Goal: Task Accomplishment & Management: Manage account settings

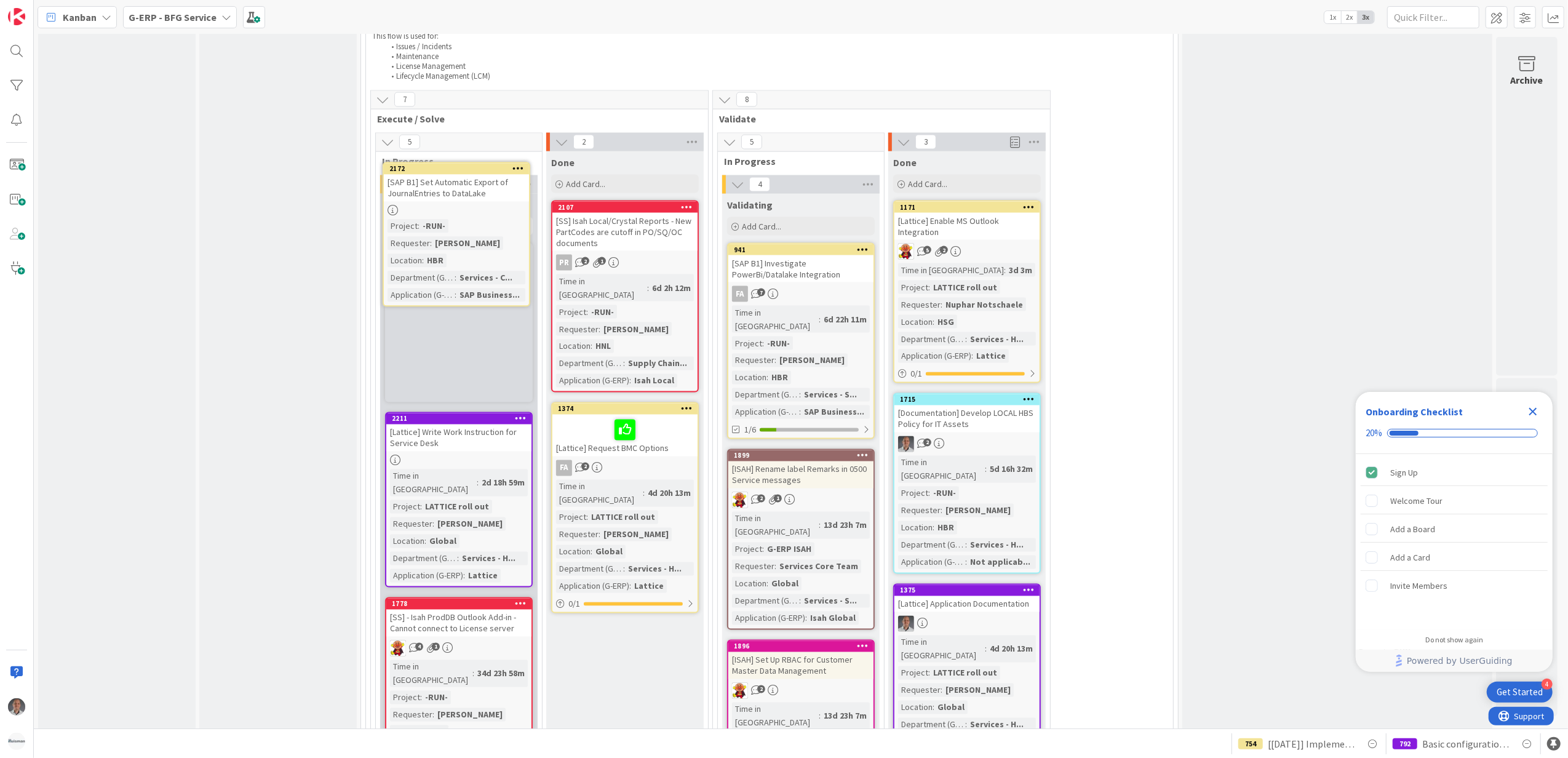
scroll to position [2036, 0]
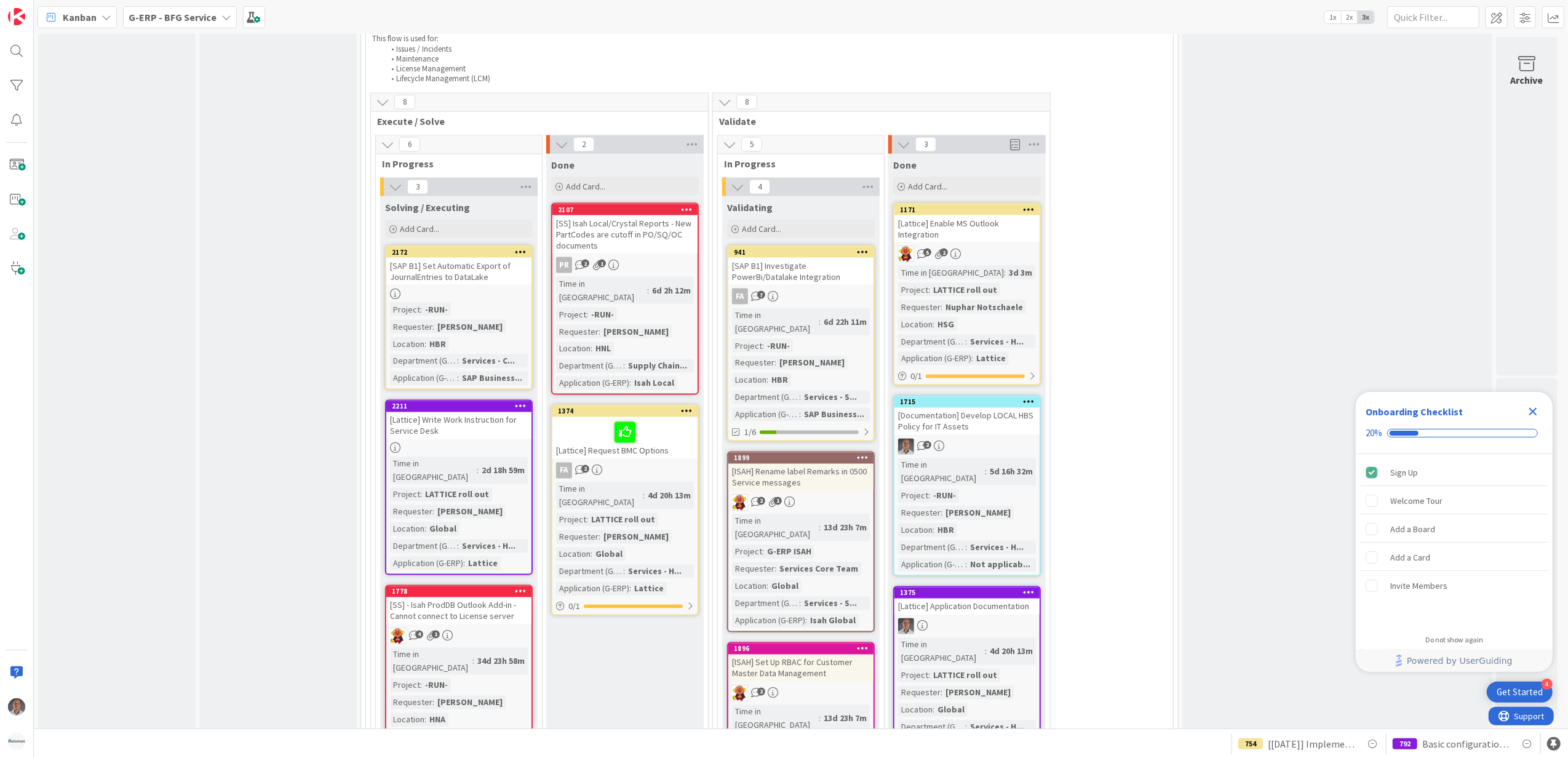
click at [515, 248] on div at bounding box center [520, 252] width 22 height 9
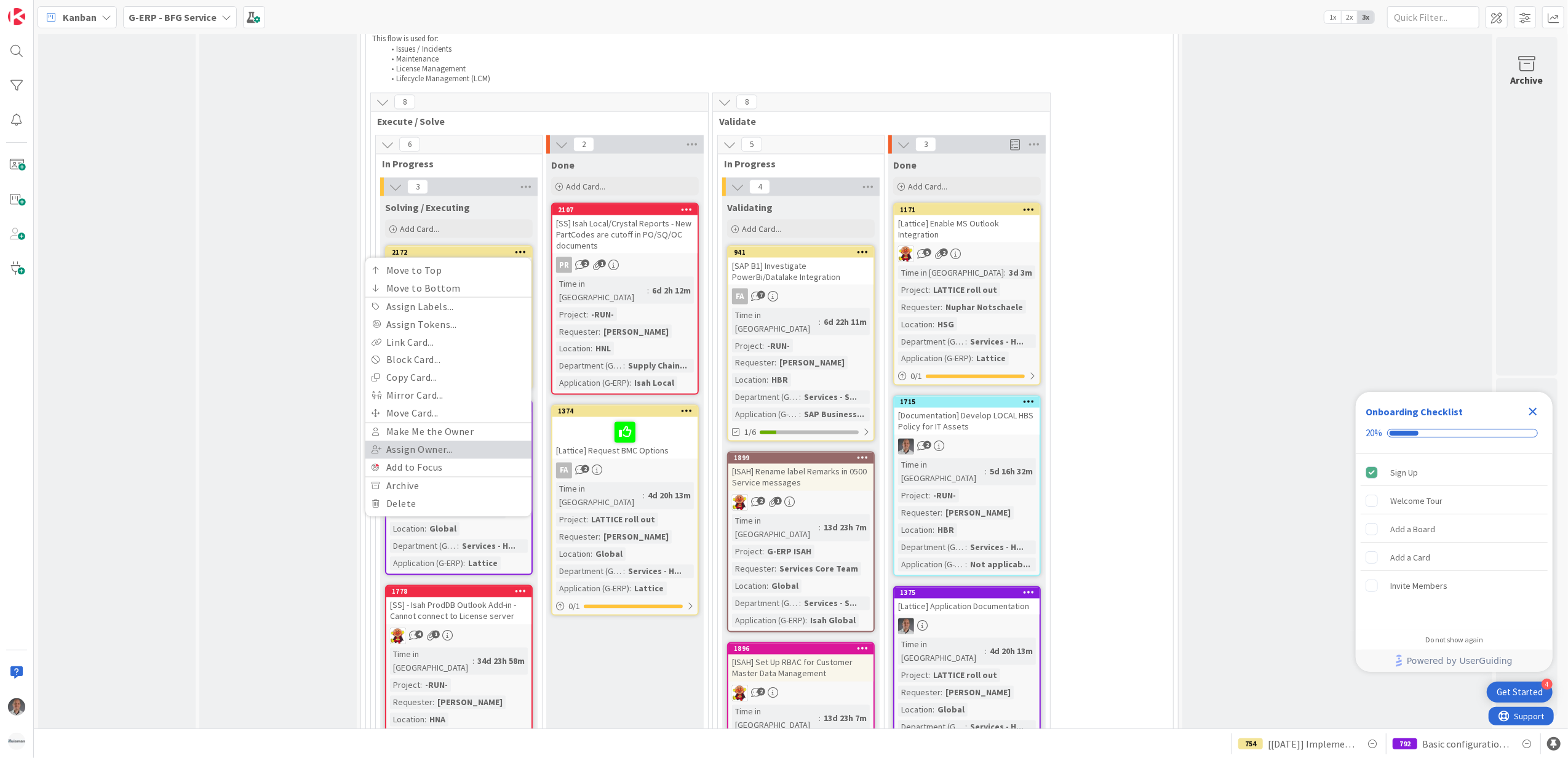
click at [431, 441] on link "Assign Owner..." at bounding box center [448, 450] width 166 height 18
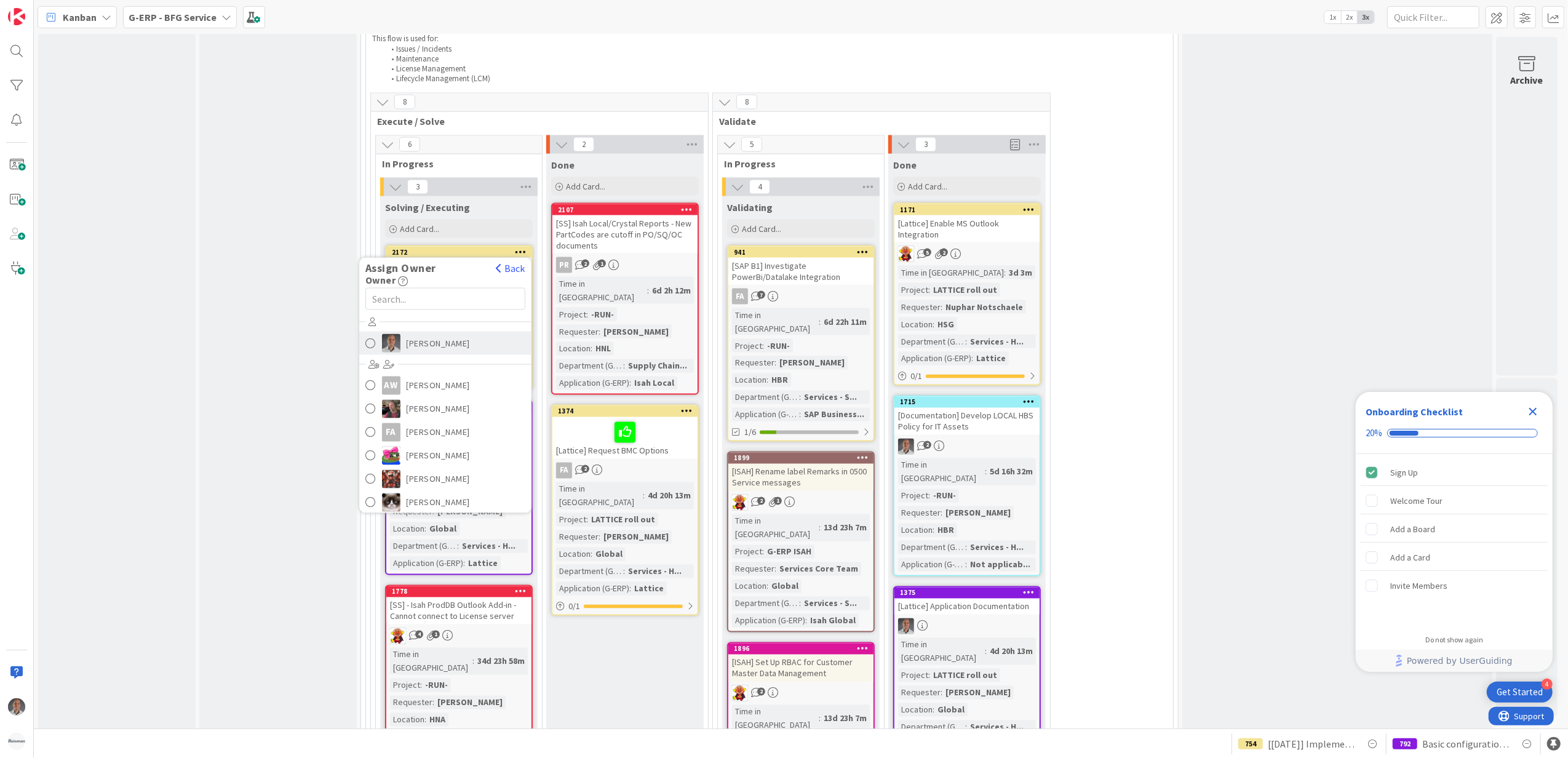
click at [410, 334] on span "[PERSON_NAME]" at bounding box center [438, 342] width 64 height 19
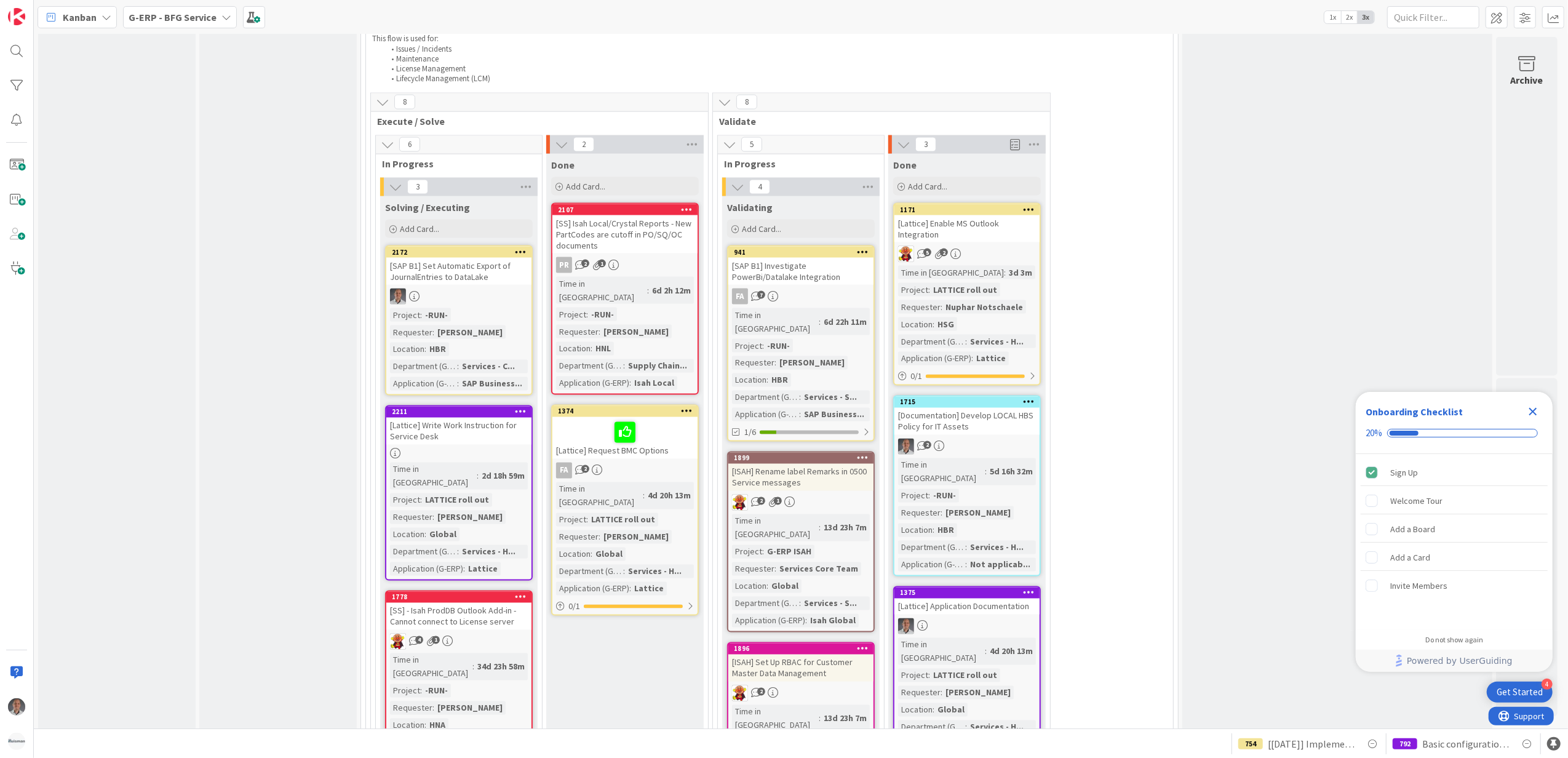
click at [490, 417] on div "[Lattice] Write Work Instruction for Service Desk" at bounding box center [458, 430] width 145 height 27
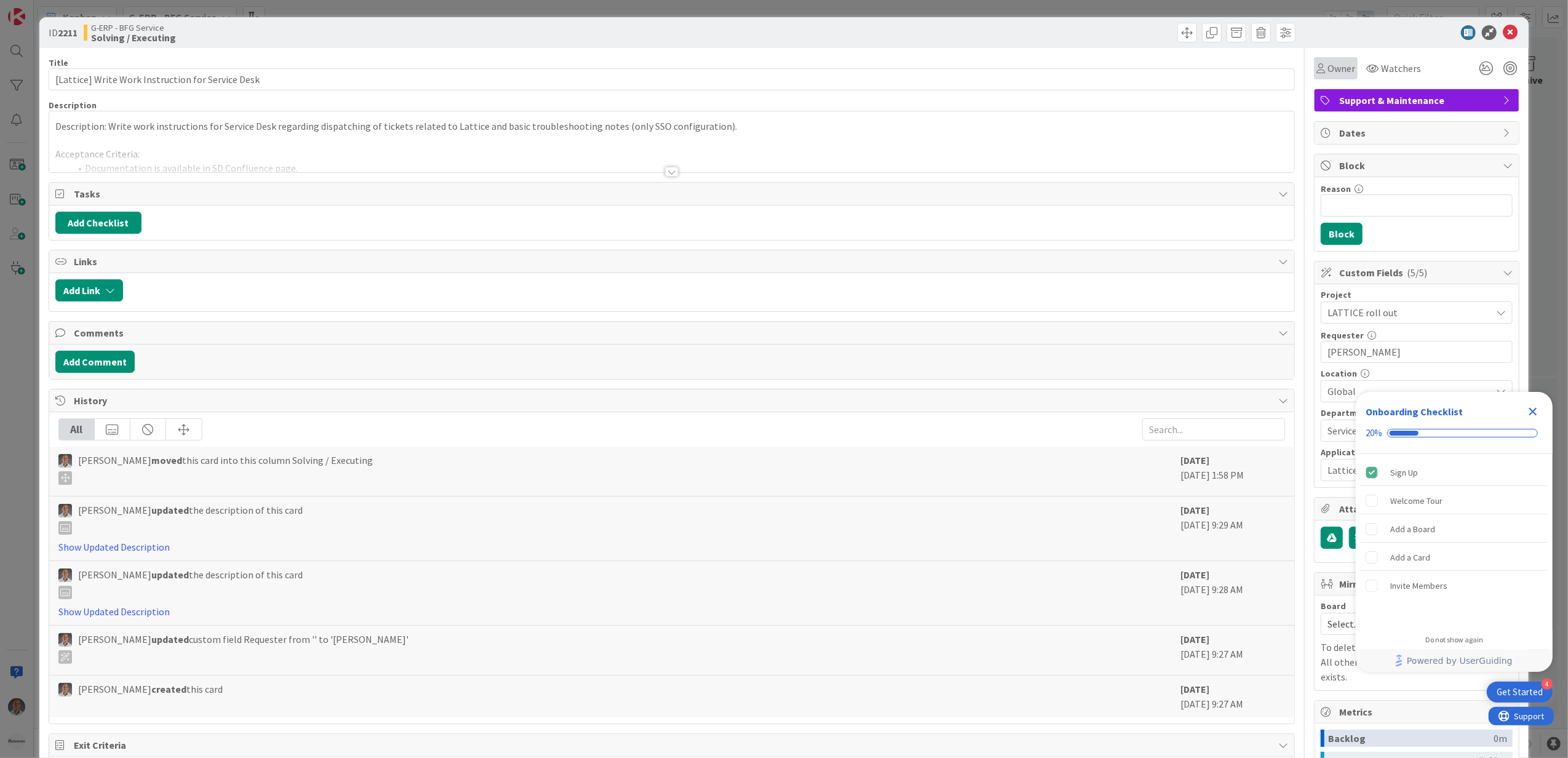
click at [1330, 70] on span "Owner" at bounding box center [1341, 68] width 28 height 15
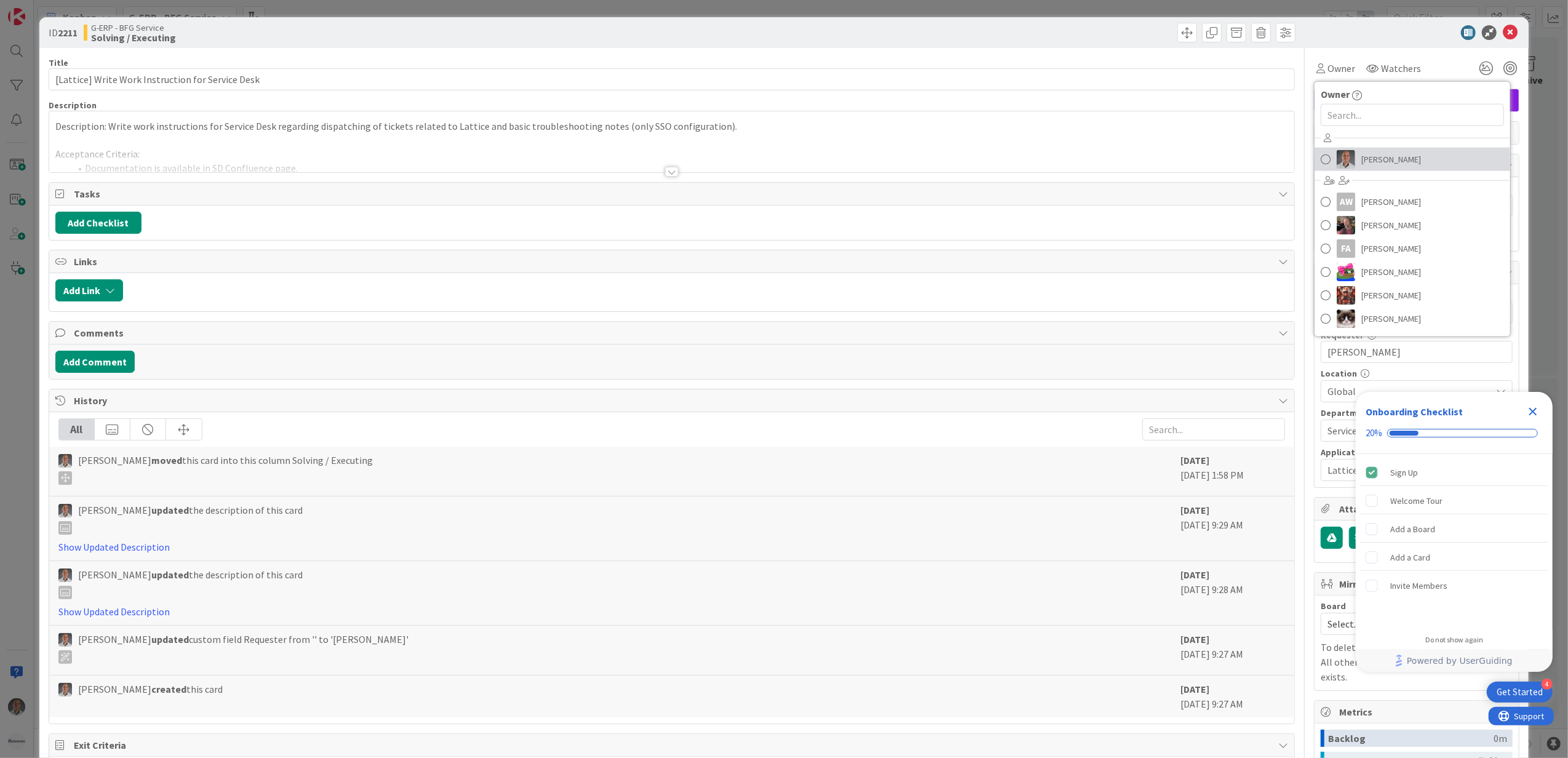
click at [1347, 156] on link "[PERSON_NAME]" at bounding box center [1412, 160] width 195 height 24
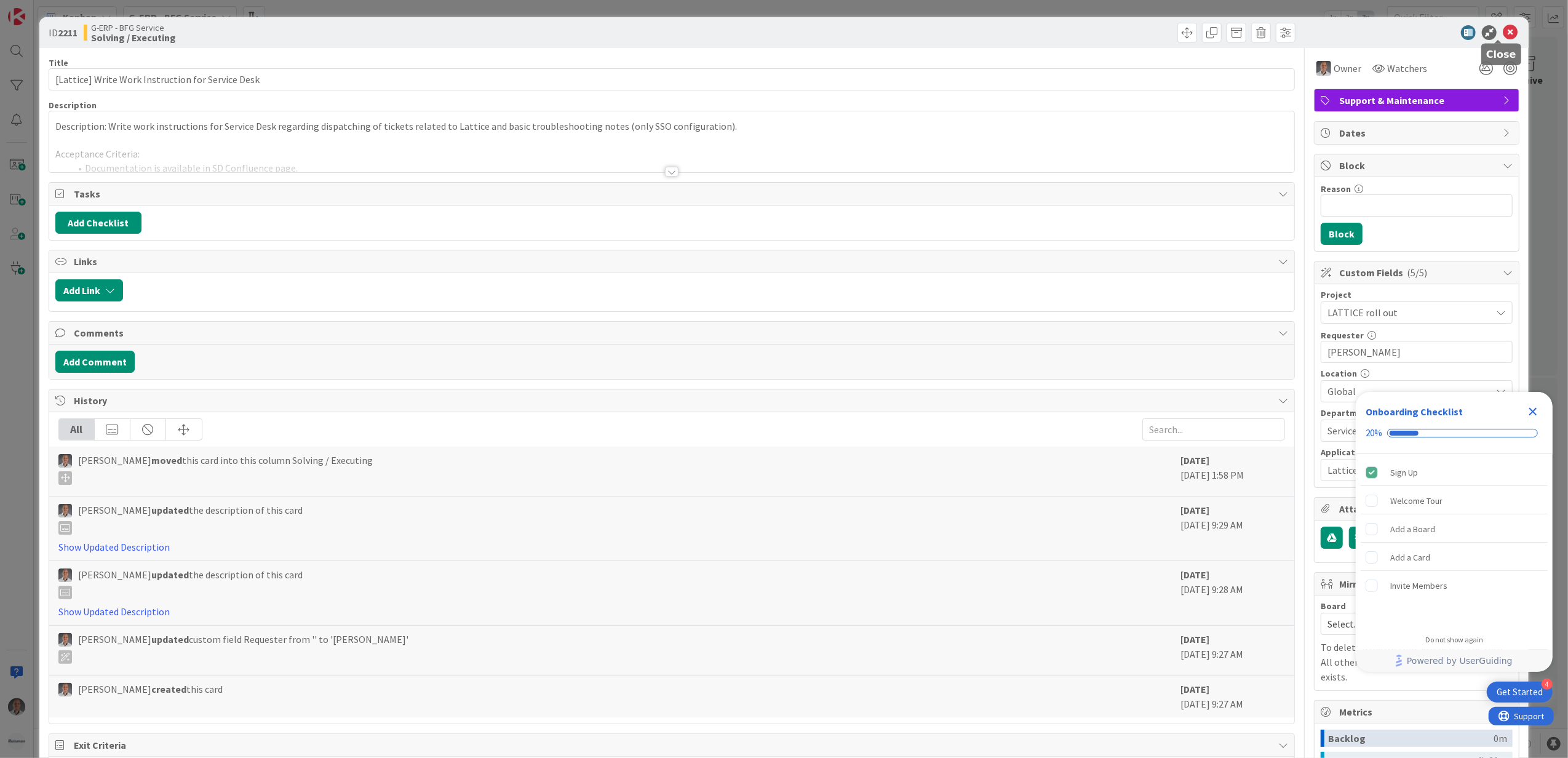
click at [1504, 33] on icon at bounding box center [1510, 33] width 15 height 15
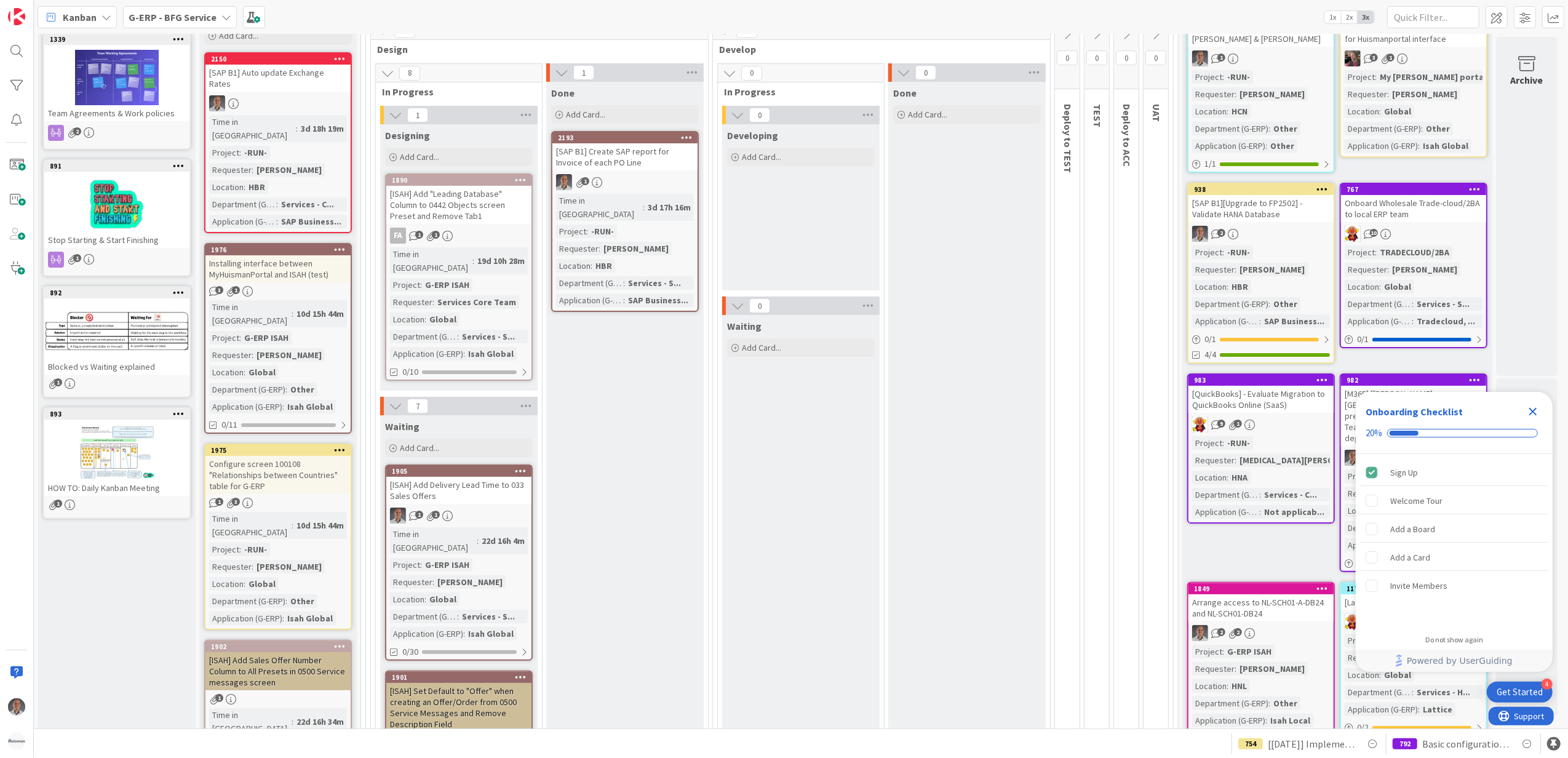
scroll to position [56, 0]
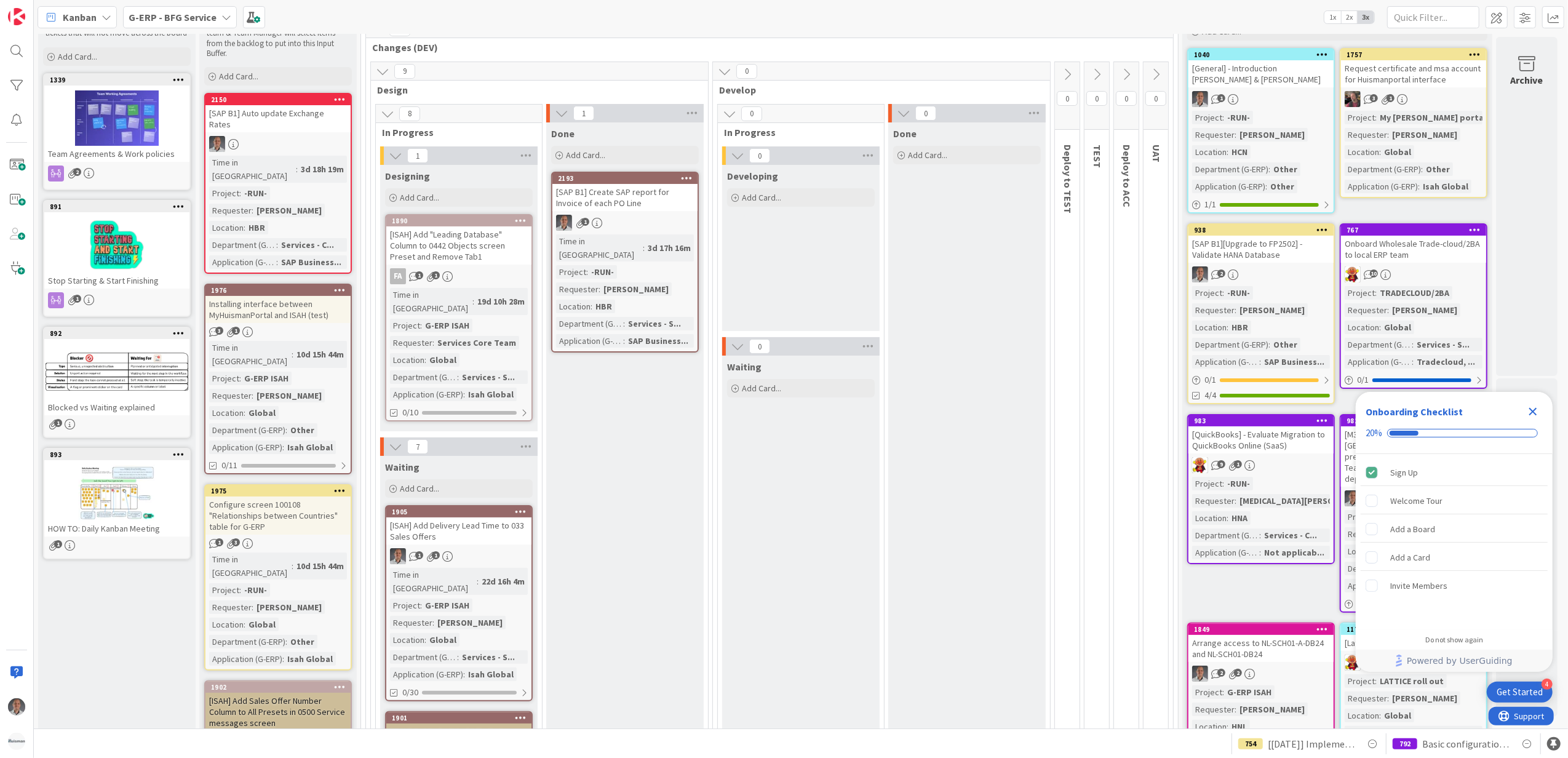
click at [1153, 72] on icon at bounding box center [1156, 75] width 14 height 14
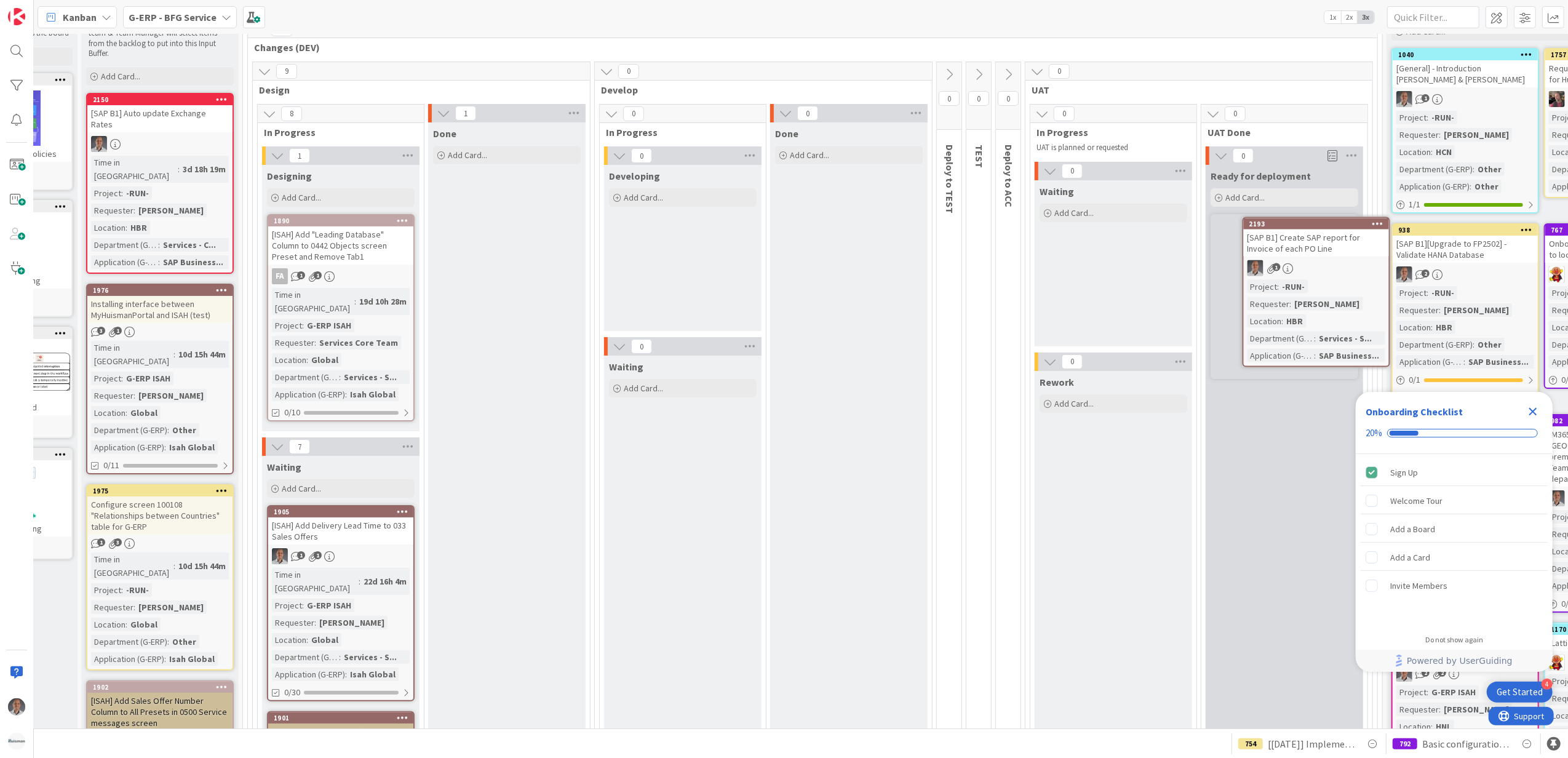
scroll to position [56, 128]
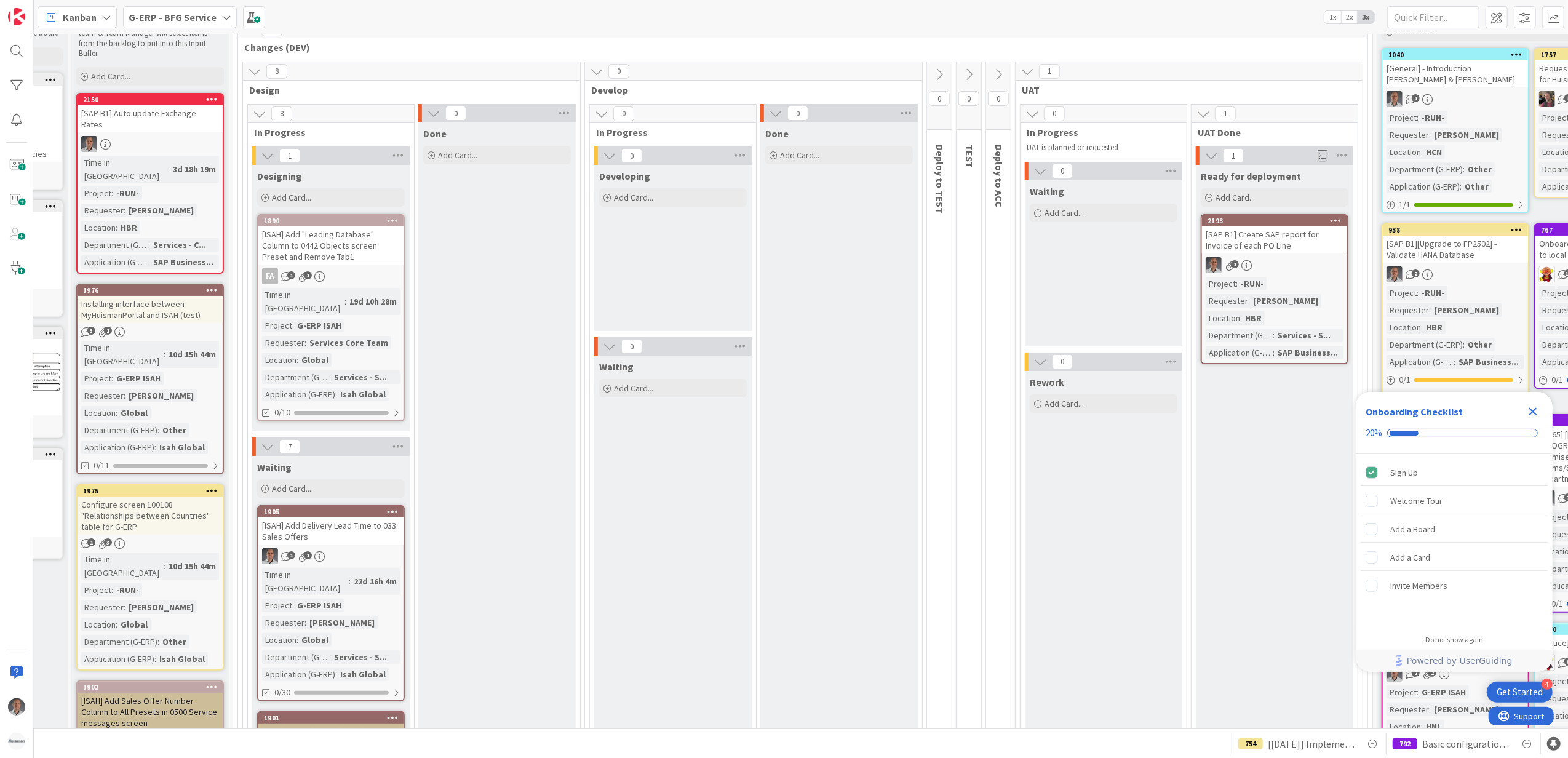
click at [1528, 409] on icon "Close Checklist" at bounding box center [1532, 412] width 15 height 15
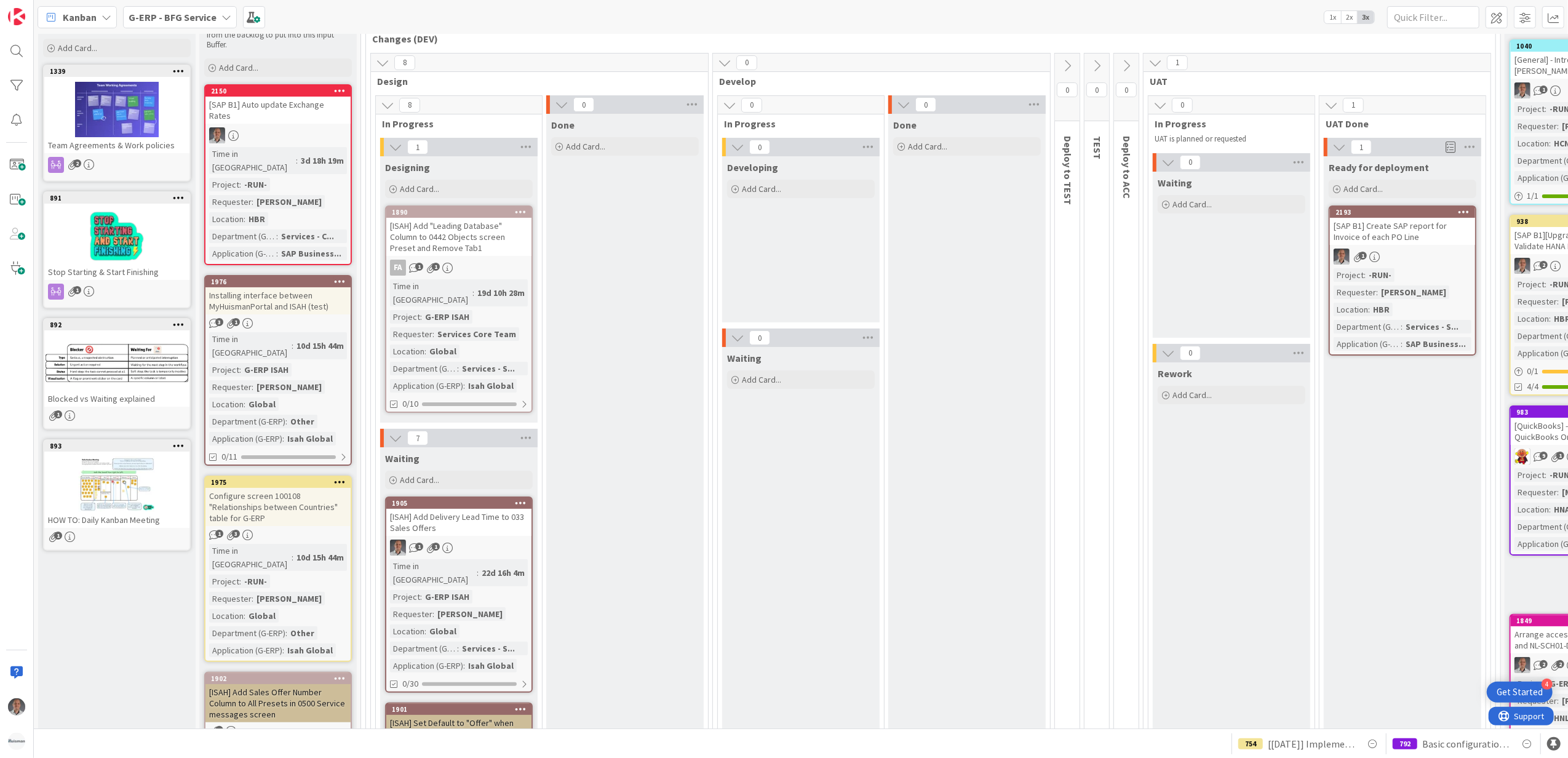
scroll to position [0, 0]
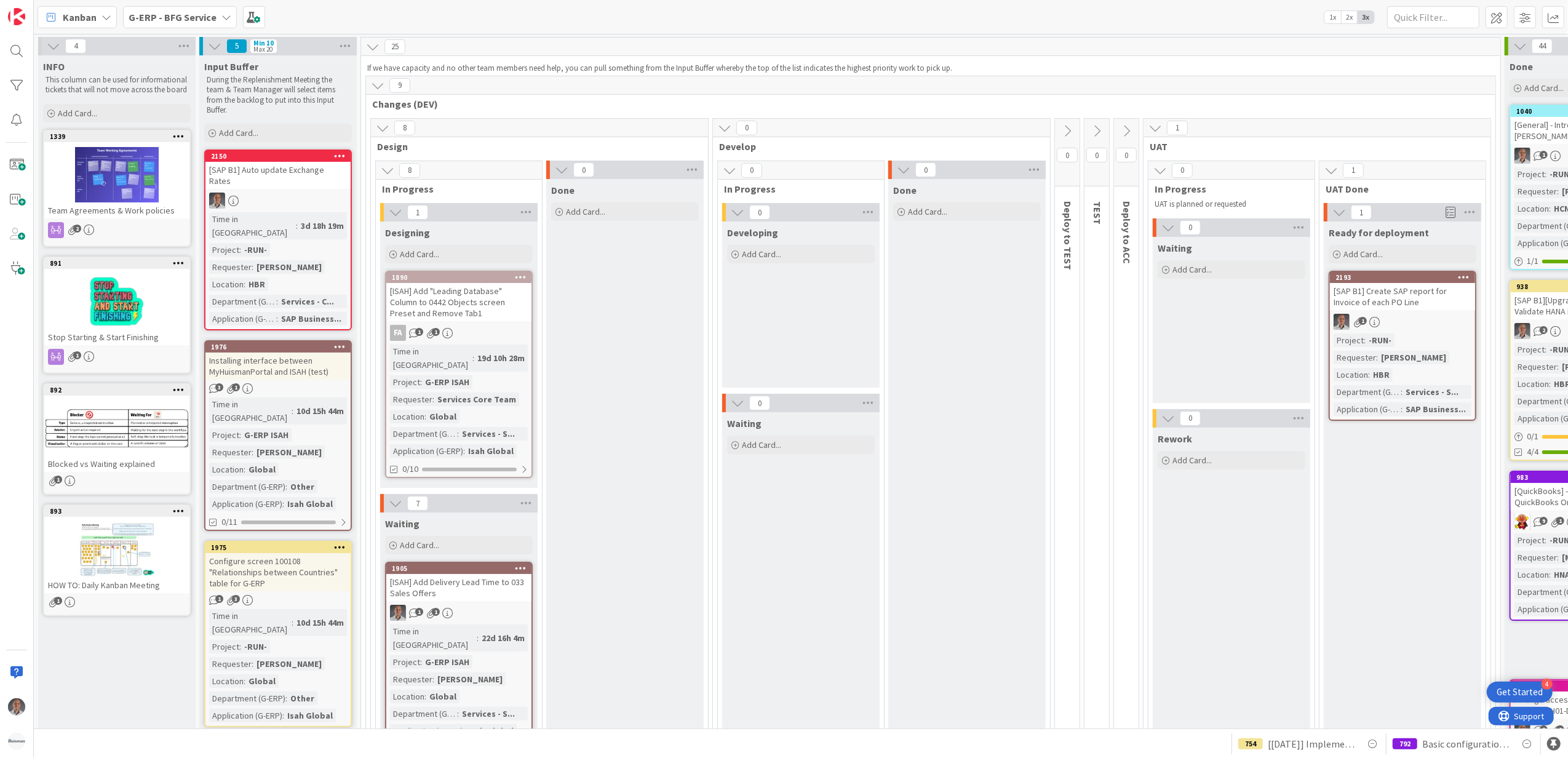
click at [200, 11] on b "G-ERP - BFG Service" at bounding box center [172, 17] width 88 height 12
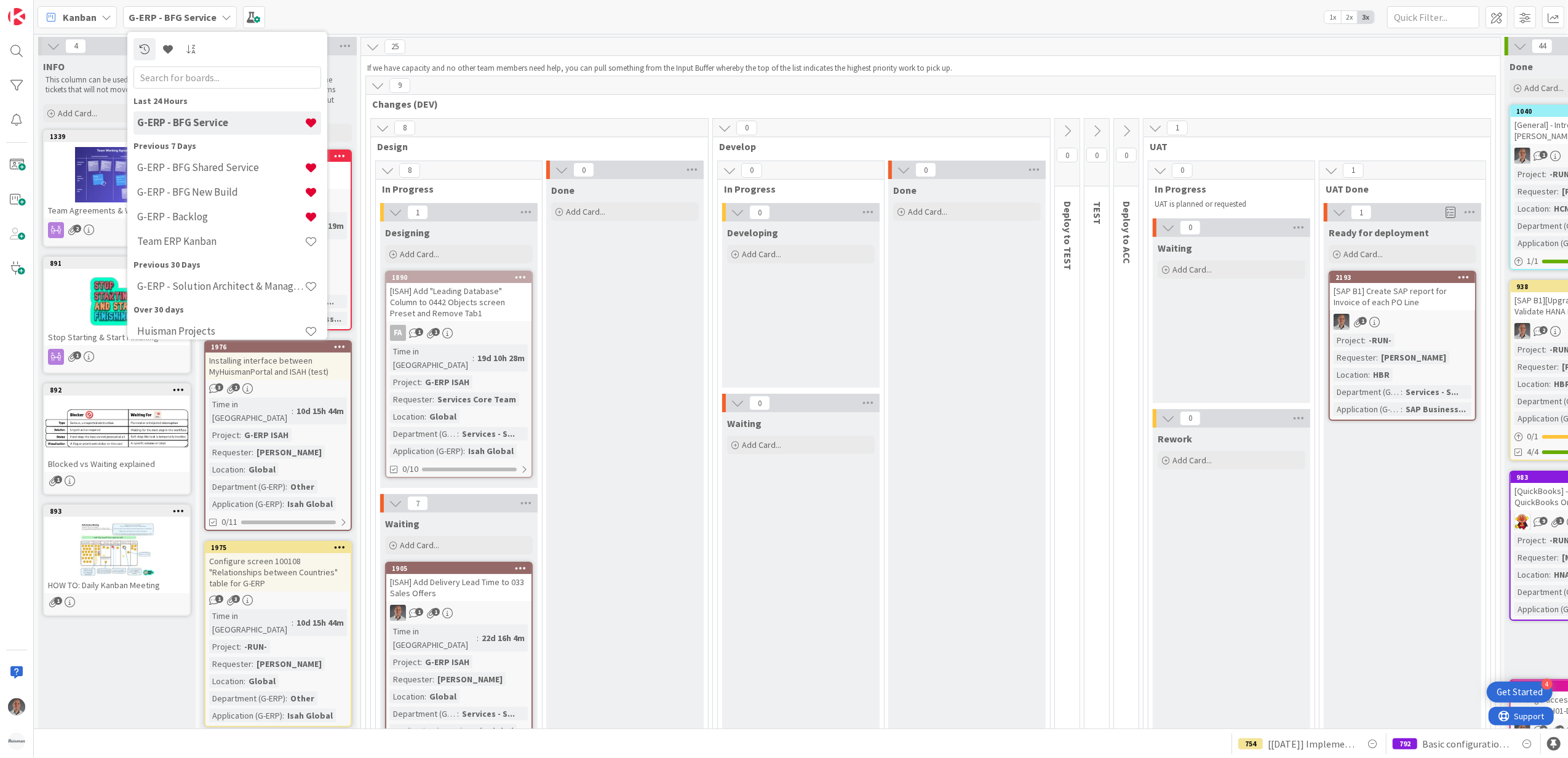
click at [225, 222] on h4 "G-ERP - Backlog" at bounding box center [221, 216] width 168 height 12
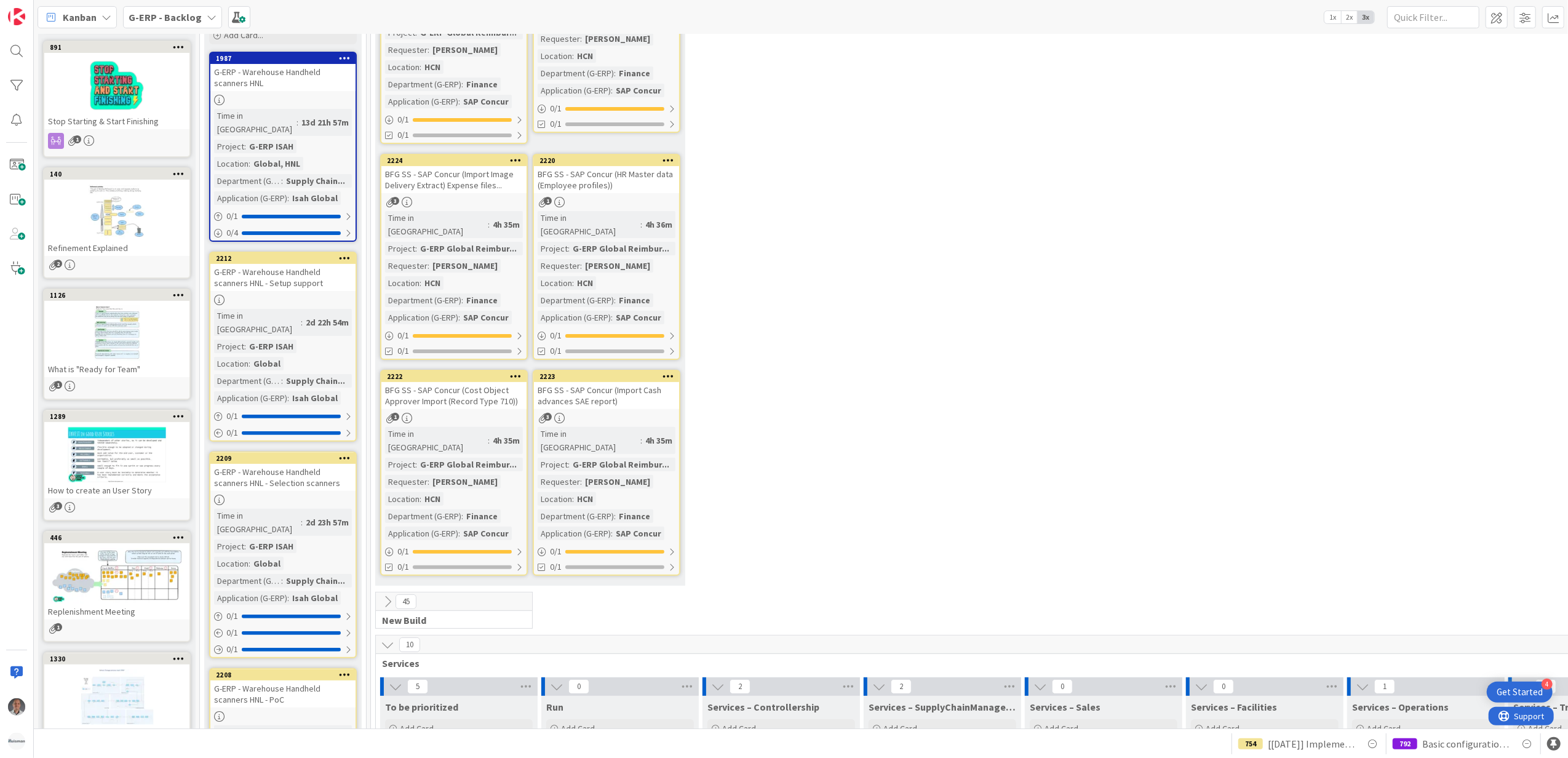
scroll to position [164, 0]
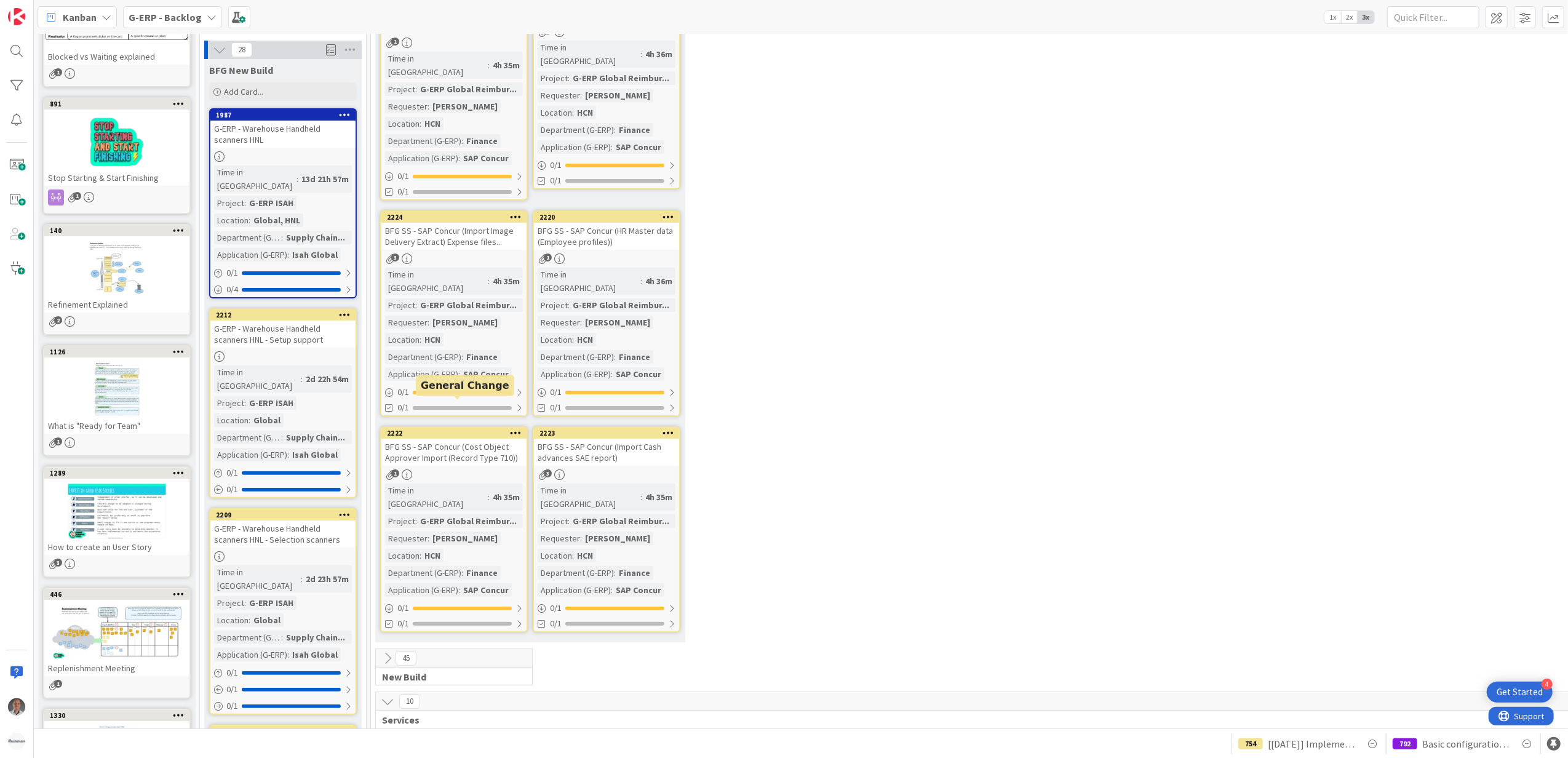
click at [466, 438] on div "BFG SS - SAP Concur (Cost Object Approver Import (Record Type 710))" at bounding box center [453, 451] width 145 height 27
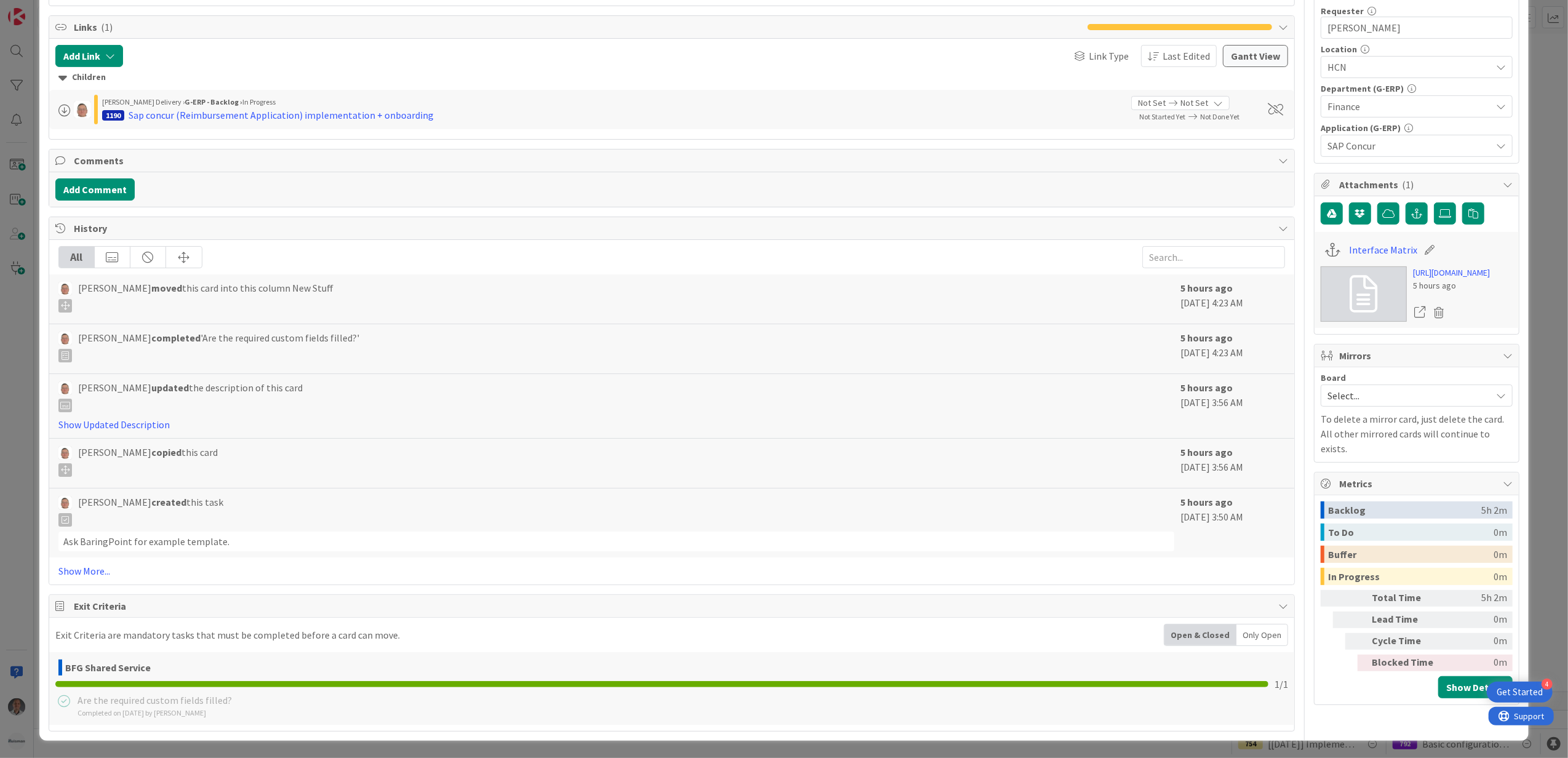
scroll to position [410, 0]
click at [79, 564] on link "Show More..." at bounding box center [672, 570] width 1228 height 15
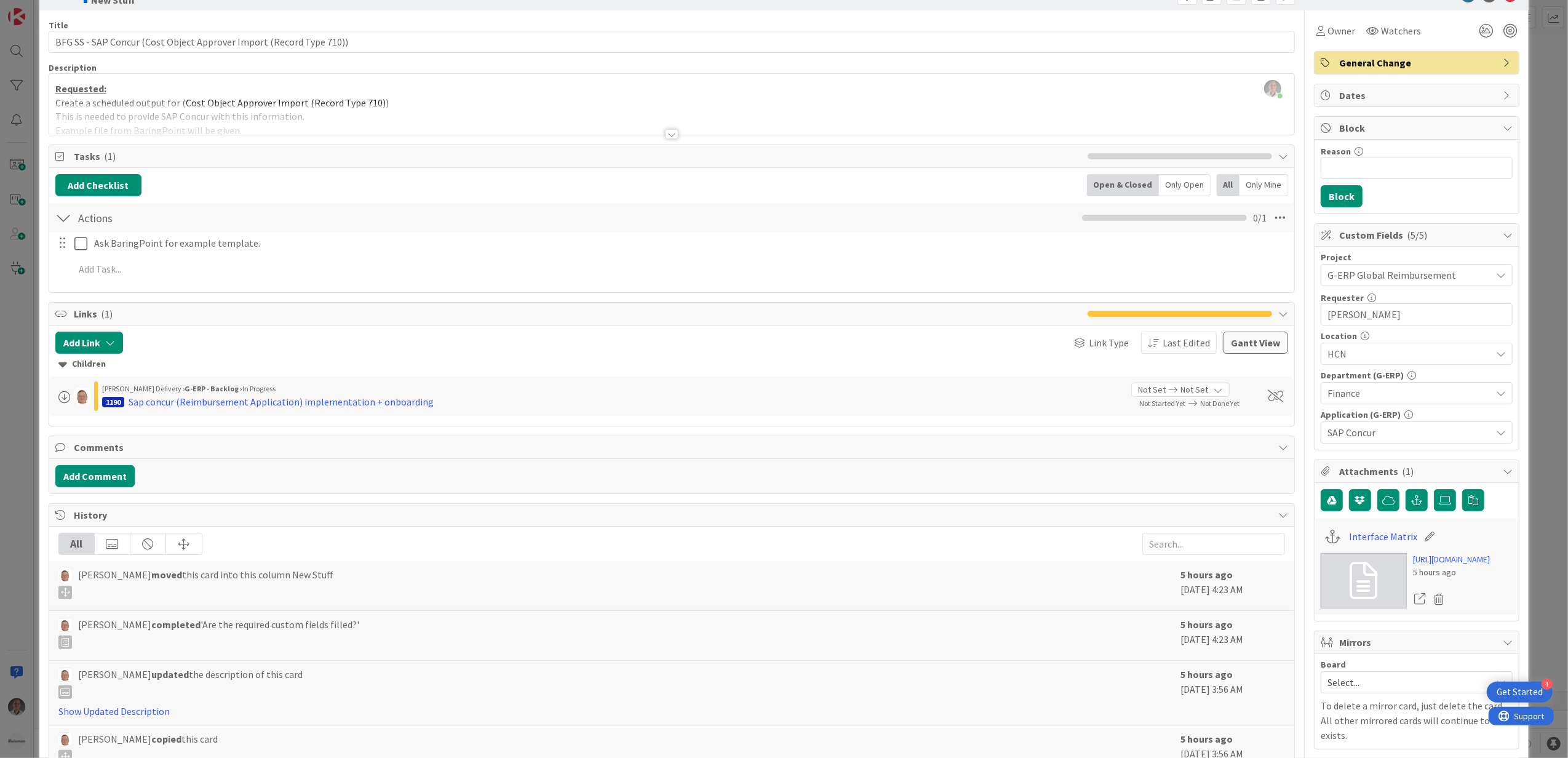
scroll to position [0, 0]
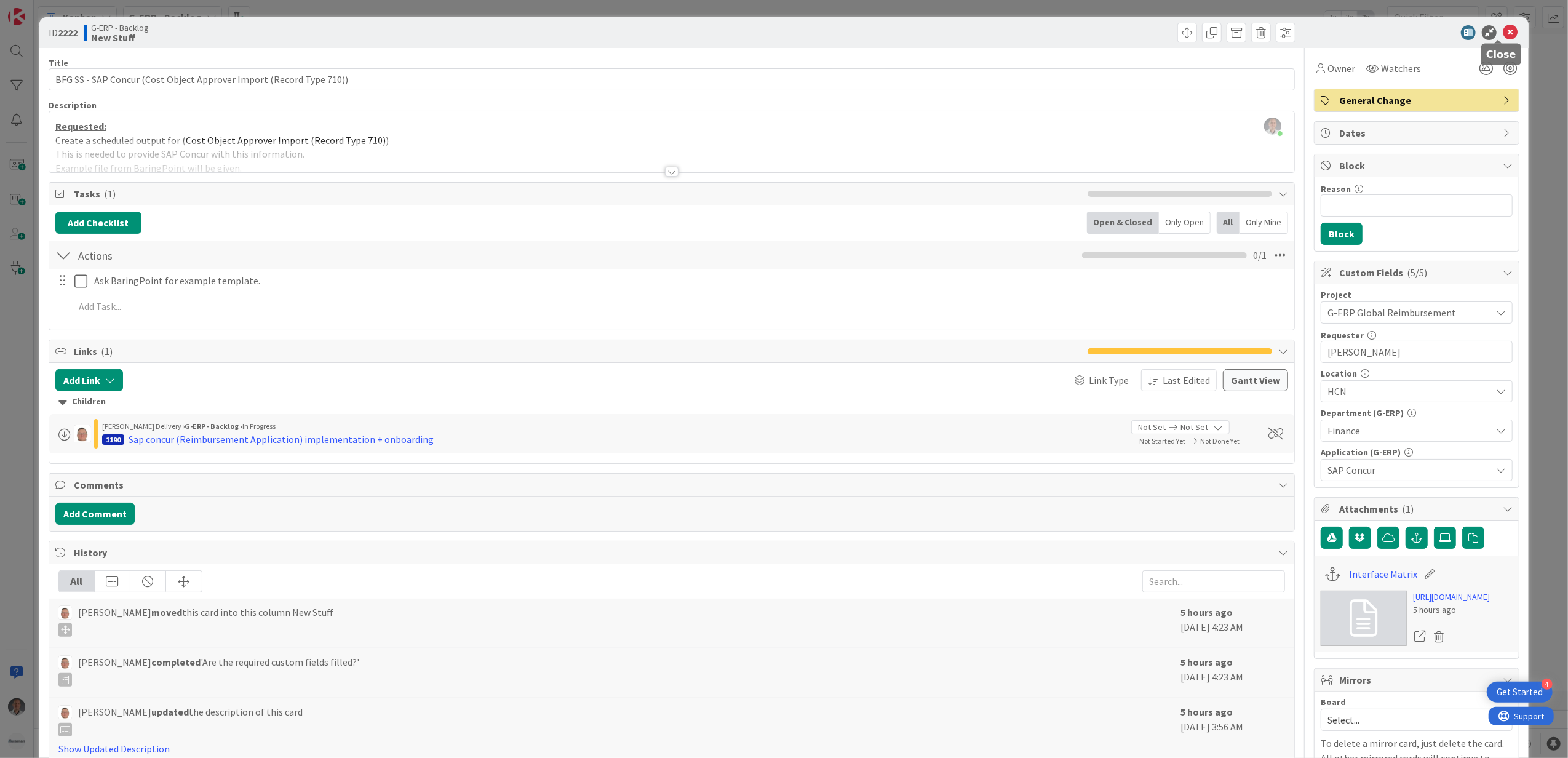
click at [1503, 32] on icon at bounding box center [1510, 33] width 15 height 15
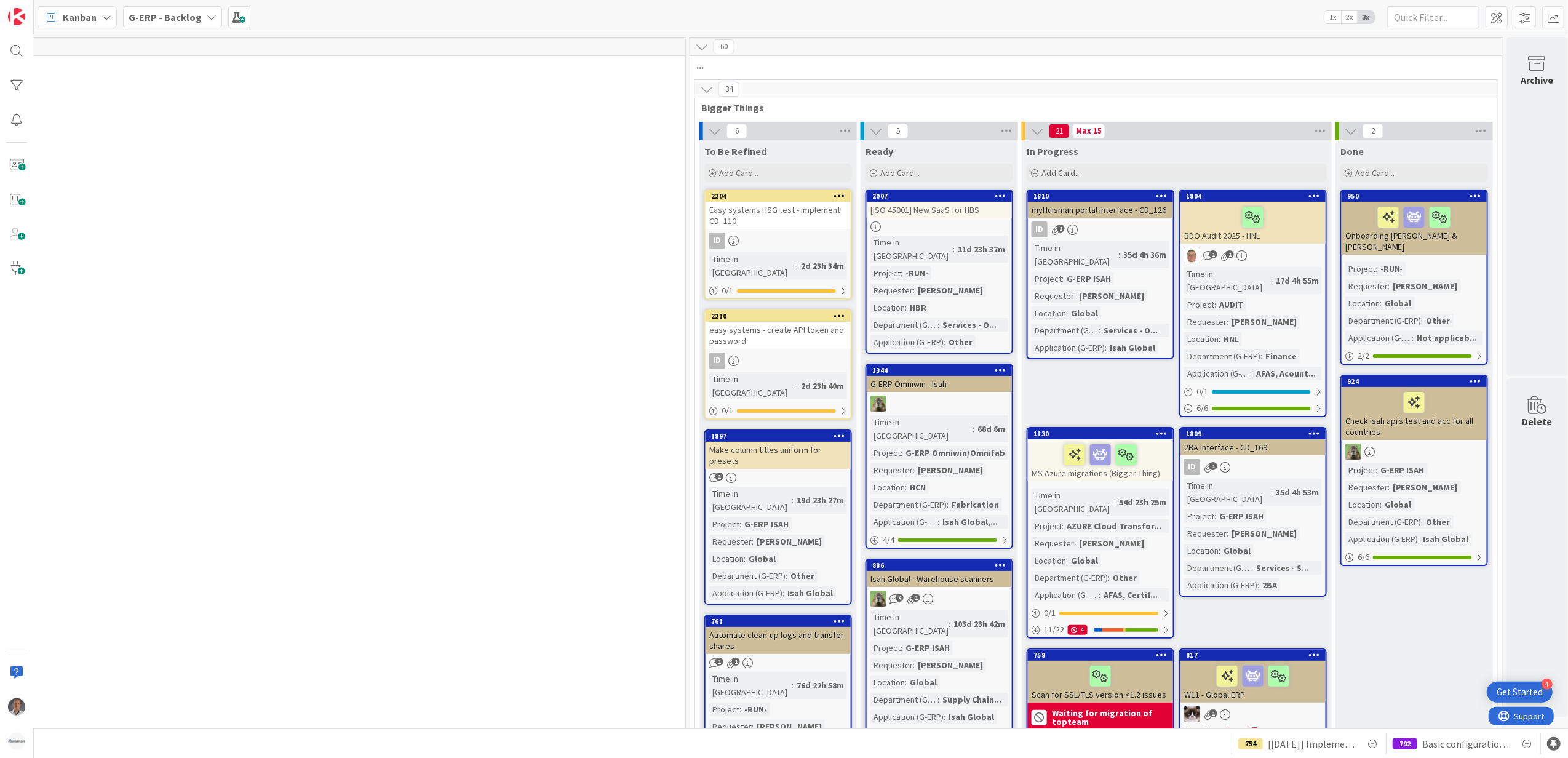
scroll to position [0, 1008]
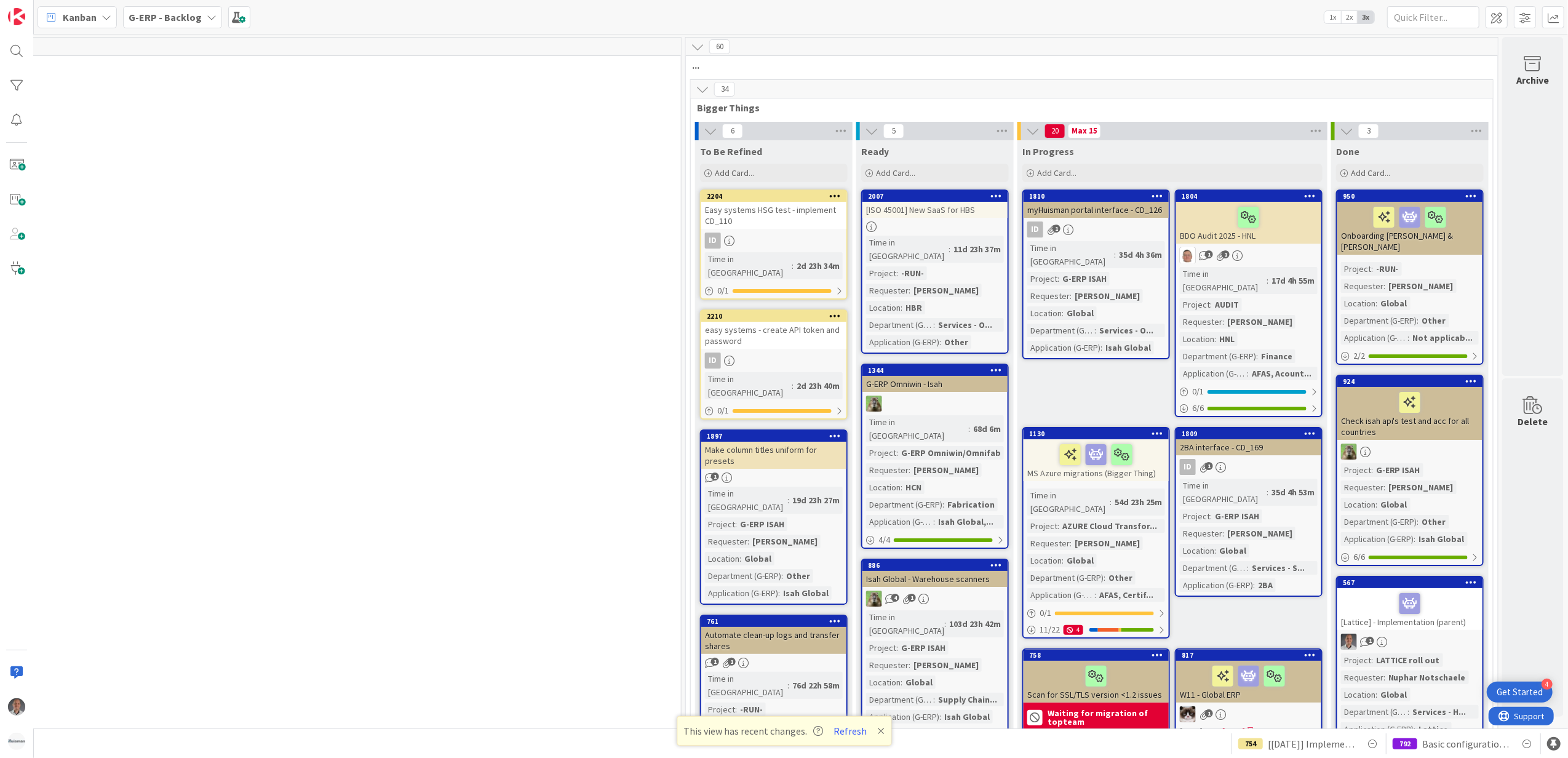
click at [877, 728] on icon at bounding box center [880, 731] width 7 height 10
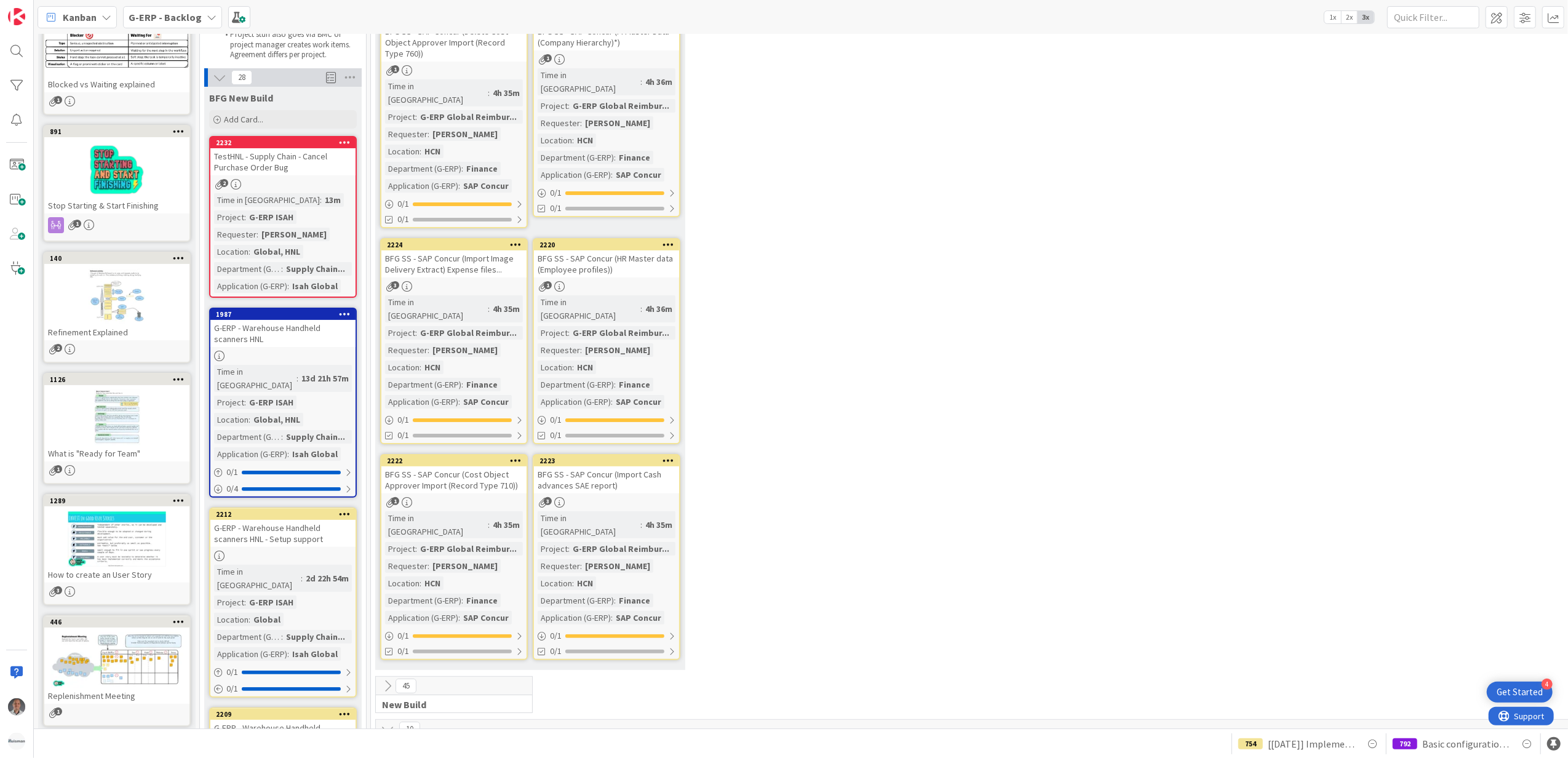
scroll to position [0, 0]
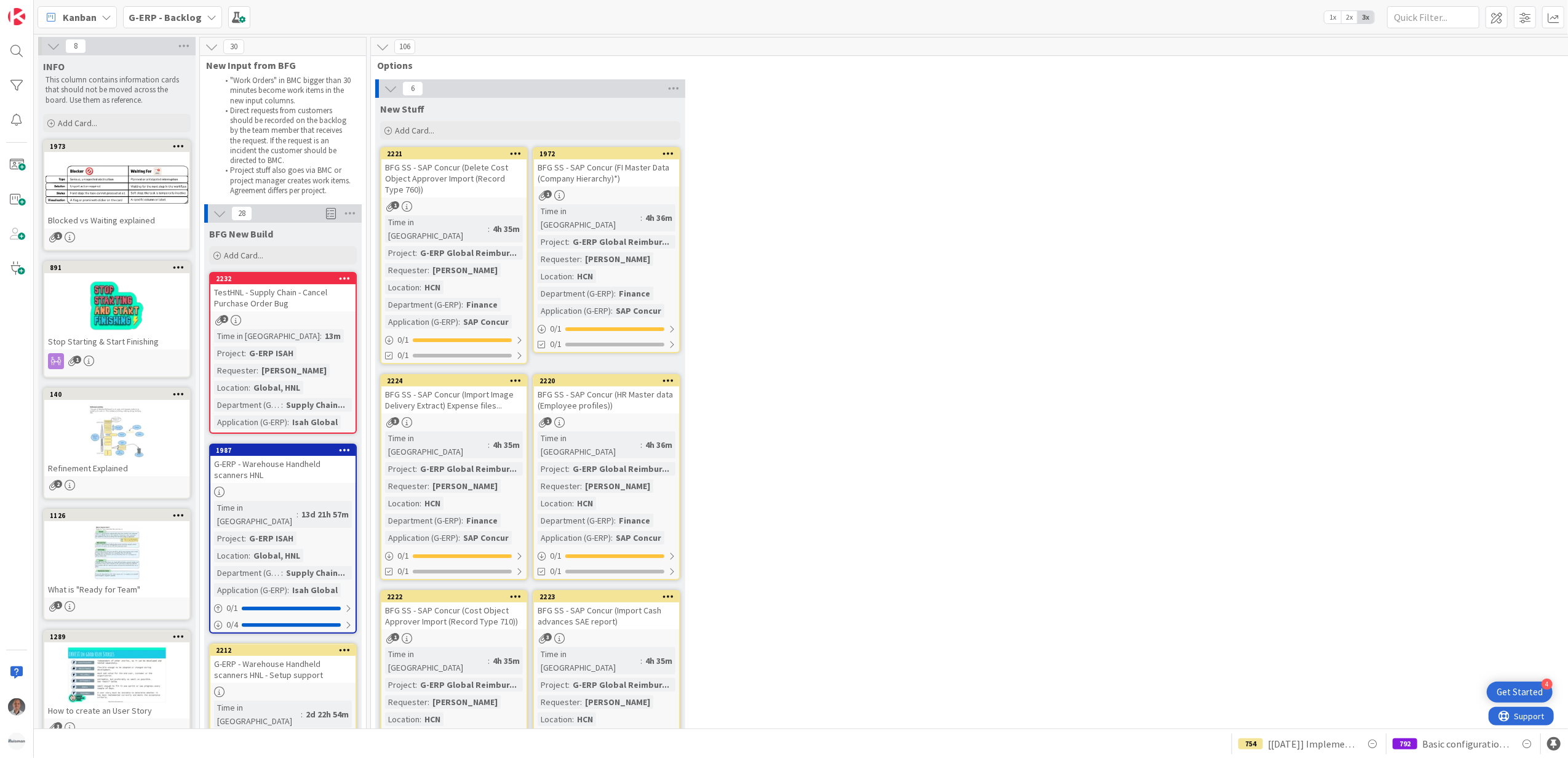
click at [199, 18] on div "G-ERP - Backlog" at bounding box center [173, 17] width 99 height 22
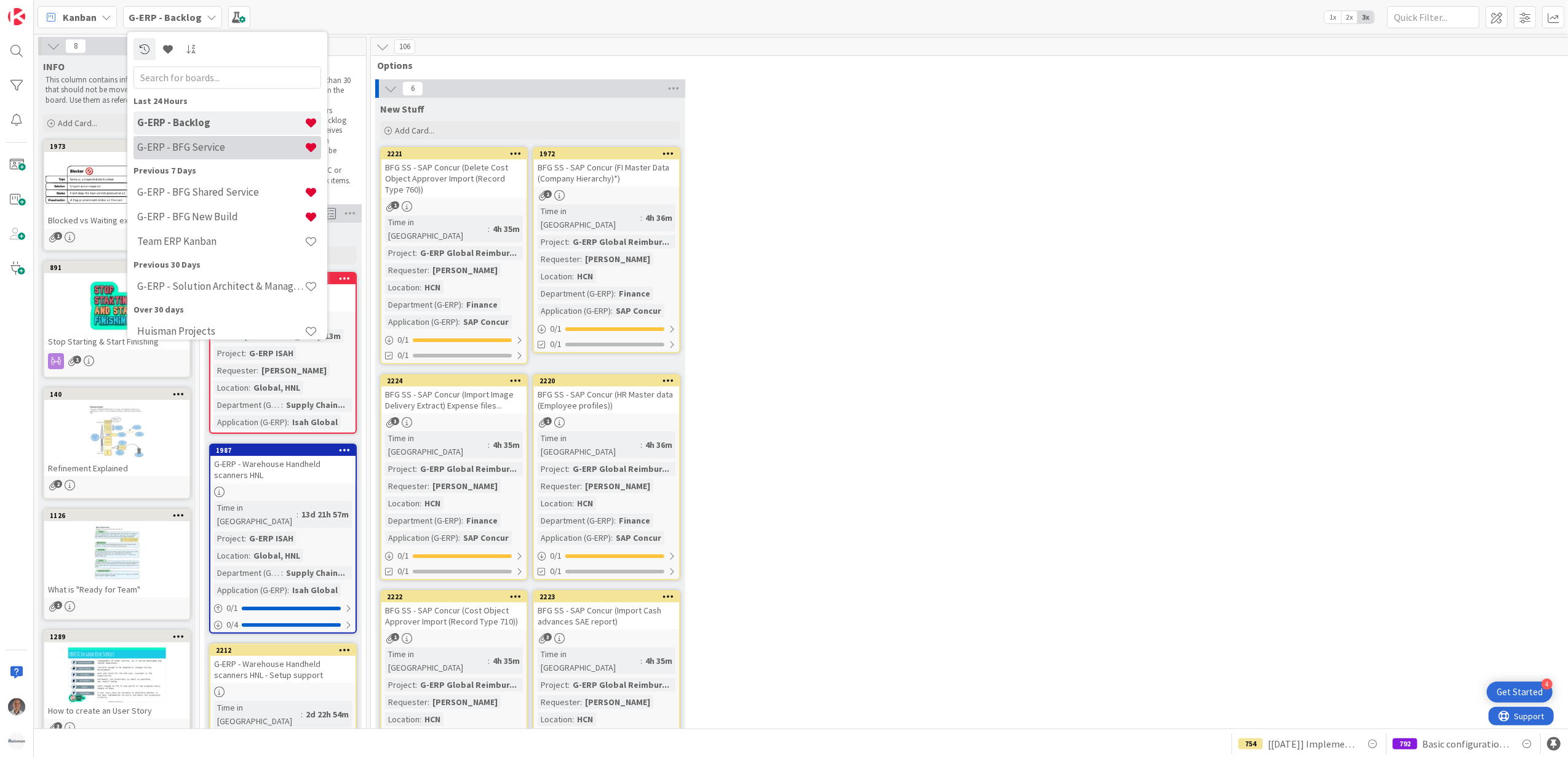
click at [204, 138] on div "G-ERP - BFG Service" at bounding box center [227, 147] width 187 height 24
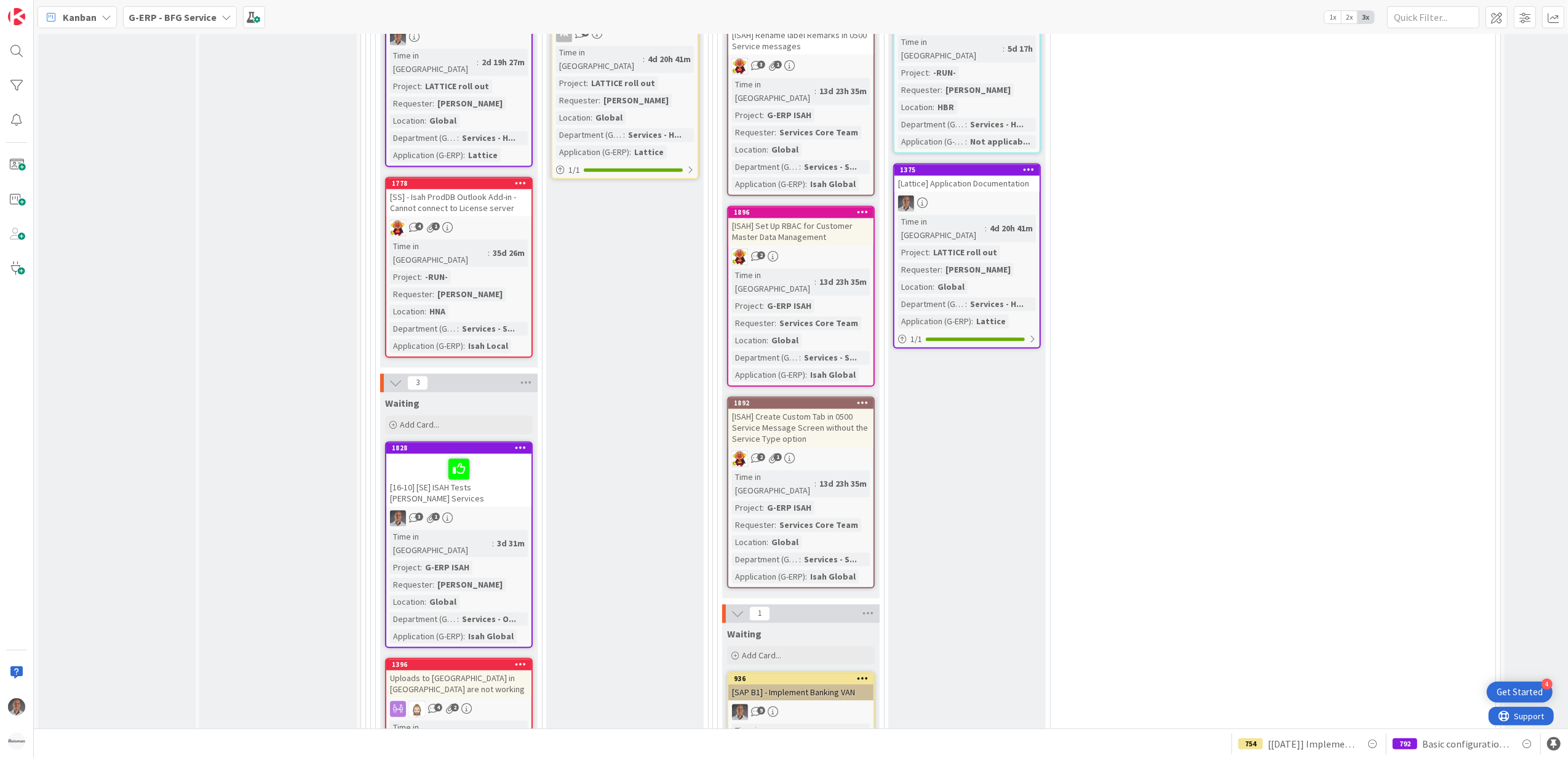
scroll to position [2542, 0]
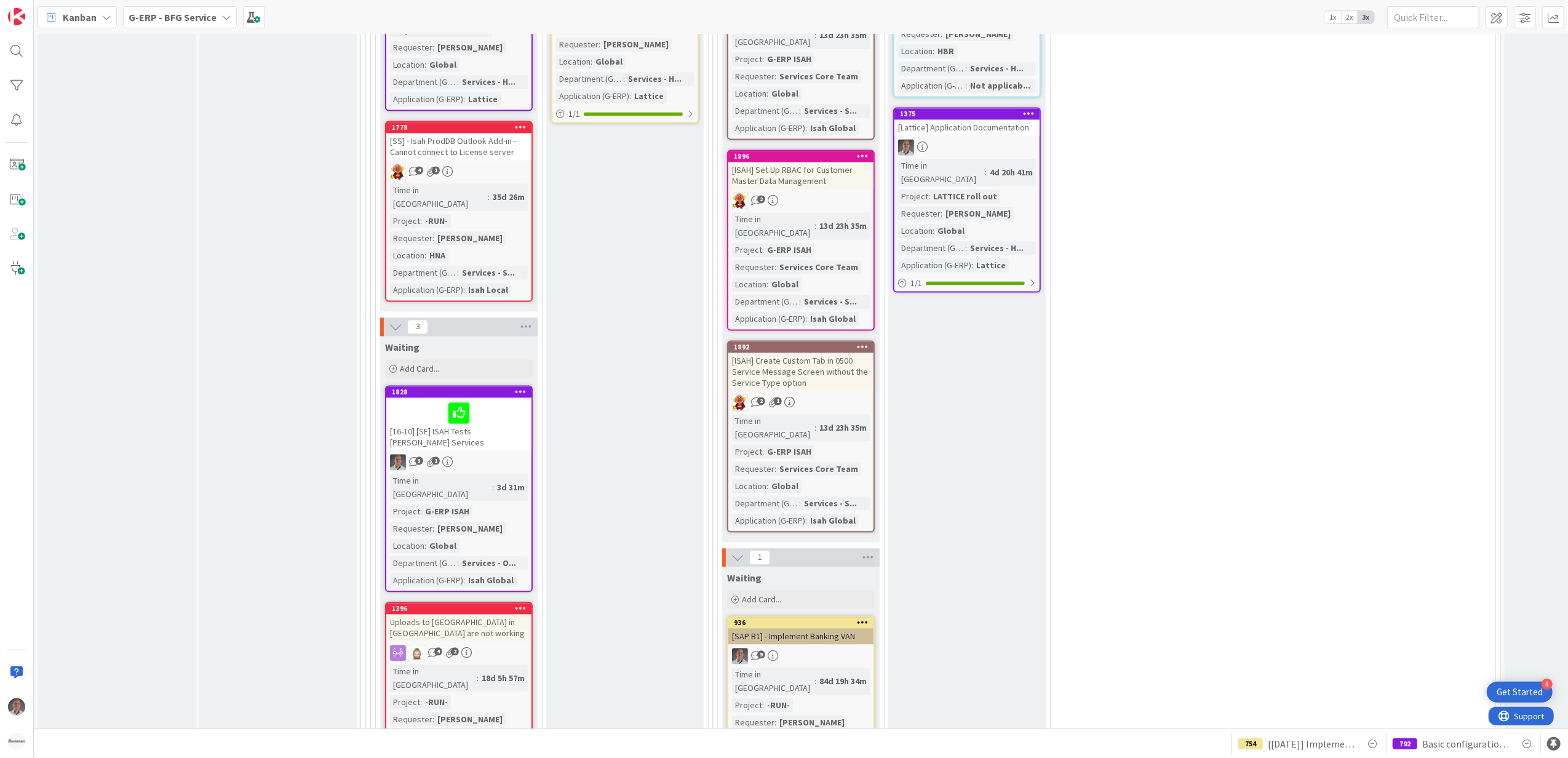
click at [848, 628] on div "[SAP B1] - Implement Banking VAN" at bounding box center [800, 636] width 145 height 16
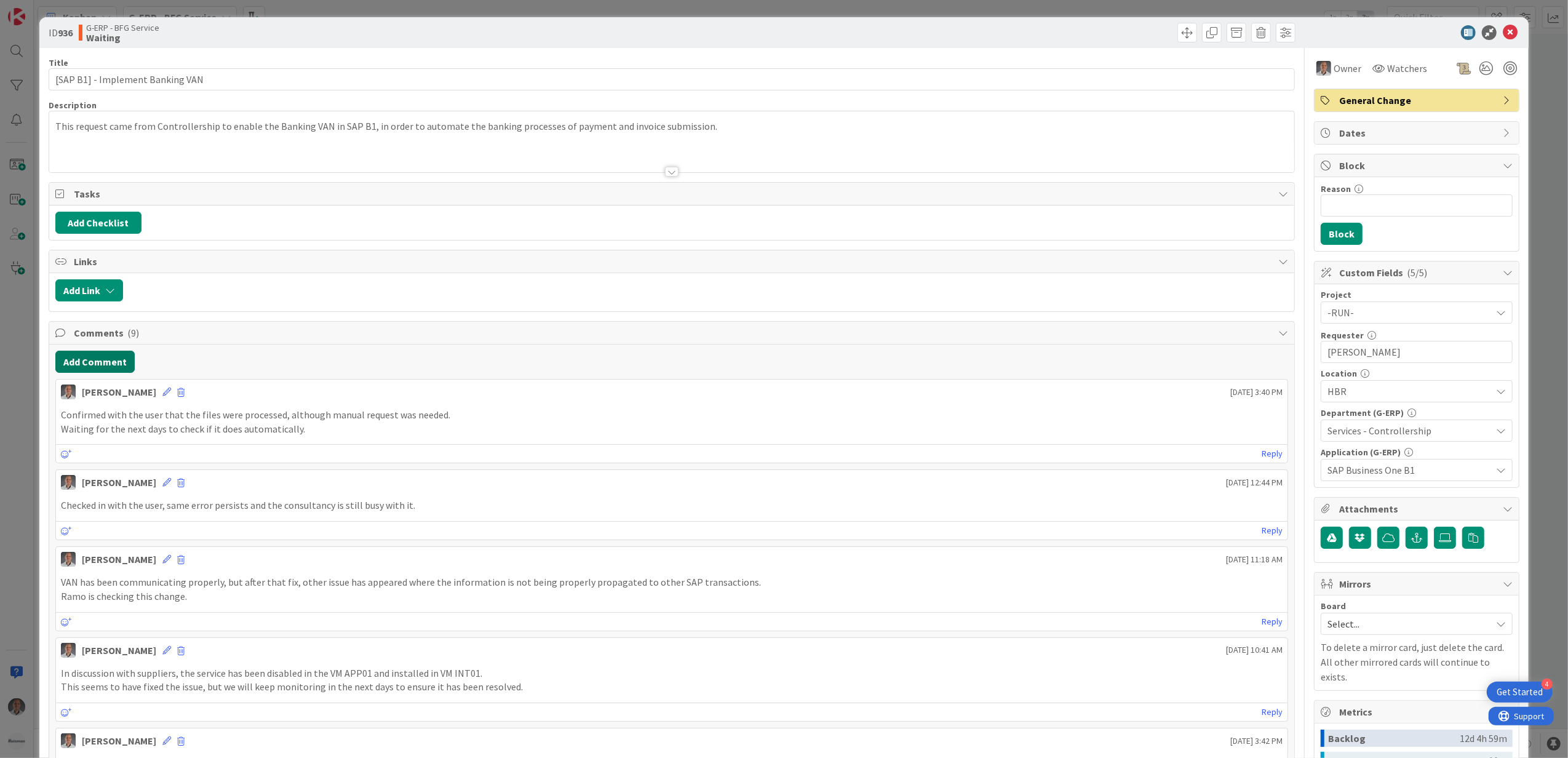
click at [104, 358] on button "Add Comment" at bounding box center [95, 361] width 79 height 22
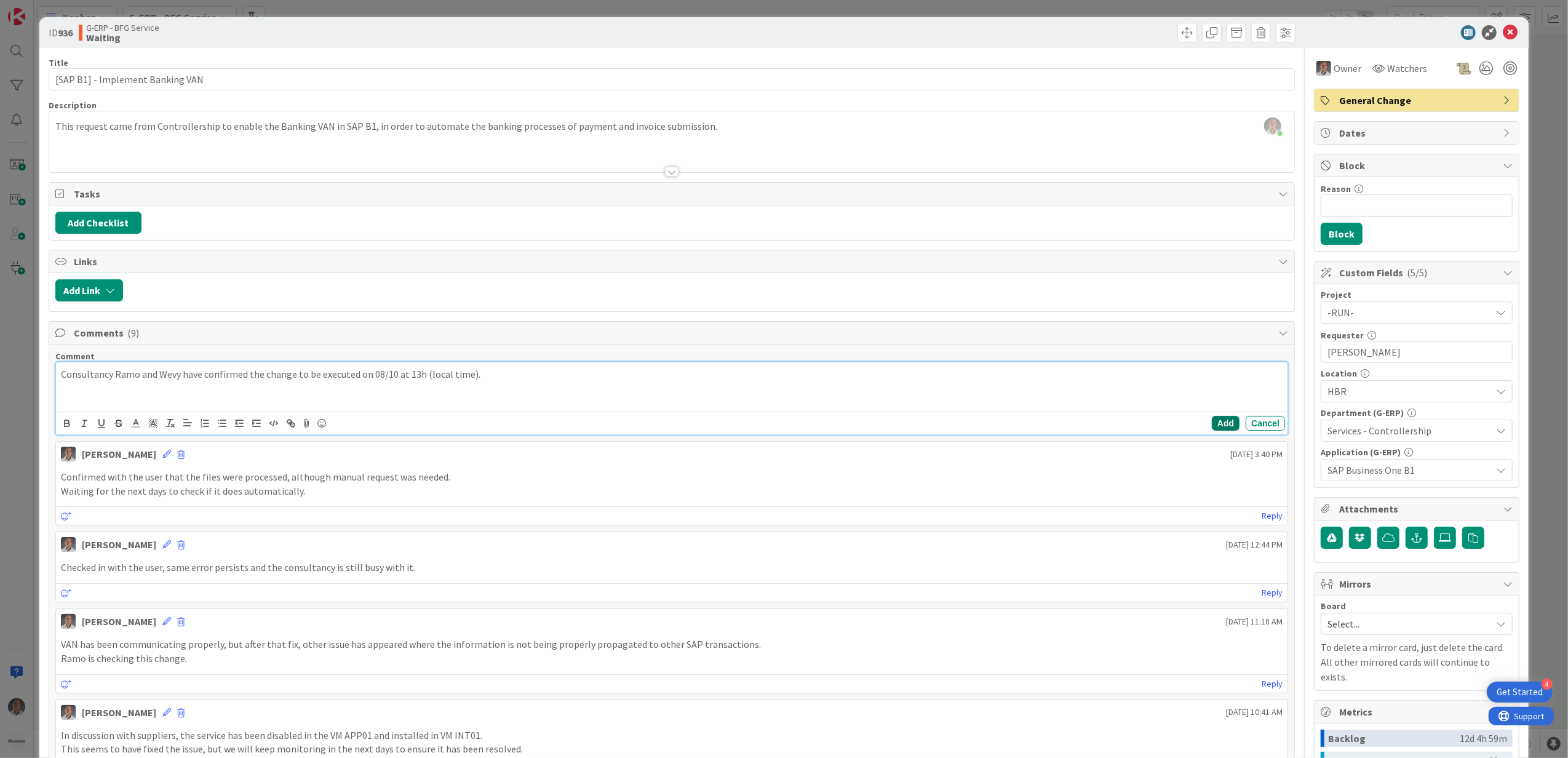
click at [1219, 425] on button "Add" at bounding box center [1226, 422] width 28 height 15
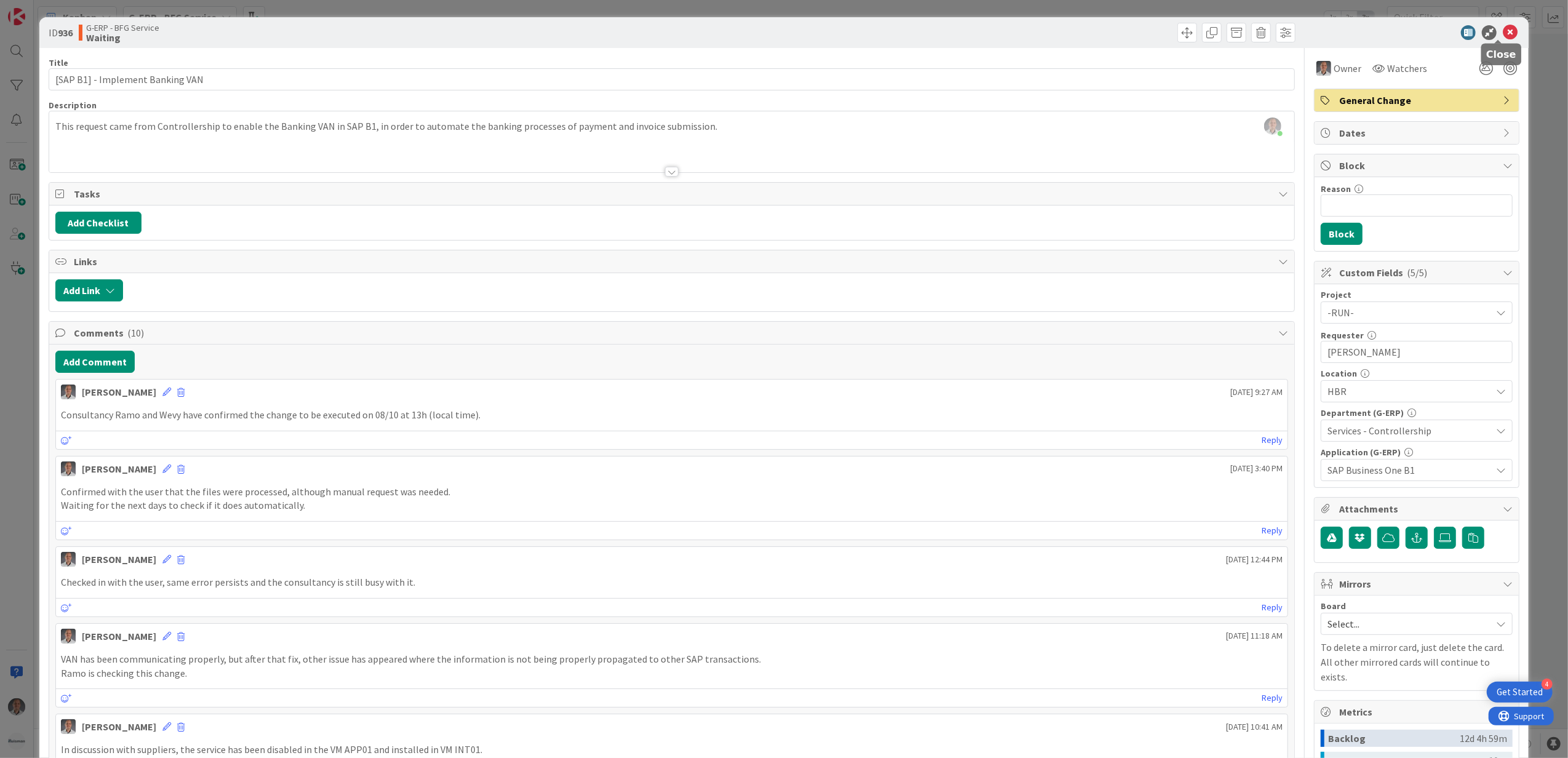
click at [1503, 36] on icon at bounding box center [1510, 33] width 15 height 15
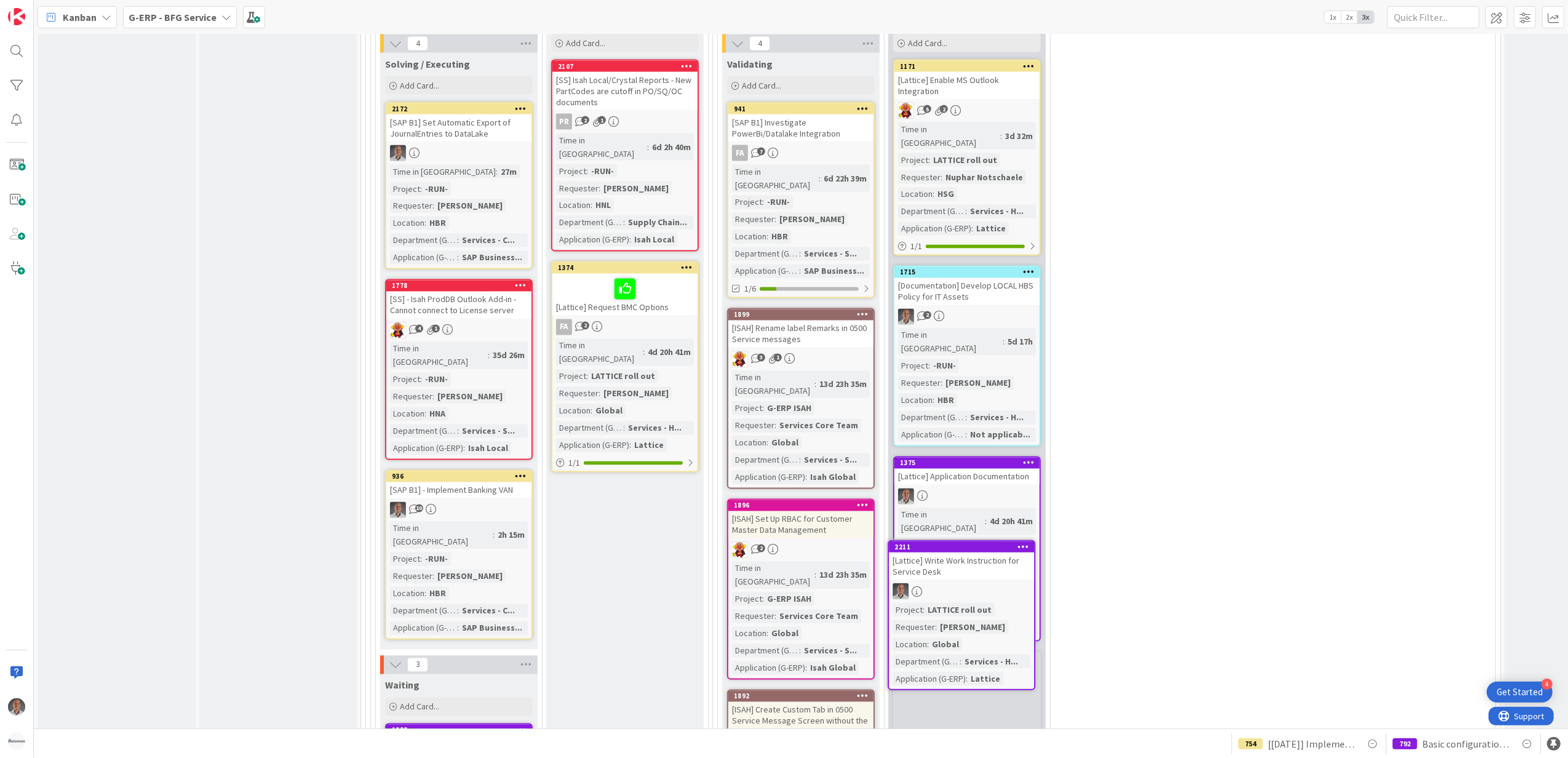
scroll to position [2198, 0]
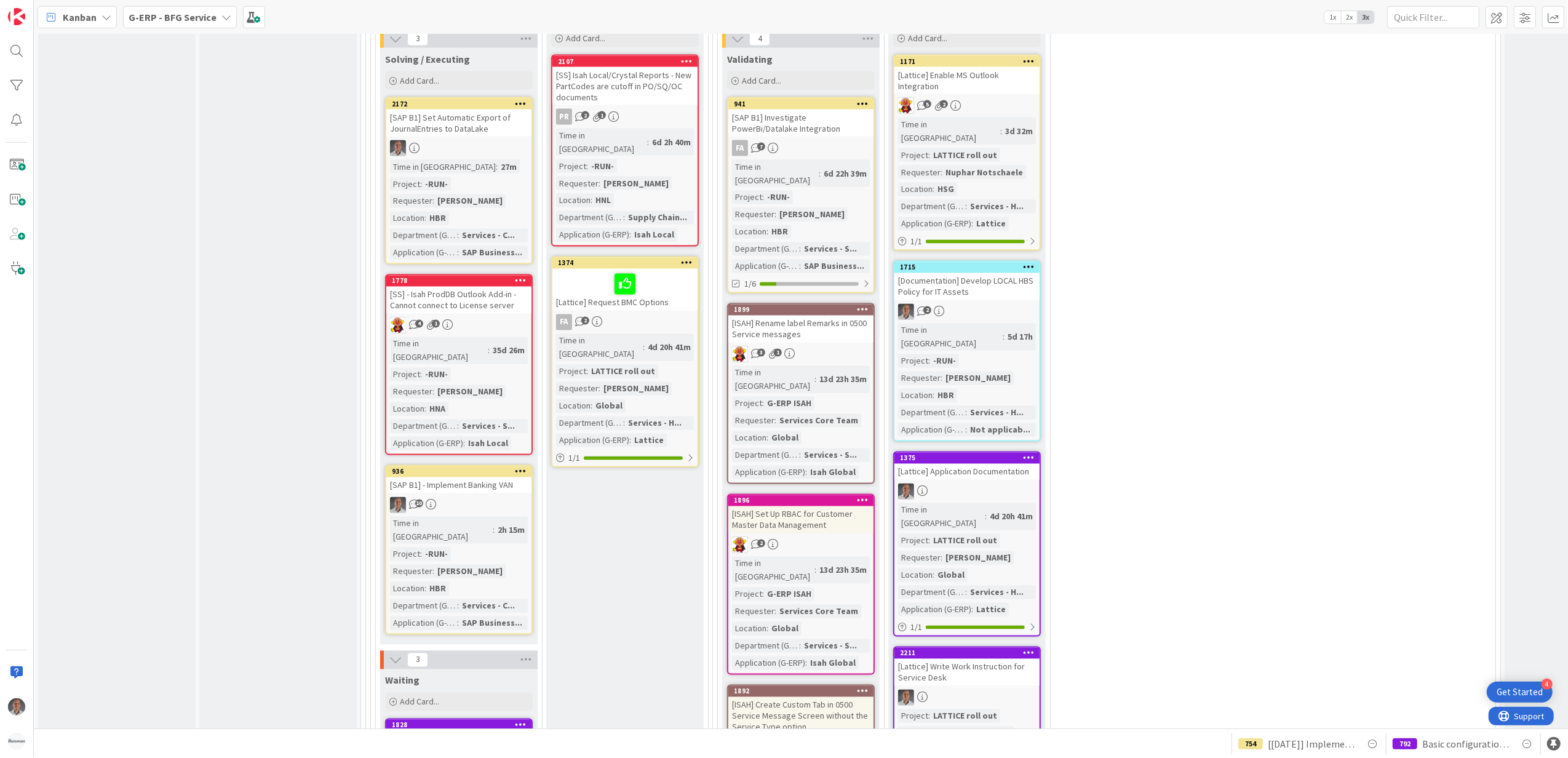
click at [995, 659] on div "[Lattice] Write Work Instruction for Service Desk" at bounding box center [966, 672] width 145 height 27
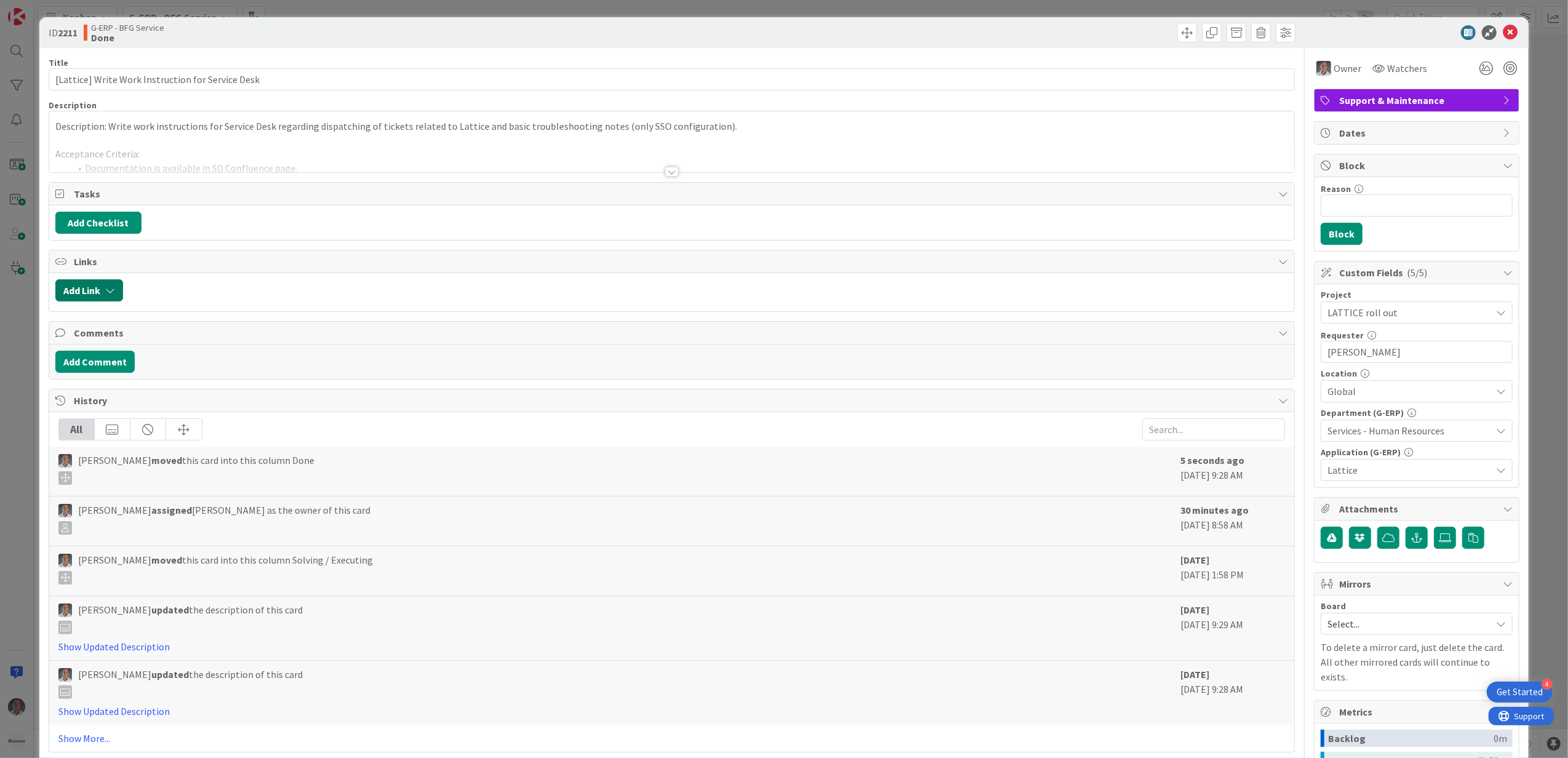
click at [113, 295] on icon "button" at bounding box center [111, 290] width 10 height 10
click at [118, 373] on span "Current Board" at bounding box center [101, 367] width 59 height 12
click at [125, 413] on span "All Boards" at bounding box center [153, 418] width 171 height 19
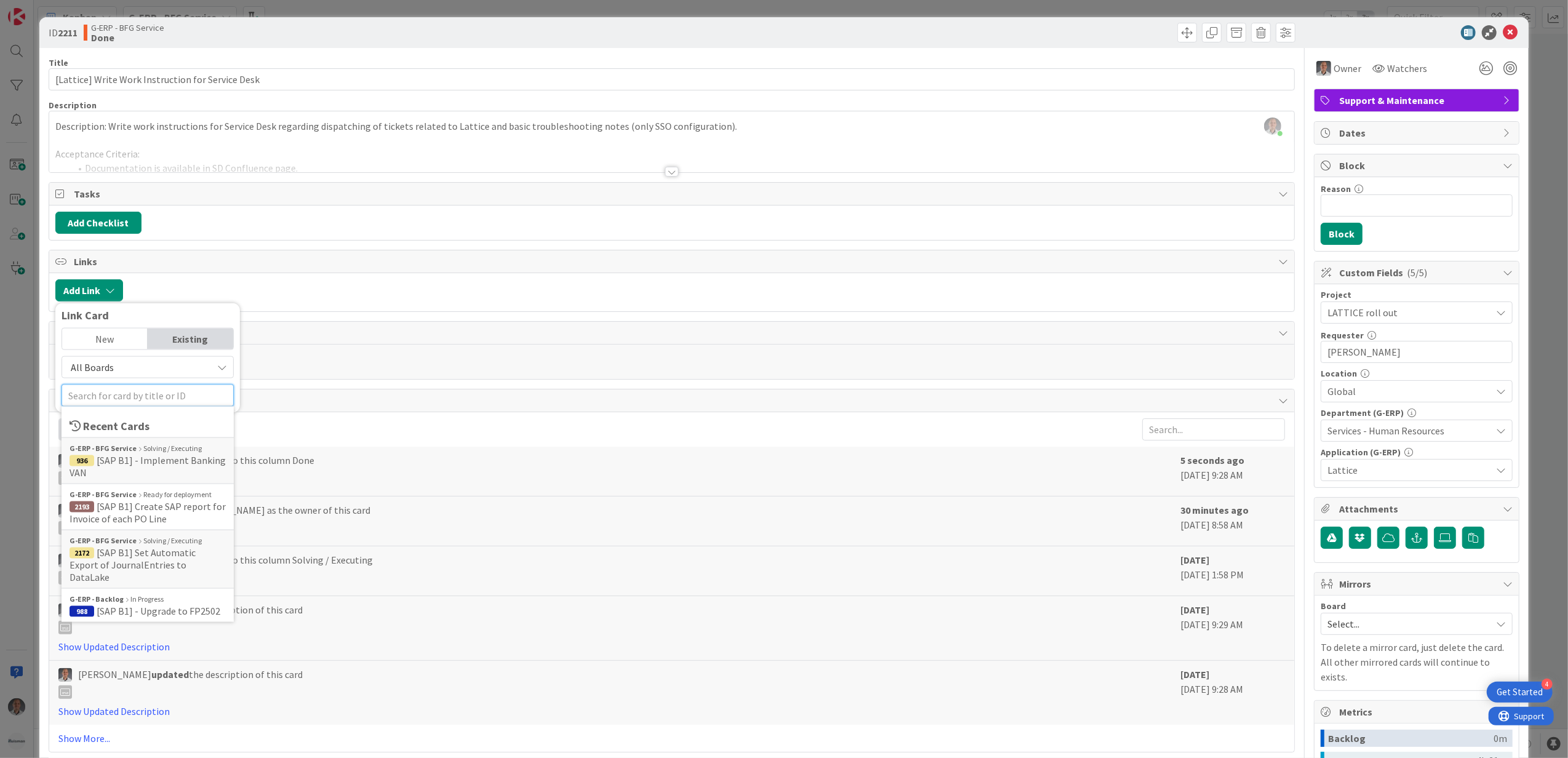
click at [133, 398] on input "text" at bounding box center [147, 396] width 173 height 22
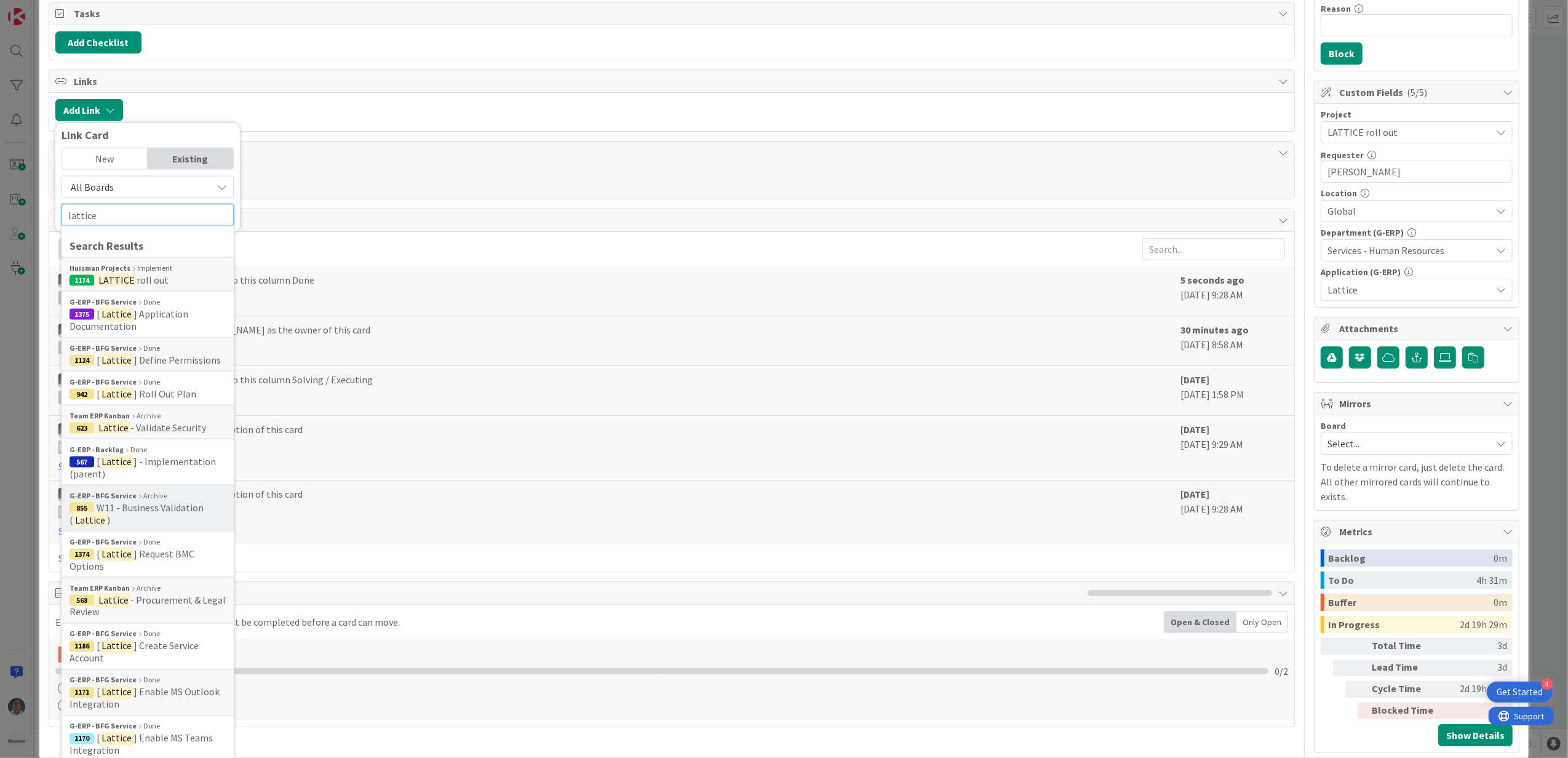
scroll to position [192, 0]
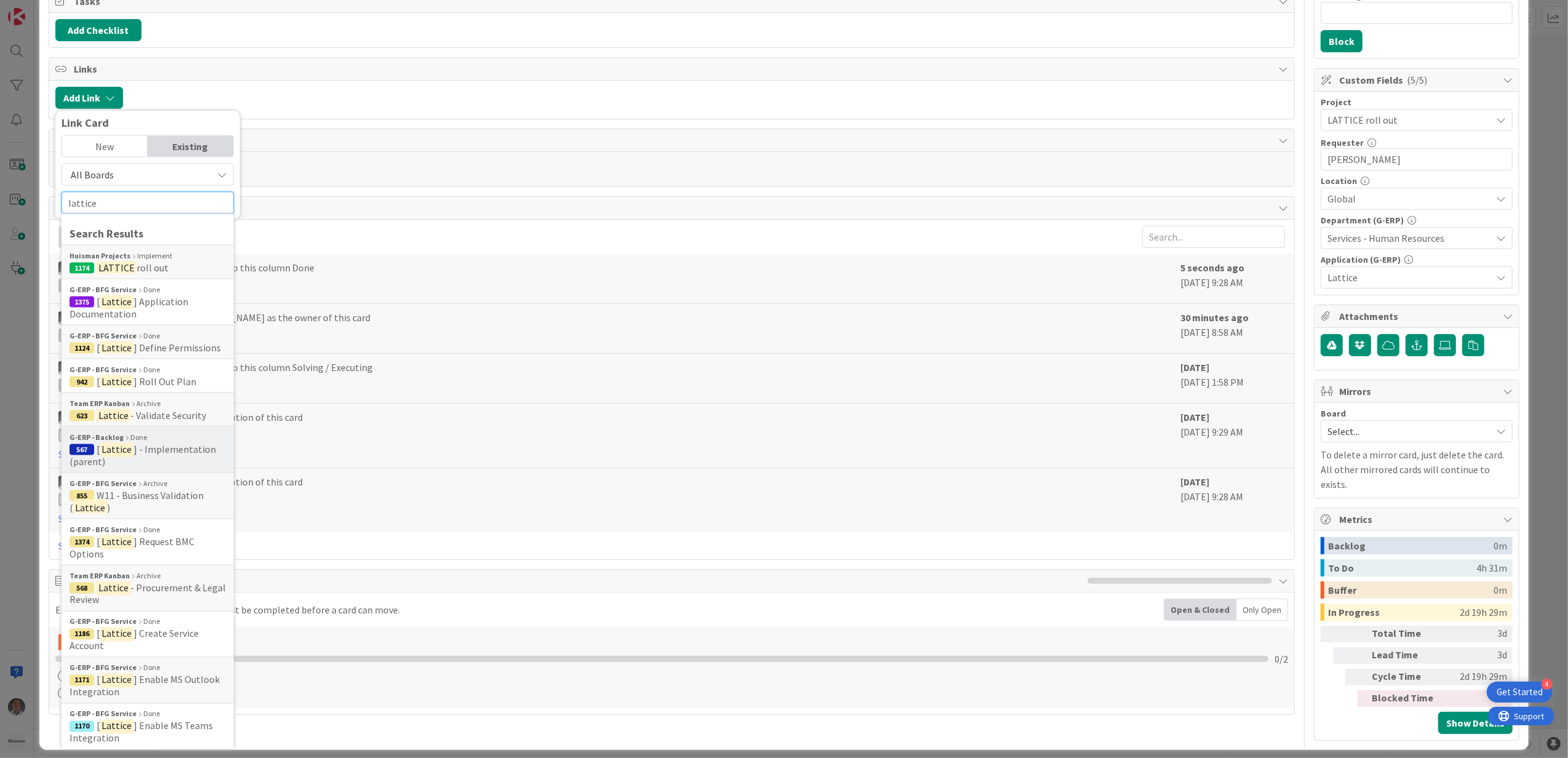
type input "lattice"
click at [189, 455] on span "] - Implementation (parent)" at bounding box center [142, 455] width 146 height 25
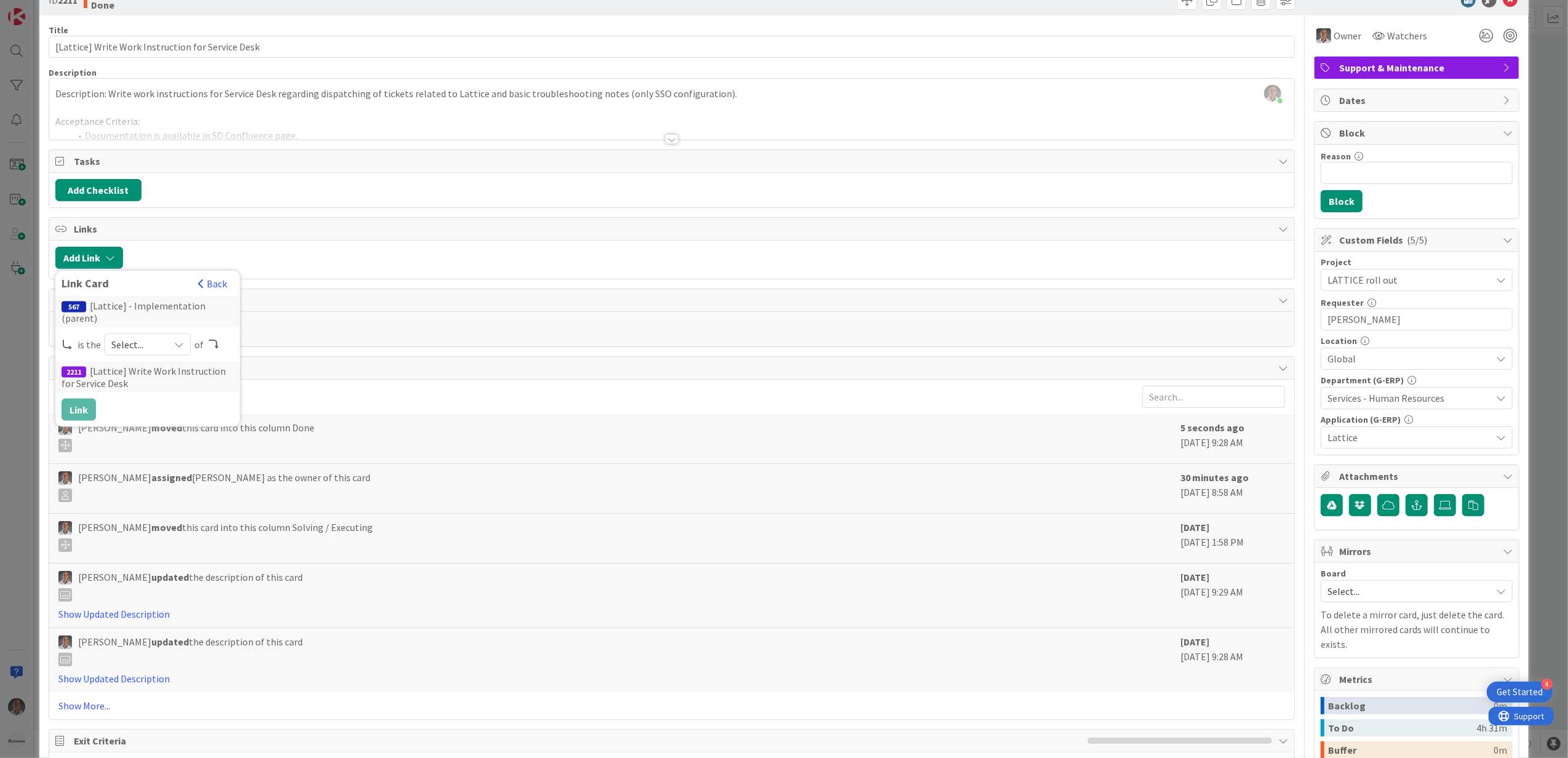
scroll to position [29, 0]
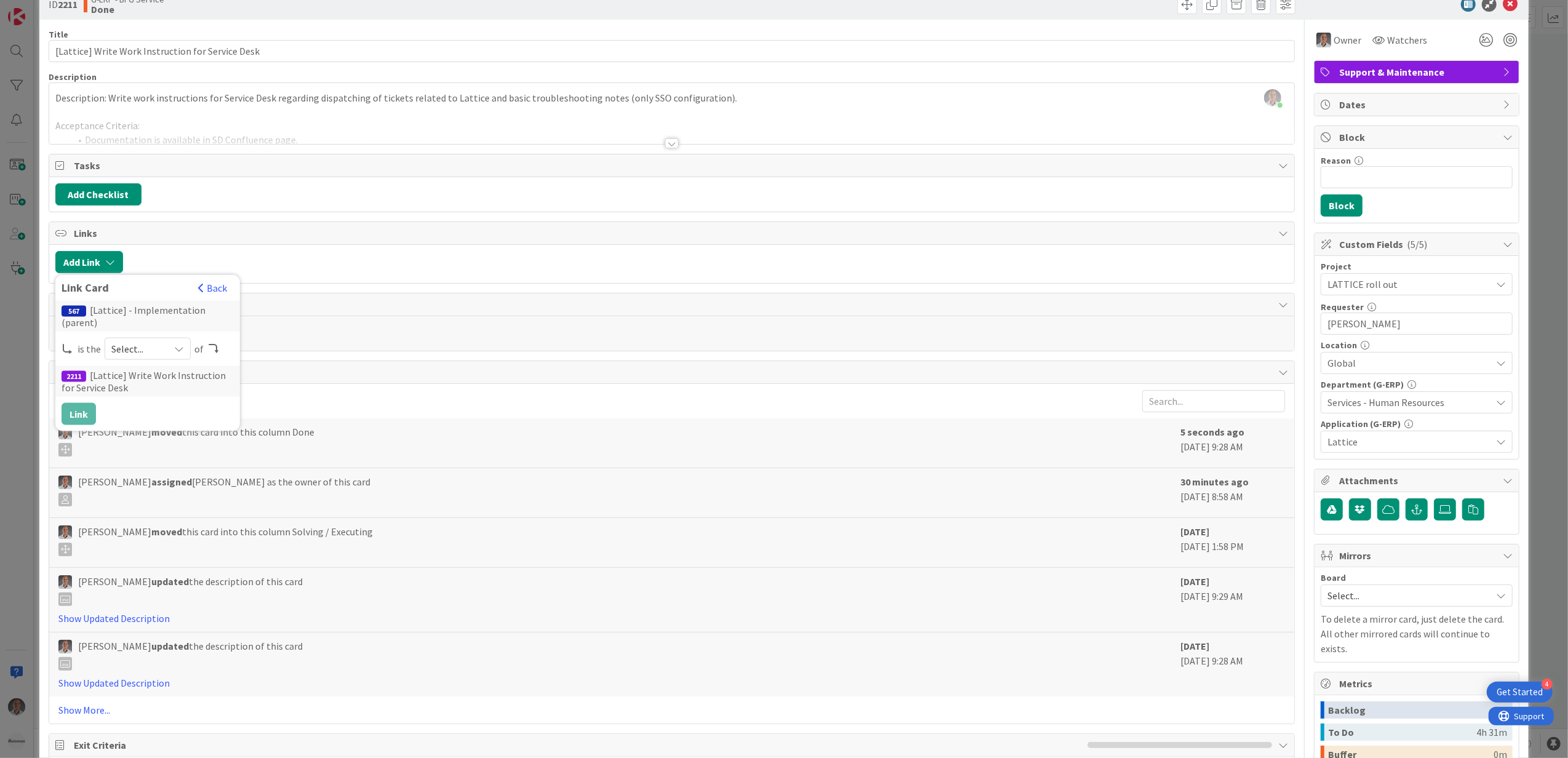
click at [154, 343] on span "Select..." at bounding box center [137, 348] width 51 height 17
click at [176, 372] on span "parent" at bounding box center [212, 377] width 139 height 19
click at [79, 404] on button "Link" at bounding box center [78, 414] width 35 height 22
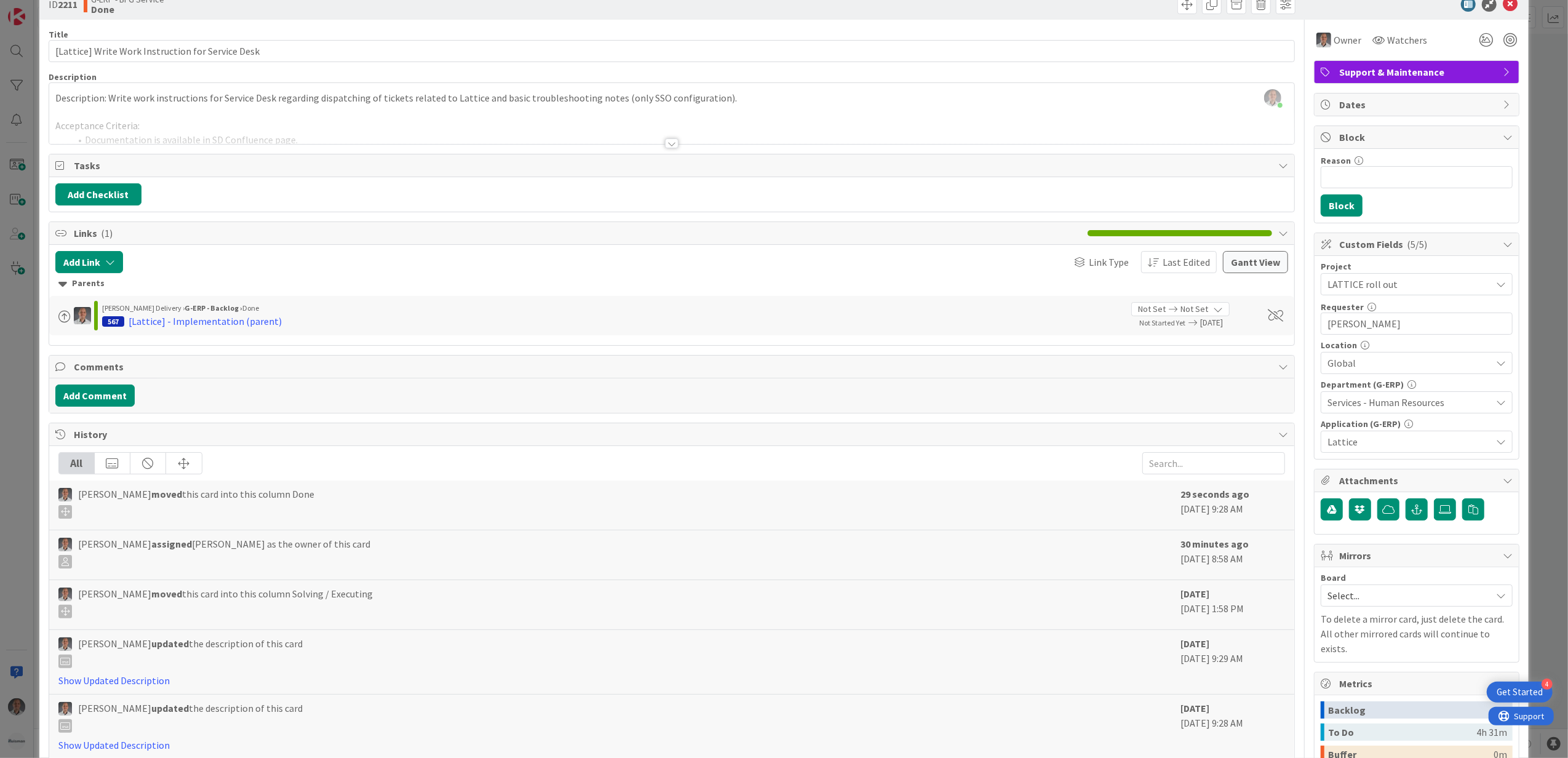
scroll to position [0, 0]
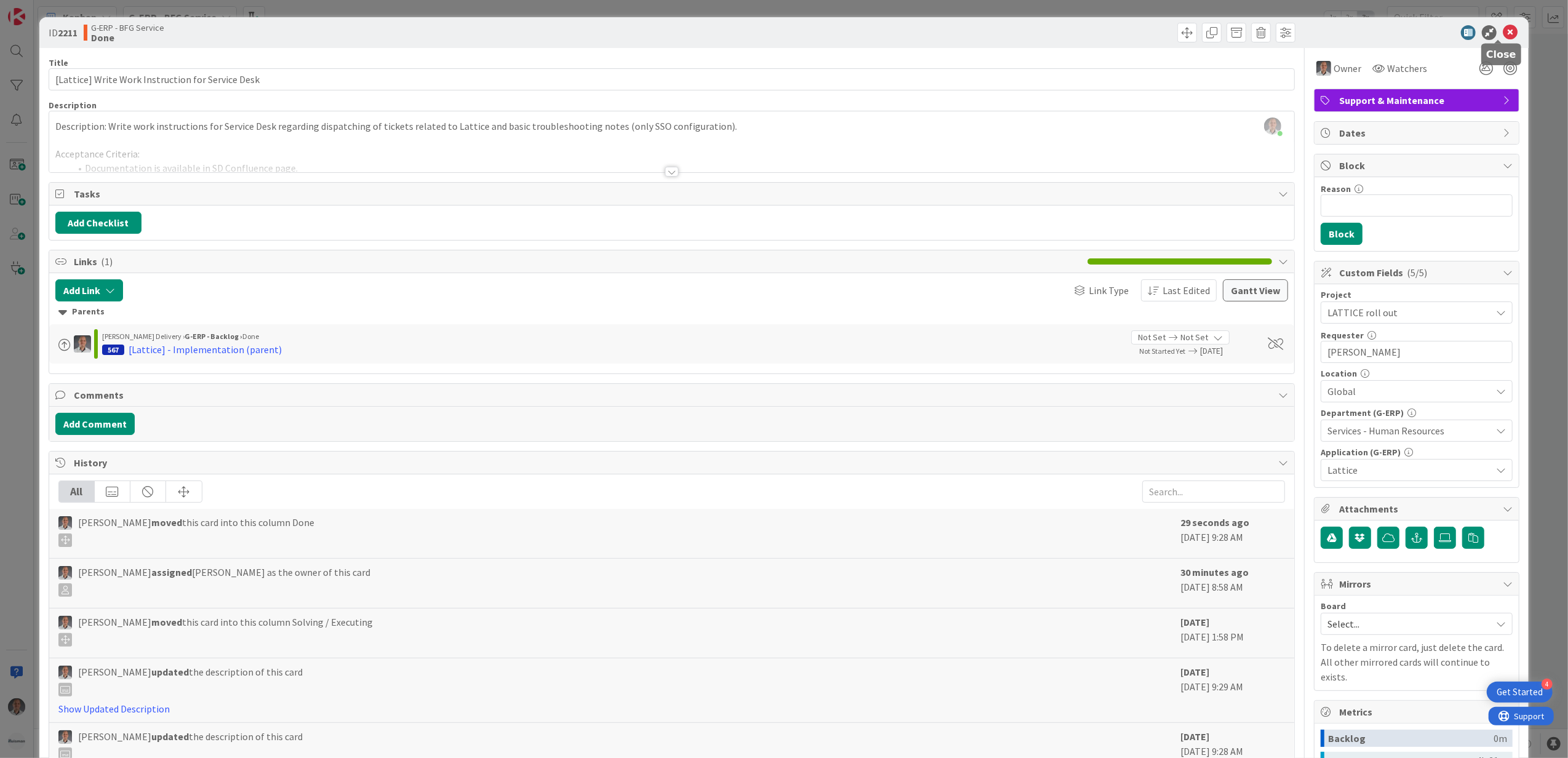
click at [1503, 36] on icon at bounding box center [1510, 33] width 15 height 15
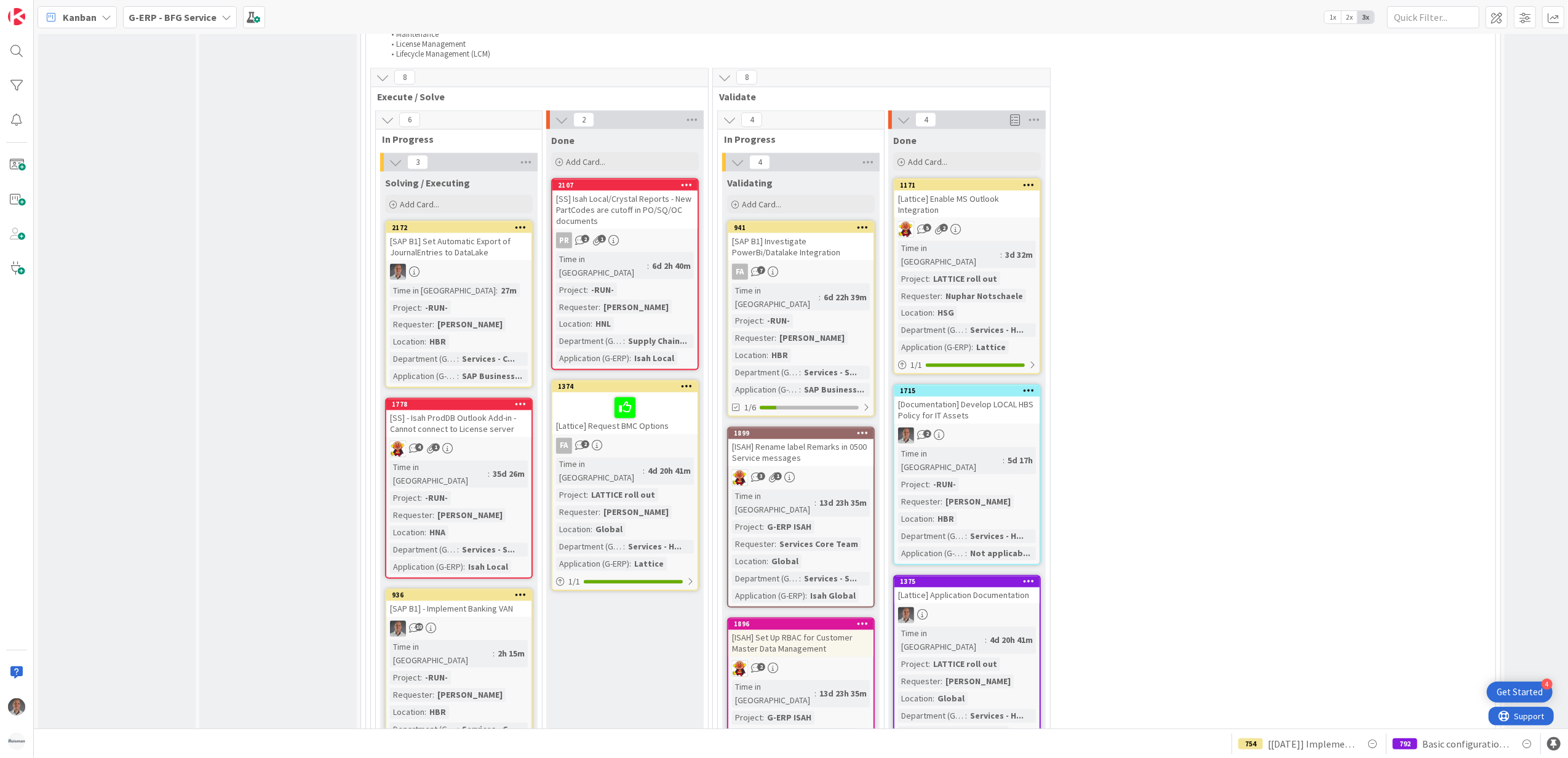
scroll to position [1949, 0]
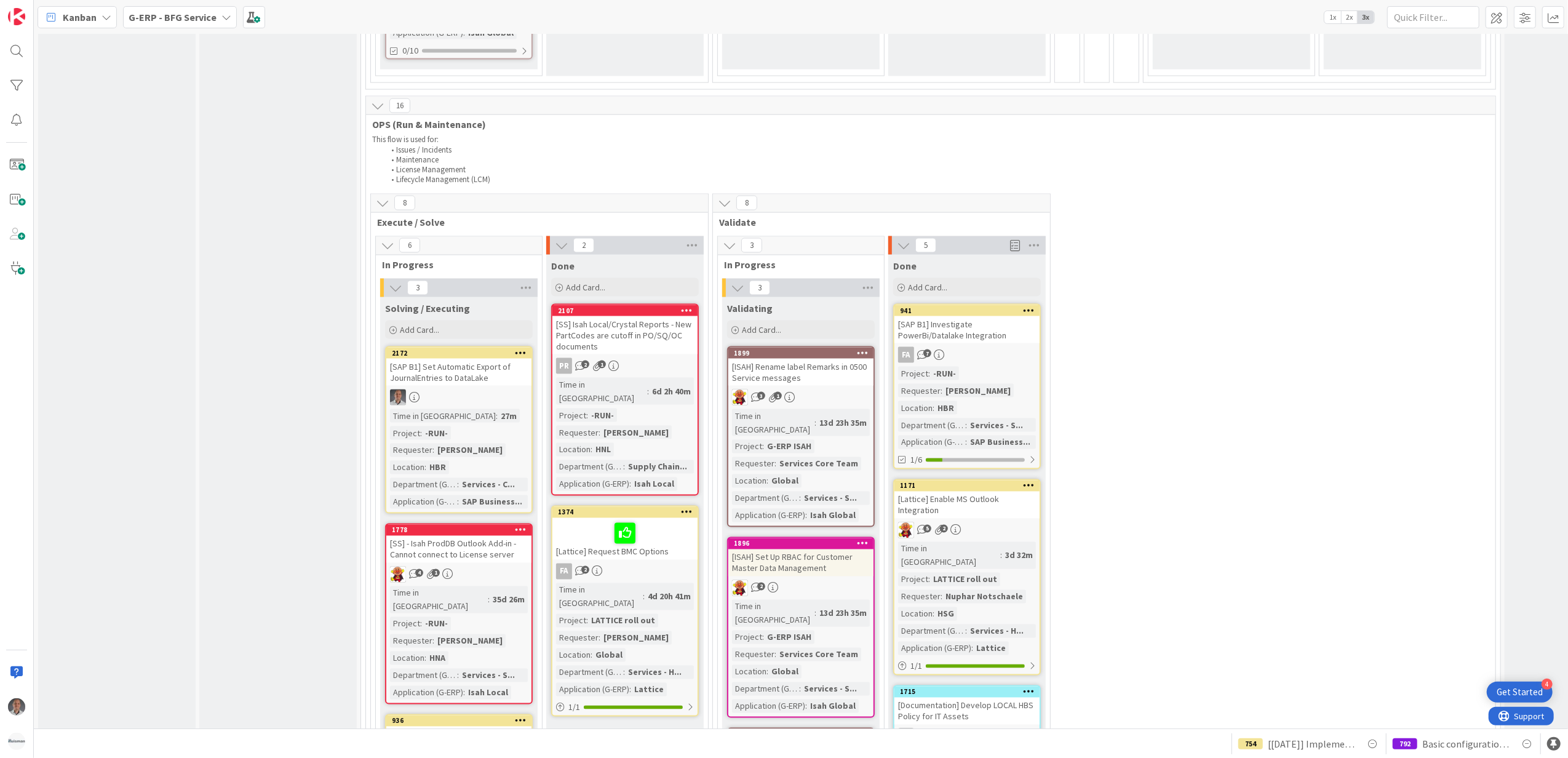
click at [981, 316] on div "[SAP B1] Investigate PowerBi/Datalake Integration" at bounding box center [966, 329] width 145 height 27
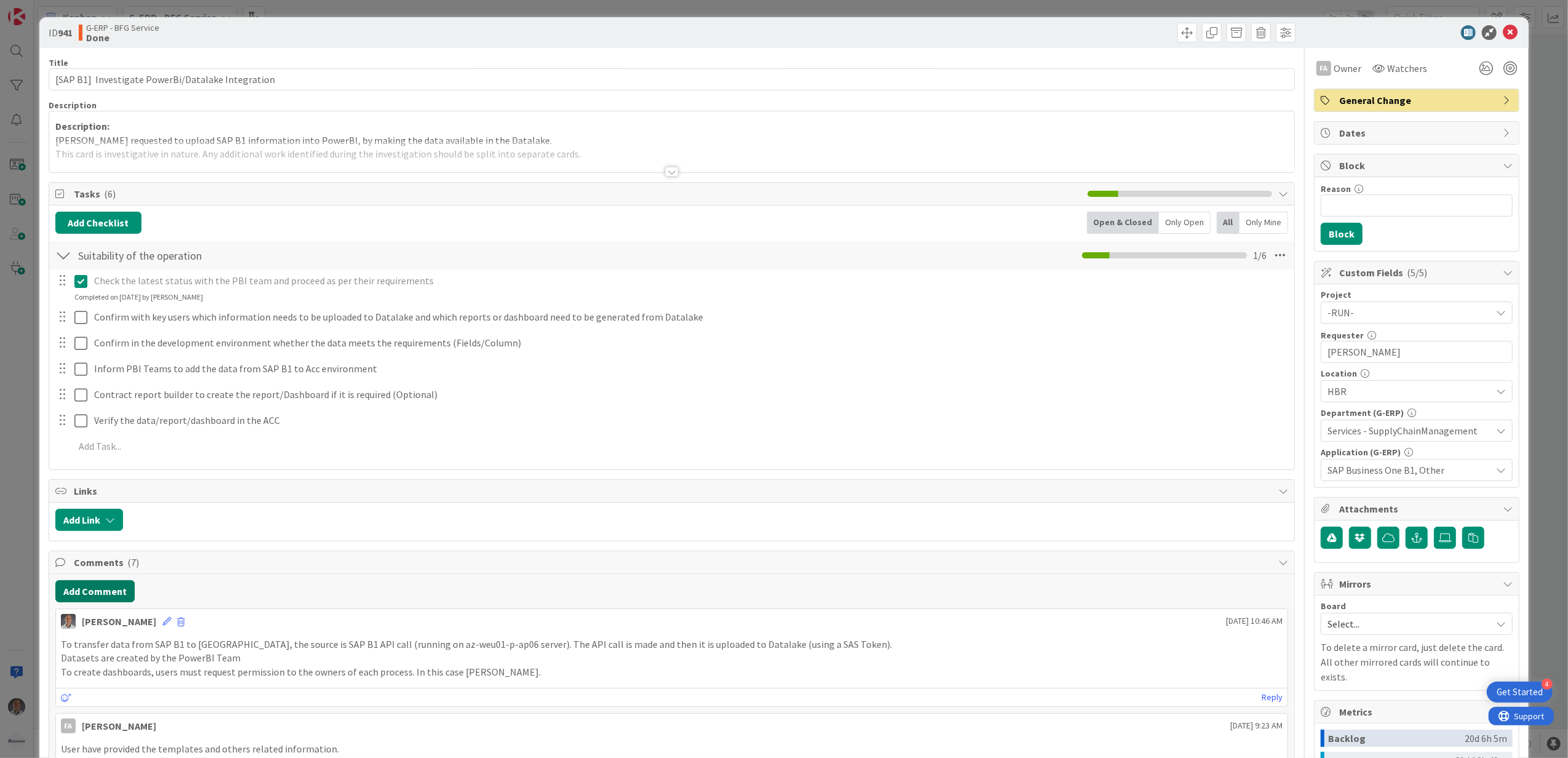
click at [112, 590] on button "Add Comment" at bounding box center [95, 591] width 79 height 22
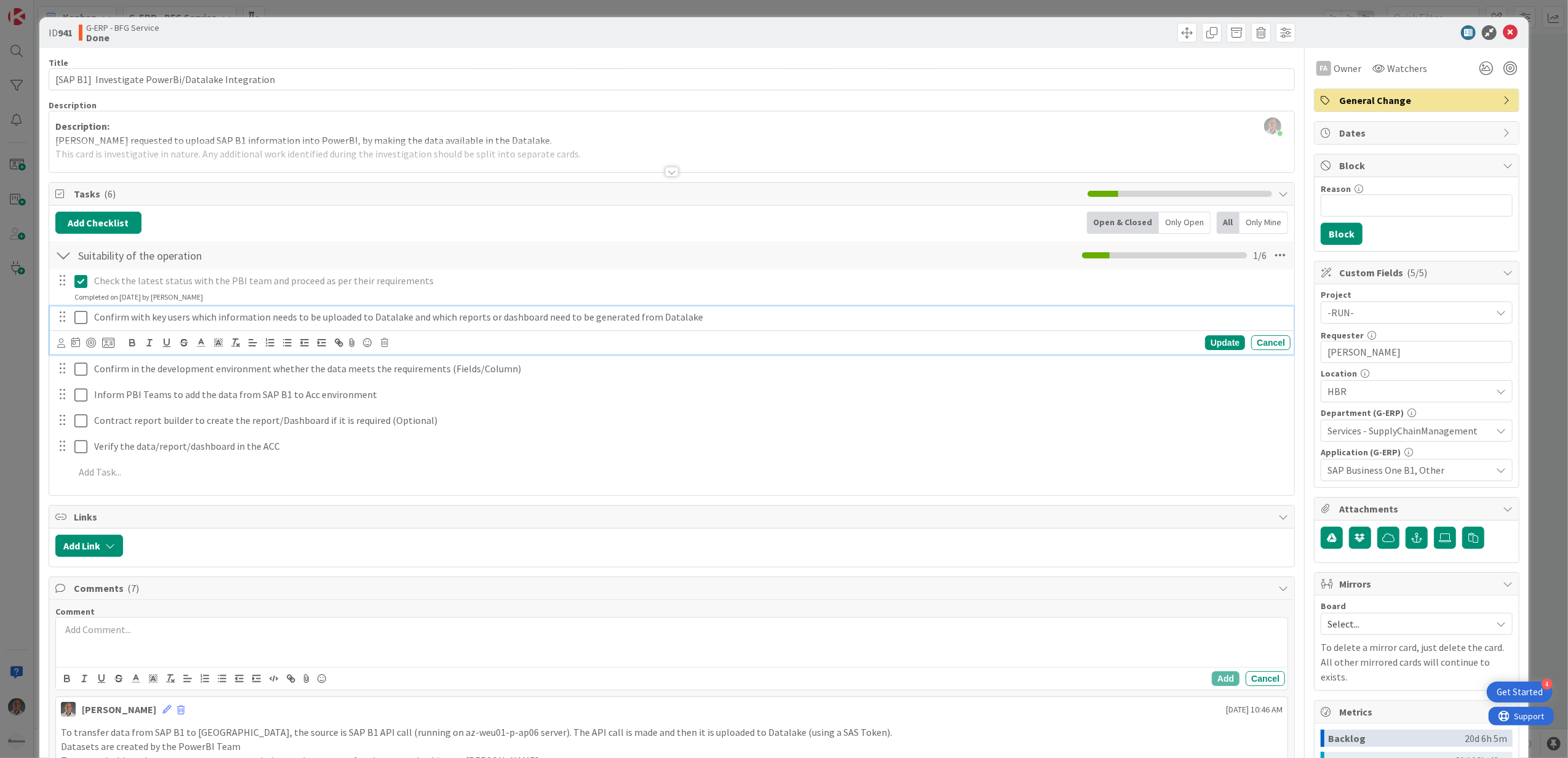
click at [81, 316] on icon at bounding box center [80, 317] width 13 height 15
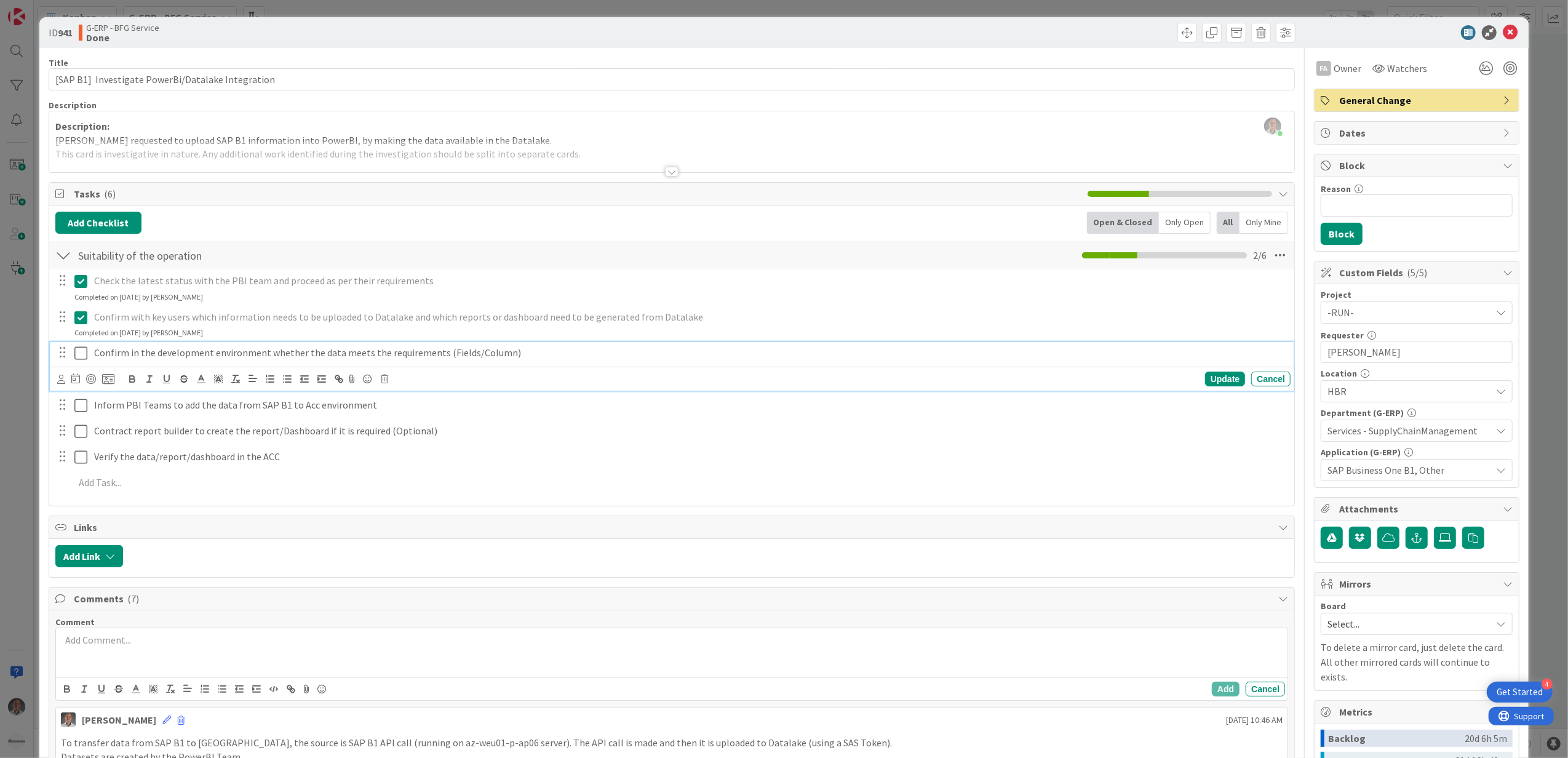
click at [81, 357] on icon at bounding box center [80, 352] width 13 height 15
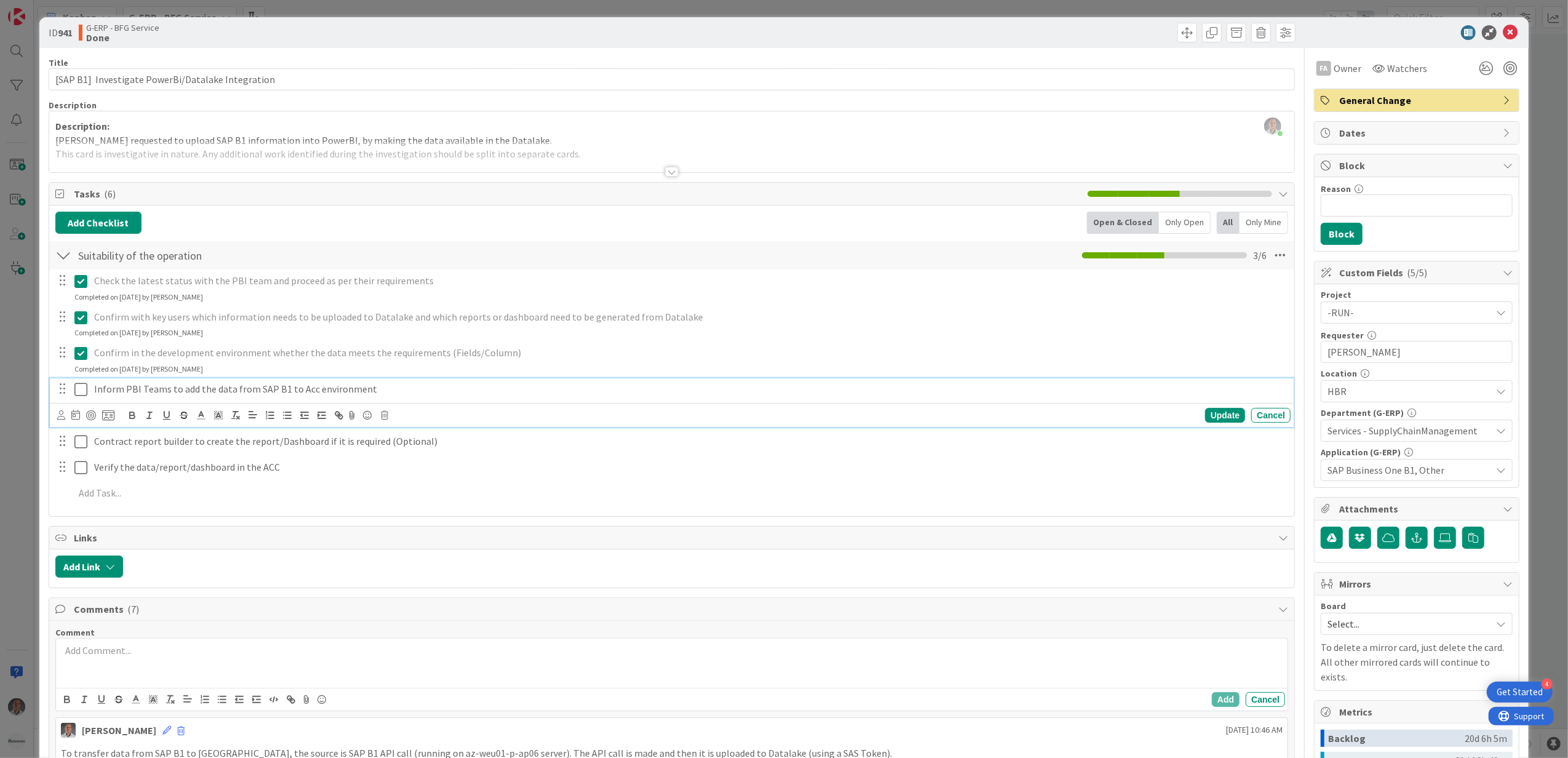
click at [81, 387] on icon at bounding box center [80, 389] width 13 height 15
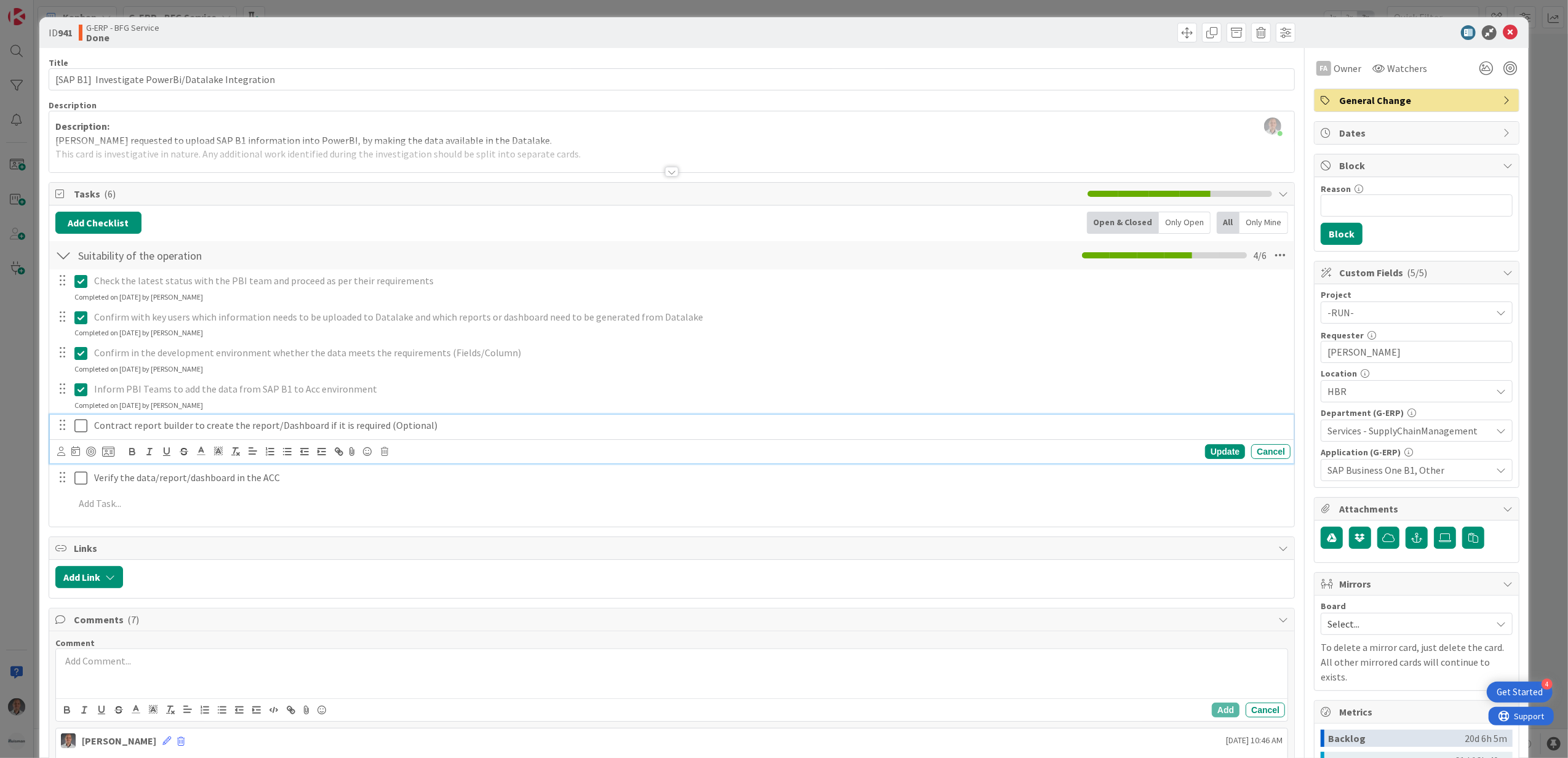
click at [77, 430] on icon at bounding box center [80, 425] width 13 height 15
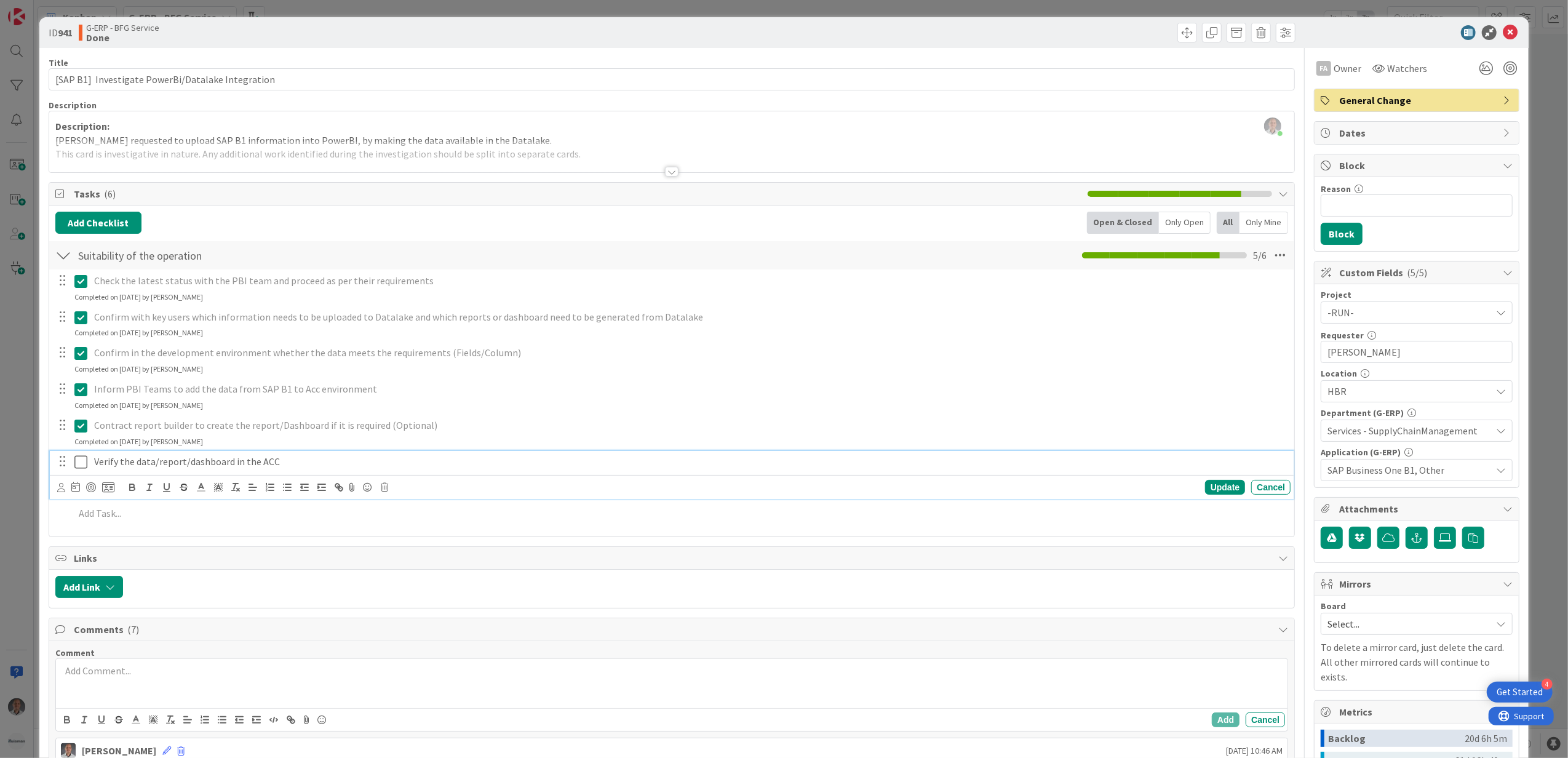
click at [84, 467] on icon at bounding box center [80, 462] width 13 height 15
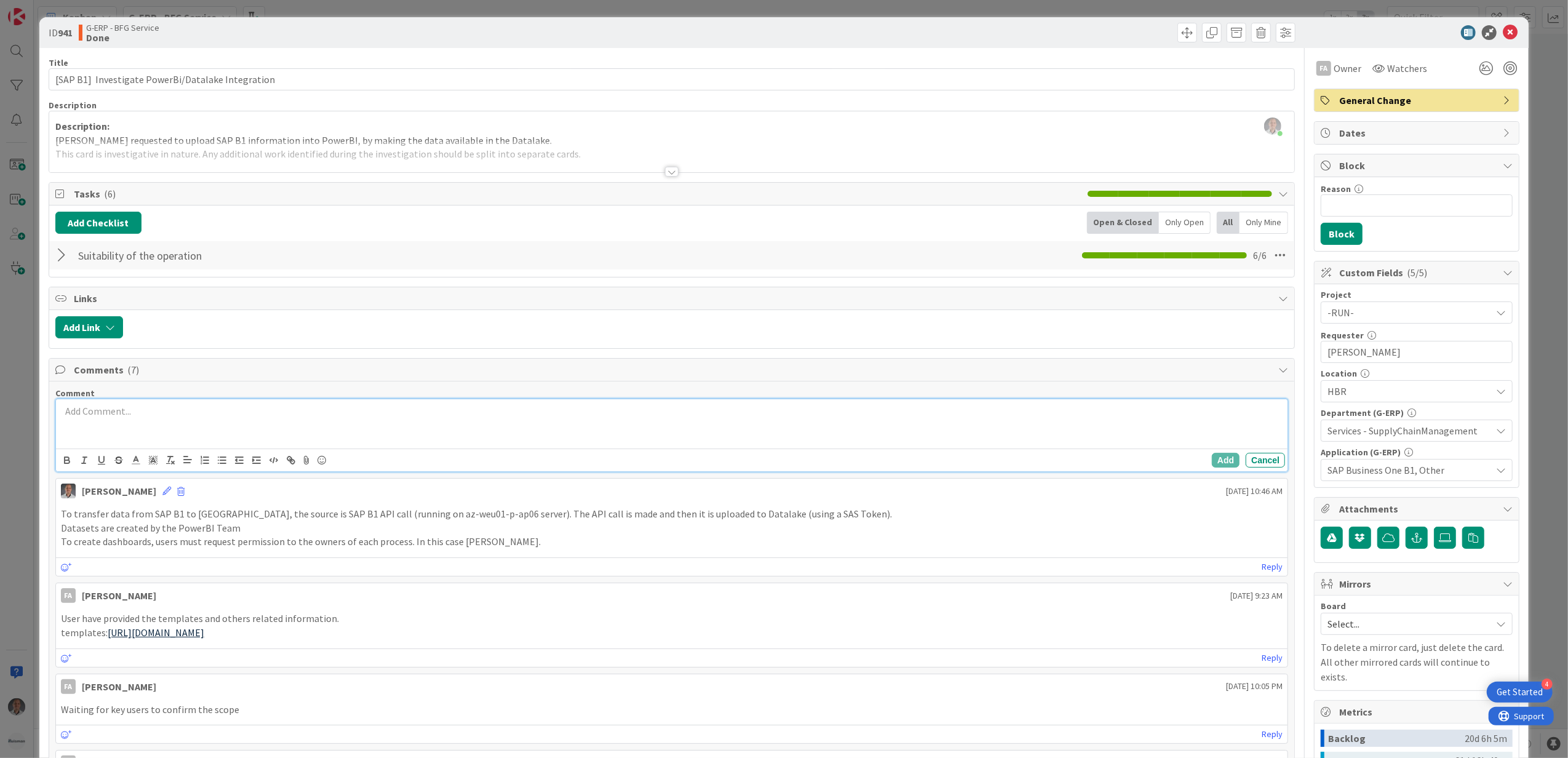
click at [150, 418] on p at bounding box center [672, 412] width 1223 height 14
click at [485, 413] on p "Confirmed with Mitchel that the data is now properly being exported to the Data…" at bounding box center [672, 412] width 1223 height 14
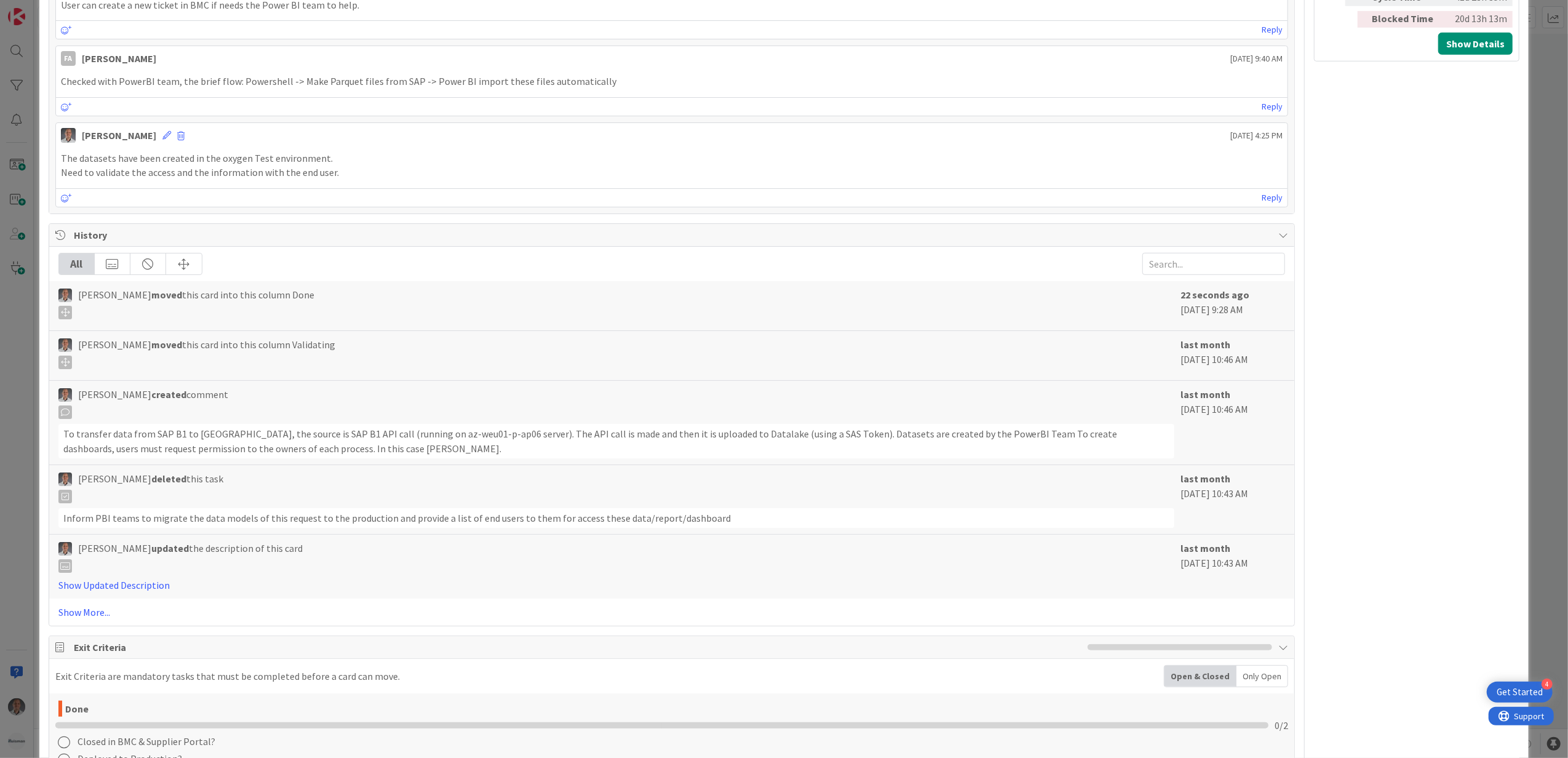
scroll to position [933, 0]
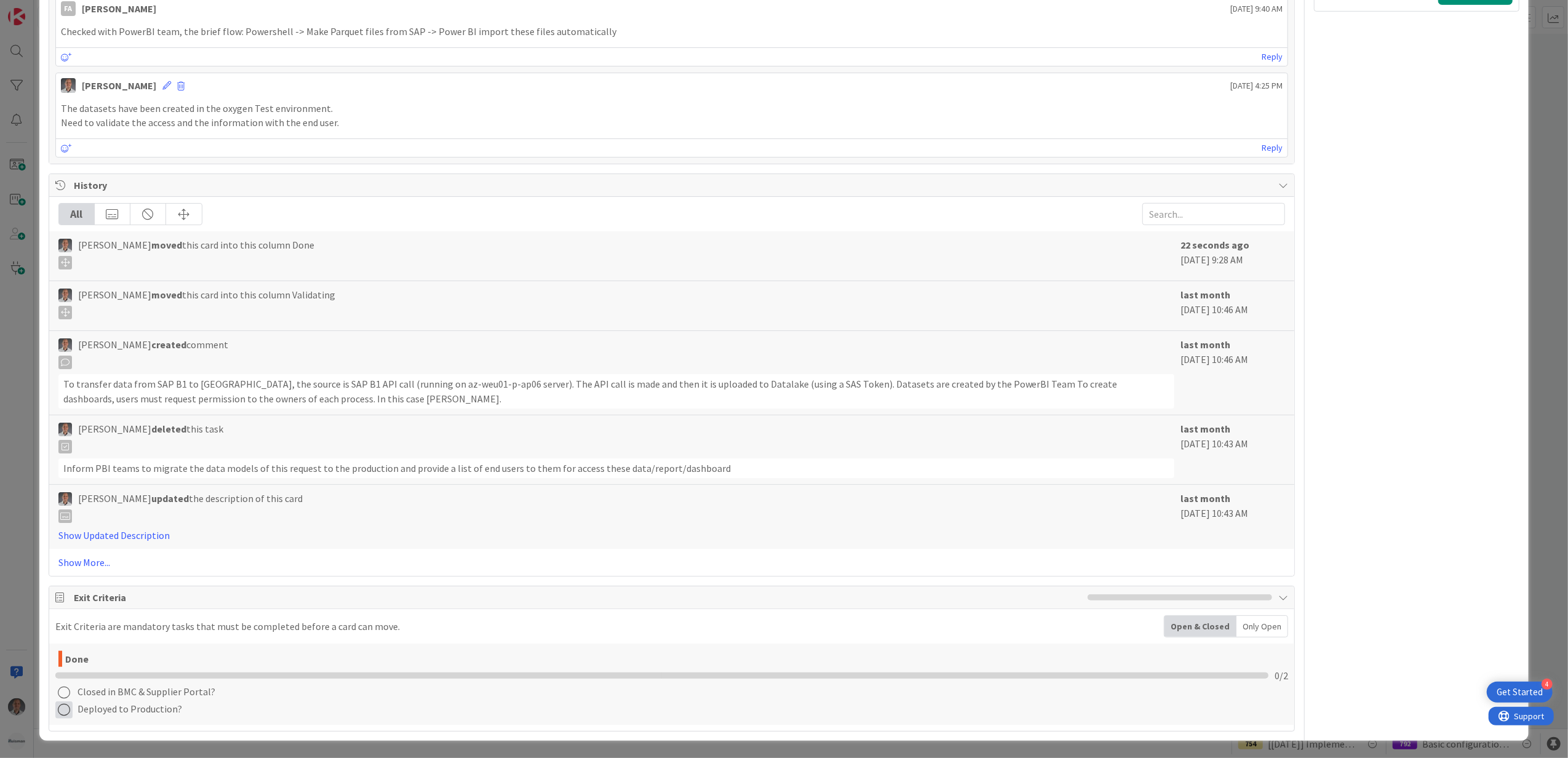
click at [67, 709] on icon at bounding box center [63, 710] width 17 height 17
click at [104, 636] on link "Complete" at bounding box center [132, 632] width 154 height 18
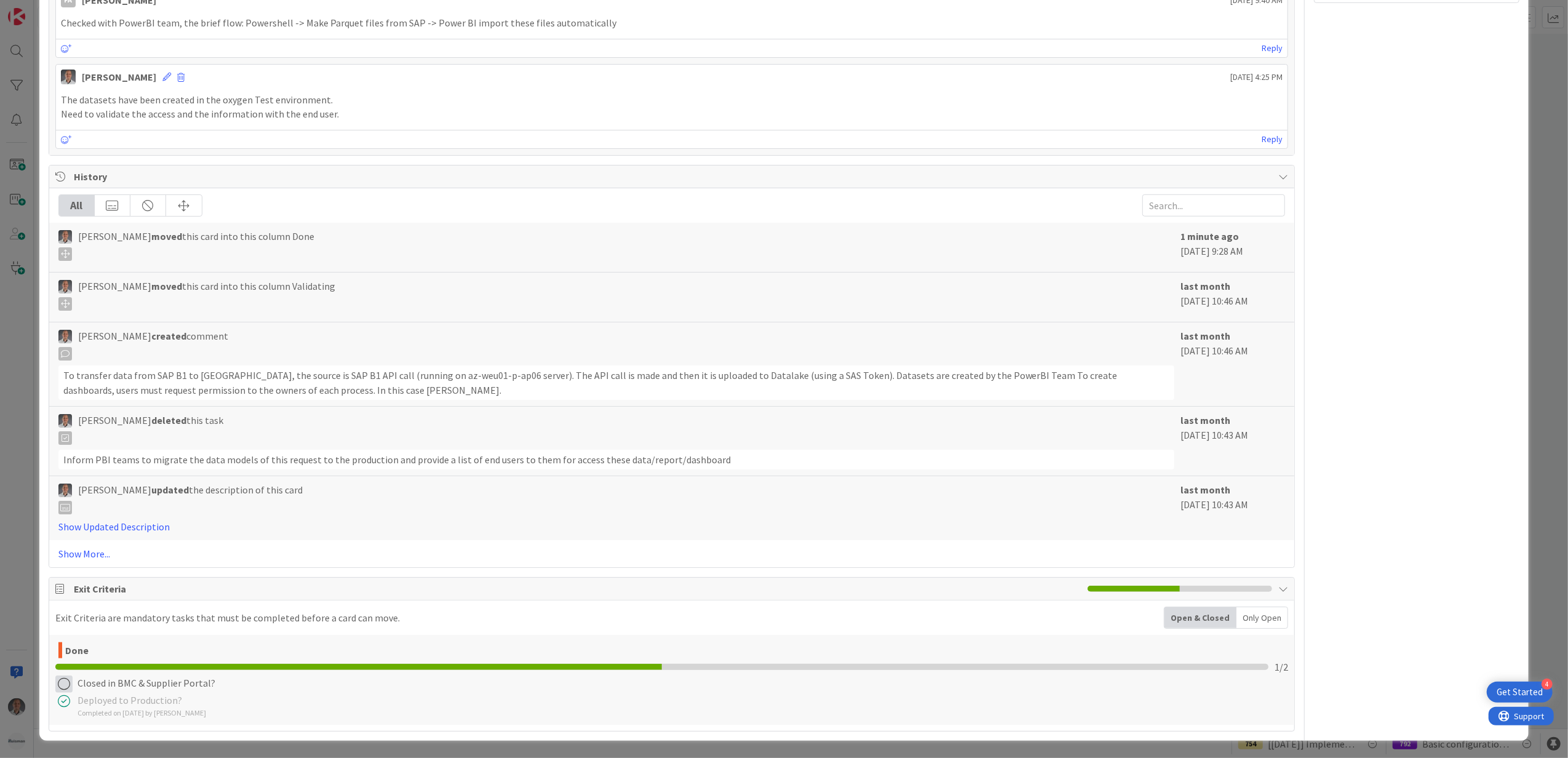
click at [66, 688] on icon at bounding box center [63, 683] width 17 height 17
click at [105, 615] on link "Complete" at bounding box center [132, 606] width 154 height 18
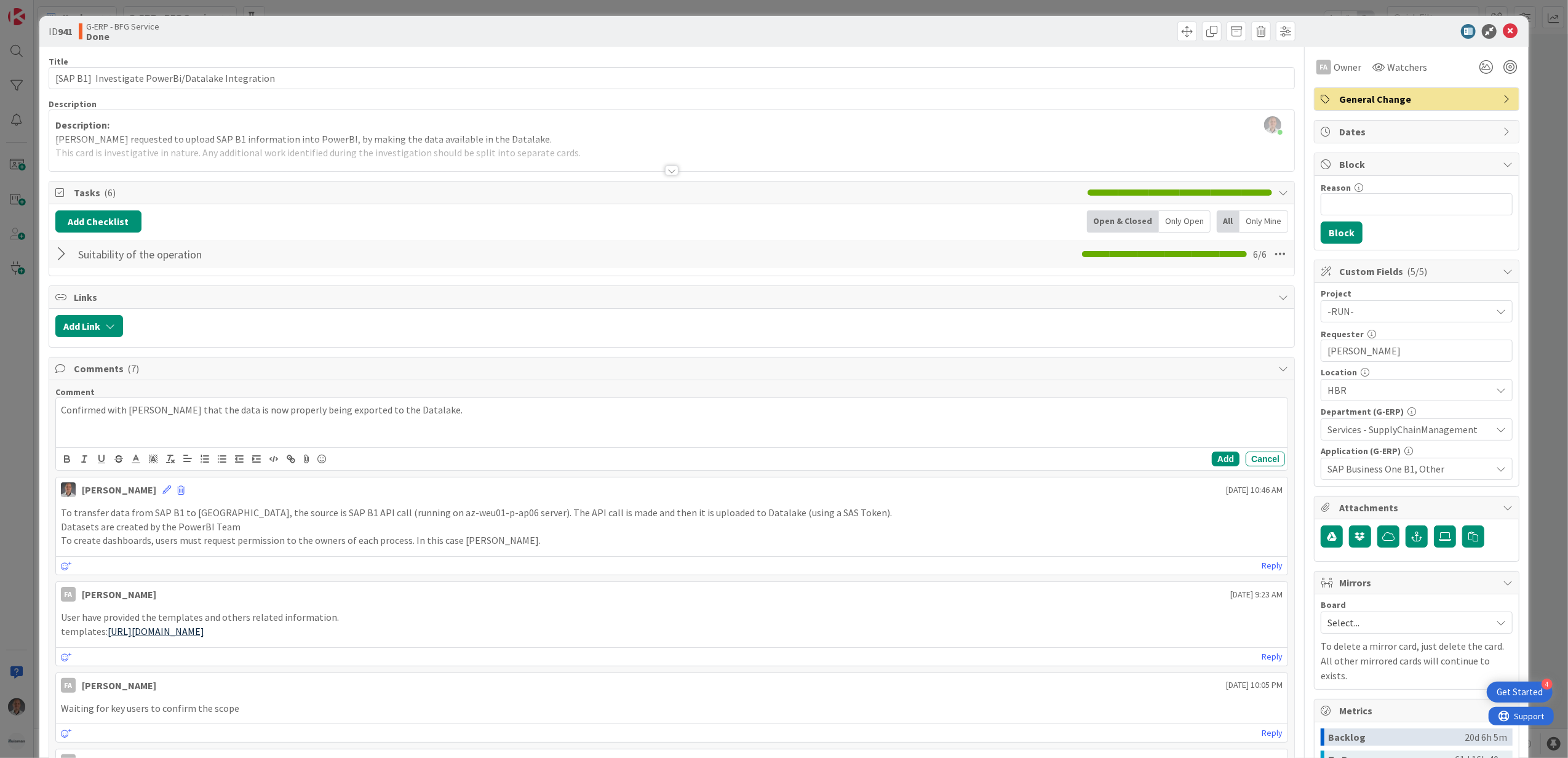
scroll to position [0, 0]
click at [423, 416] on p "Confirmed with Mitchel that the data is now properly being exported to the Data…" at bounding box center [672, 412] width 1223 height 14
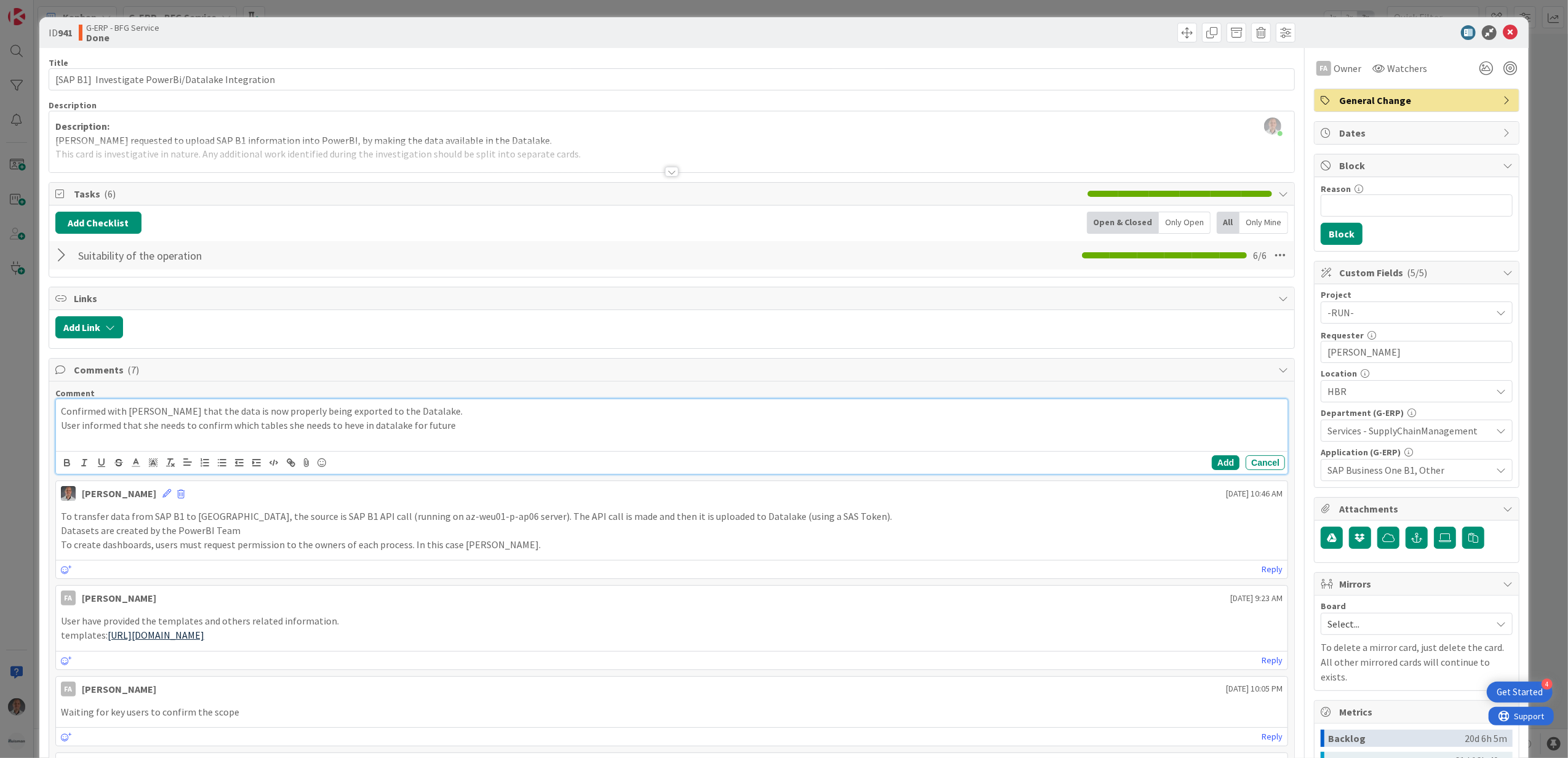
click at [344, 432] on p "User informed that she needs to confirm which tables she needs to heve in datal…" at bounding box center [672, 425] width 1223 height 14
click at [517, 428] on p "User informed that she needs to confirm which tables she needs to have in datal…" at bounding box center [672, 425] width 1223 height 14
click at [1212, 468] on button "Add" at bounding box center [1226, 462] width 28 height 15
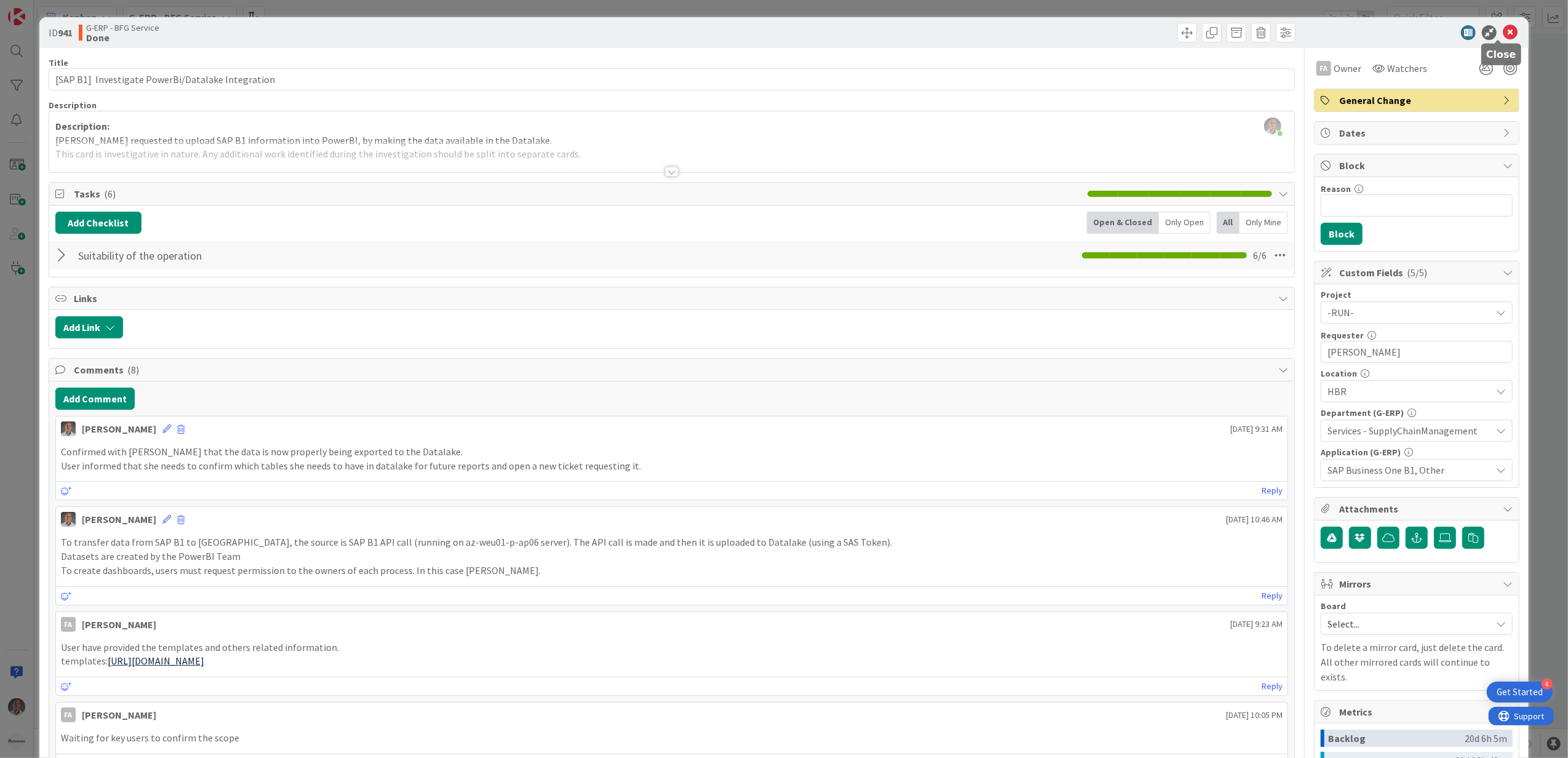
click at [1503, 27] on icon at bounding box center [1510, 33] width 15 height 15
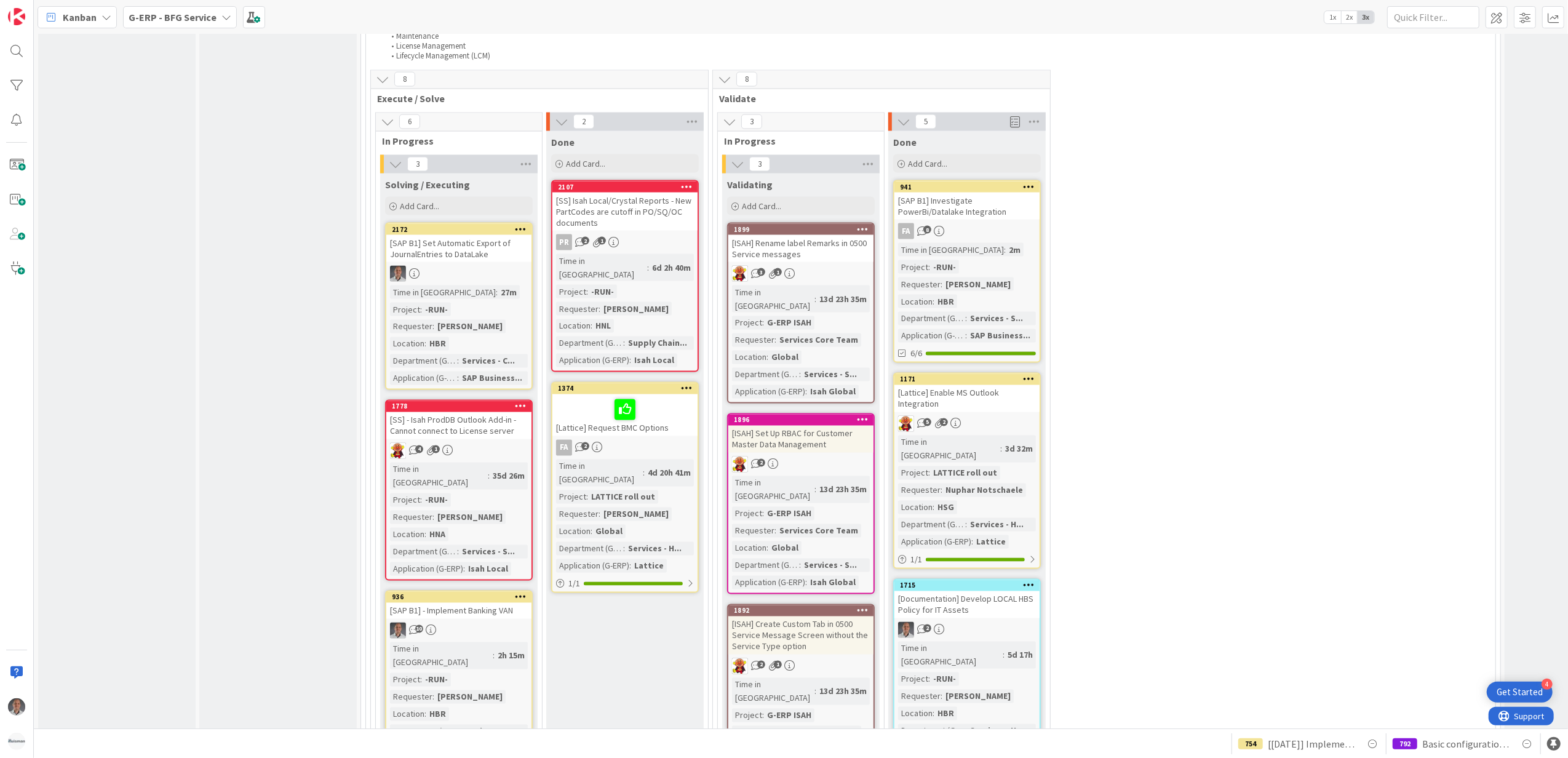
scroll to position [2031, 0]
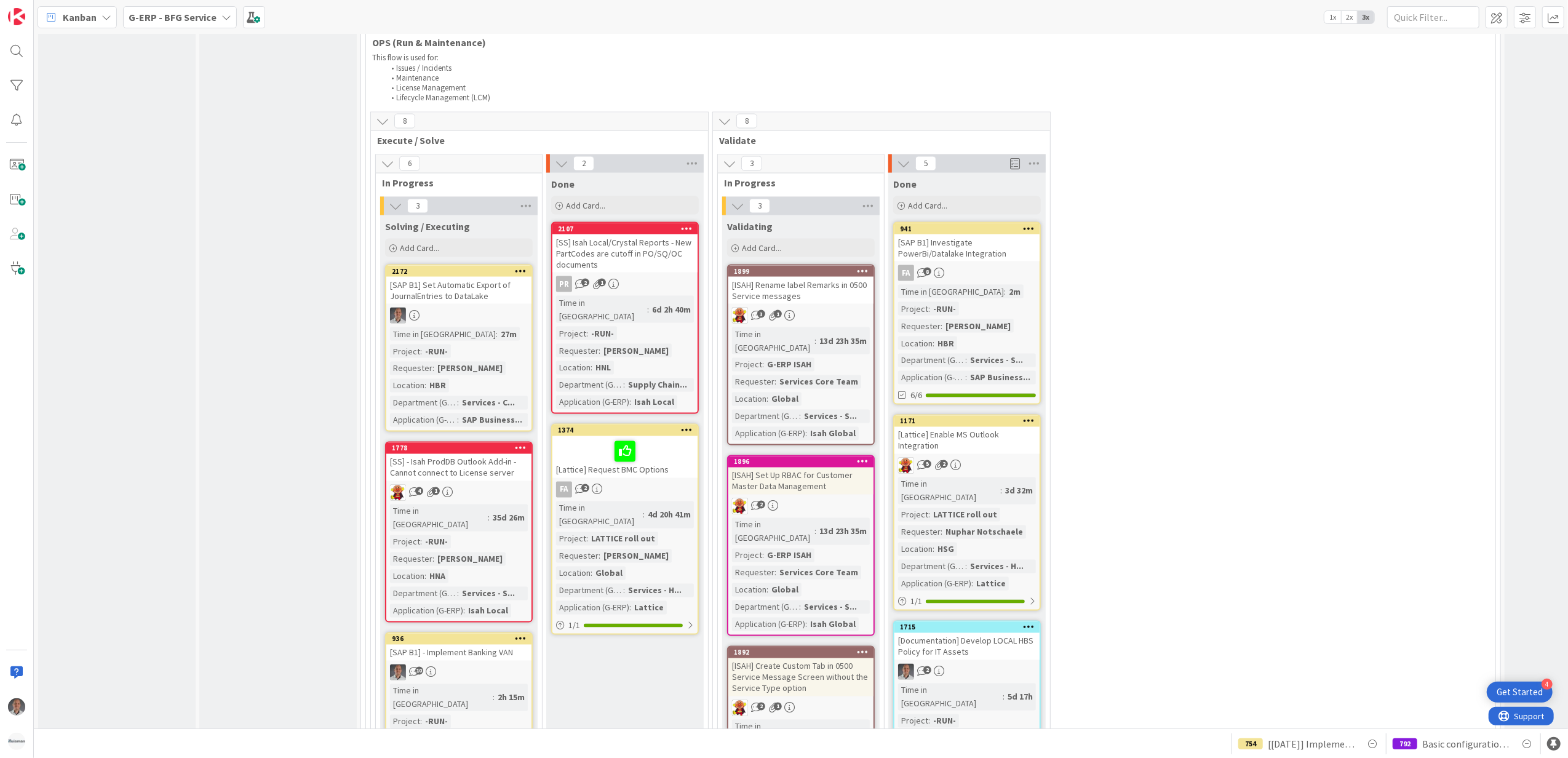
click at [465, 277] on div "[SAP B1] Set Automatic Export of JournalEntries to DataLake" at bounding box center [458, 290] width 145 height 27
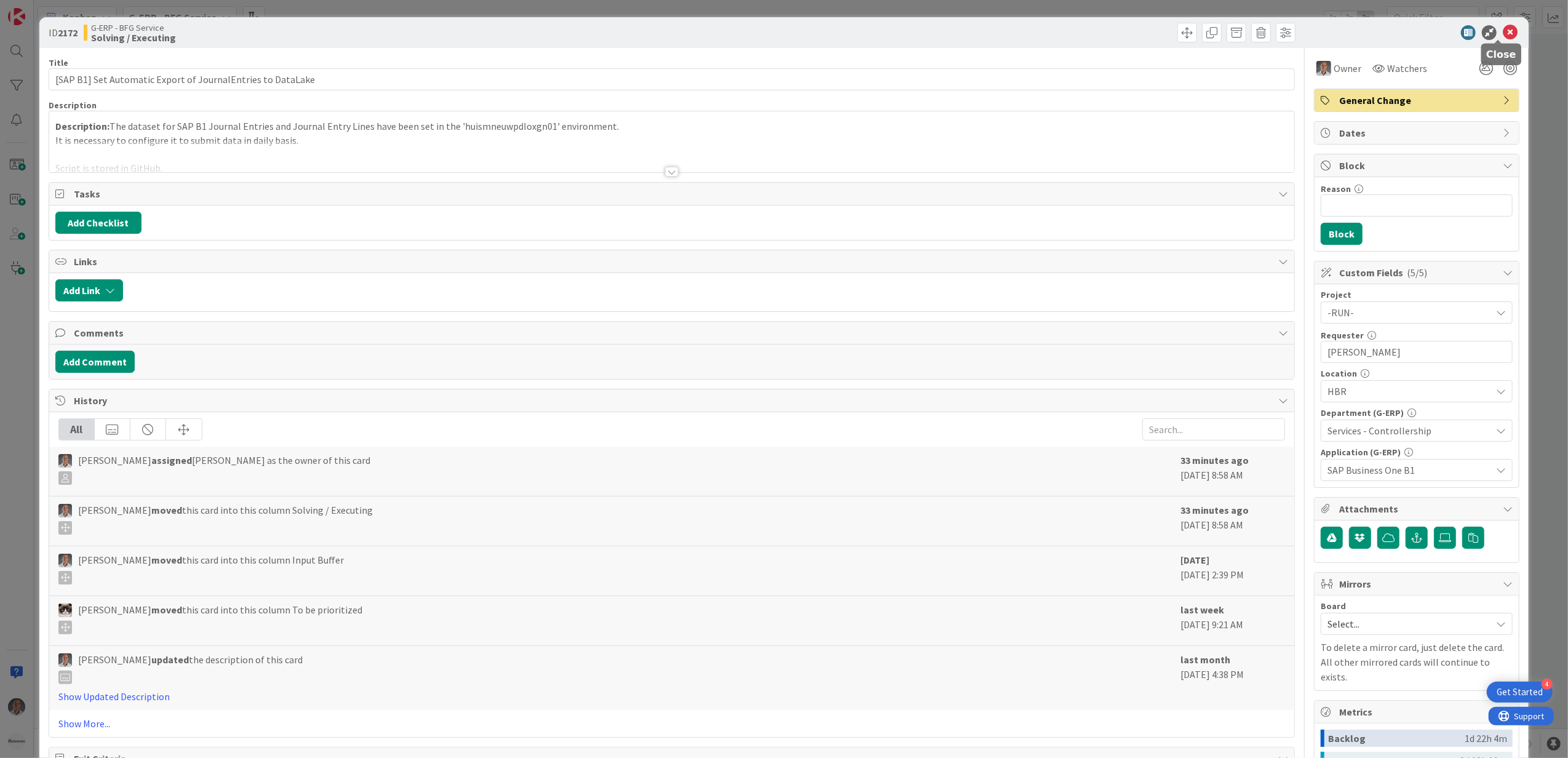
click at [1503, 34] on icon at bounding box center [1510, 33] width 15 height 15
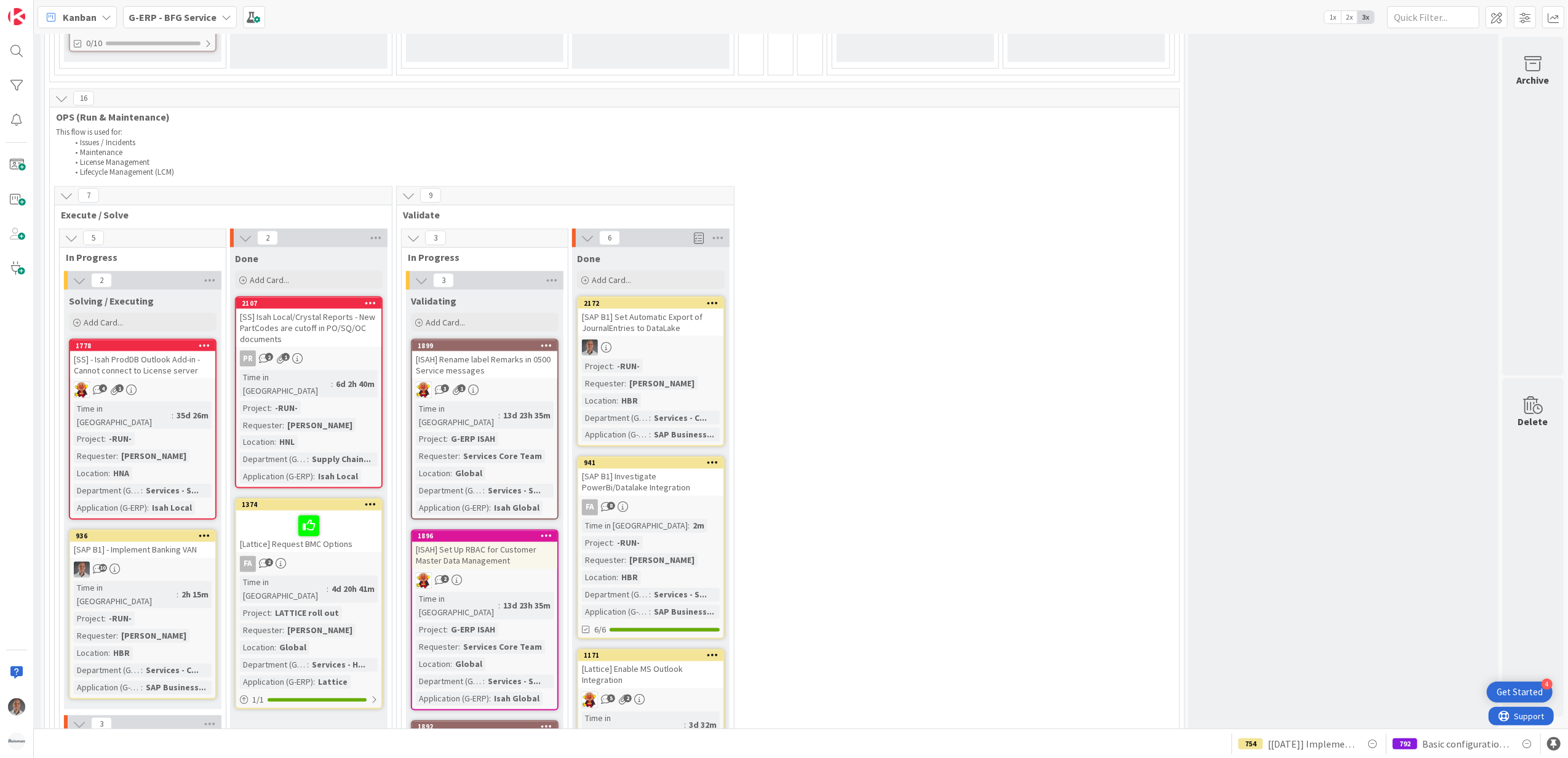
scroll to position [1722, 333]
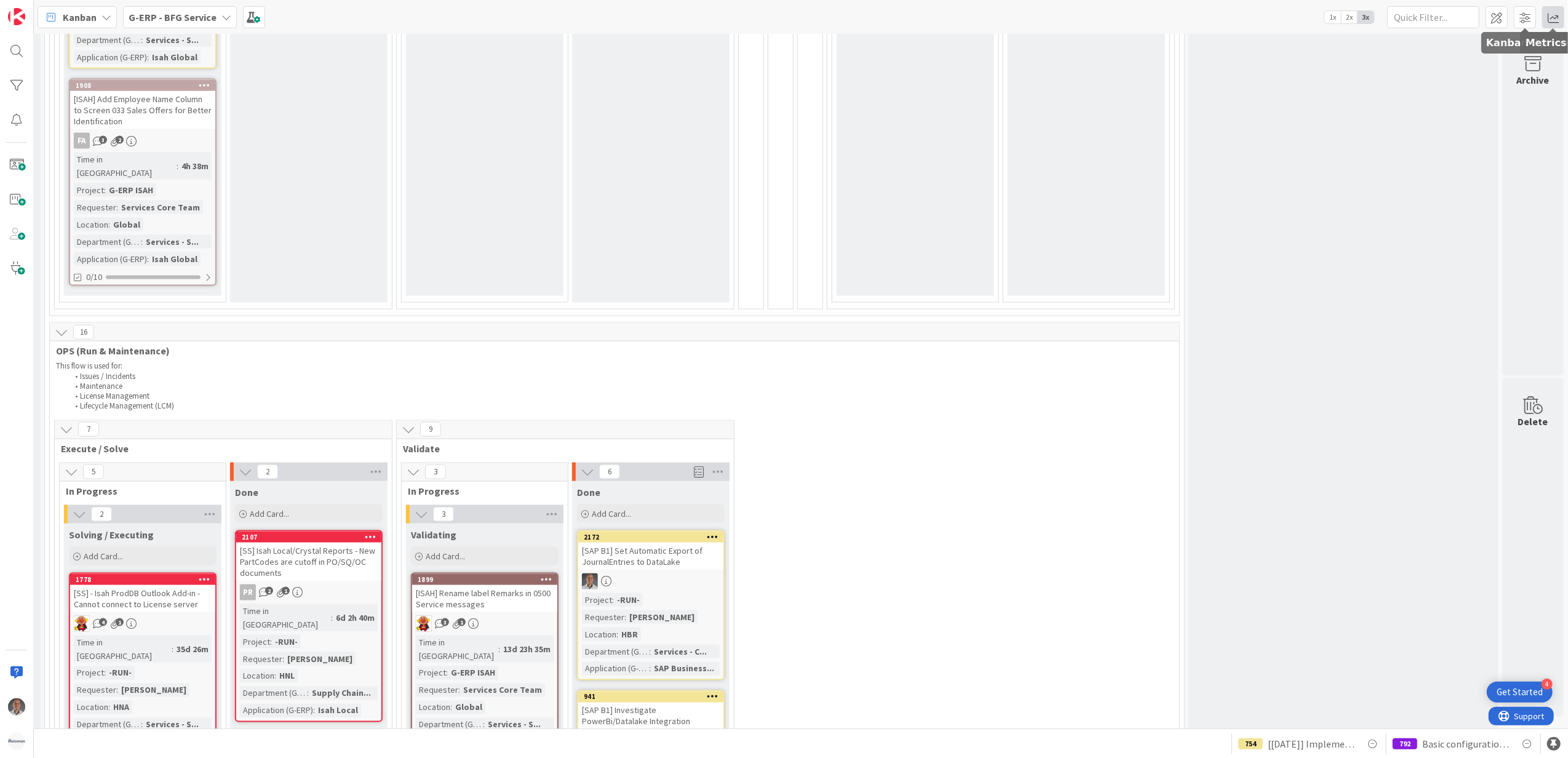
click at [1547, 16] on span at bounding box center [1553, 17] width 22 height 22
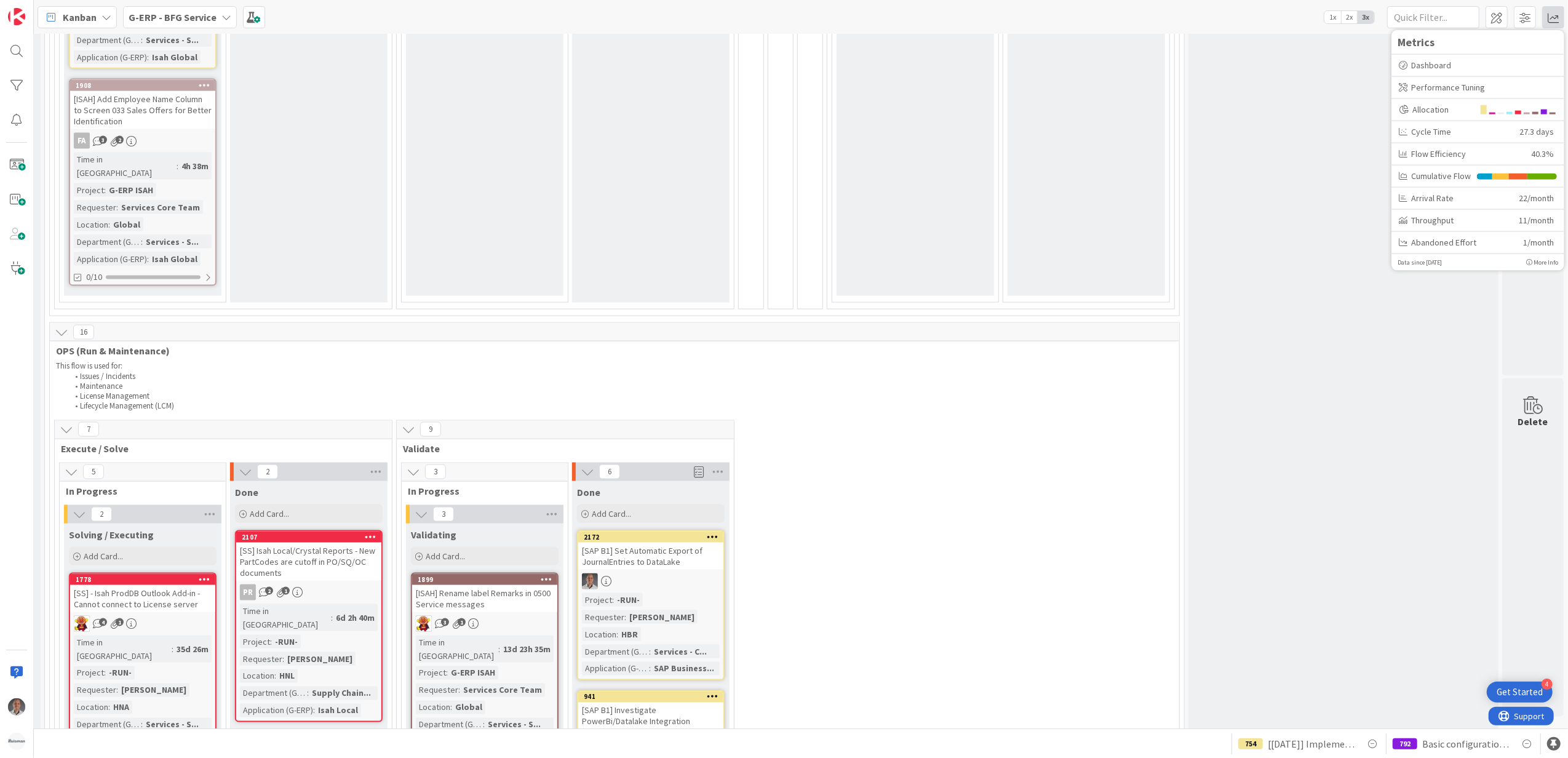
click at [1329, 345] on div "Done Add Card... 1757 Request certificate and msa account for Huismanportal int…" at bounding box center [1343, 48] width 310 height 3431
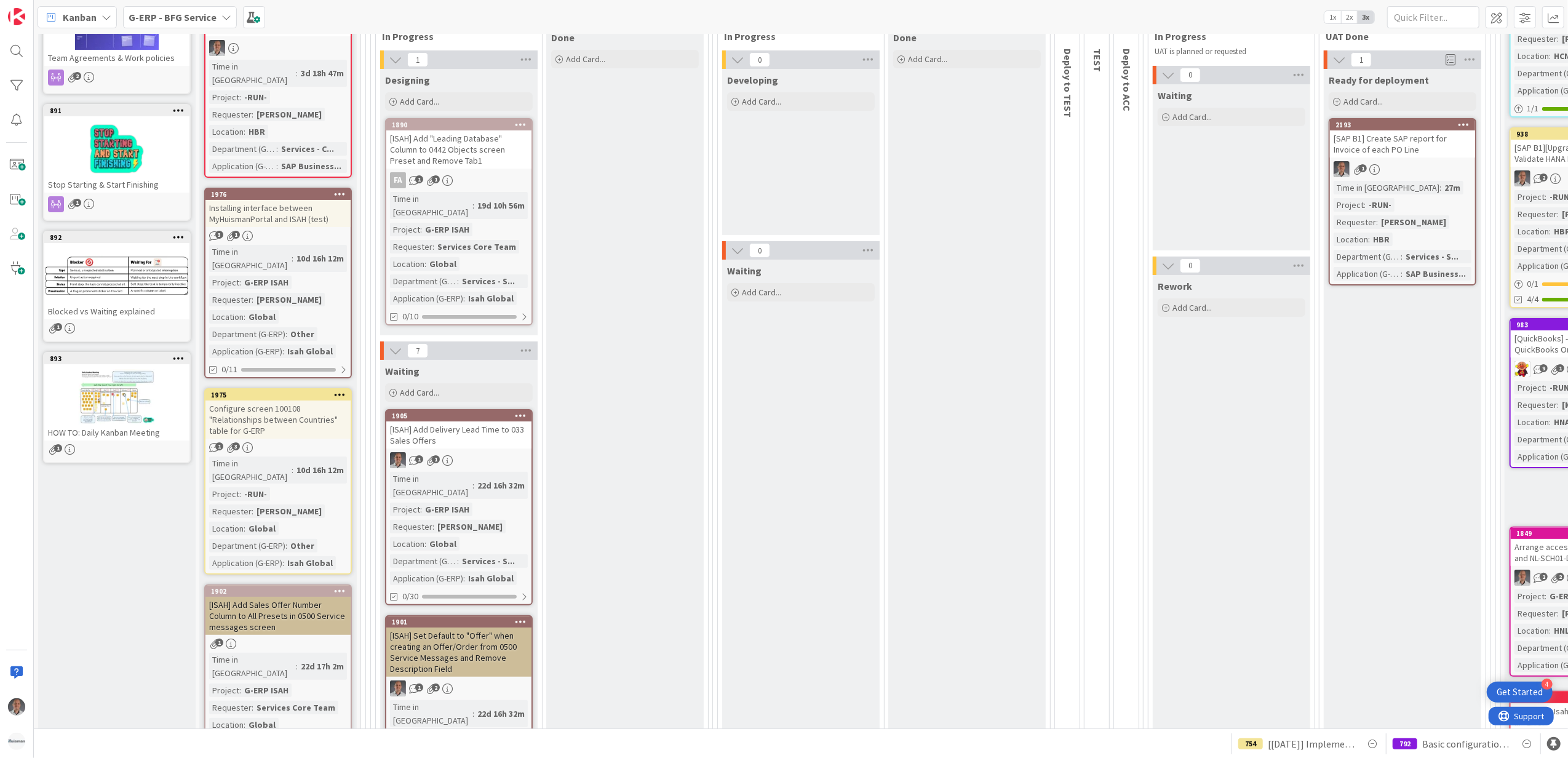
scroll to position [0, 0]
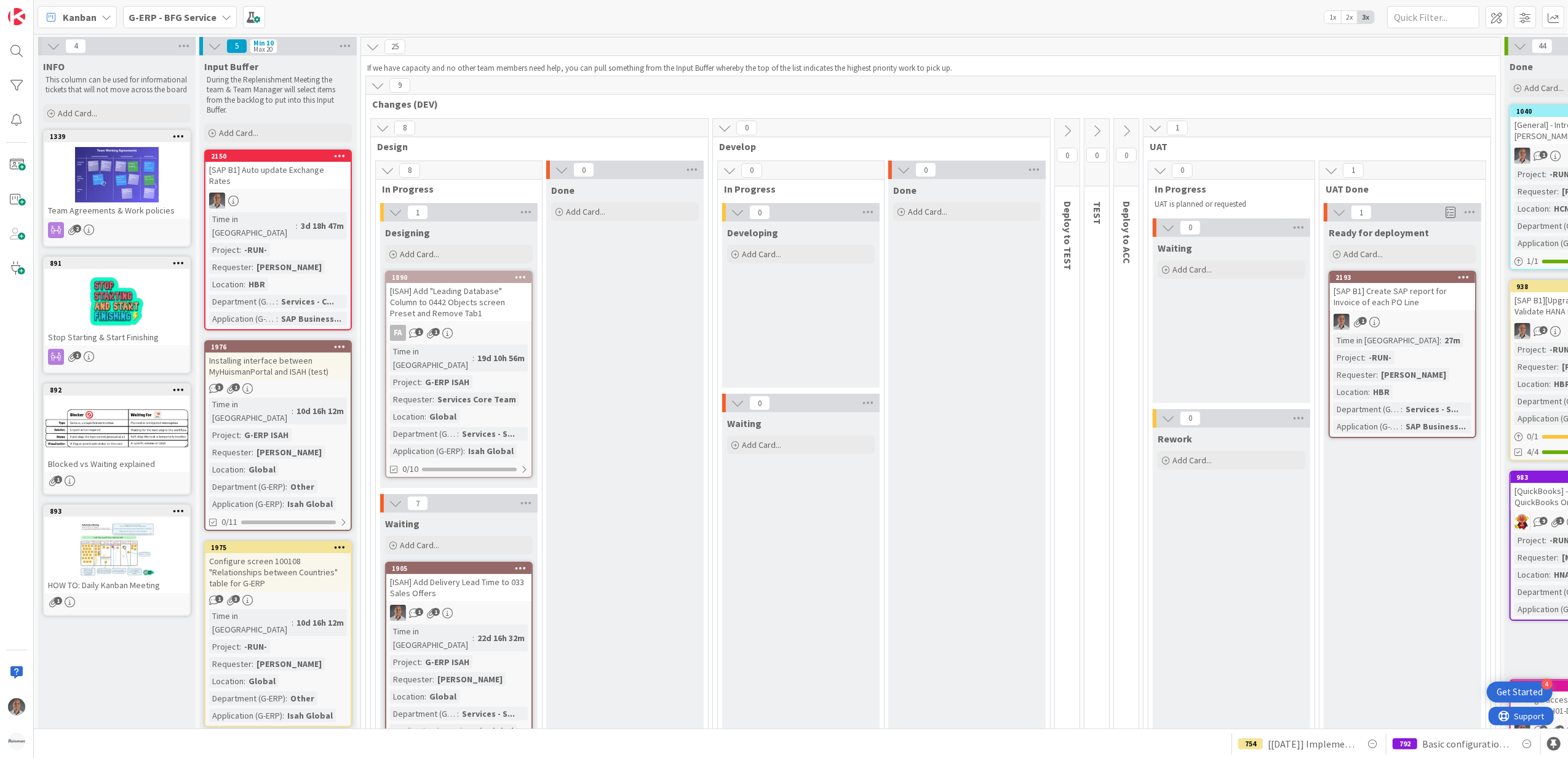
click at [484, 284] on div "[ISAH] Add "Leading Database" Column to 0442 Objects screen Preset and Remove T…" at bounding box center [458, 302] width 145 height 38
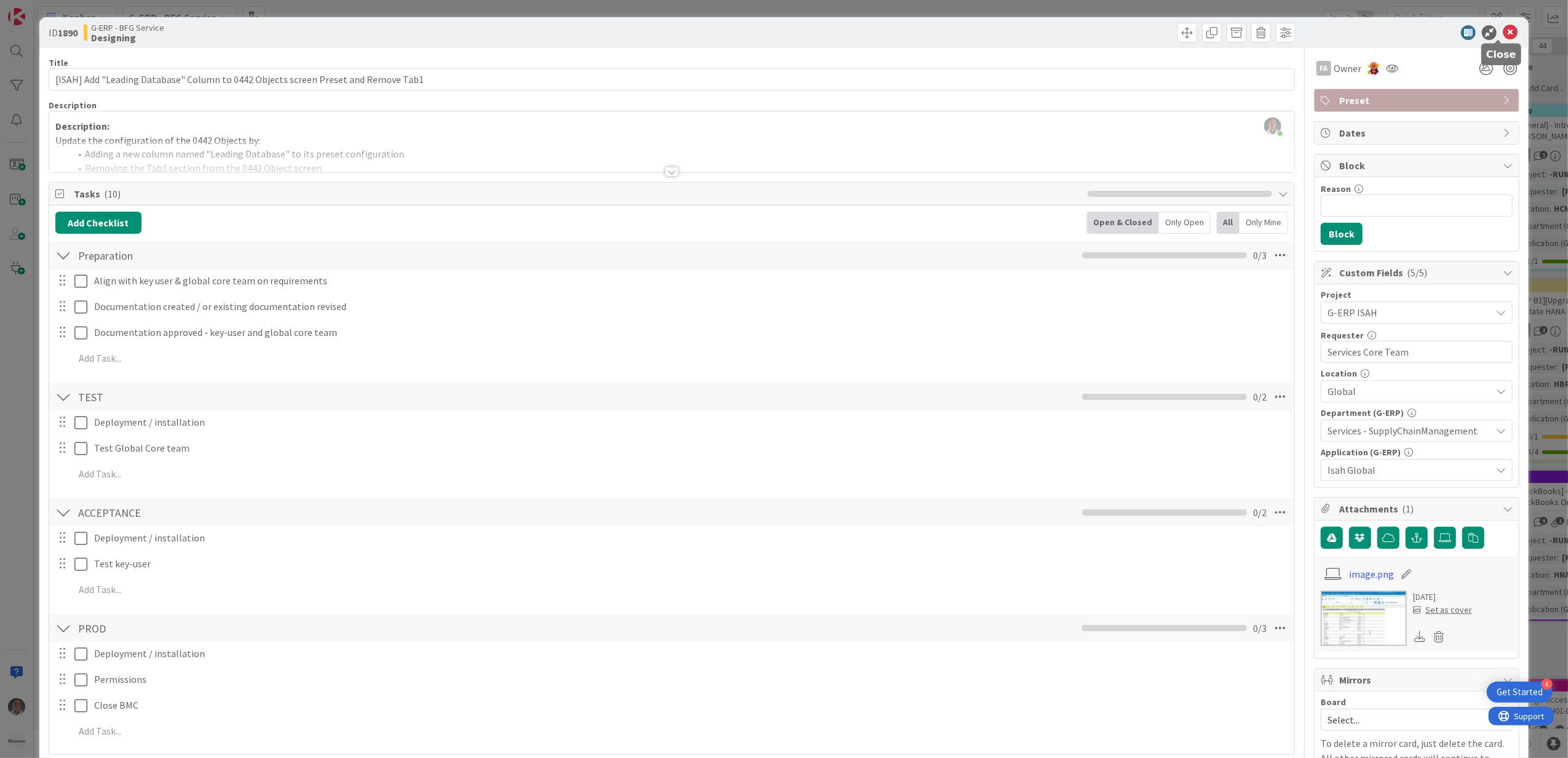
click at [1505, 32] on icon at bounding box center [1510, 33] width 15 height 15
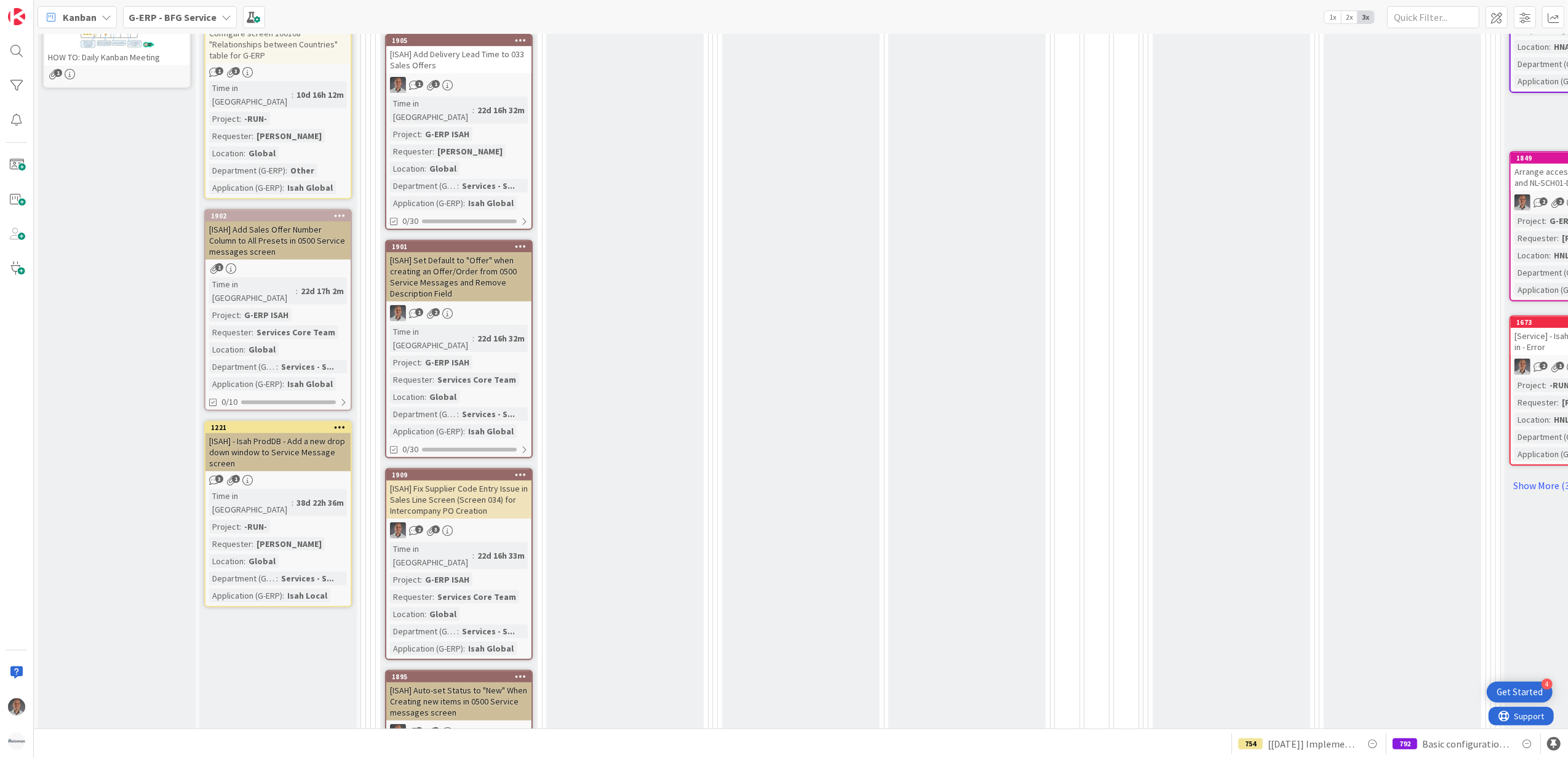
scroll to position [655, 0]
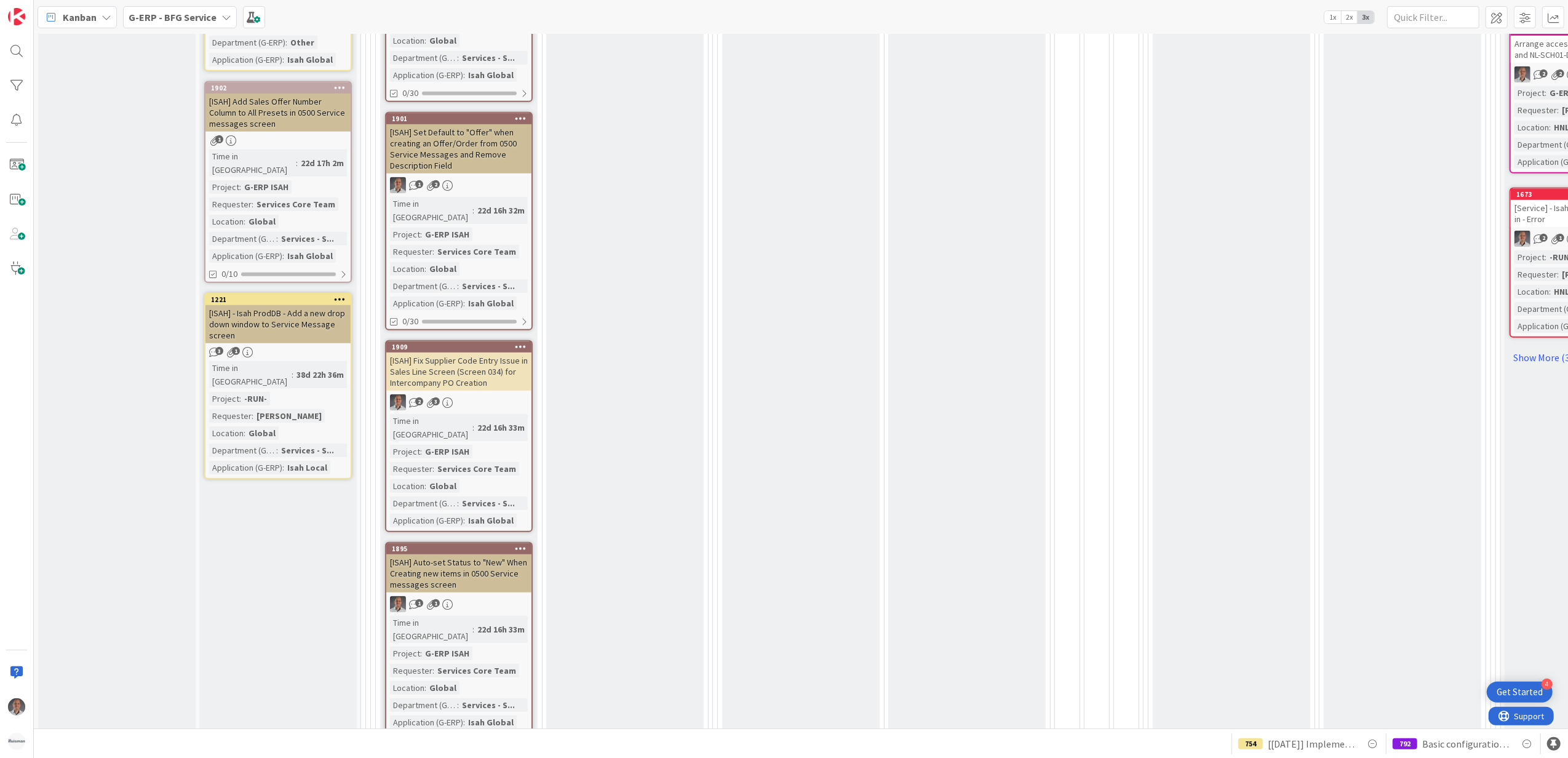
click at [770, 468] on div "Waiting Add Card..." at bounding box center [801, 560] width 158 height 1607
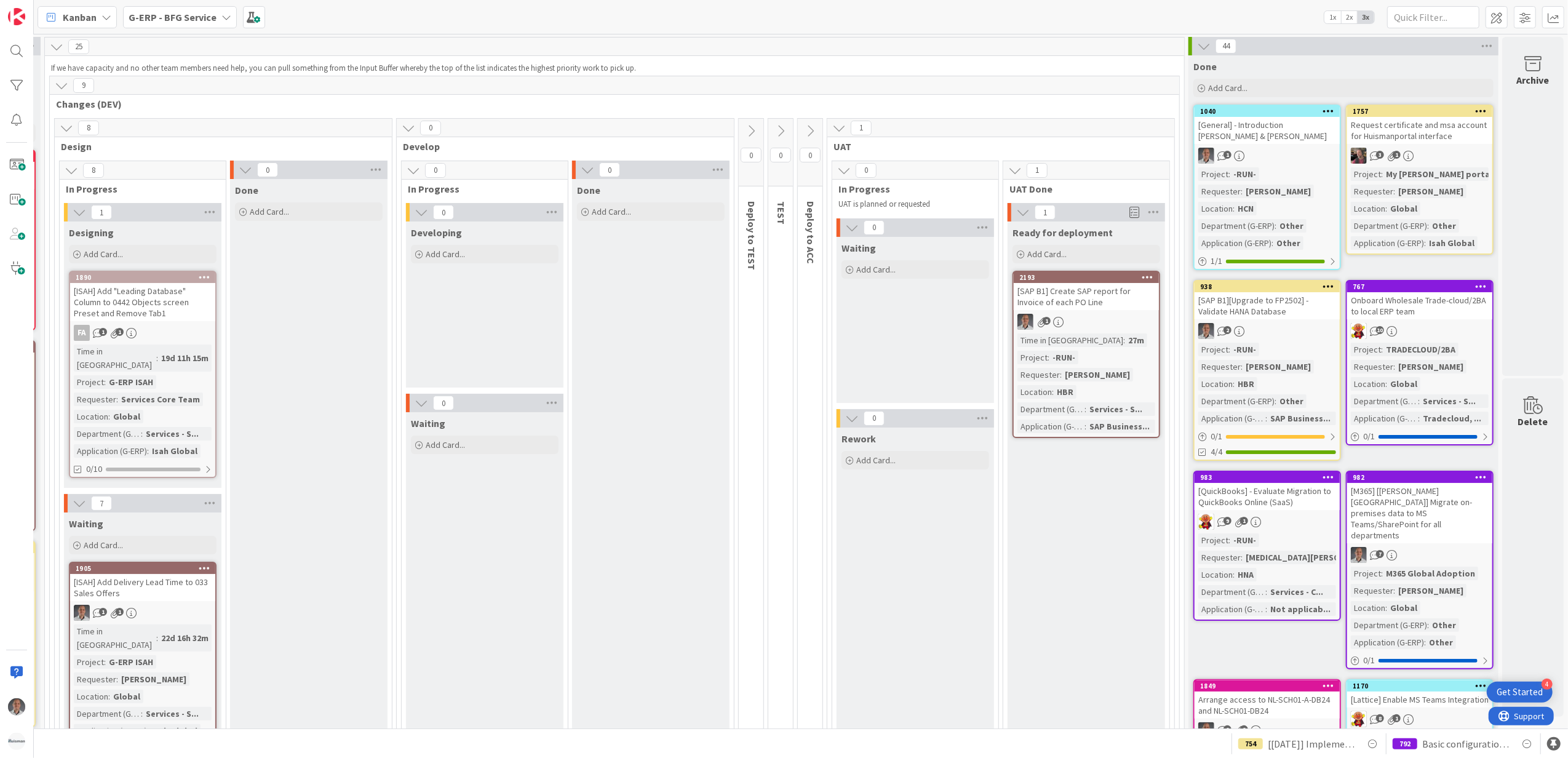
scroll to position [0, 333]
click at [1105, 291] on div "[SAP B1] Create SAP report for Invoice of each PO Line" at bounding box center [1085, 296] width 145 height 27
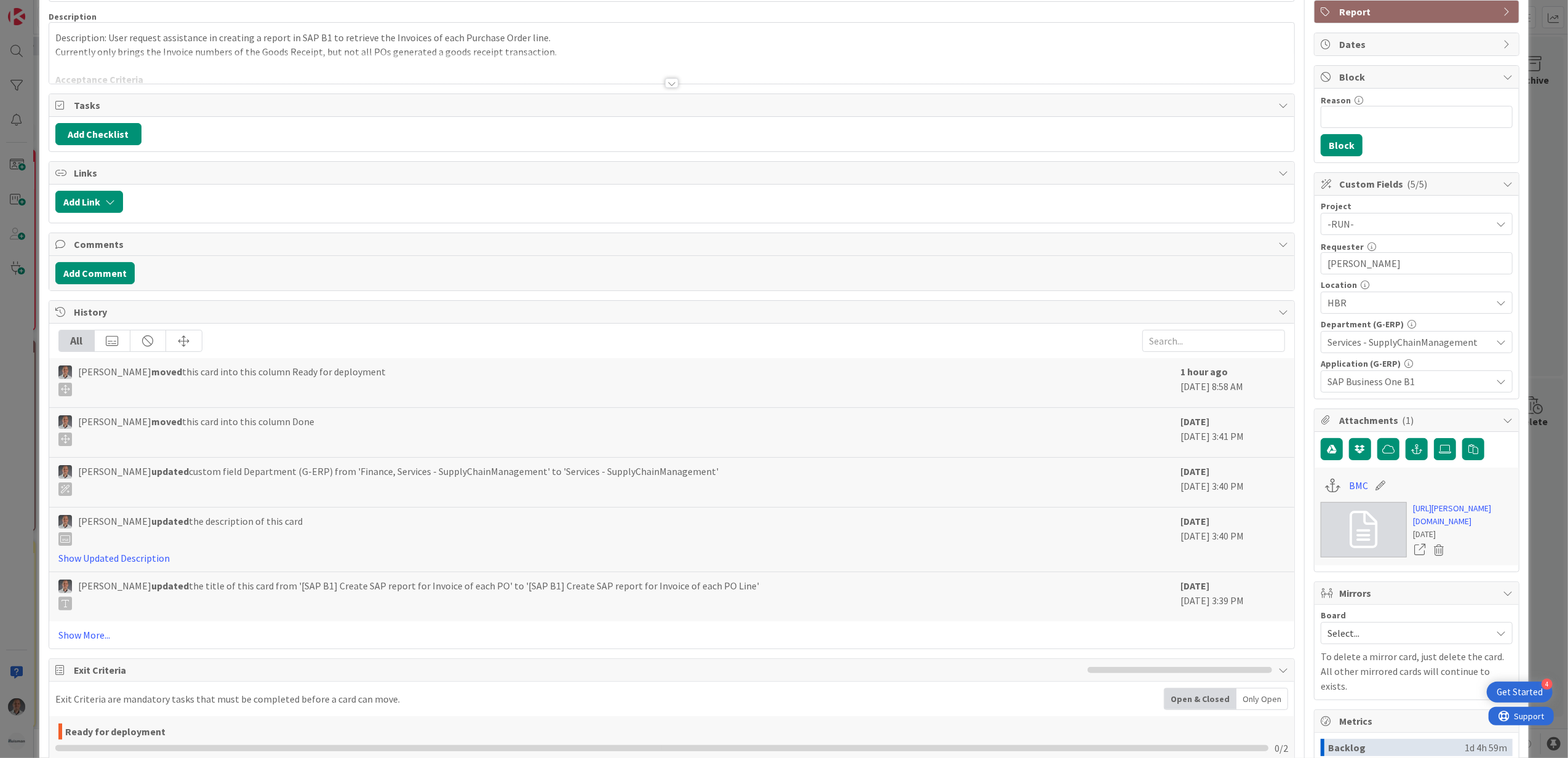
scroll to position [328, 0]
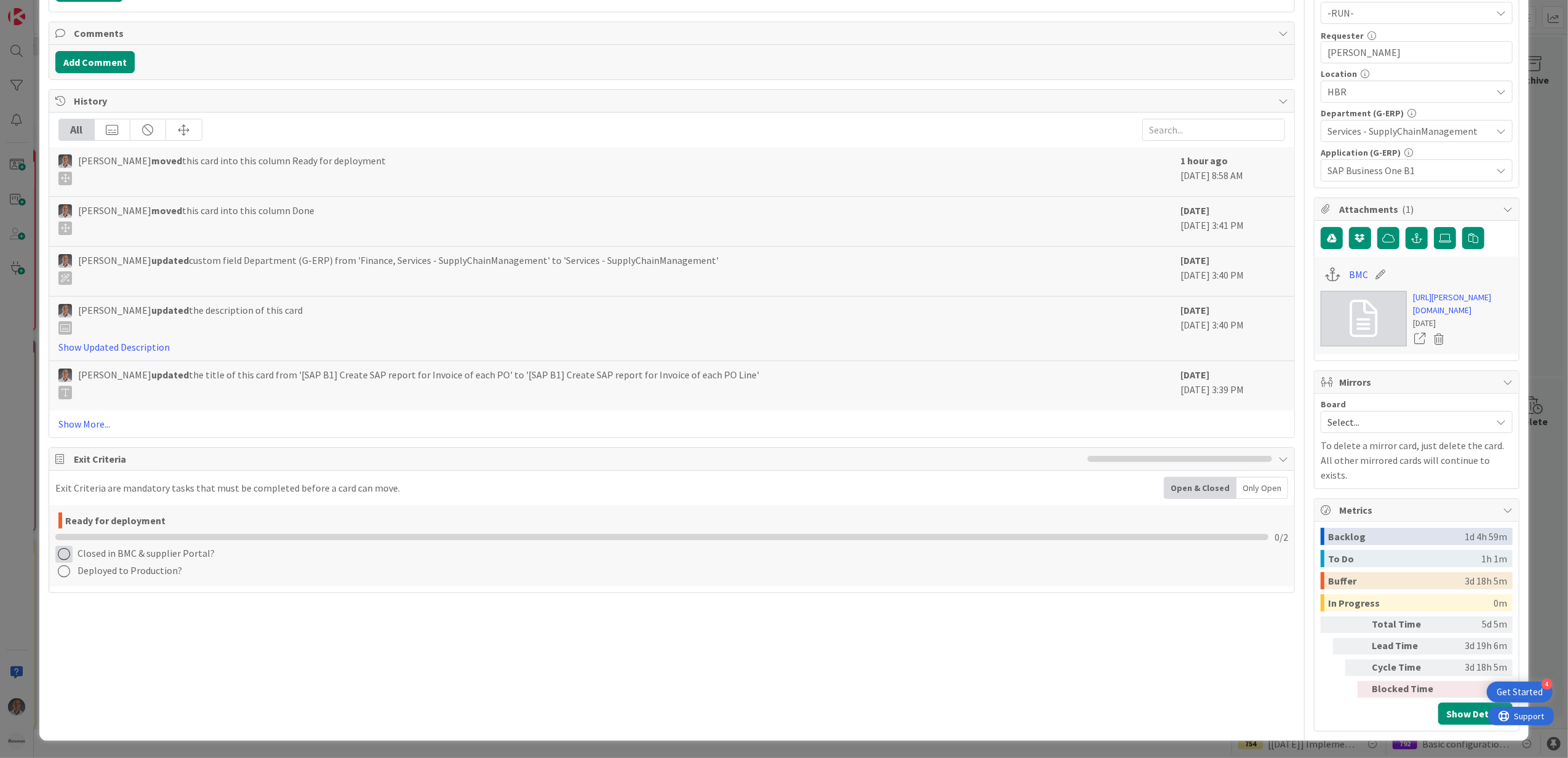
click at [61, 546] on icon at bounding box center [63, 554] width 17 height 17
click at [140, 570] on link "Complete" at bounding box center [132, 579] width 154 height 18
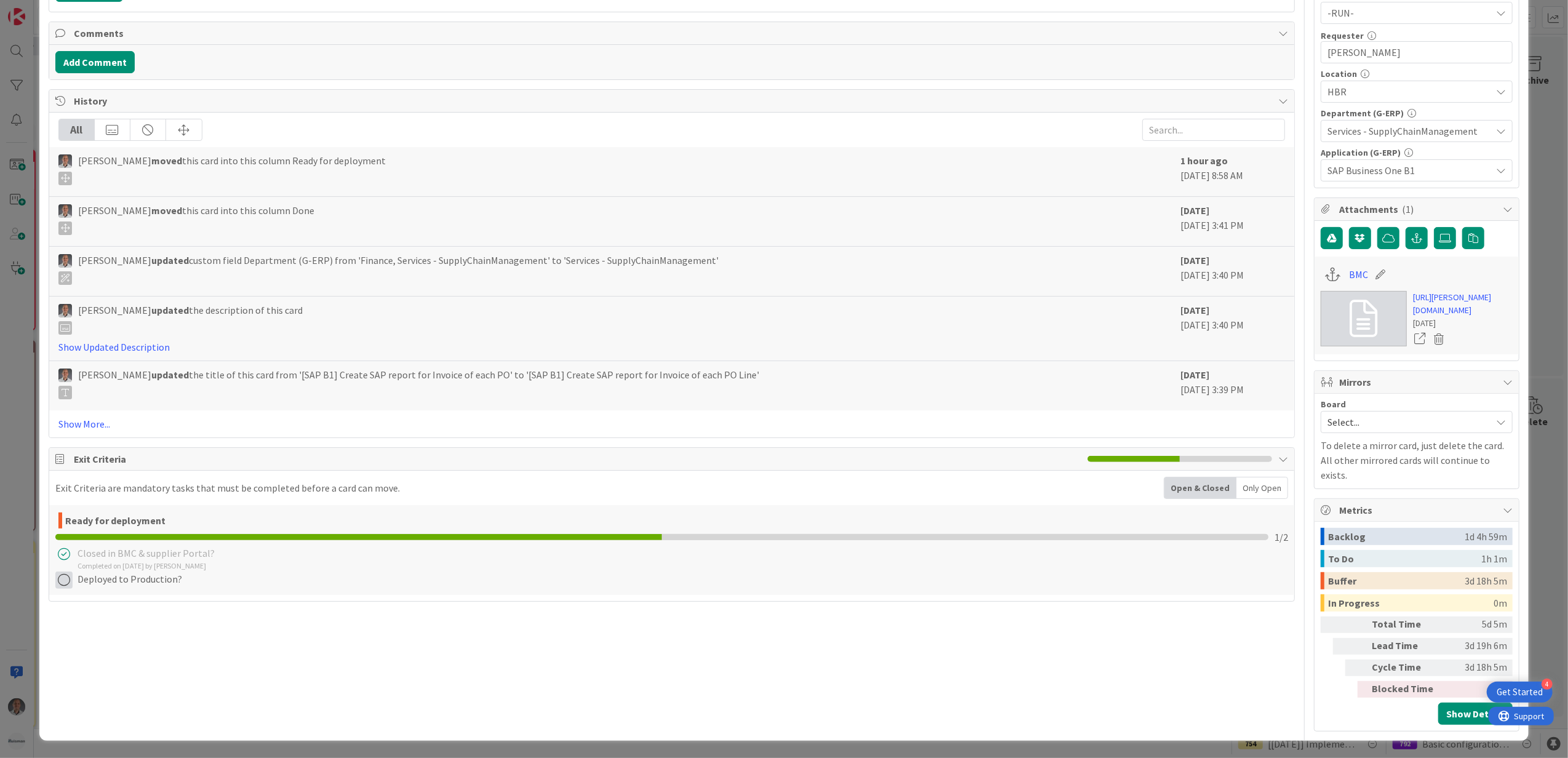
click at [60, 571] on icon at bounding box center [63, 579] width 17 height 17
click at [134, 597] on link "Complete" at bounding box center [132, 606] width 154 height 18
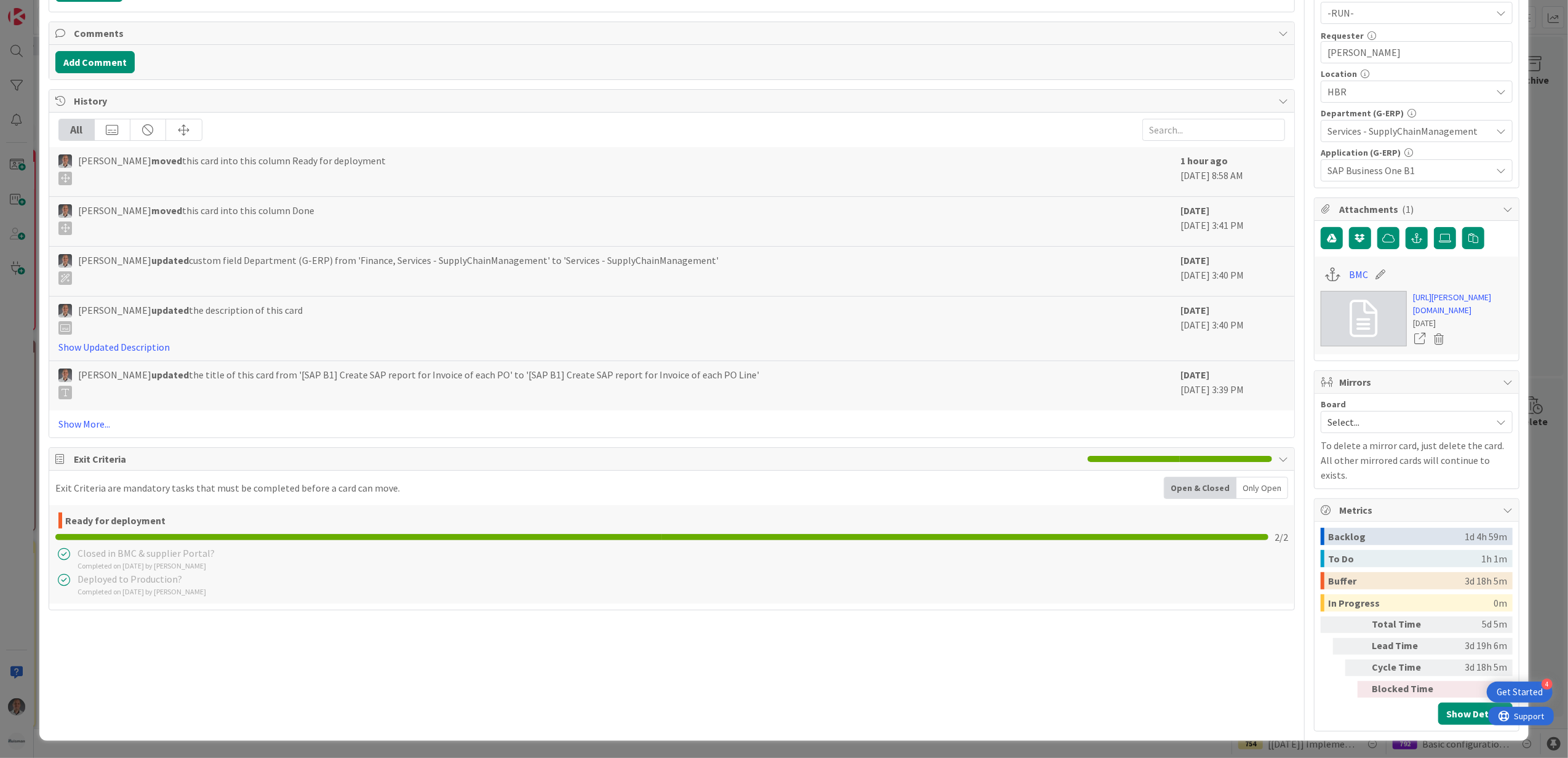
scroll to position [0, 0]
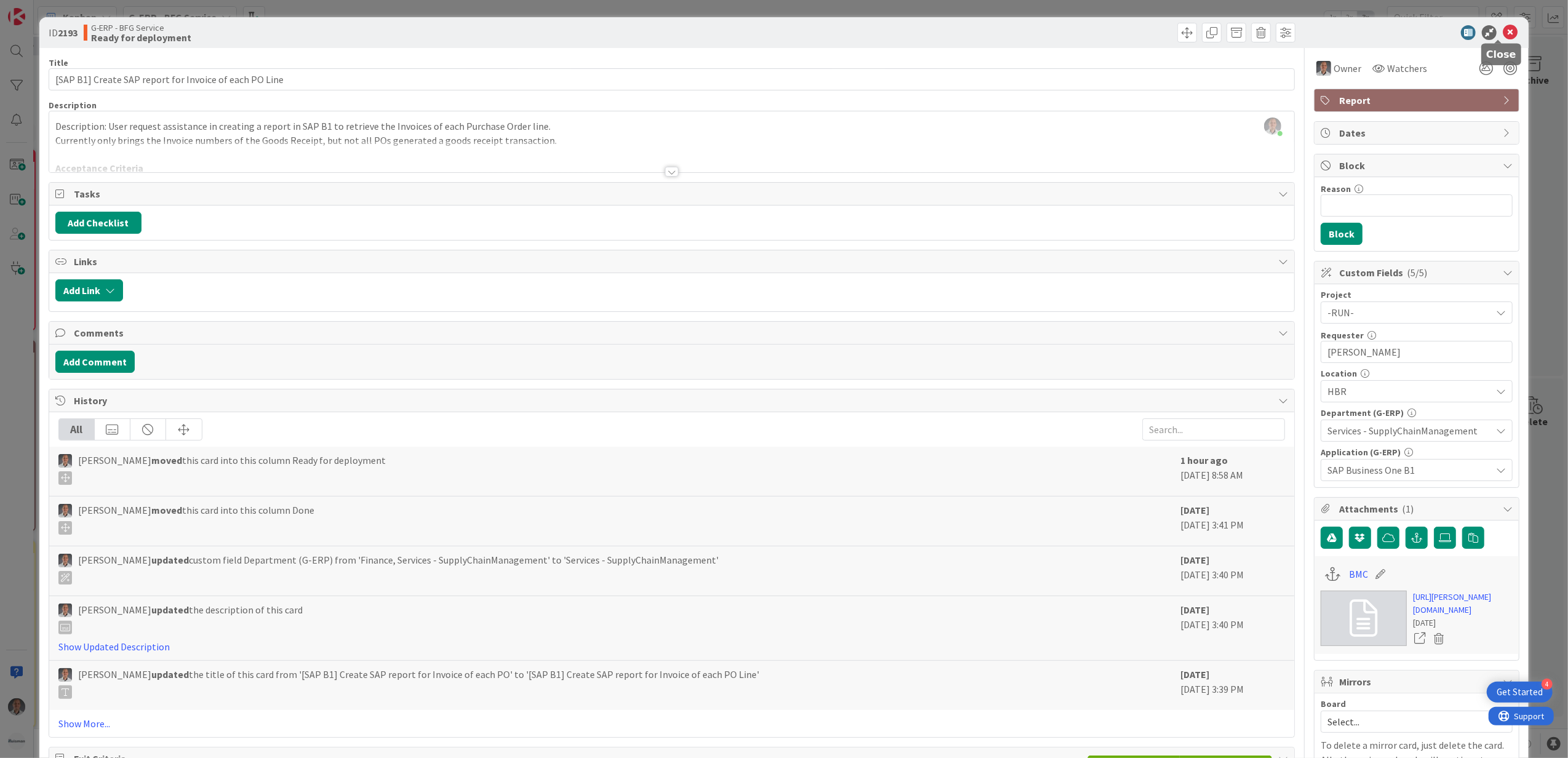
click at [1503, 36] on icon at bounding box center [1510, 33] width 15 height 15
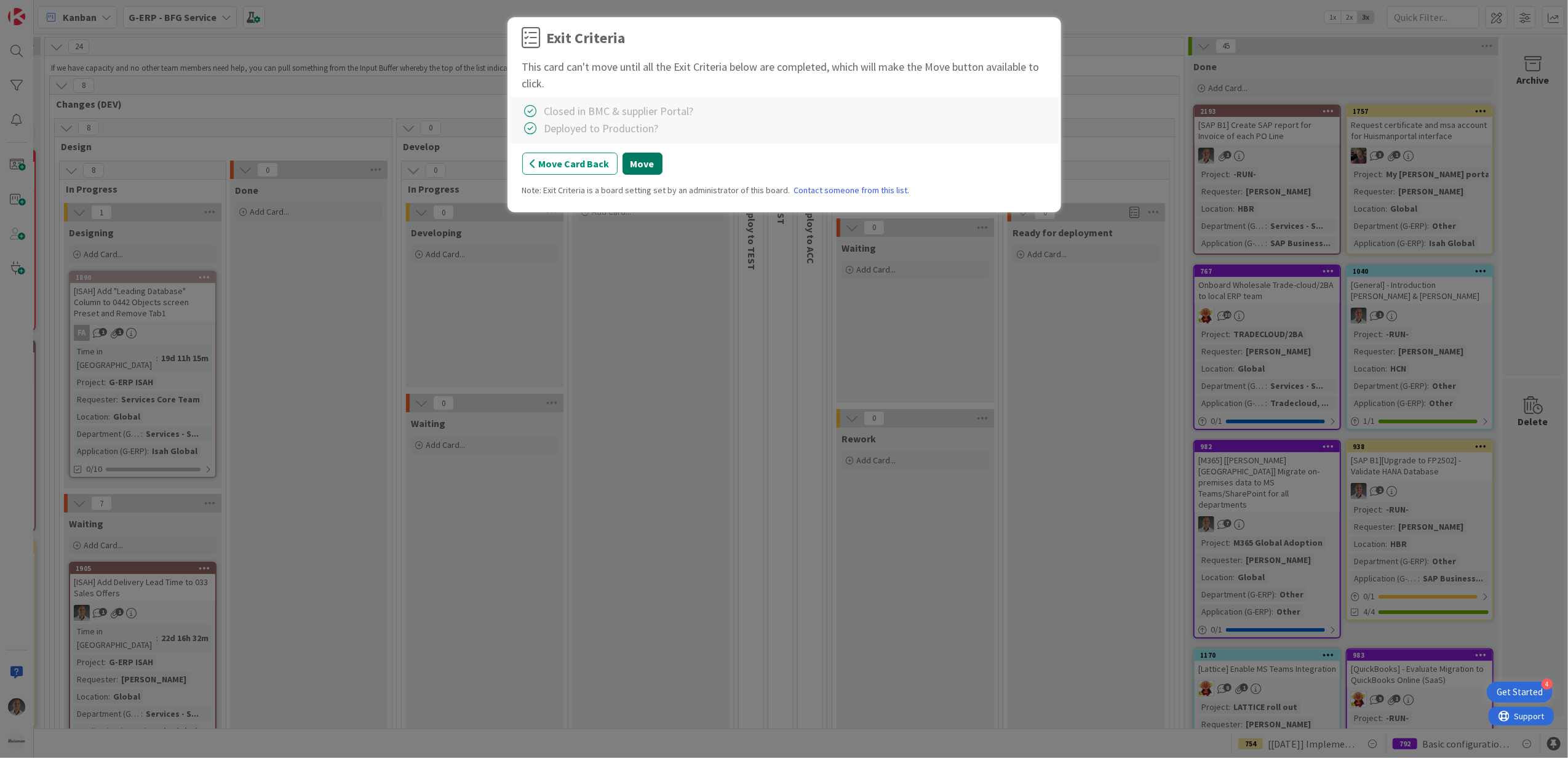
click at [639, 168] on button "Move" at bounding box center [642, 164] width 40 height 22
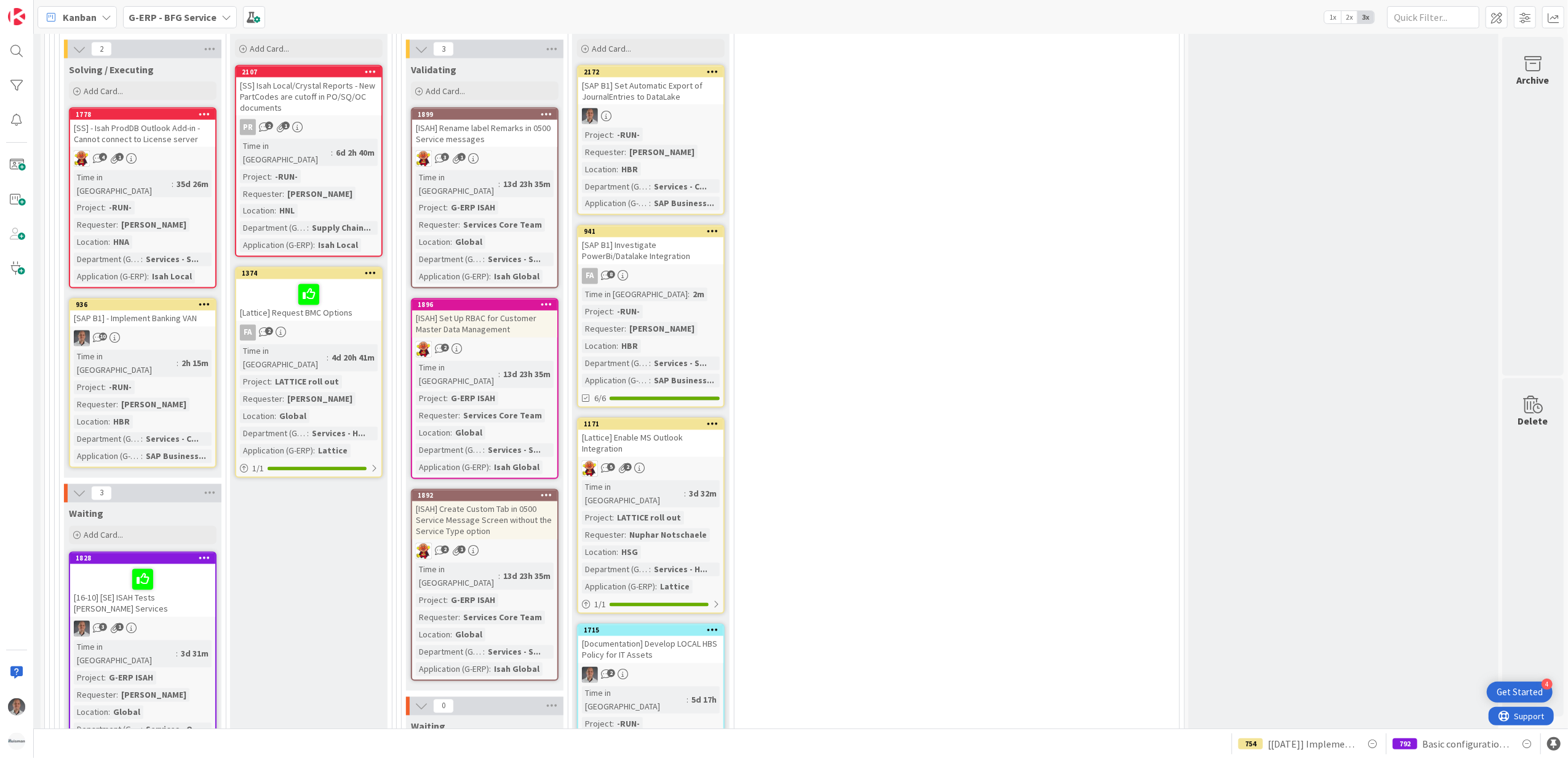
scroll to position [2183, 333]
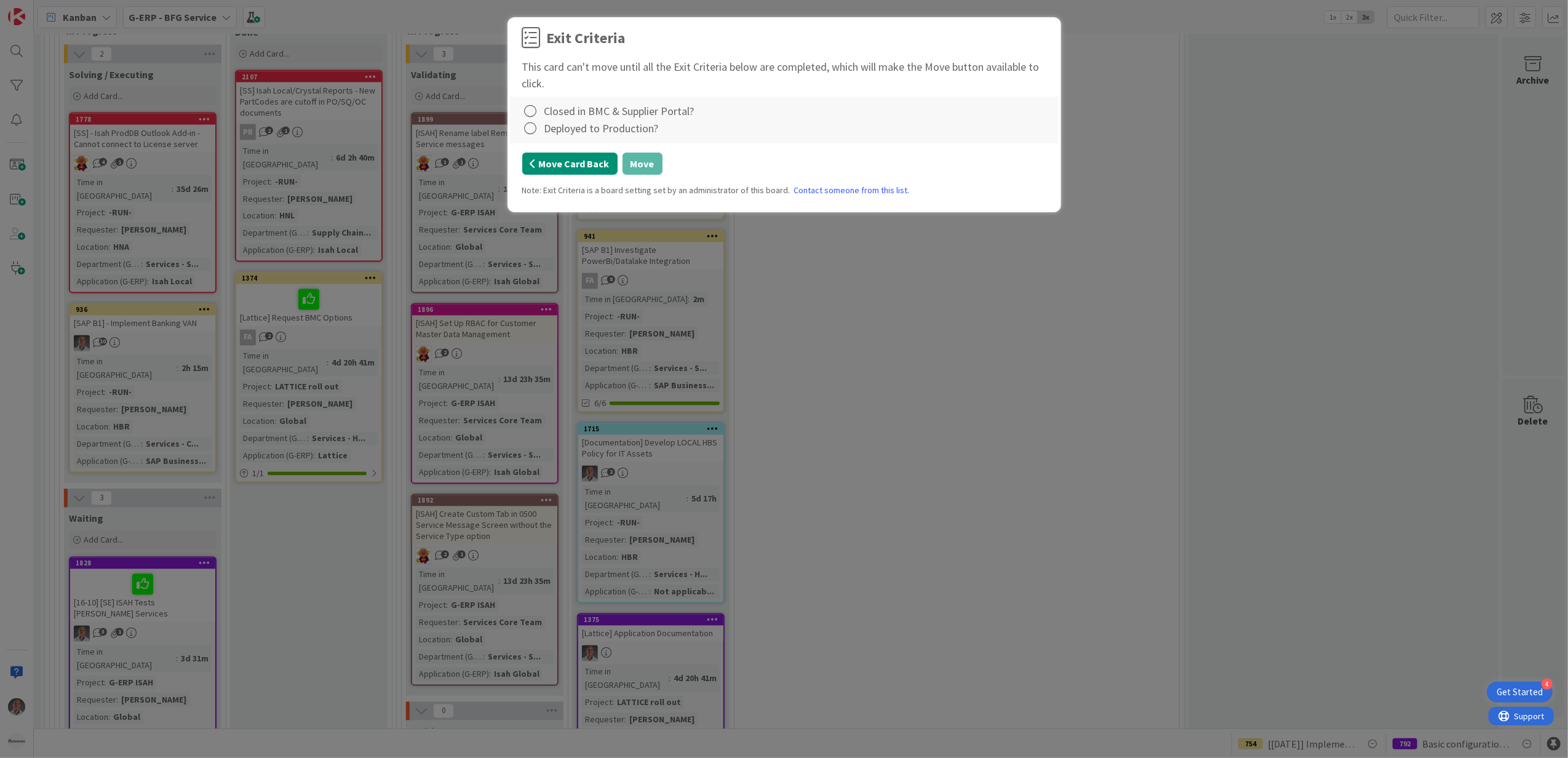
click at [571, 169] on button "Move Card Back" at bounding box center [569, 164] width 96 height 22
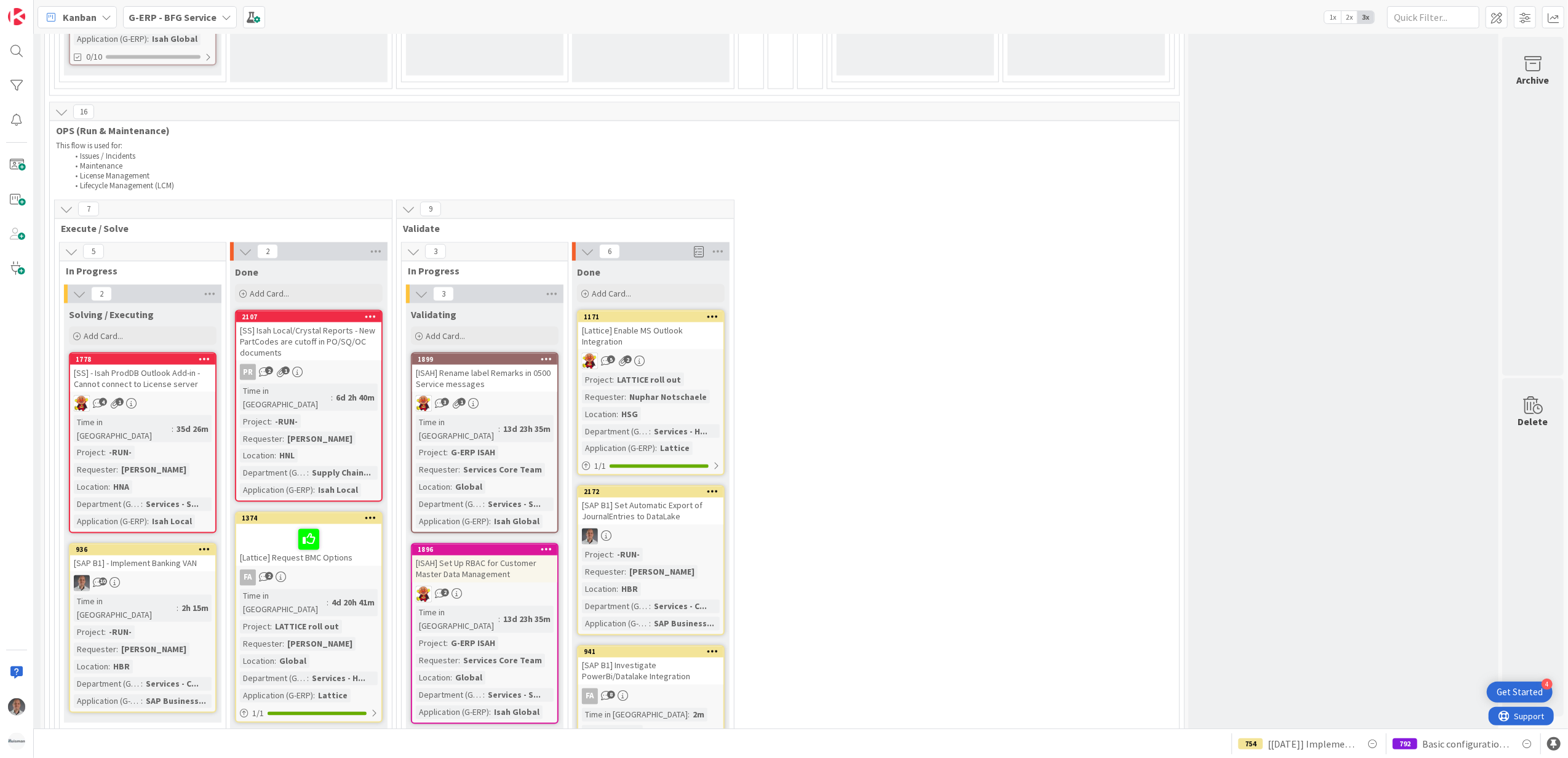
scroll to position [1936, 333]
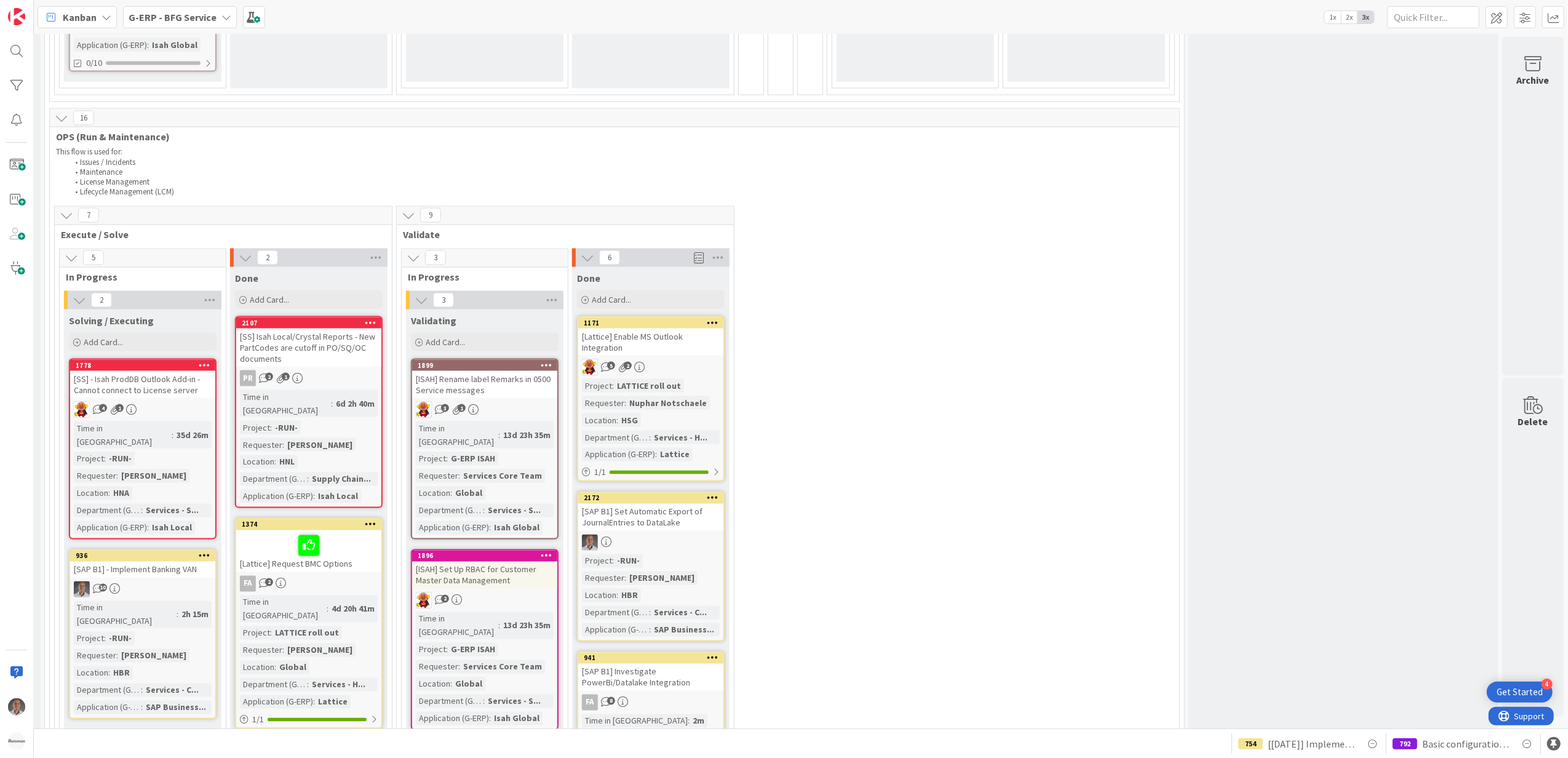
click at [675, 329] on div "[Lattice] Enable MS Outlook Integration" at bounding box center [650, 341] width 145 height 27
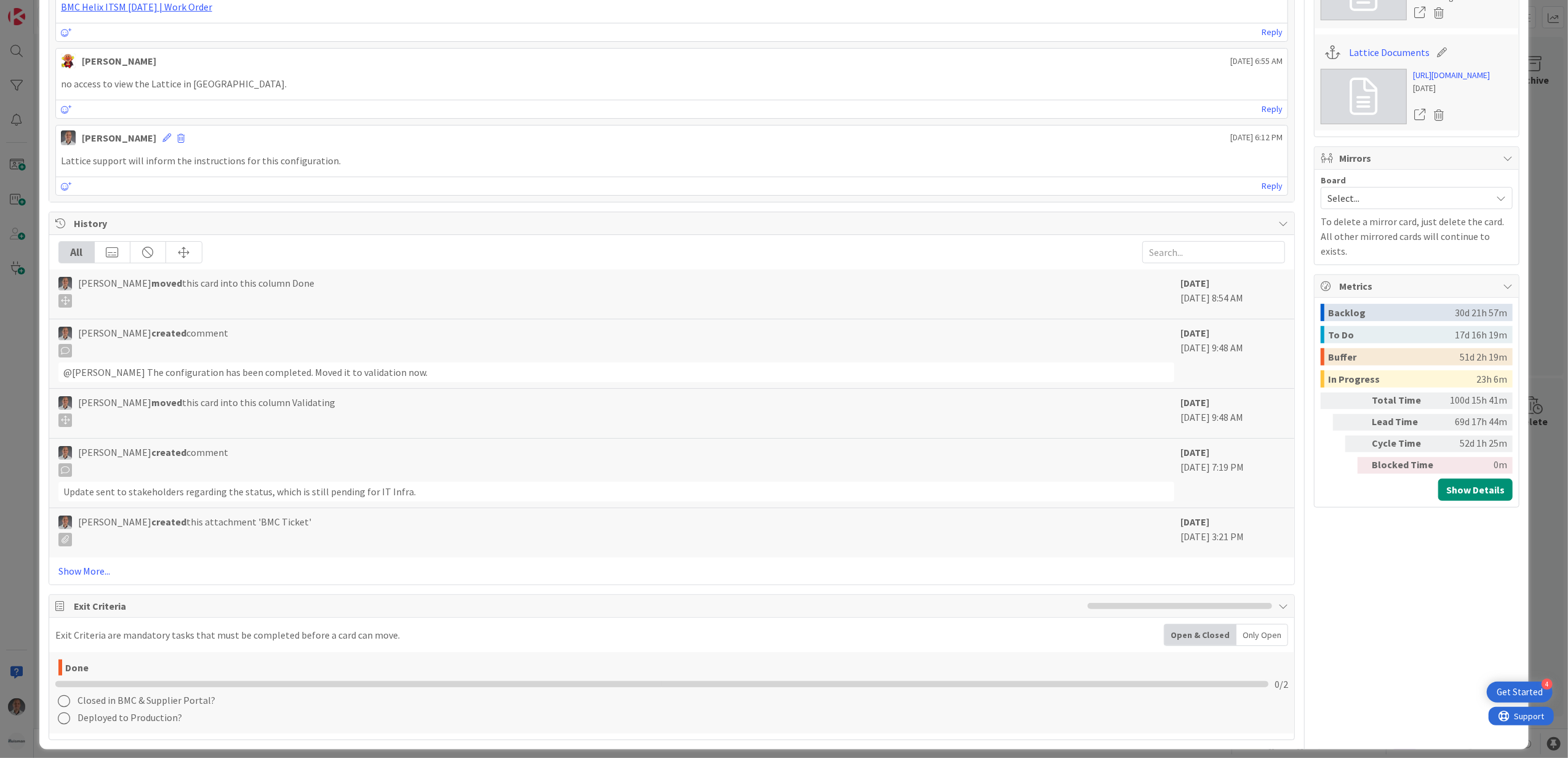
scroll to position [644, 0]
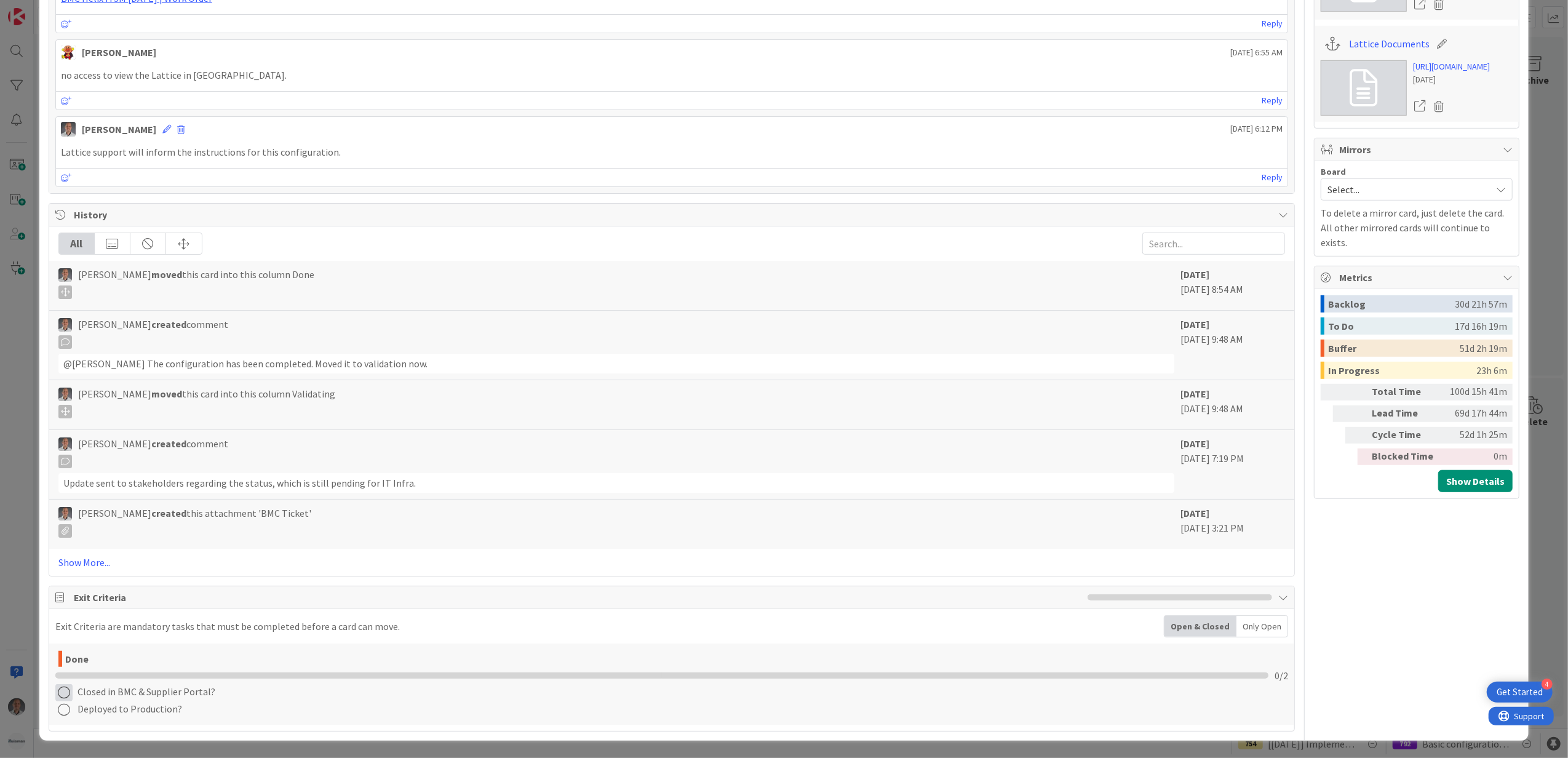
click at [64, 690] on icon at bounding box center [63, 692] width 17 height 17
click at [163, 620] on link "Complete" at bounding box center [132, 614] width 154 height 18
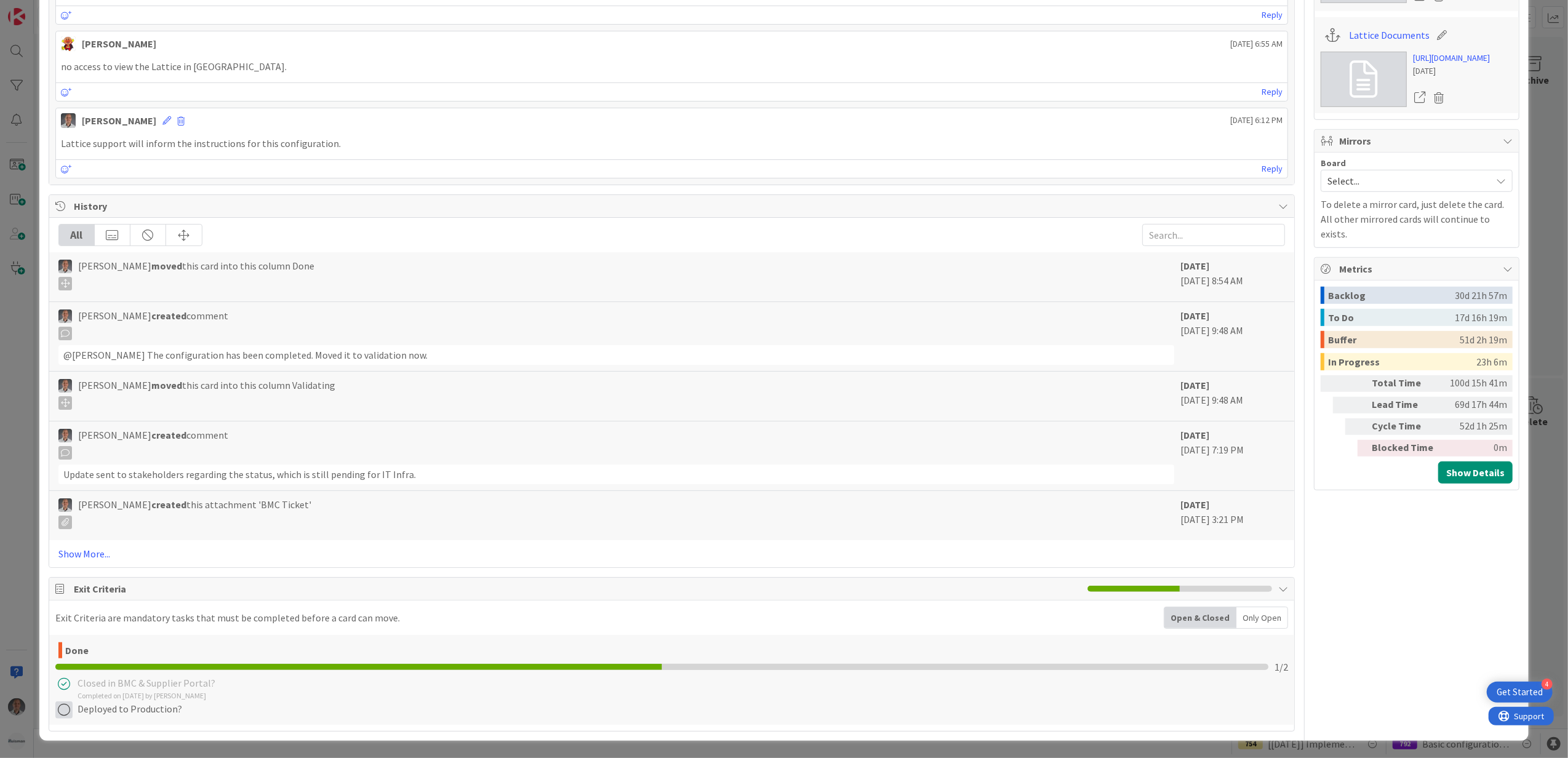
click at [58, 719] on icon at bounding box center [63, 710] width 17 height 17
click at [163, 641] on link "Complete" at bounding box center [132, 632] width 154 height 18
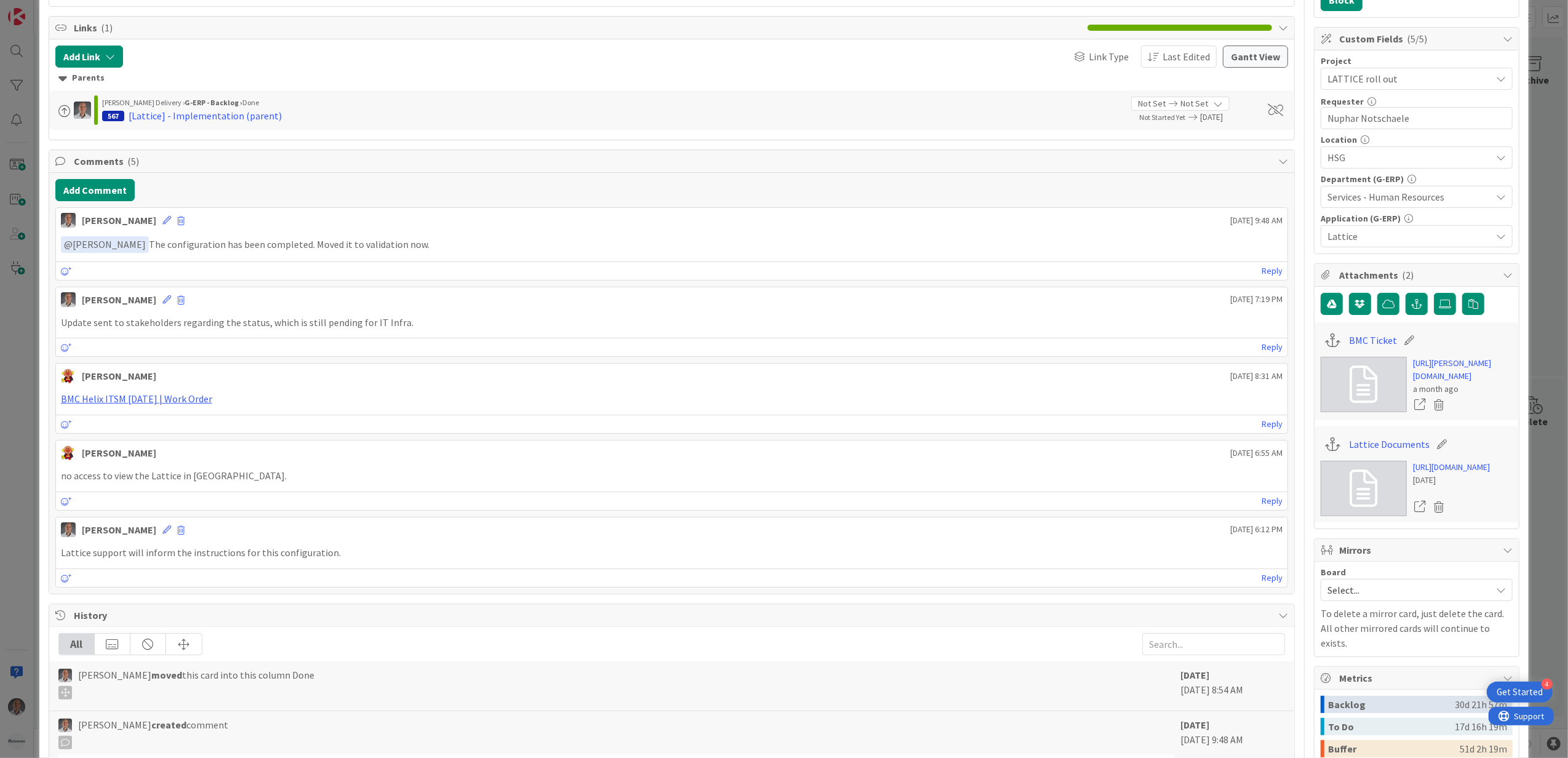
scroll to position [0, 0]
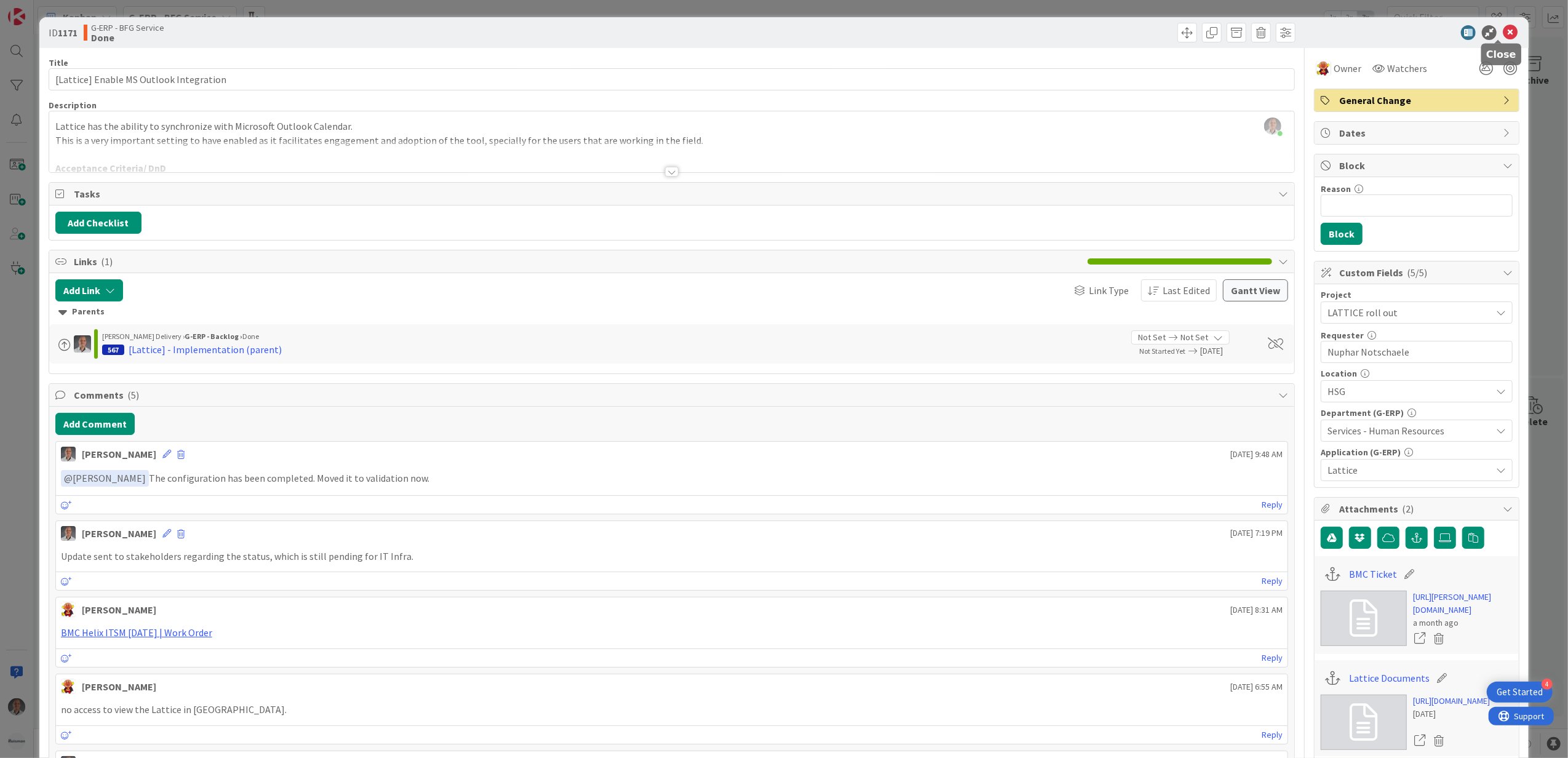
click at [1503, 31] on icon at bounding box center [1510, 33] width 15 height 15
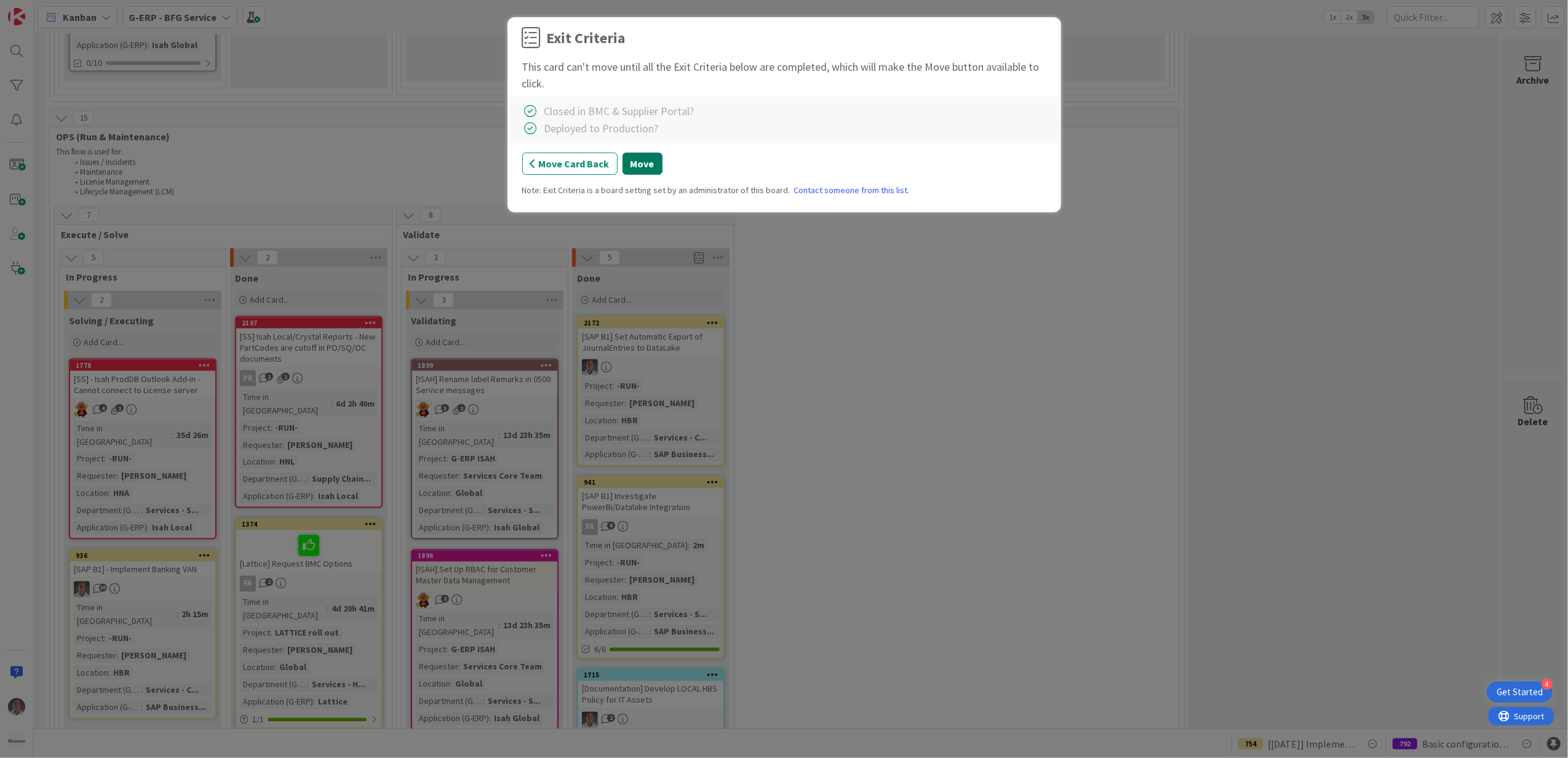
click at [635, 171] on button "Move" at bounding box center [642, 164] width 40 height 22
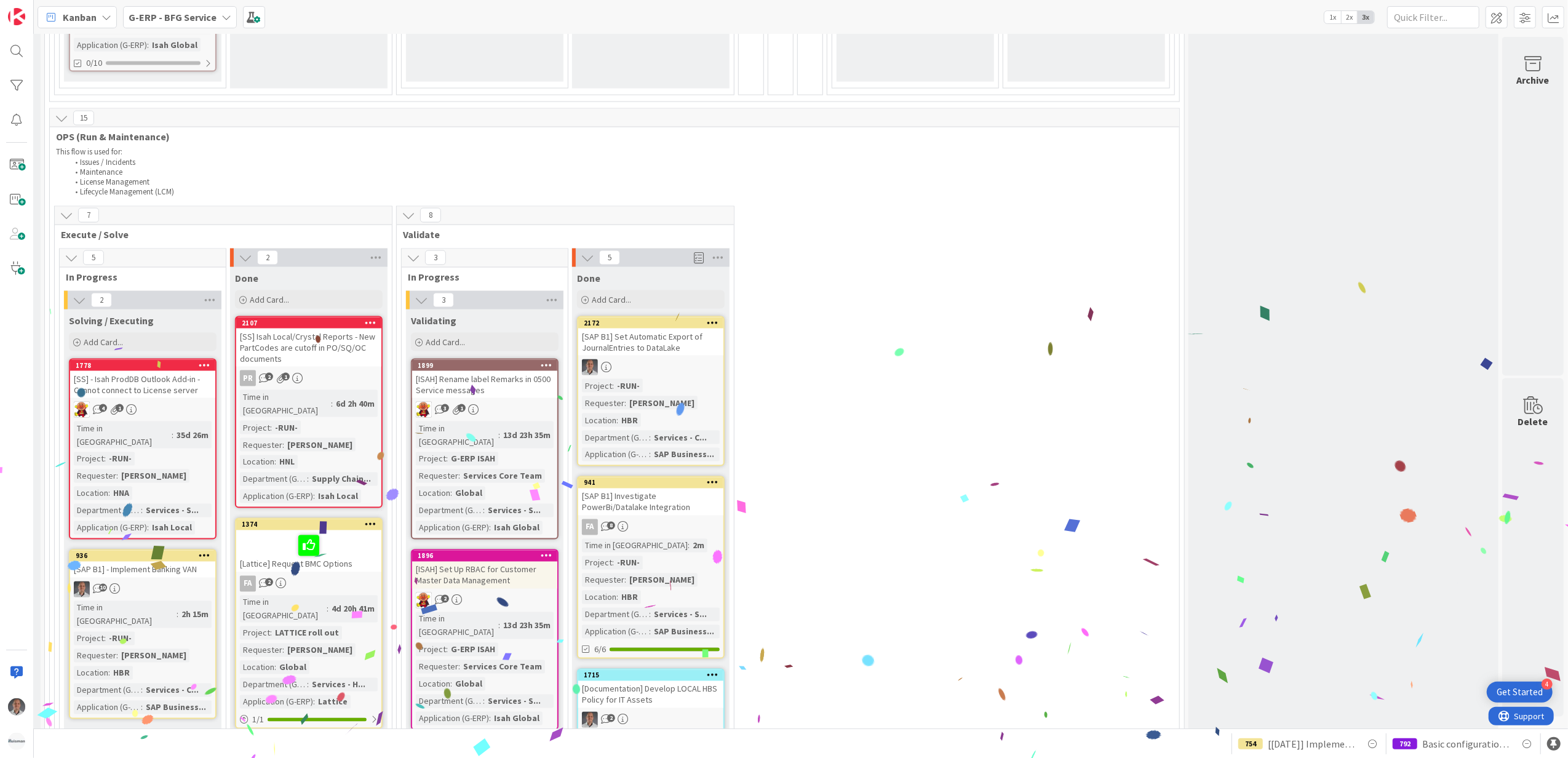
scroll to position [2346, 333]
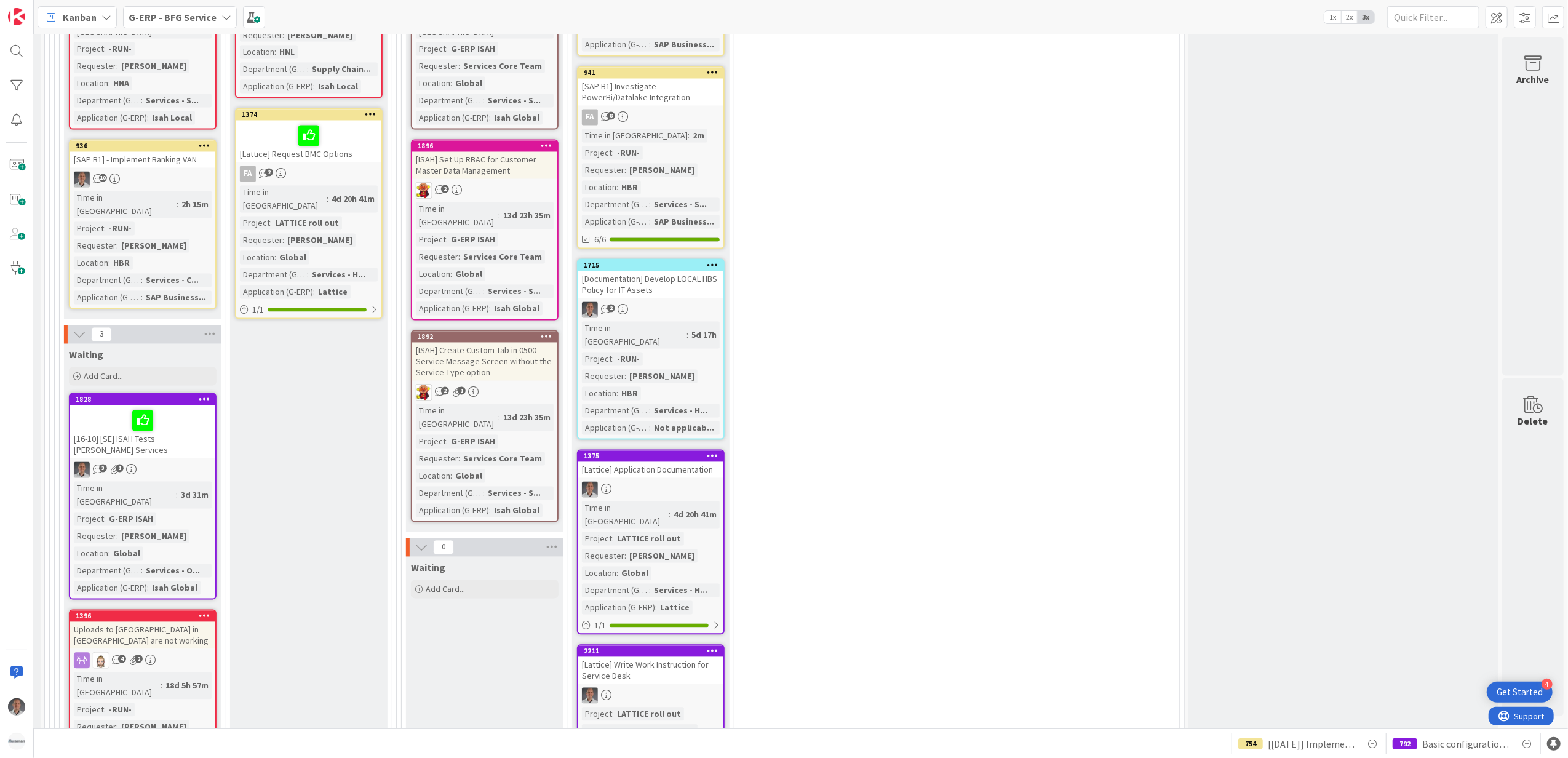
click at [625, 450] on div "1375 [Lattice] Application Documentation Time in Column : 4d 20h 41m Project : …" at bounding box center [651, 543] width 148 height 186
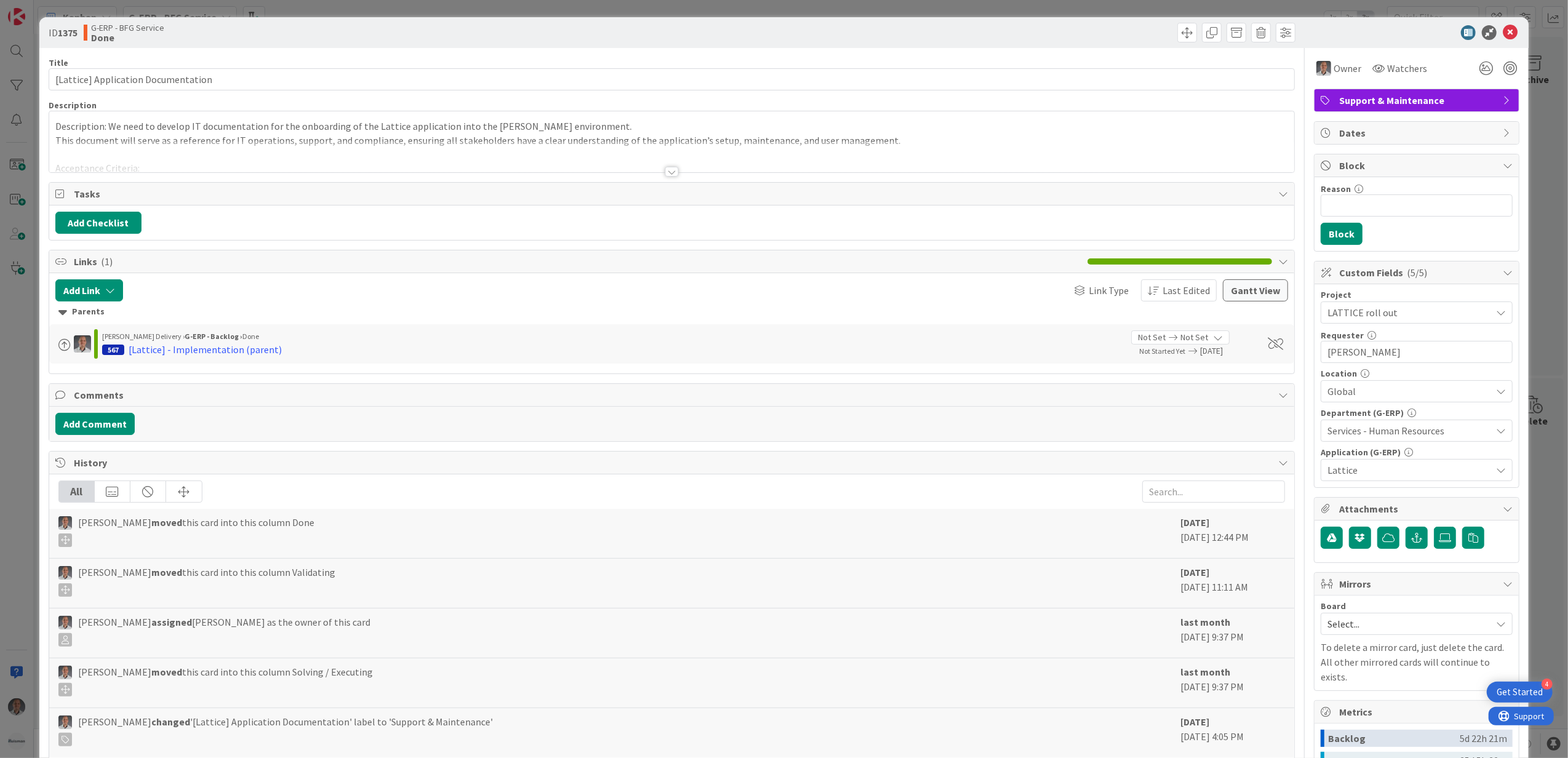
click at [660, 180] on div "Title 35 / 128 [Lattice] Application Documentation Description Description: We …" at bounding box center [672, 494] width 1247 height 892
click at [665, 177] on div at bounding box center [672, 172] width 14 height 10
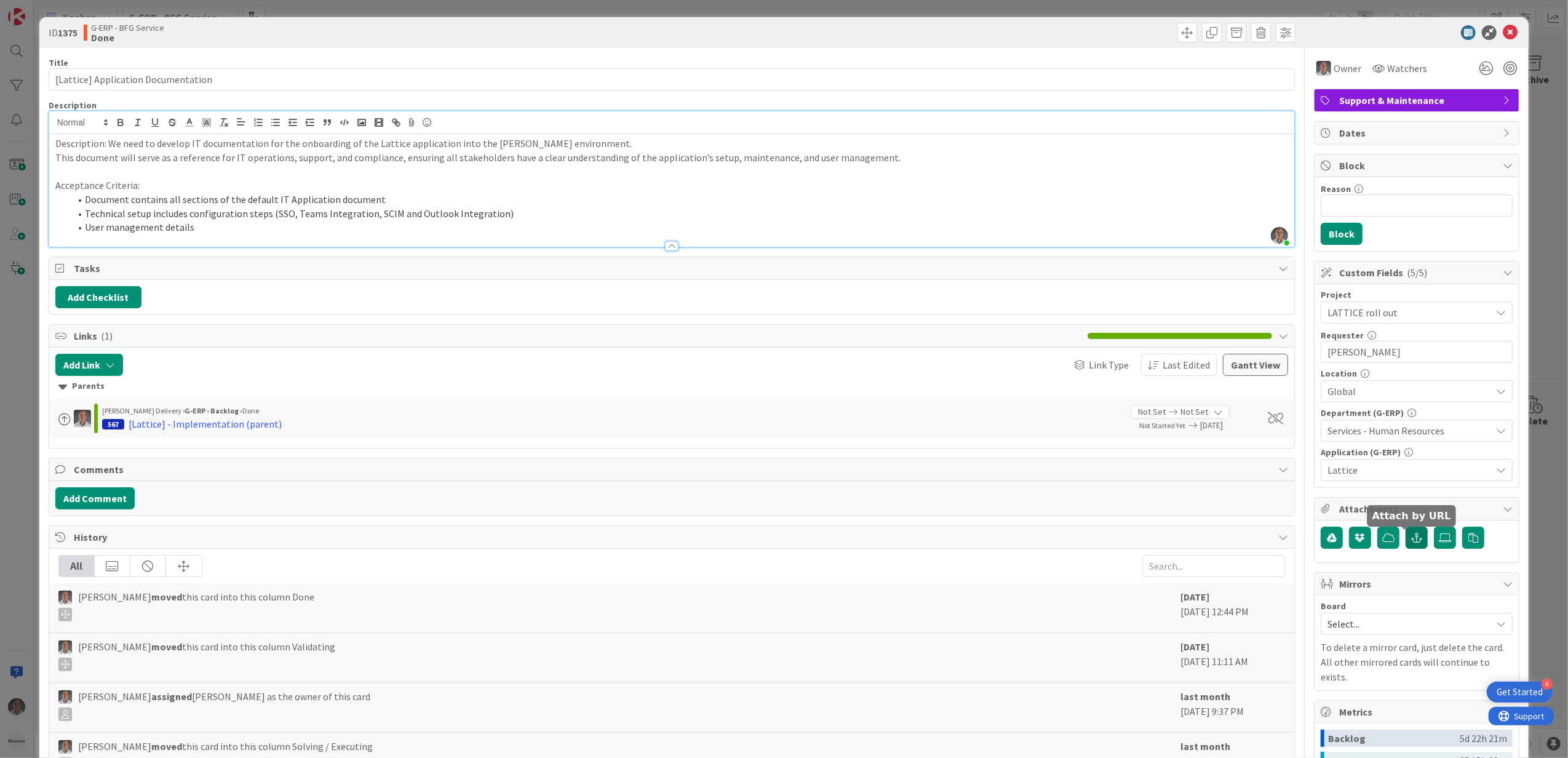
click at [1405, 547] on button "button" at bounding box center [1416, 538] width 22 height 22
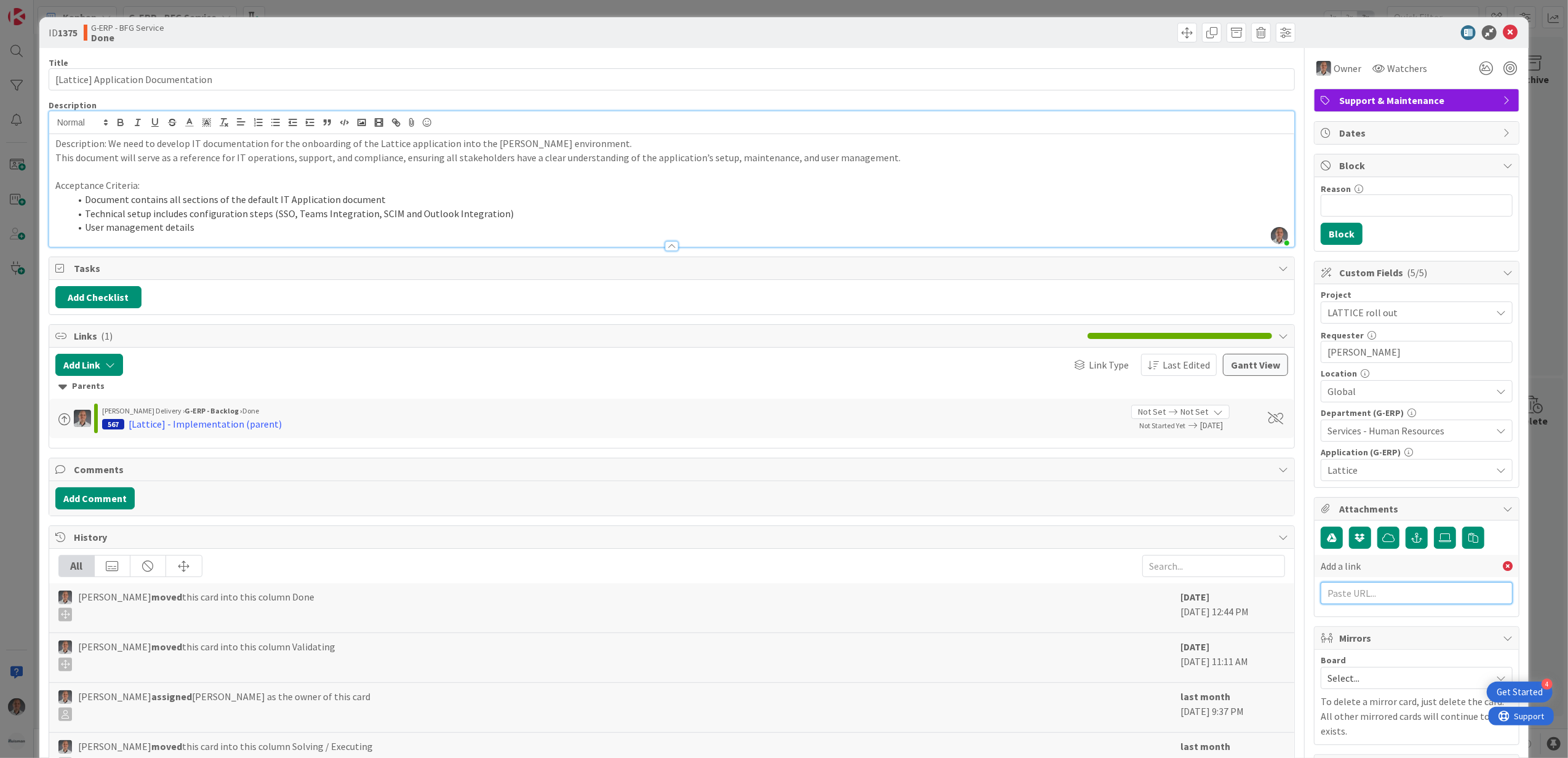
click at [1379, 594] on input "text" at bounding box center [1416, 593] width 191 height 22
paste input "https://huismancloud.sharepoint.com/:w:/r/sites/HGLITERP/_layouts/15/Doc.aspx?s…"
type input "https://huismancloud.sharepoint.com/:w:/r/sites/HGLITERP/_layouts/15/Doc.aspx?s…"
click at [1364, 626] on input "text" at bounding box center [1416, 620] width 191 height 22
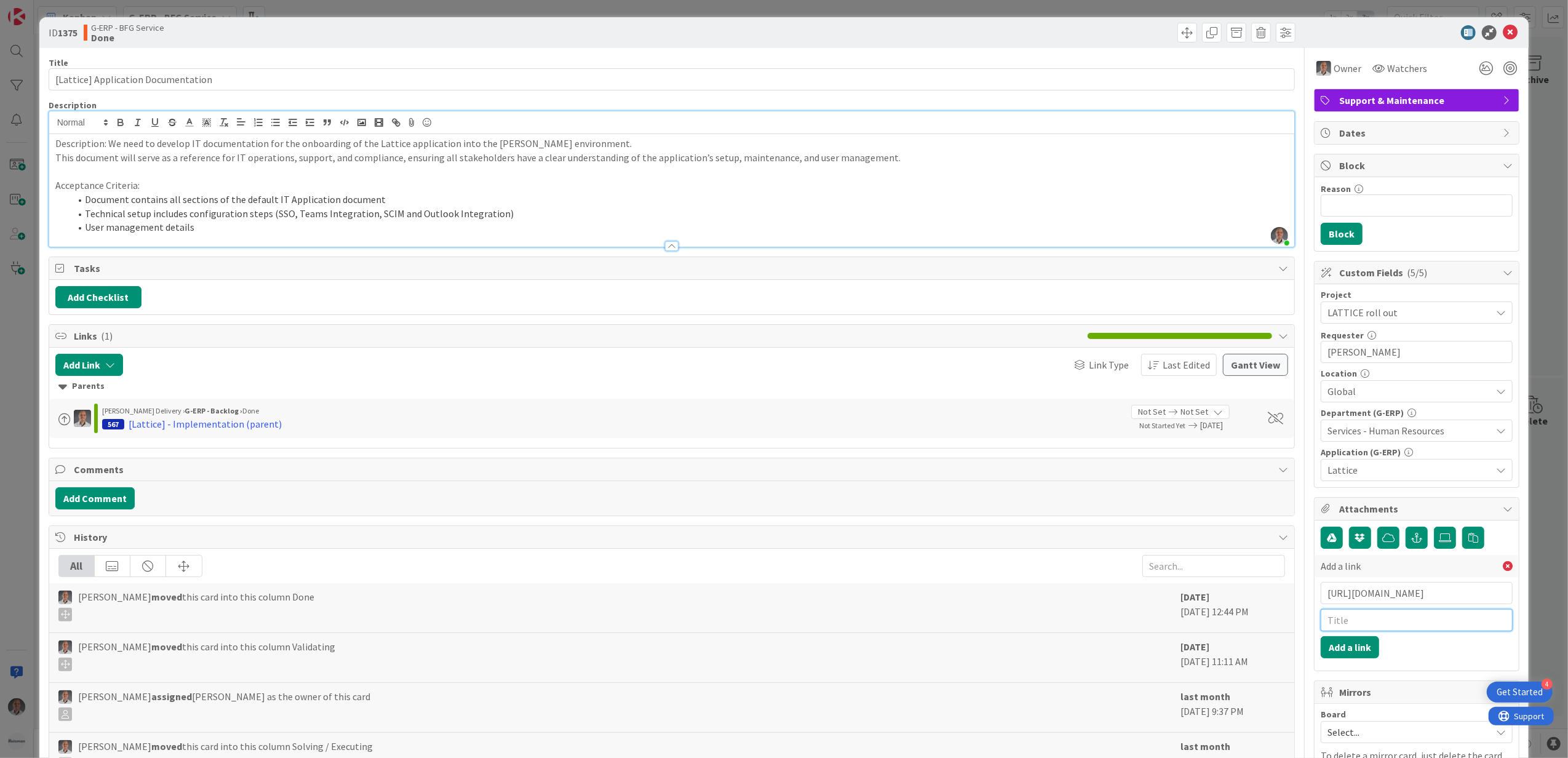
scroll to position [0, 0]
type input "Application Management Guide"
click at [1321, 657] on button "Add a link" at bounding box center [1349, 647] width 58 height 22
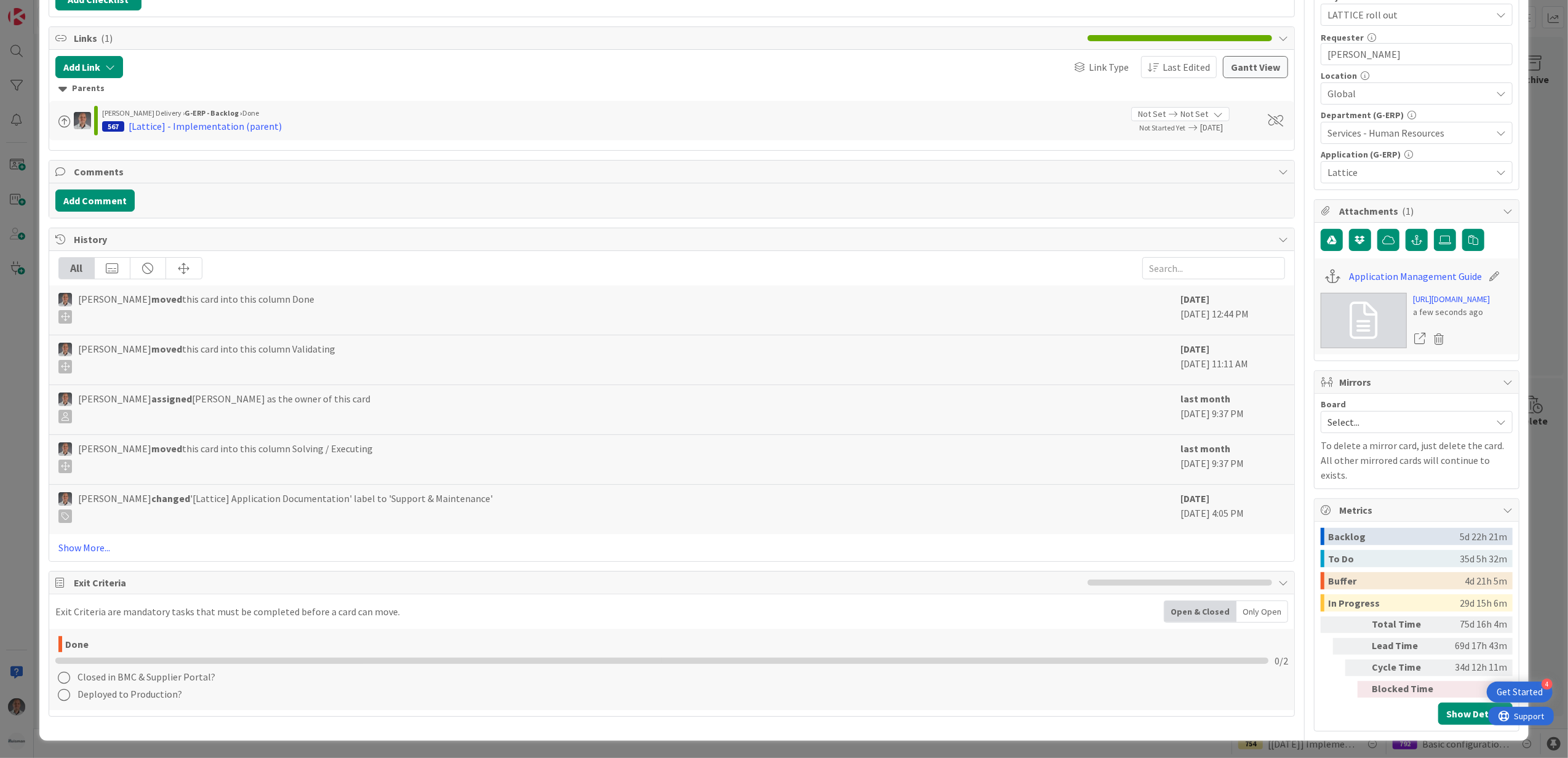
scroll to position [410, 0]
click at [59, 669] on icon at bounding box center [63, 677] width 17 height 17
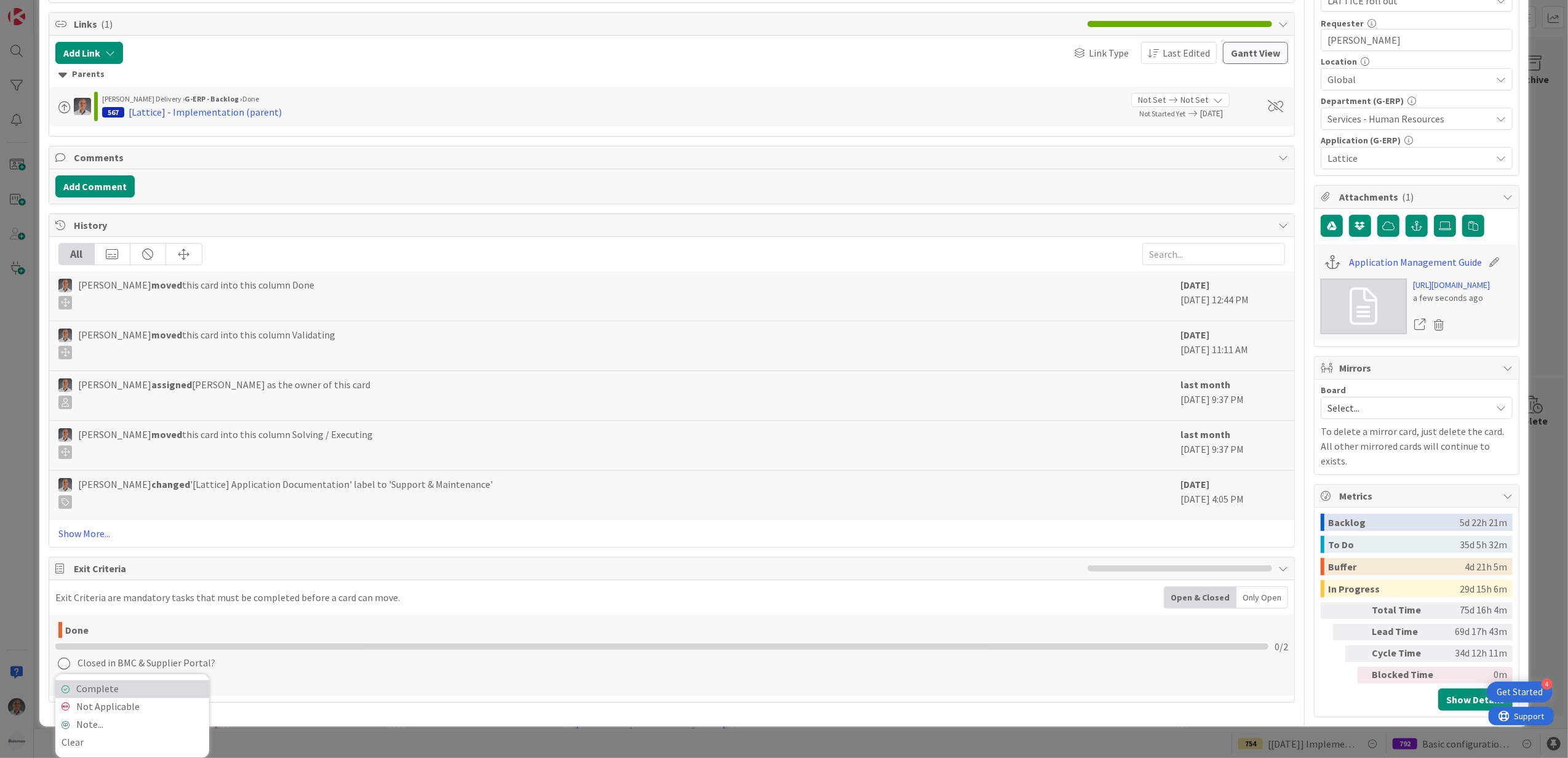
click at [104, 680] on link "Complete" at bounding box center [132, 689] width 154 height 18
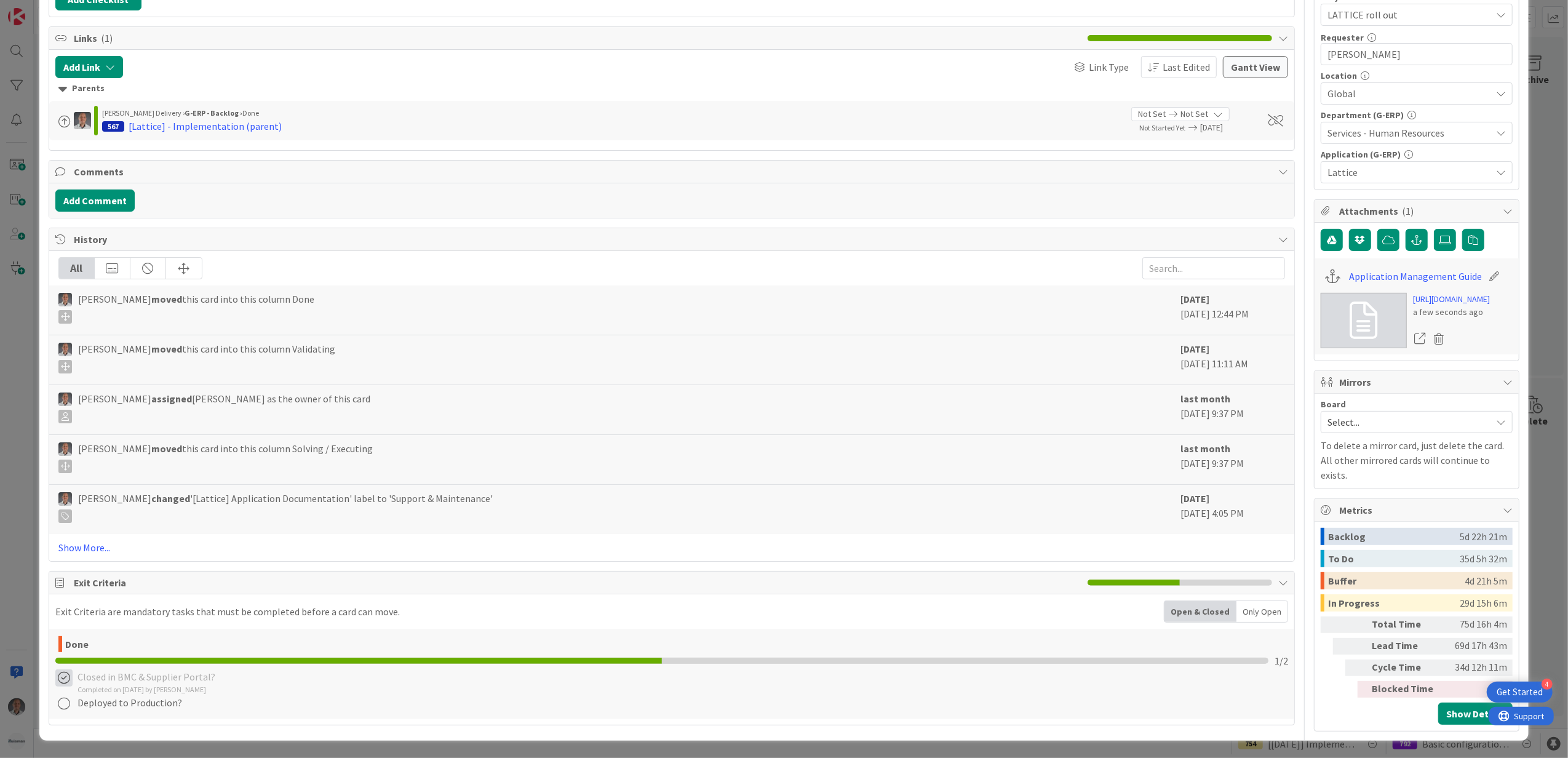
click at [65, 669] on icon at bounding box center [63, 677] width 17 height 17
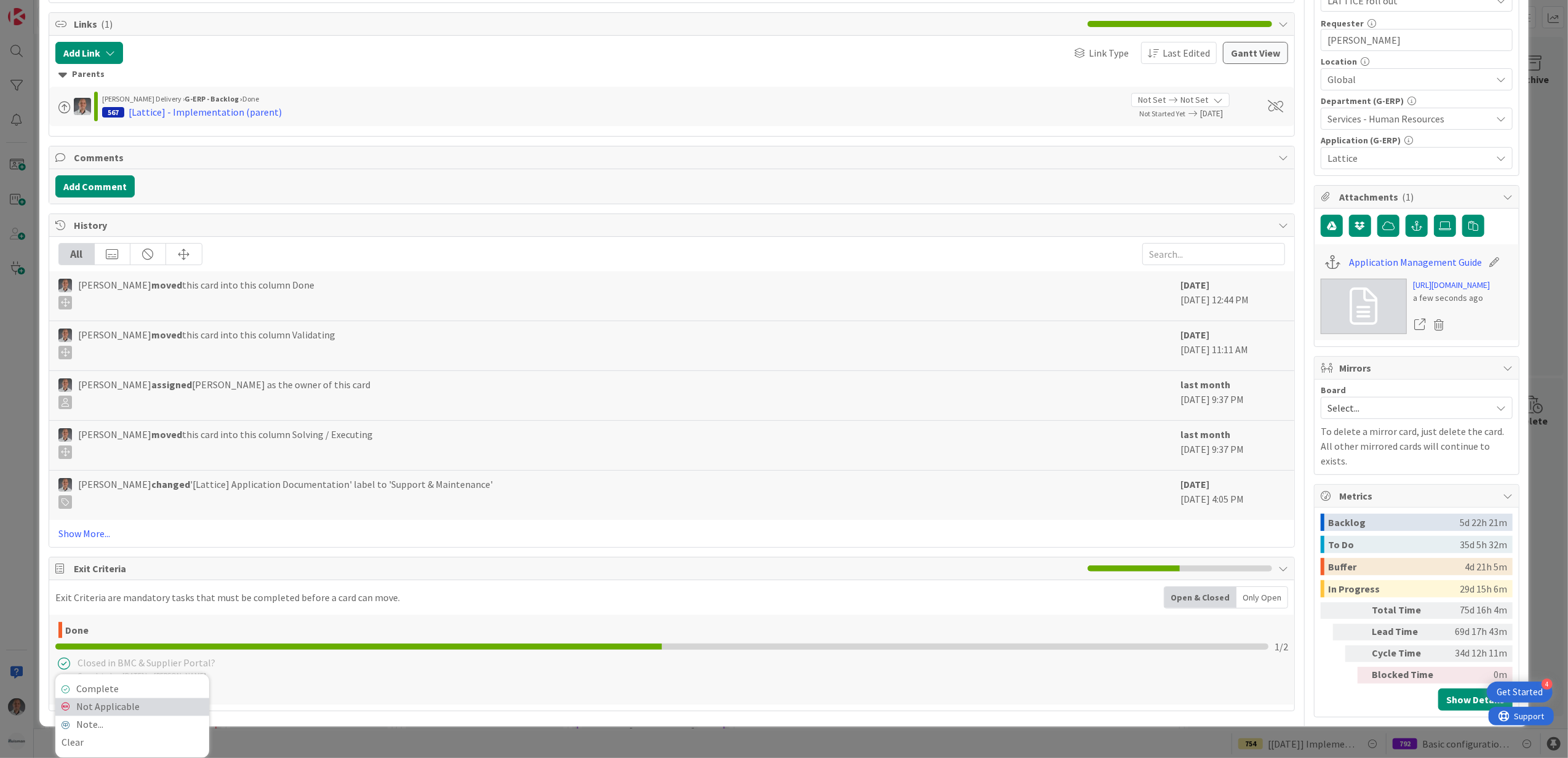
click at [95, 699] on link "Not Applicable" at bounding box center [132, 708] width 154 height 18
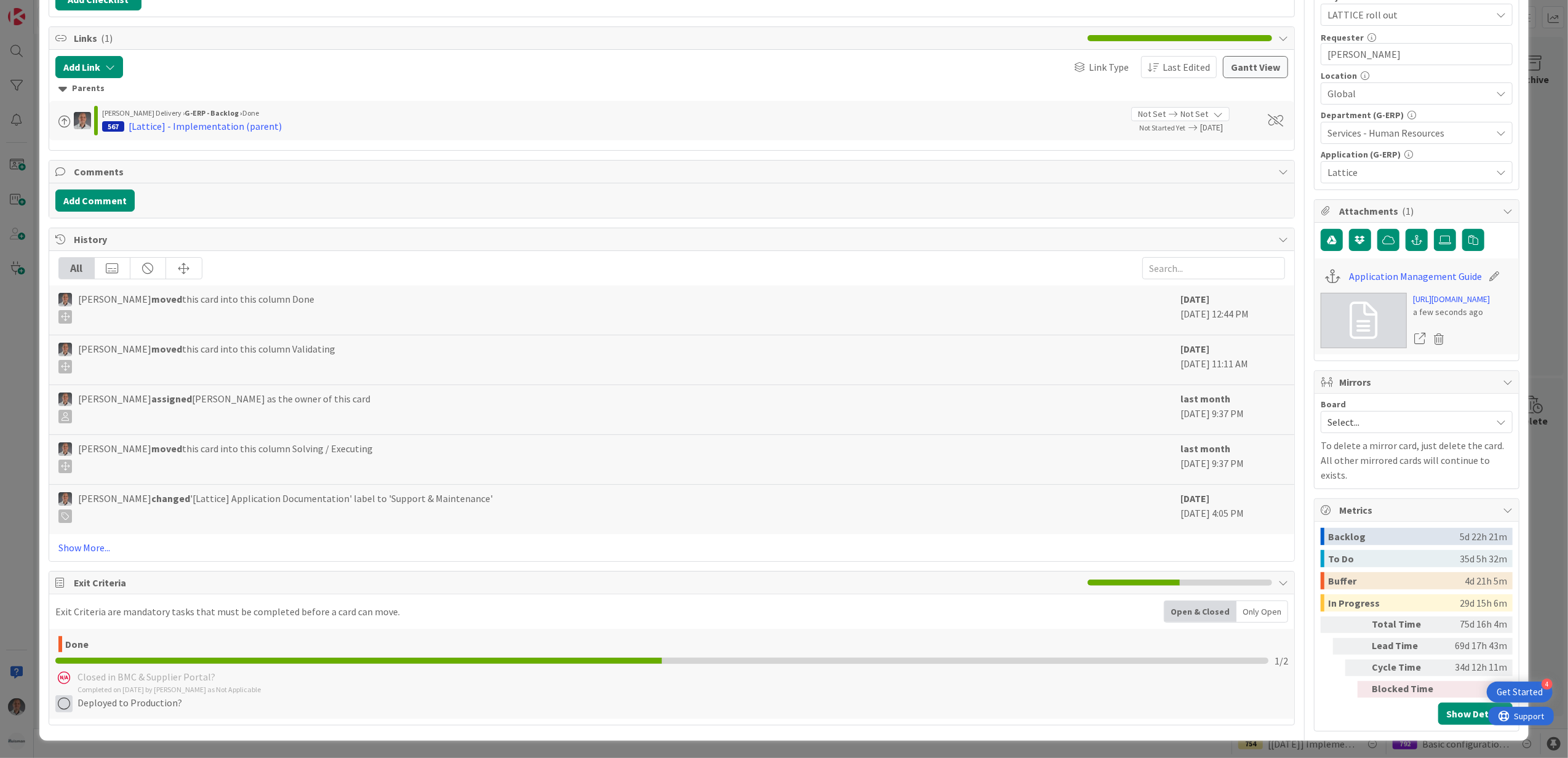
click at [62, 695] on icon at bounding box center [63, 703] width 17 height 17
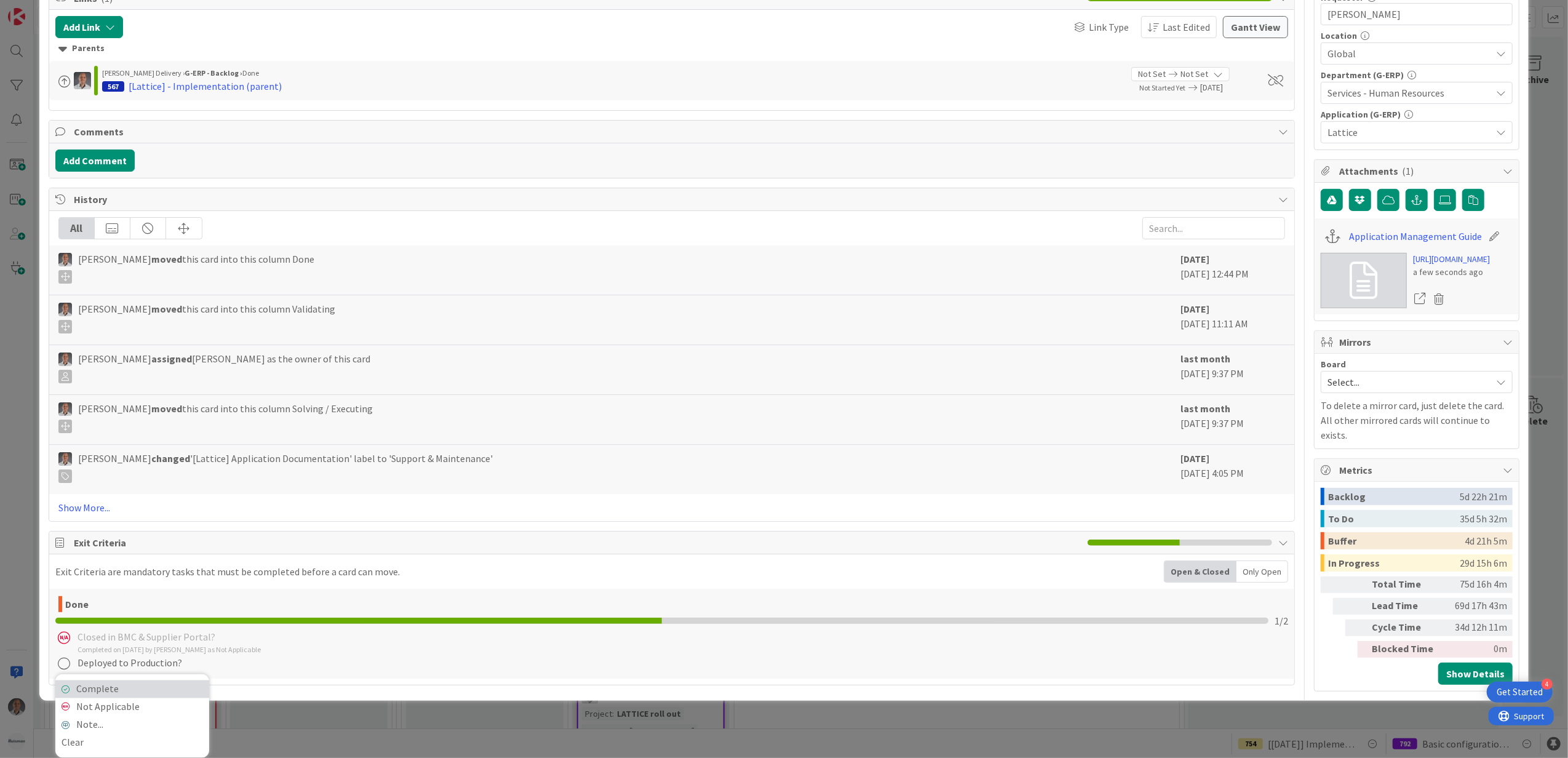
click at [104, 680] on link "Complete" at bounding box center [132, 689] width 154 height 18
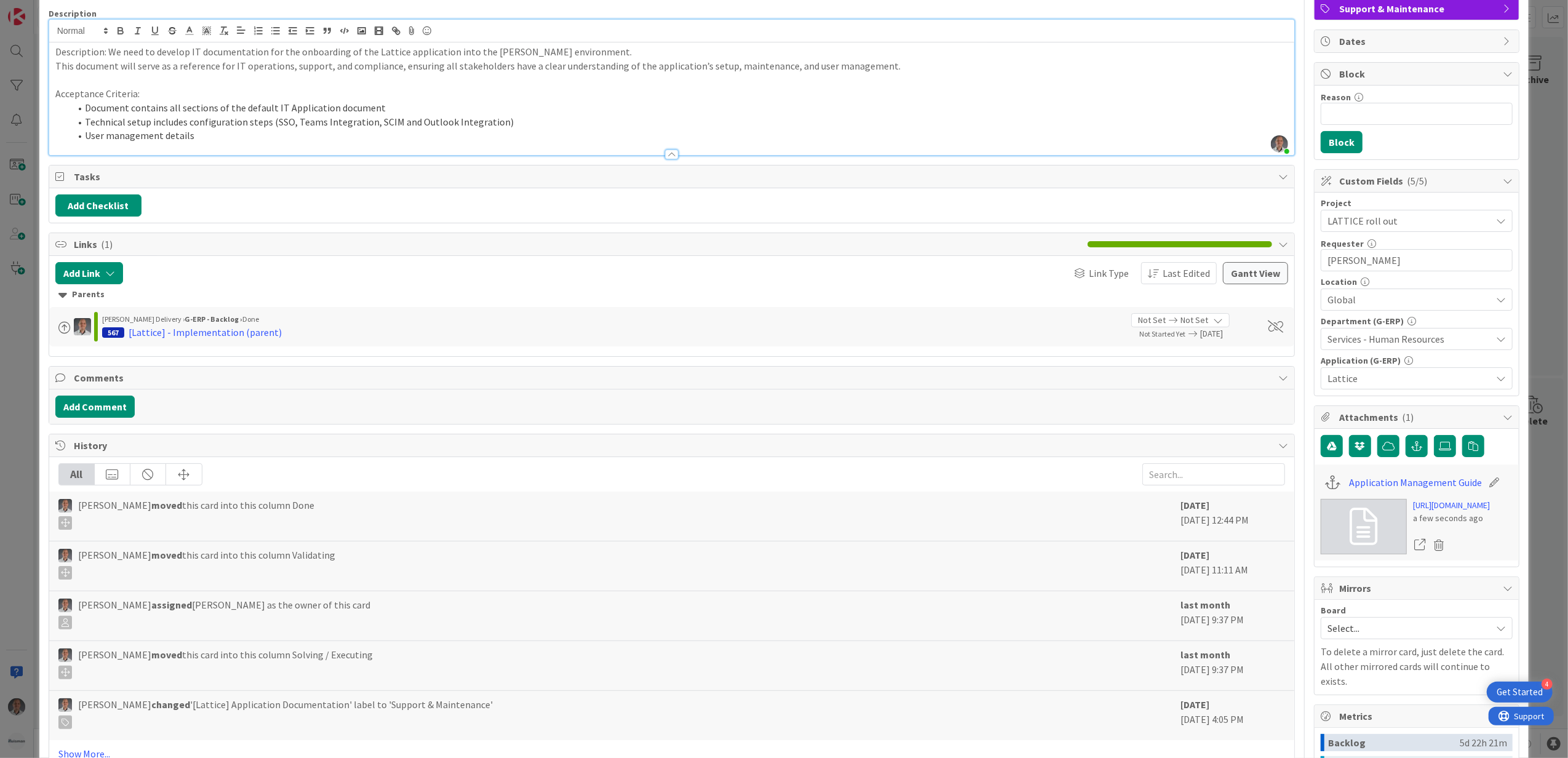
scroll to position [0, 0]
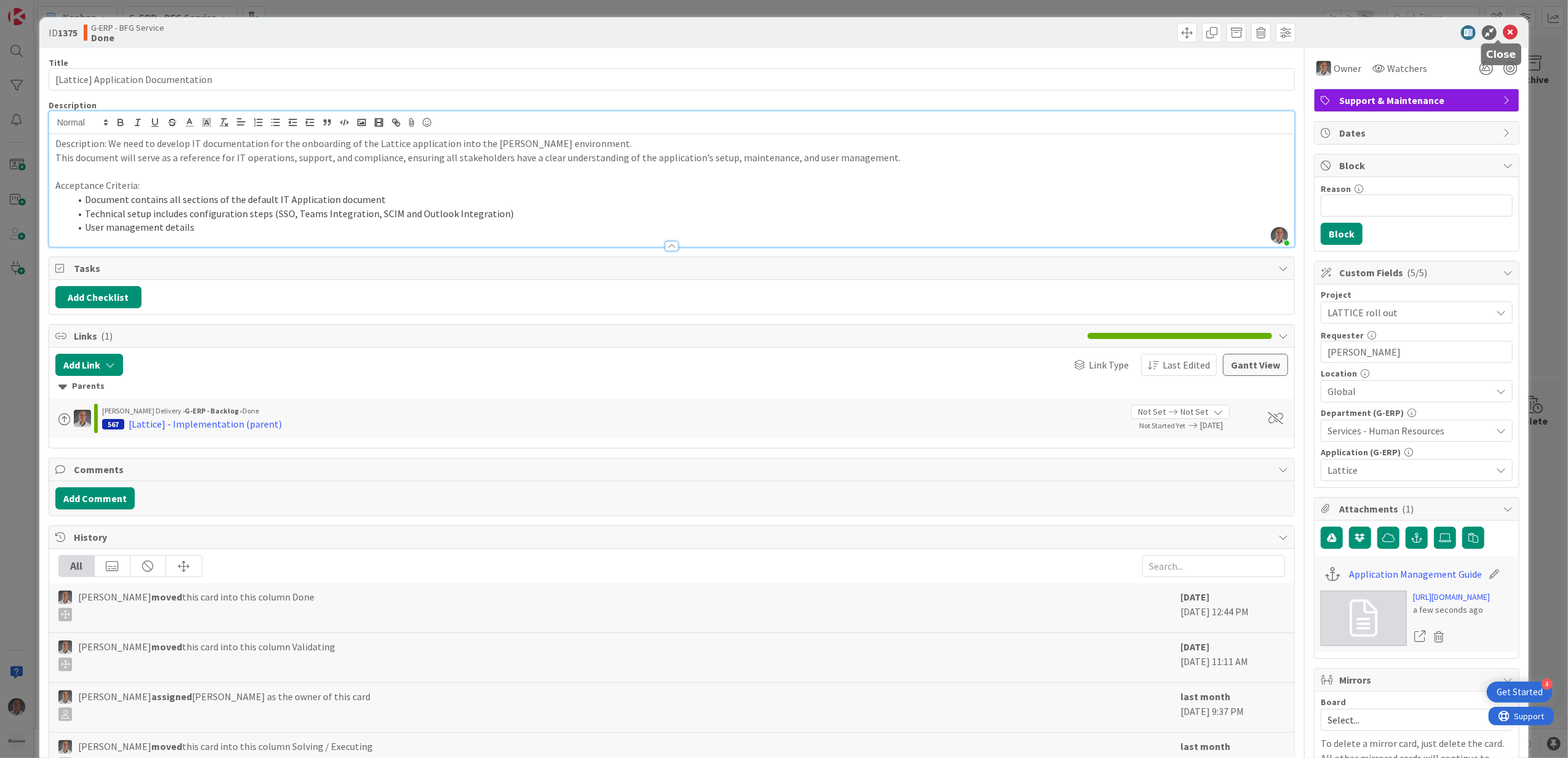
click at [1503, 36] on icon at bounding box center [1510, 33] width 15 height 15
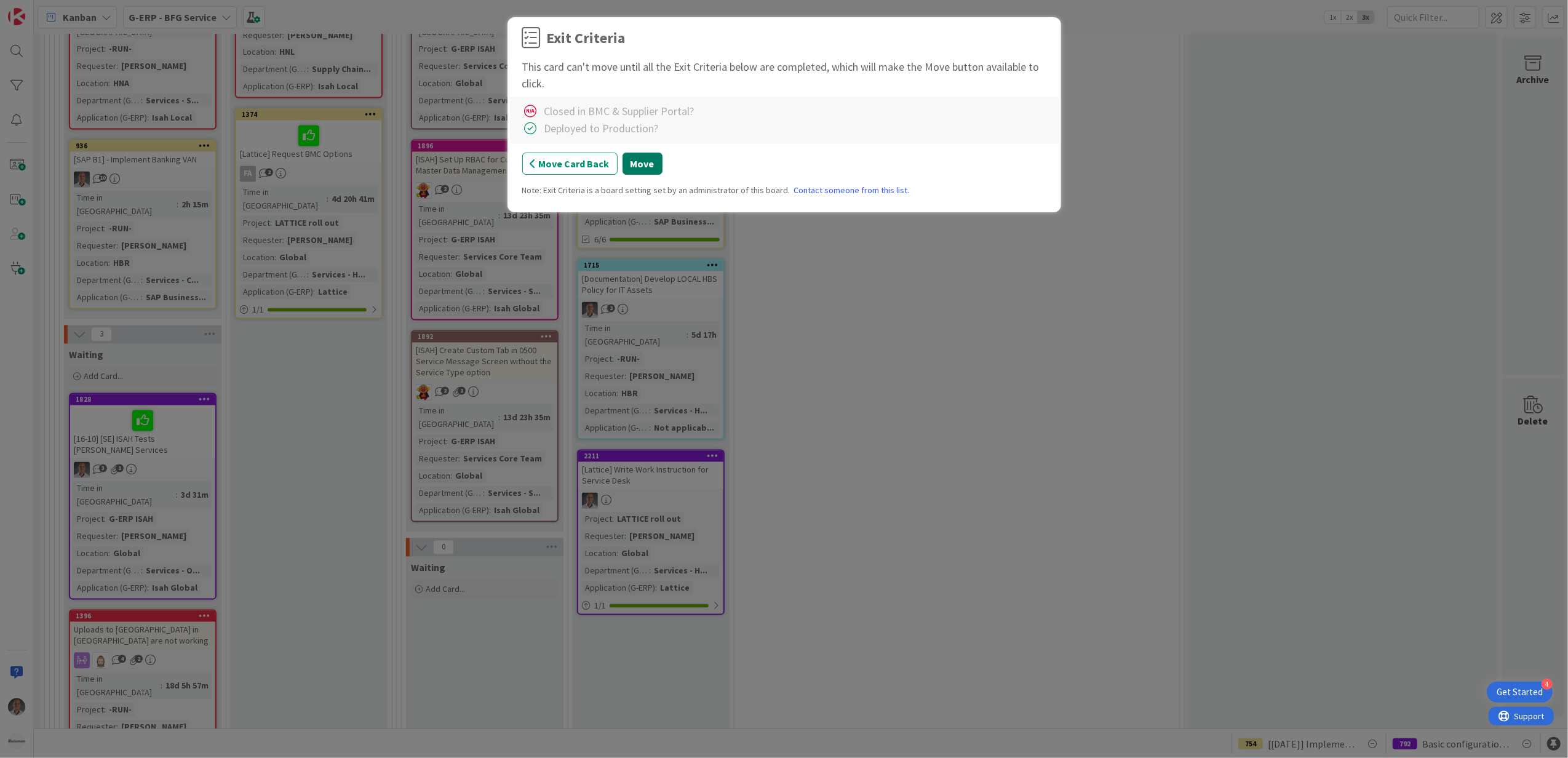
click at [652, 166] on button "Move" at bounding box center [642, 164] width 40 height 22
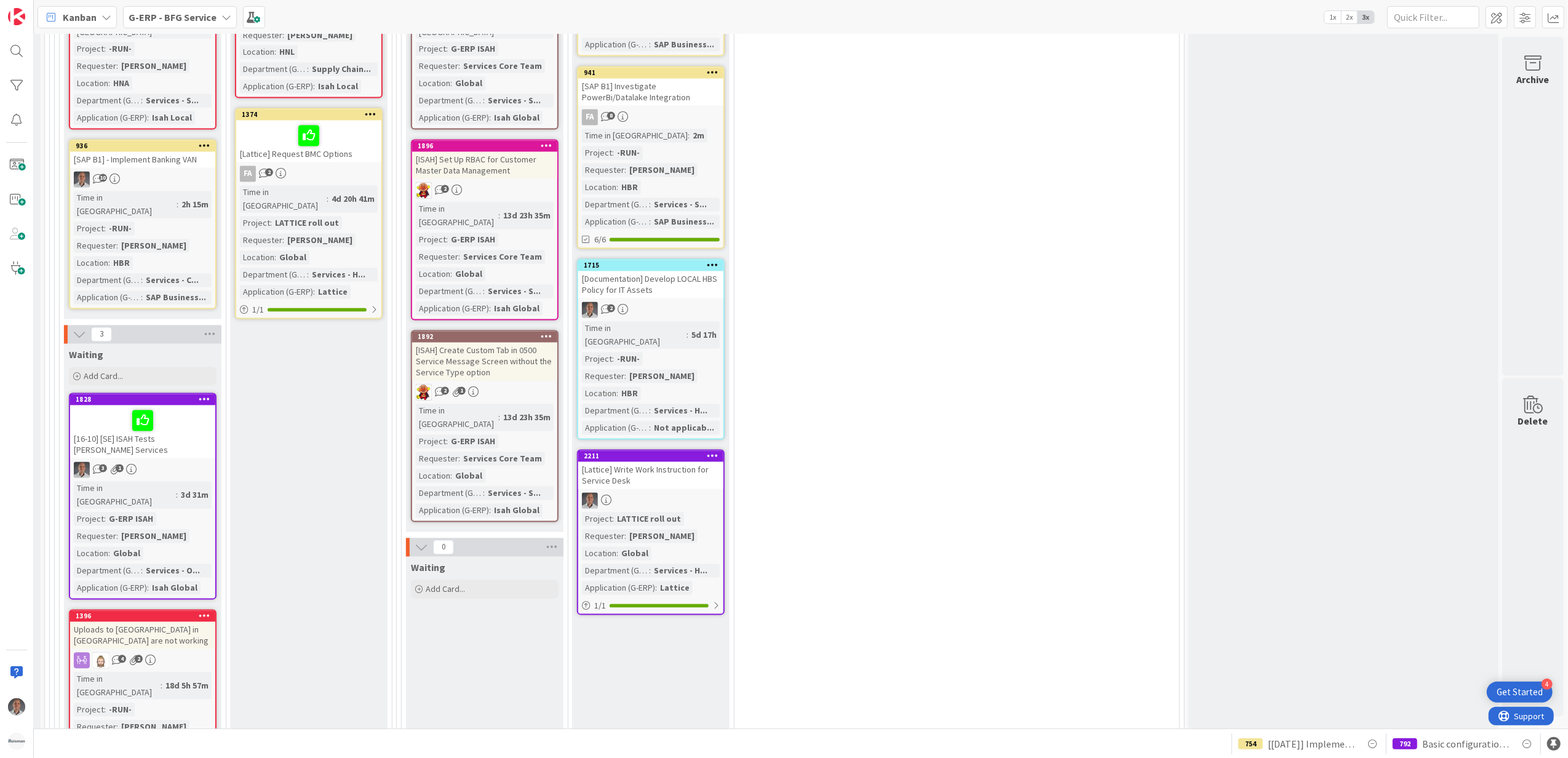
click at [634, 462] on div "[Lattice] Write Work Instruction for Service Desk" at bounding box center [650, 475] width 145 height 27
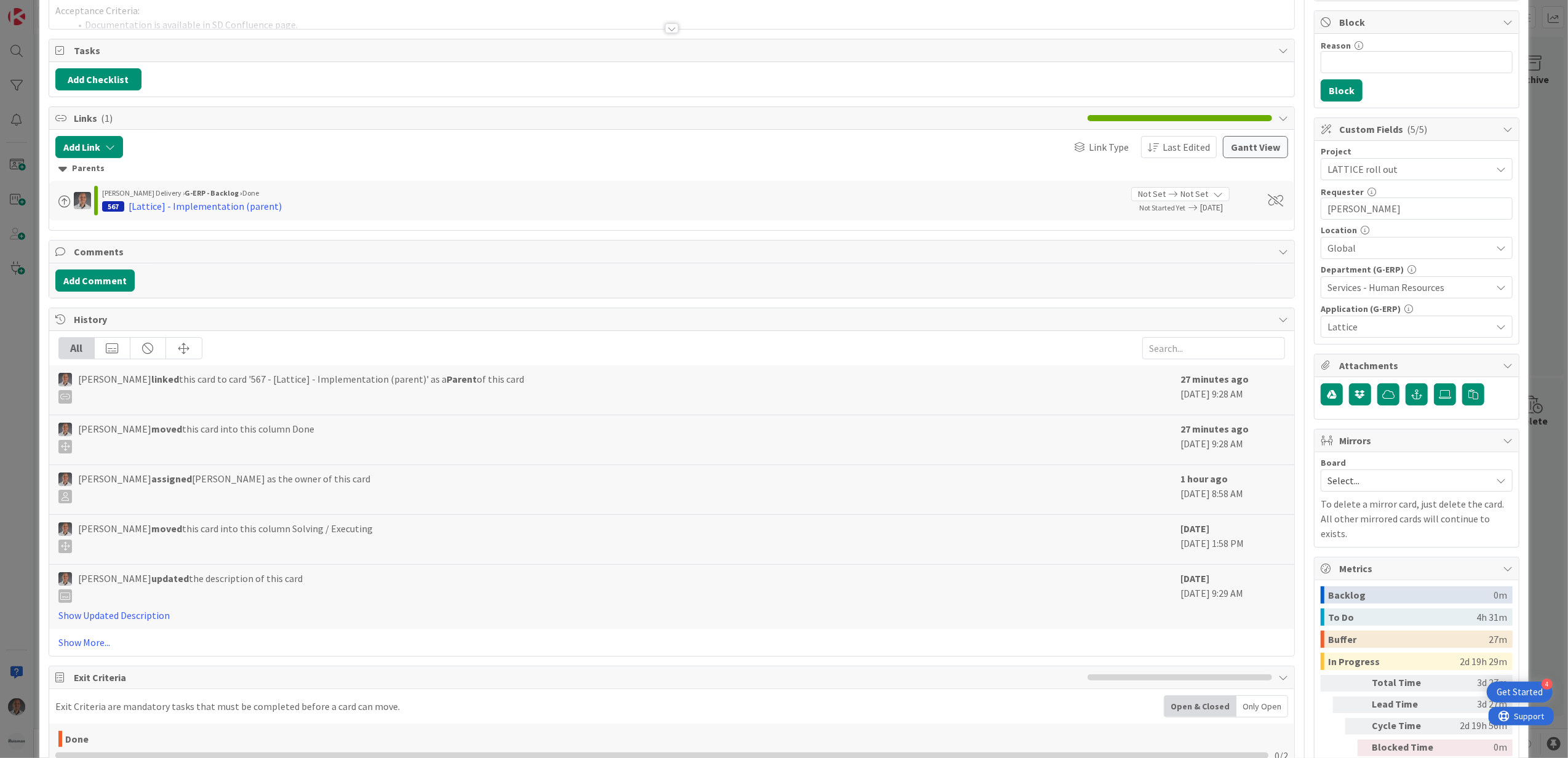
scroll to position [230, 0]
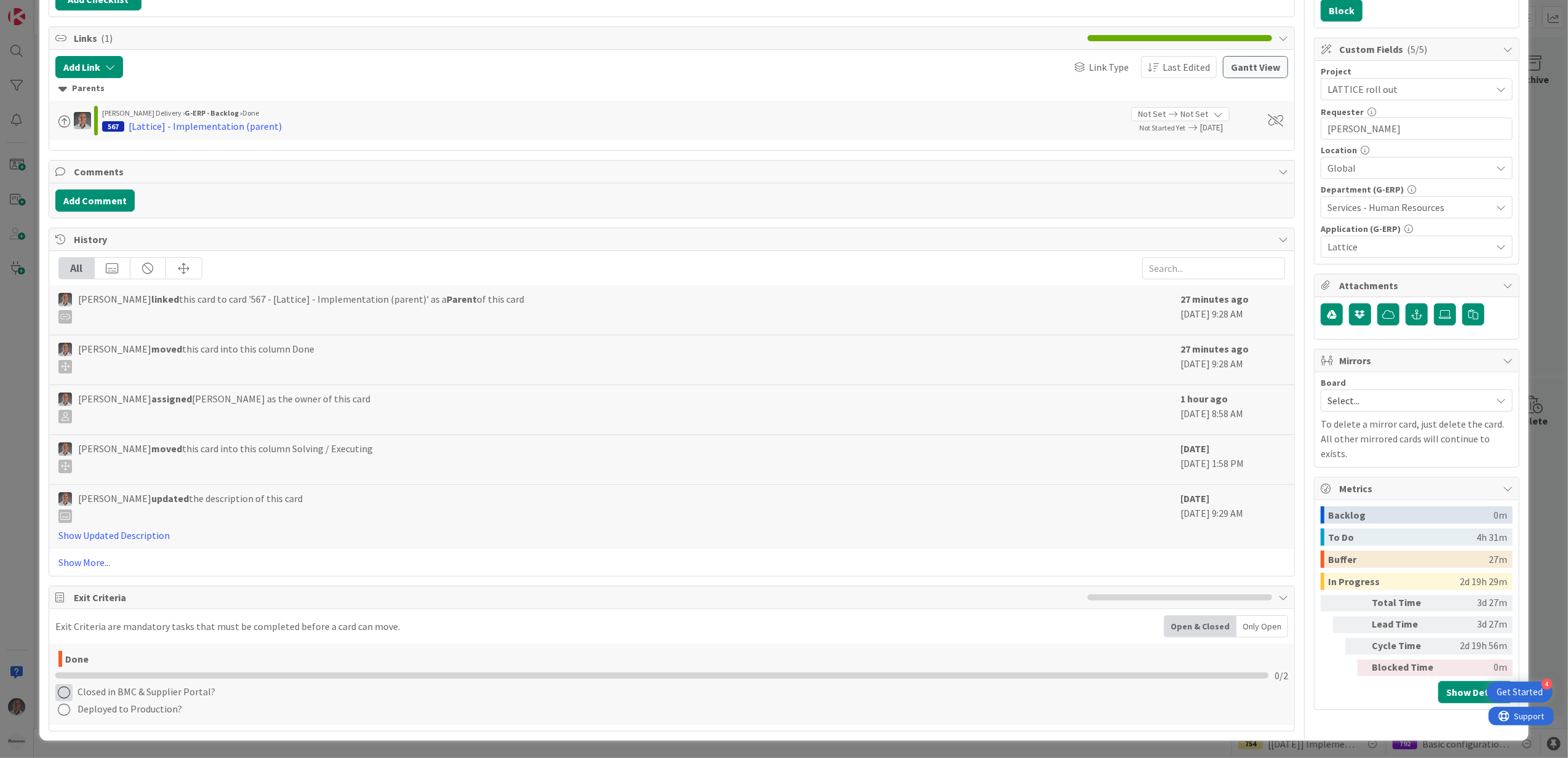
click at [63, 692] on icon at bounding box center [63, 692] width 17 height 17
drag, startPoint x: 90, startPoint y: 636, endPoint x: 90, endPoint y: 663, distance: 27.0
click at [90, 636] on link "Not Applicable" at bounding box center [132, 633] width 154 height 18
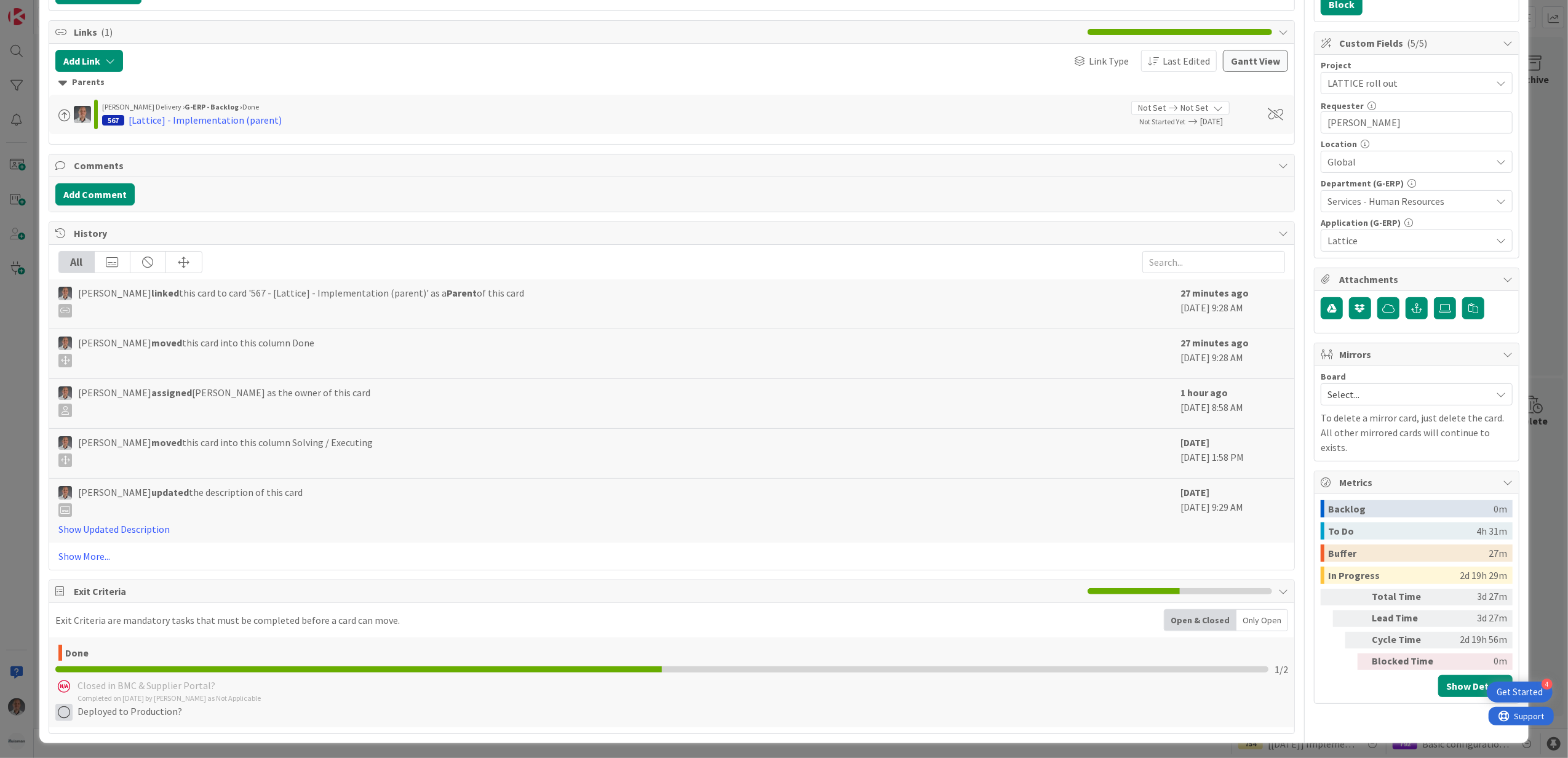
click at [64, 718] on icon at bounding box center [63, 712] width 17 height 17
click at [125, 642] on link "Complete" at bounding box center [132, 635] width 154 height 18
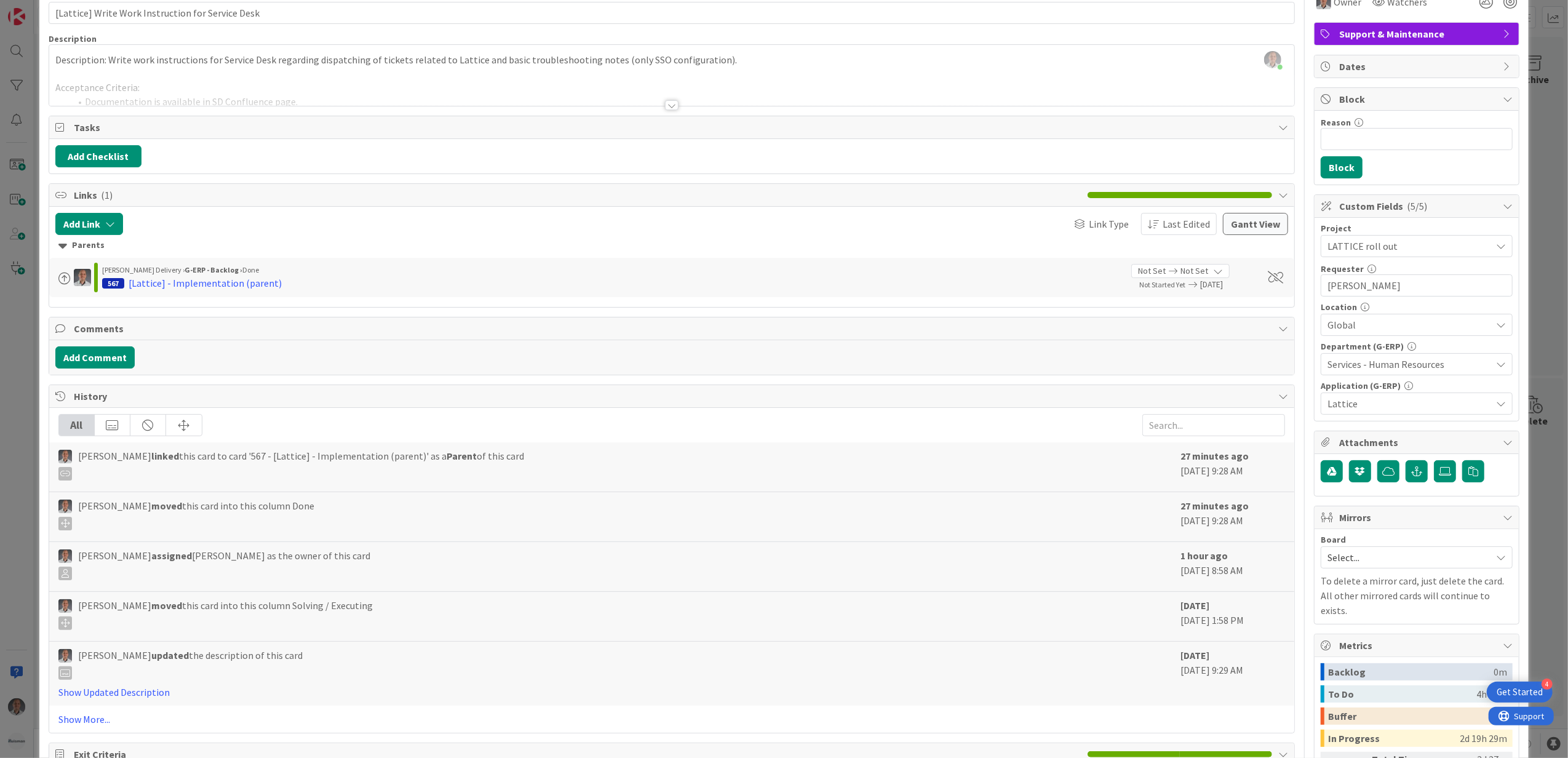
scroll to position [0, 0]
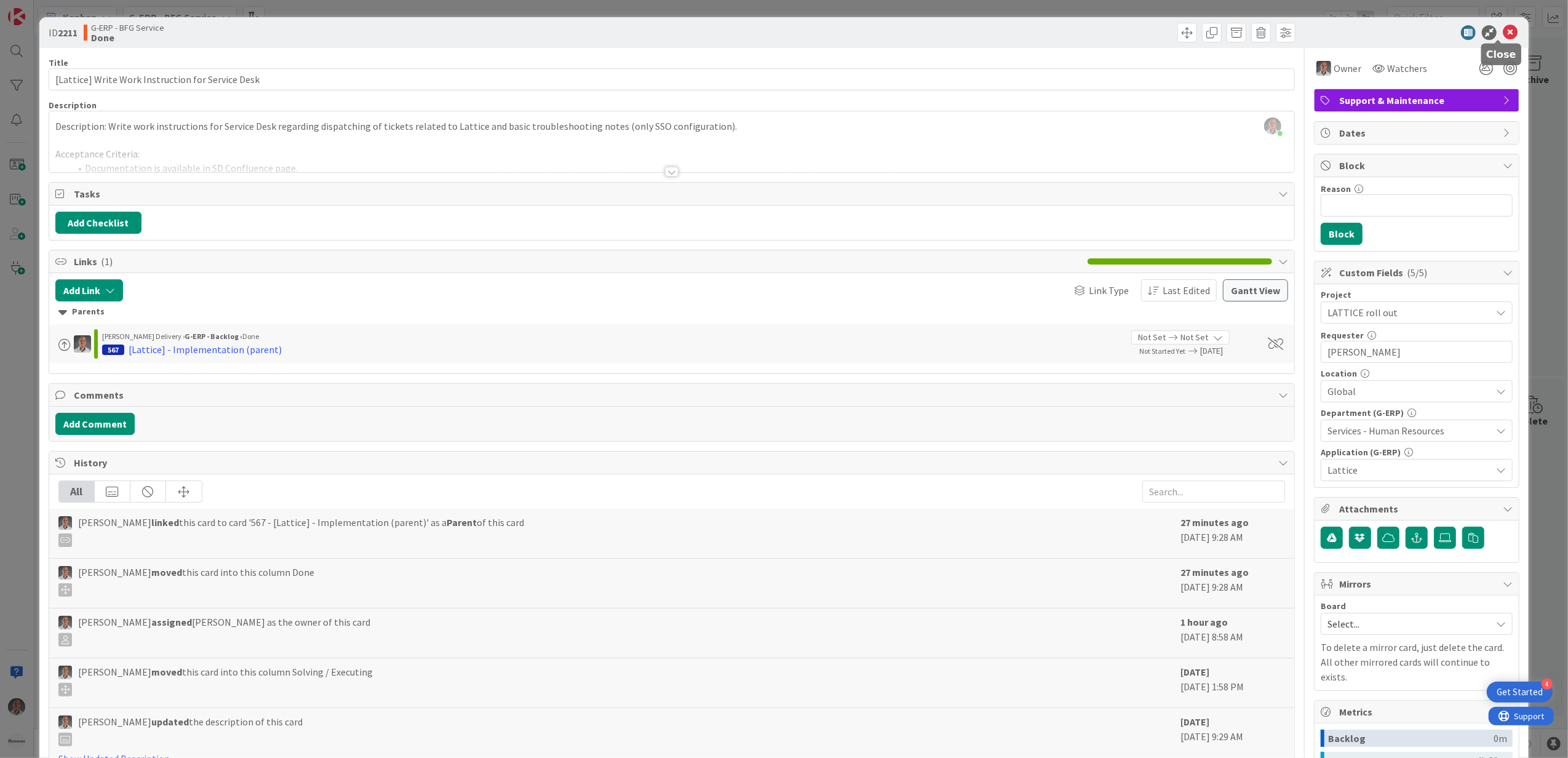
click at [1503, 35] on icon at bounding box center [1510, 33] width 15 height 15
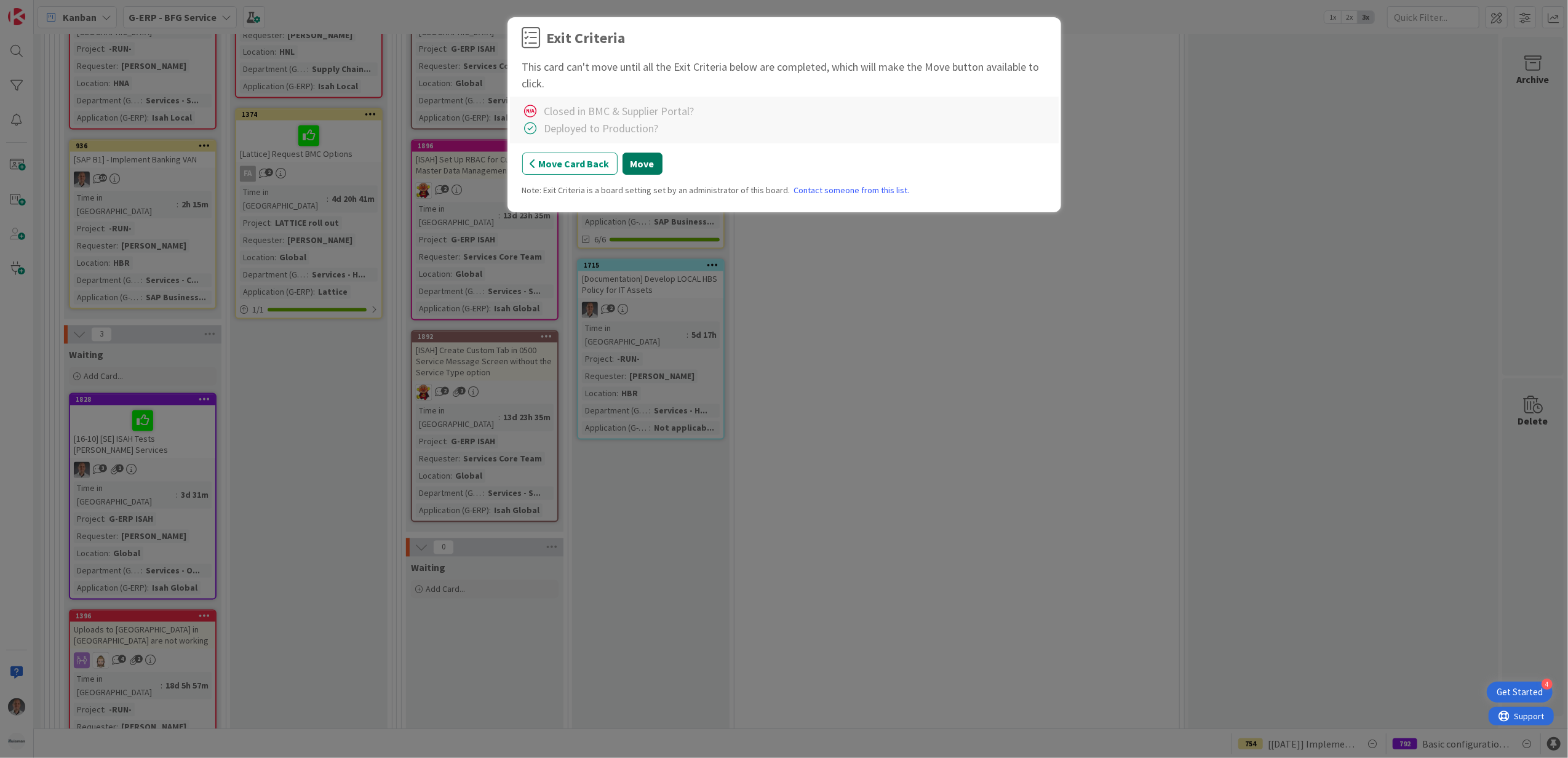
click at [647, 168] on button "Move" at bounding box center [642, 164] width 40 height 22
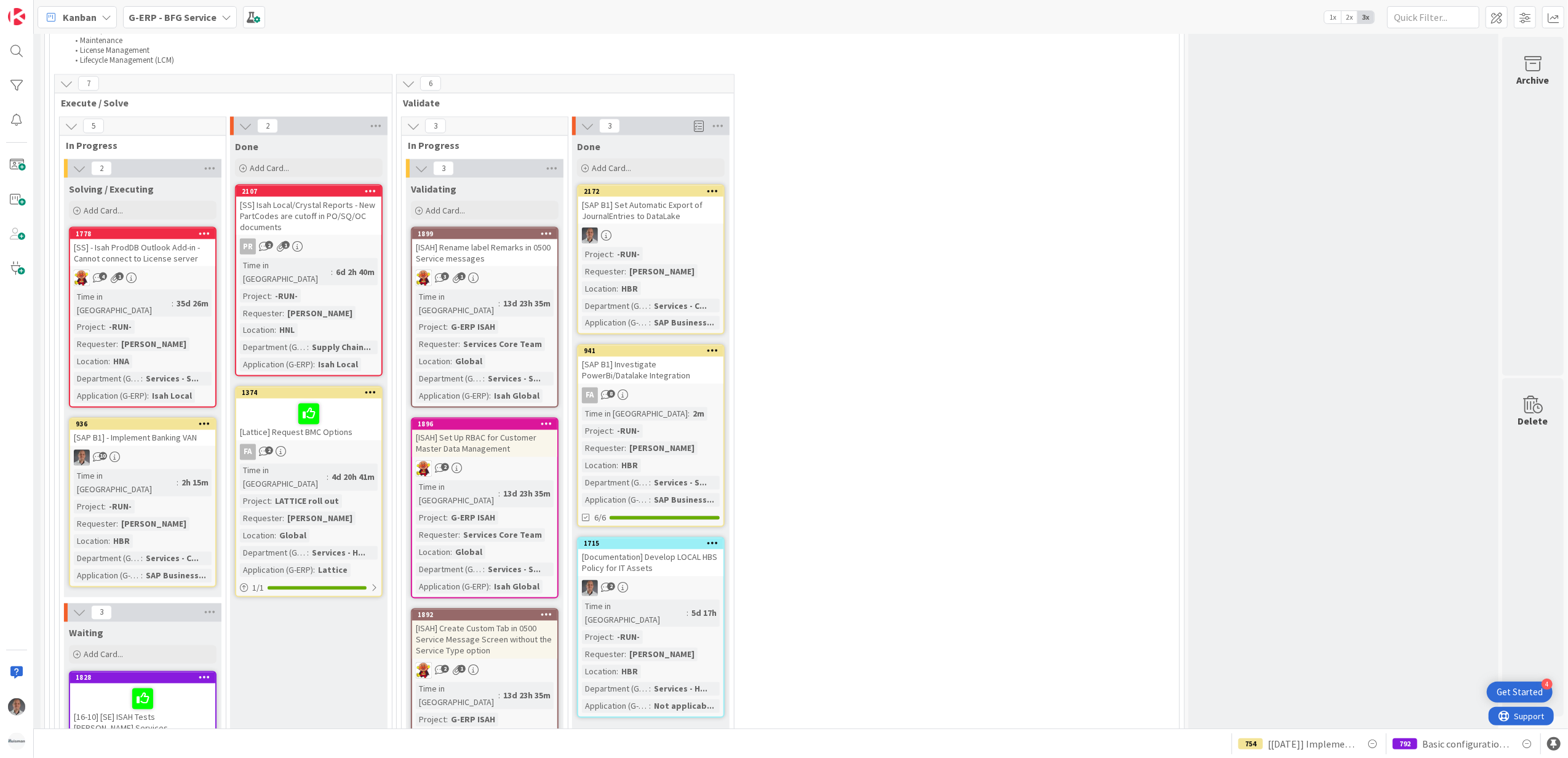
scroll to position [2100, 333]
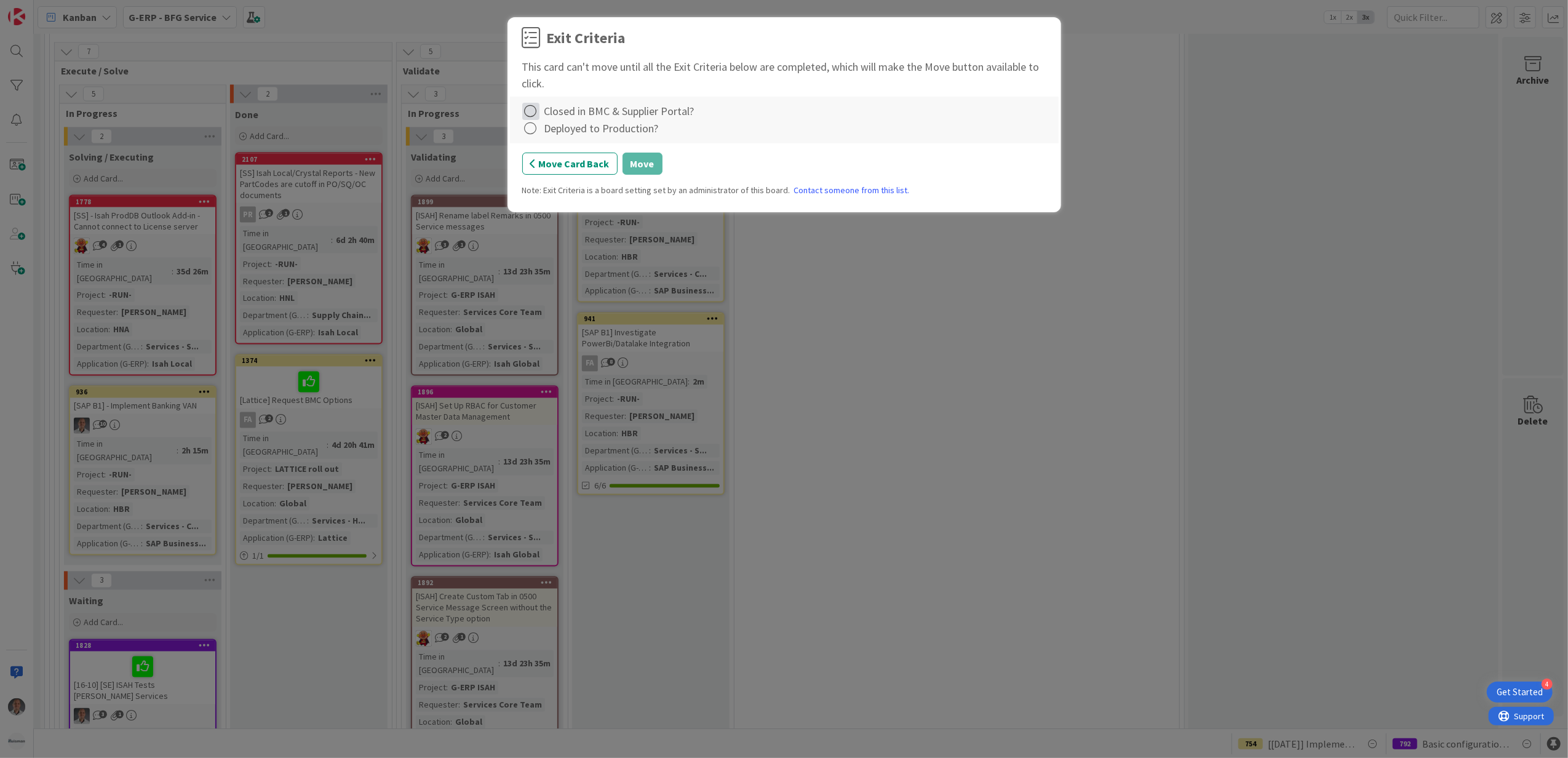
click at [530, 107] on icon at bounding box center [530, 111] width 17 height 17
click at [550, 159] on link "Not Applicable" at bounding box center [599, 155] width 154 height 18
click at [535, 133] on icon at bounding box center [530, 128] width 17 height 17
click at [547, 153] on link "Complete" at bounding box center [599, 155] width 154 height 18
click at [655, 164] on button "Move" at bounding box center [642, 164] width 40 height 22
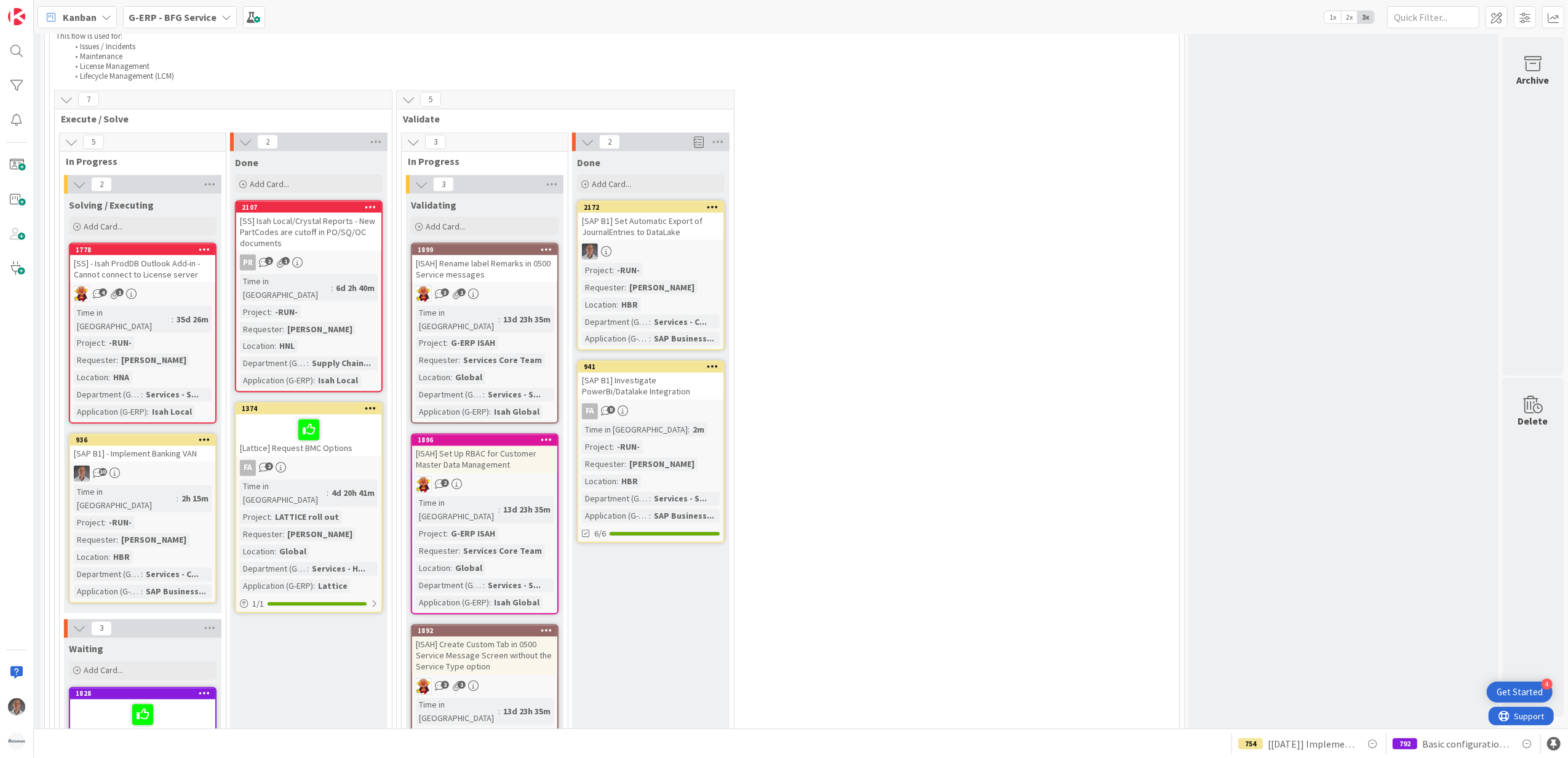
scroll to position [2018, 333]
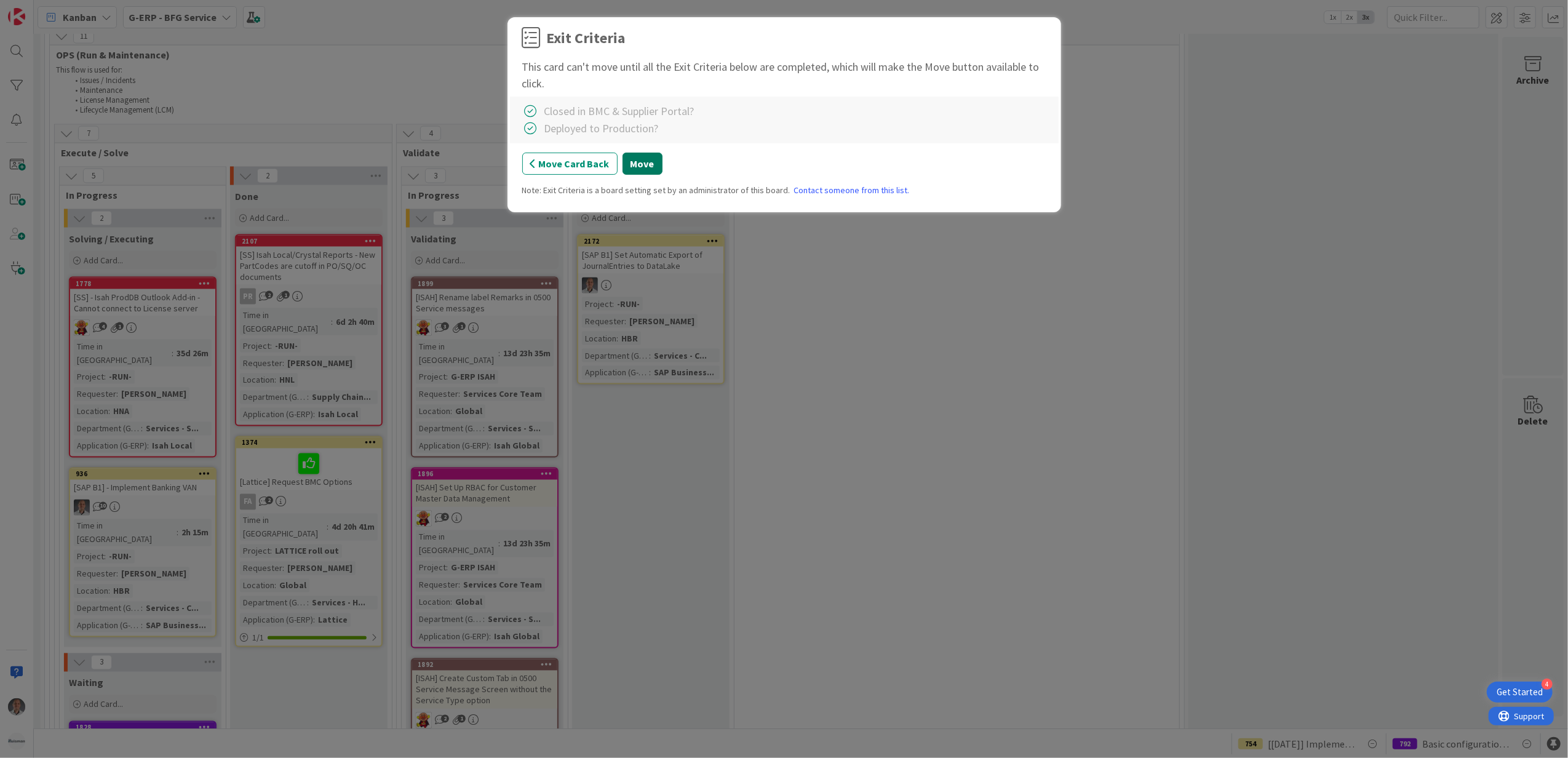
click at [648, 166] on button "Move" at bounding box center [642, 164] width 40 height 22
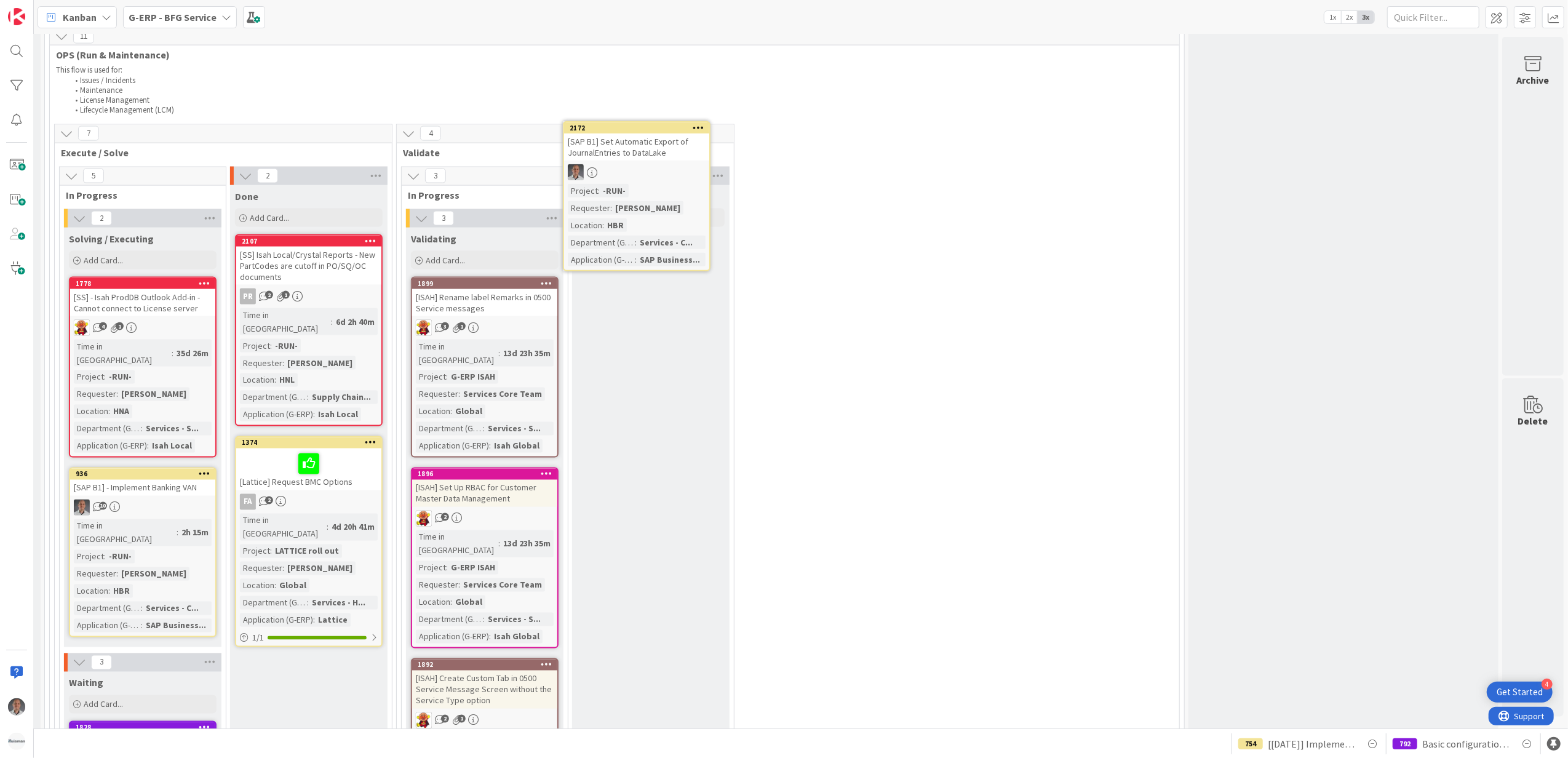
scroll to position [2000, 333]
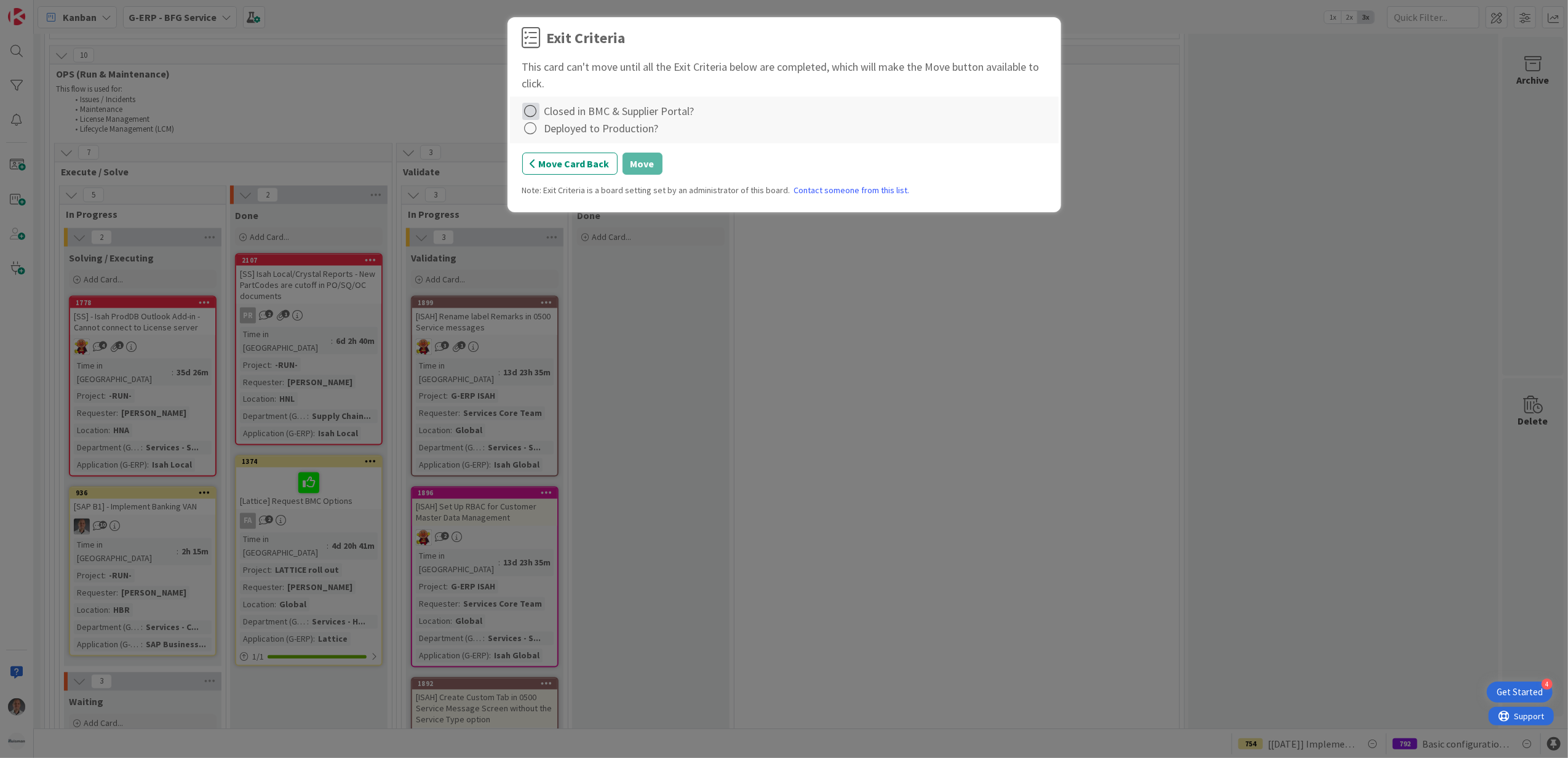
click at [532, 107] on icon at bounding box center [530, 111] width 17 height 17
click at [547, 151] on link "Not Applicable" at bounding box center [599, 155] width 154 height 18
click at [535, 135] on icon at bounding box center [530, 128] width 17 height 17
click at [610, 149] on link "Complete" at bounding box center [599, 155] width 154 height 18
click at [652, 163] on button "Move" at bounding box center [642, 164] width 40 height 22
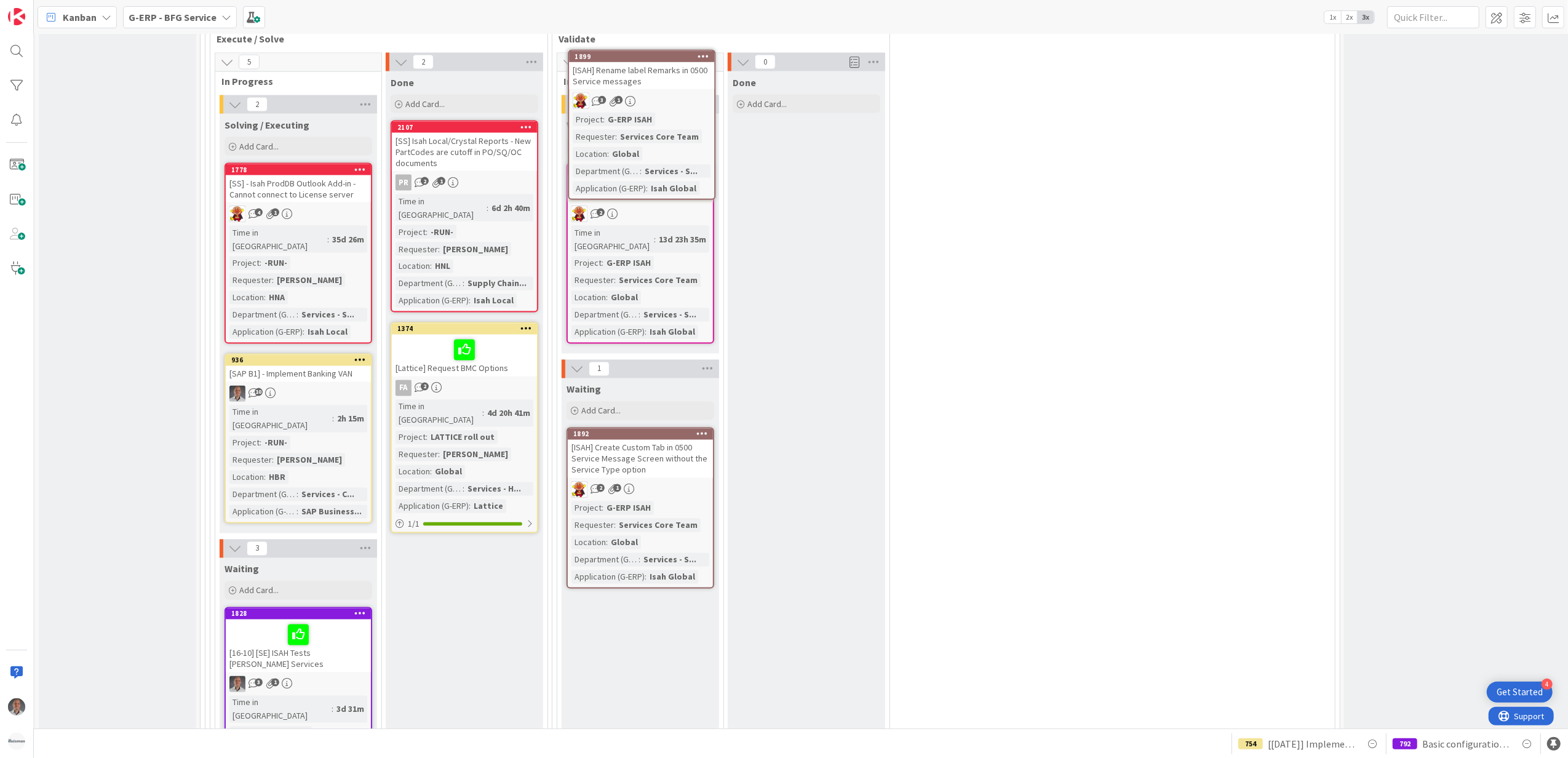
scroll to position [2096, 161]
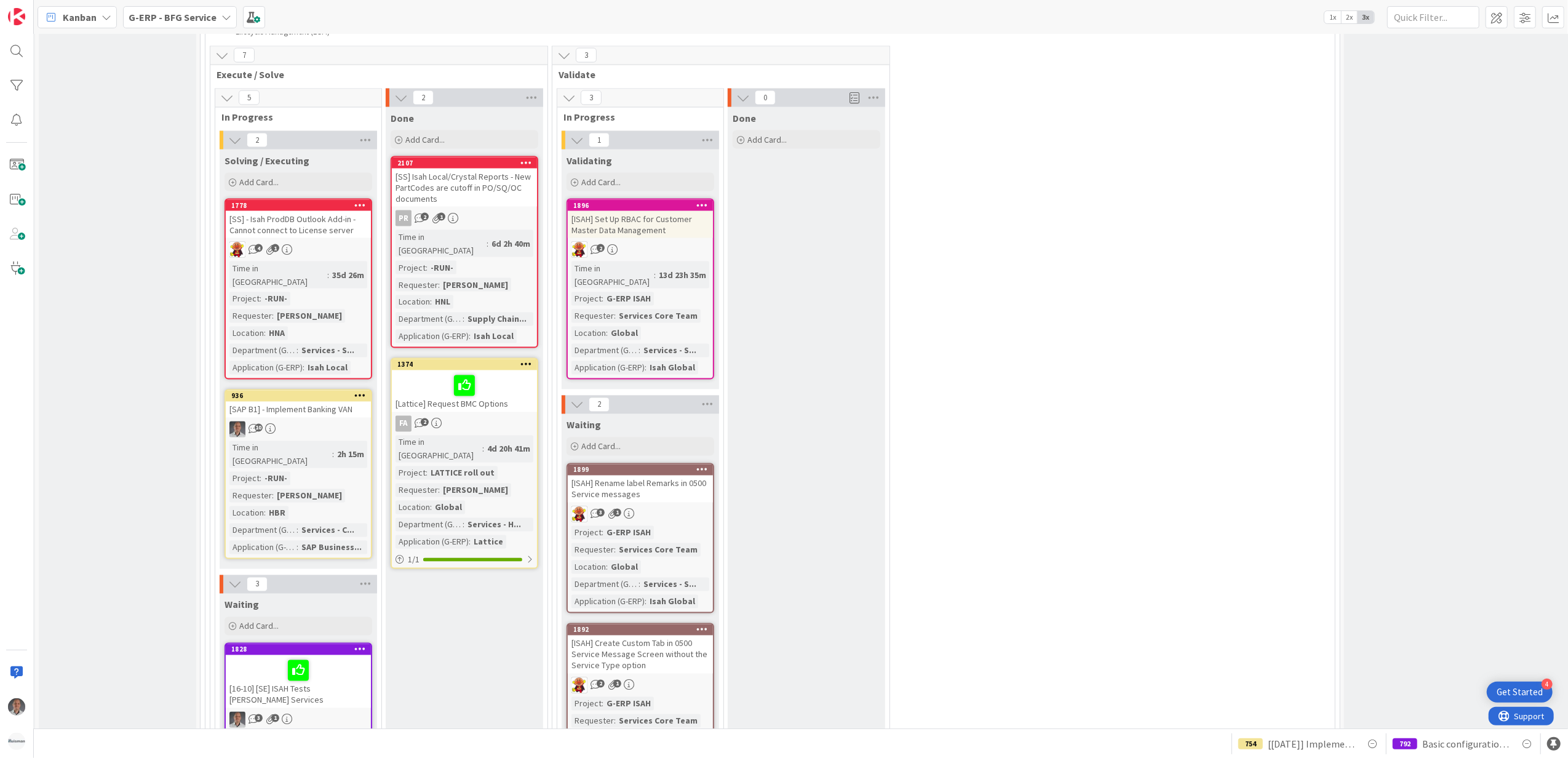
click at [664, 211] on div "[ISAH] Set Up RBAC for Customer Master Data Management" at bounding box center [639, 224] width 145 height 27
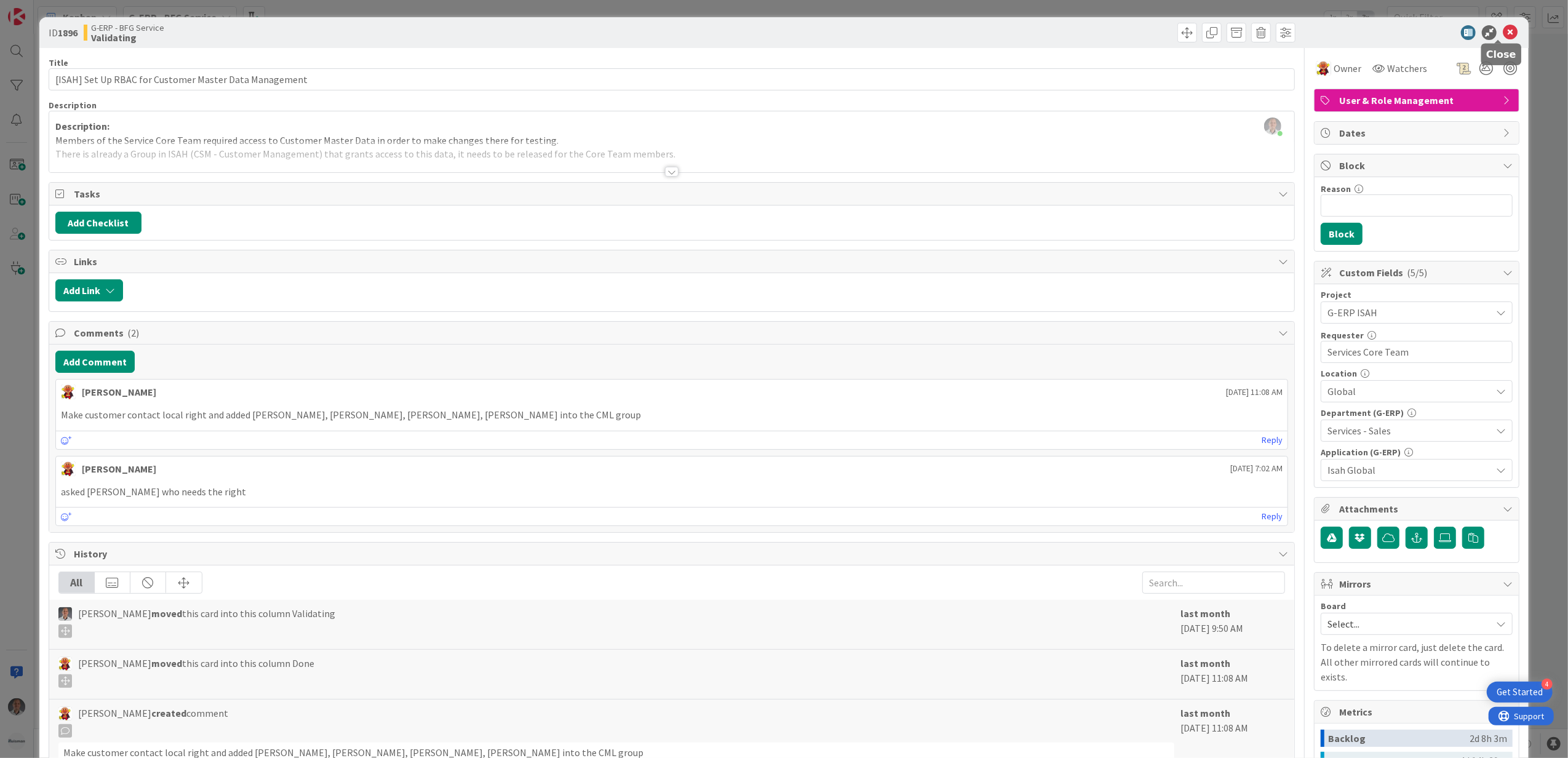
click at [1503, 36] on icon at bounding box center [1510, 33] width 15 height 15
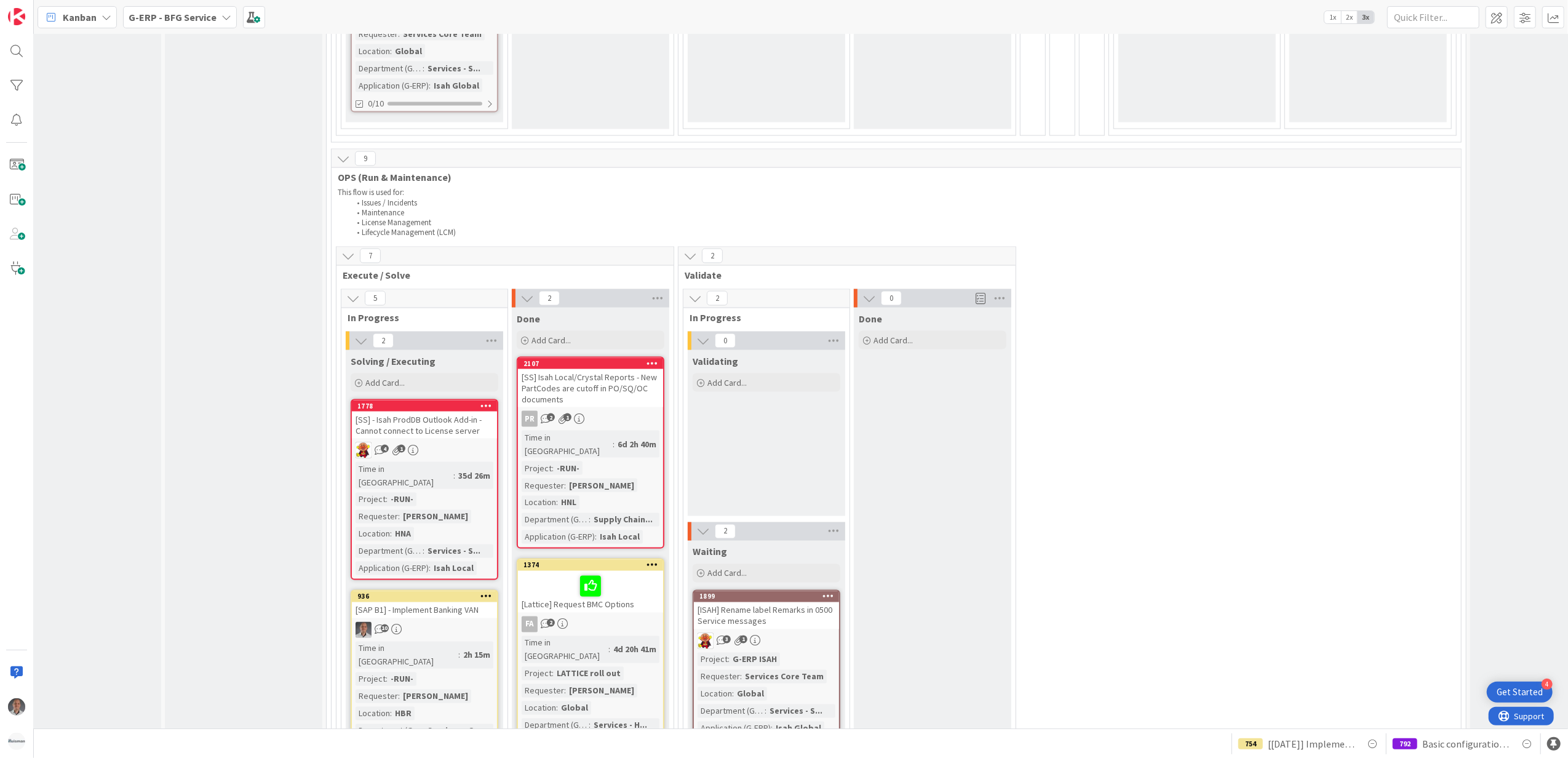
scroll to position [1896, 28]
click at [604, 369] on div "[SS] Isah Local/Crystal Reports - New PartCodes are cutoff in PO/SQ/OC documents" at bounding box center [597, 388] width 145 height 38
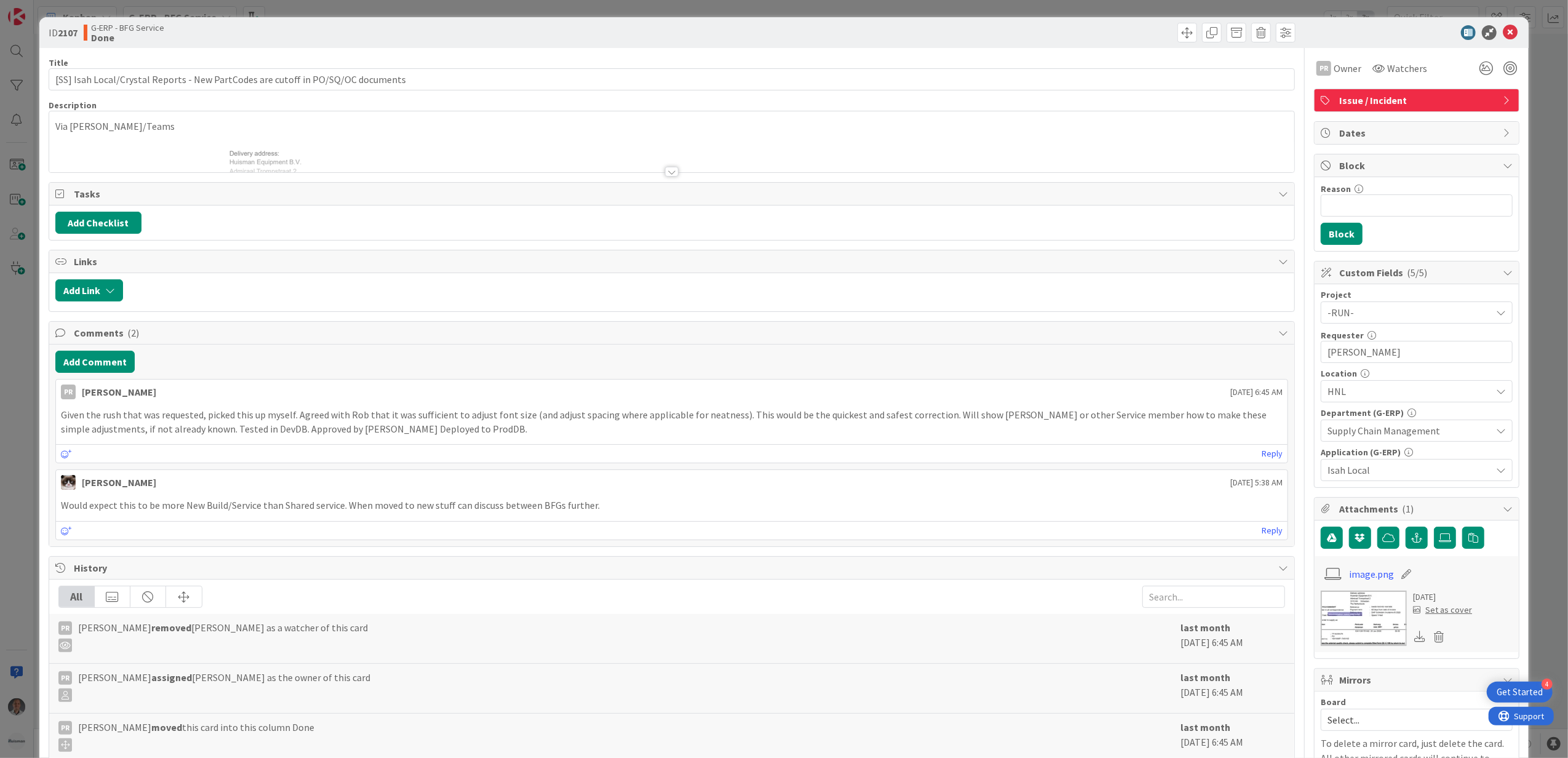
click at [668, 171] on div at bounding box center [672, 172] width 14 height 10
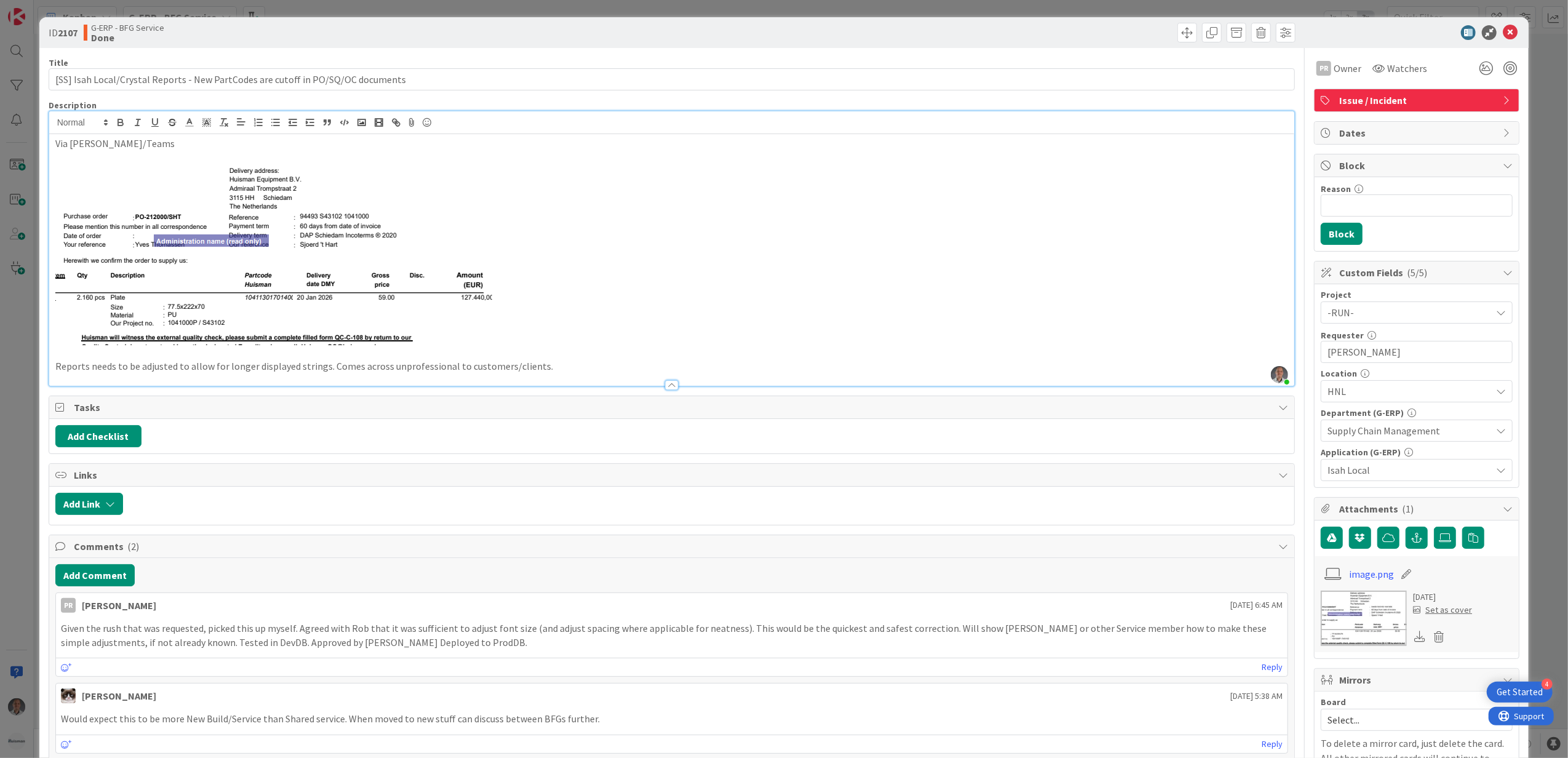
click at [665, 383] on div at bounding box center [672, 385] width 14 height 10
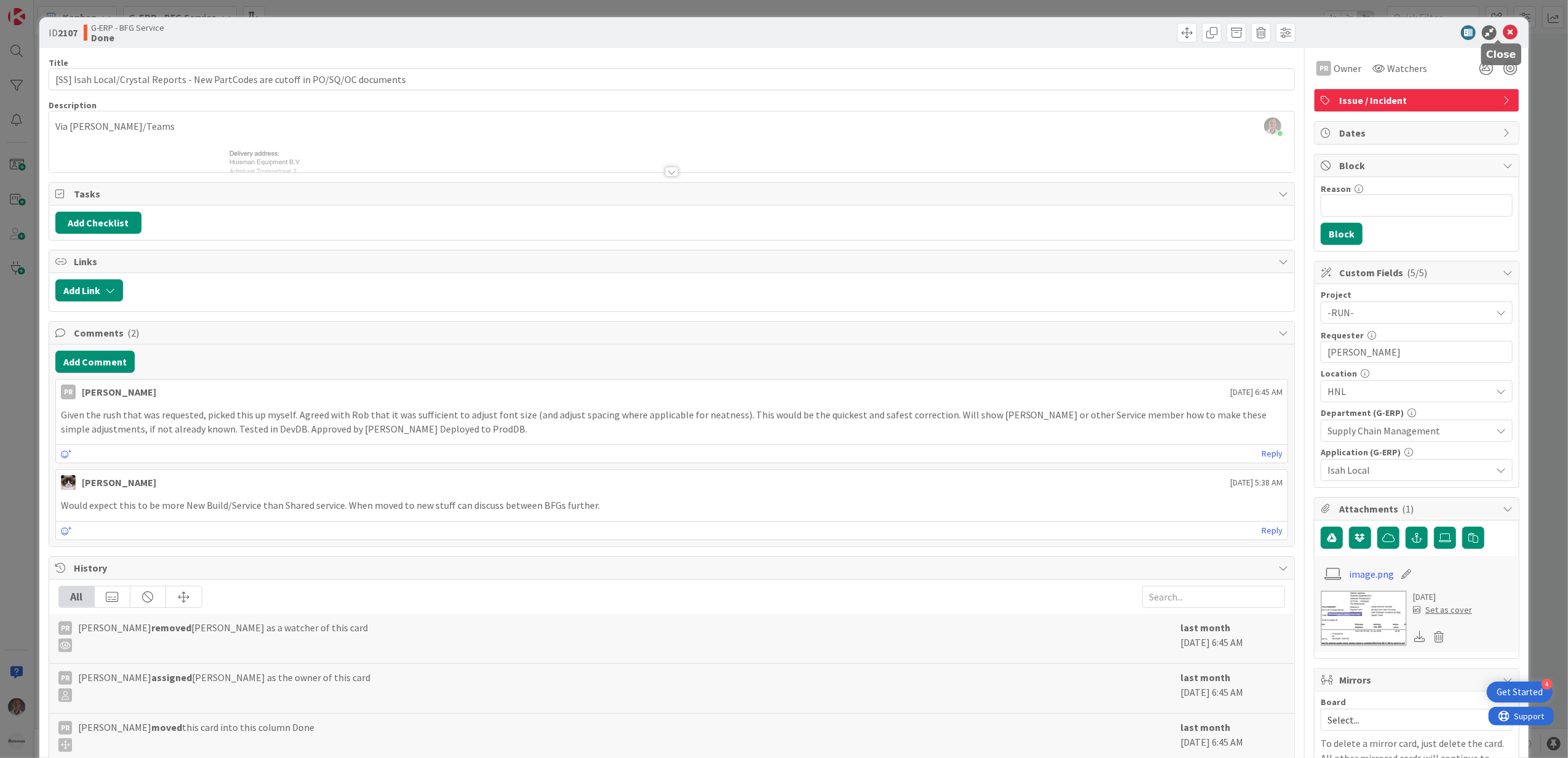
click at [1503, 31] on icon at bounding box center [1510, 33] width 15 height 15
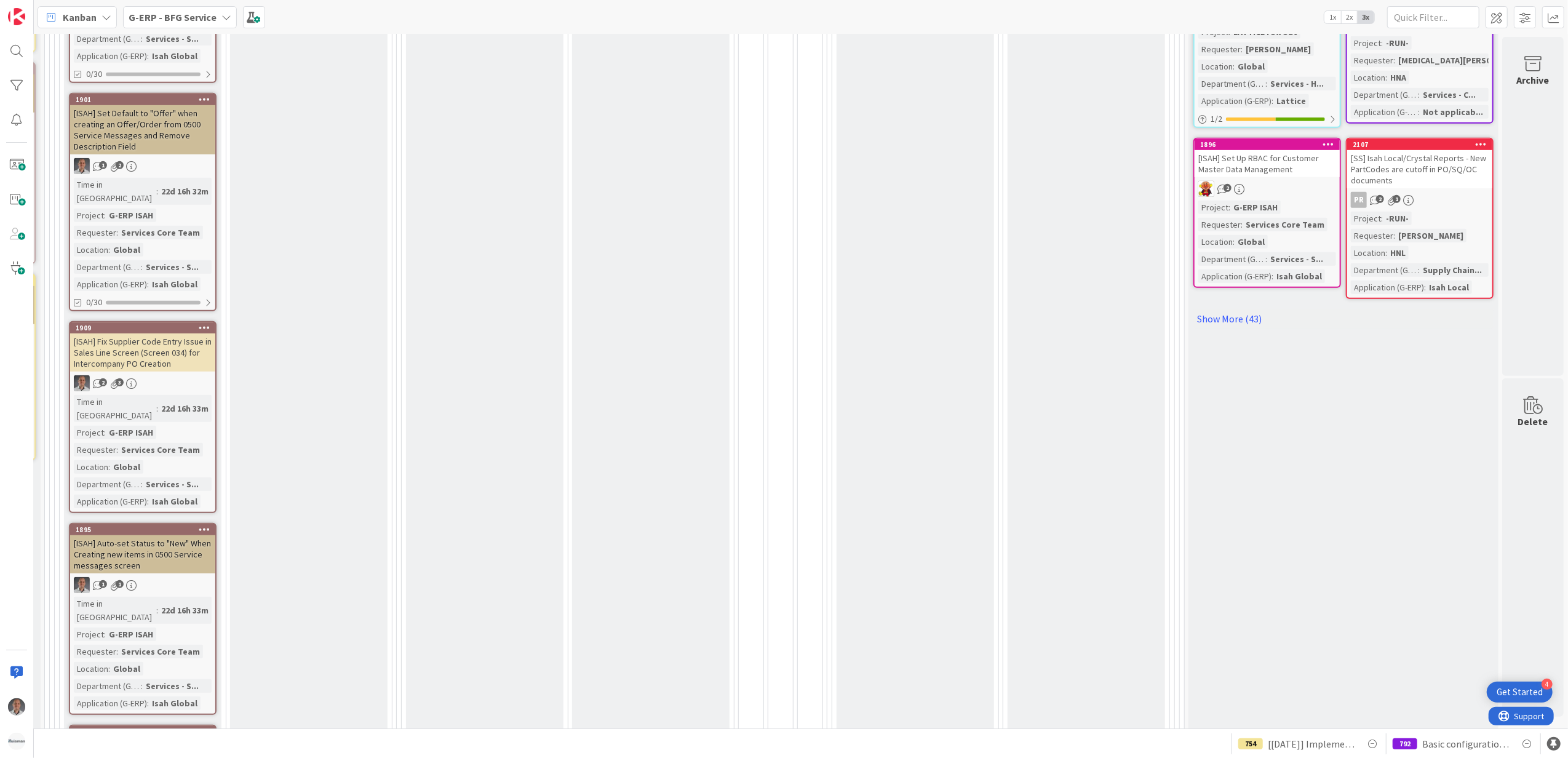
scroll to position [419, 333]
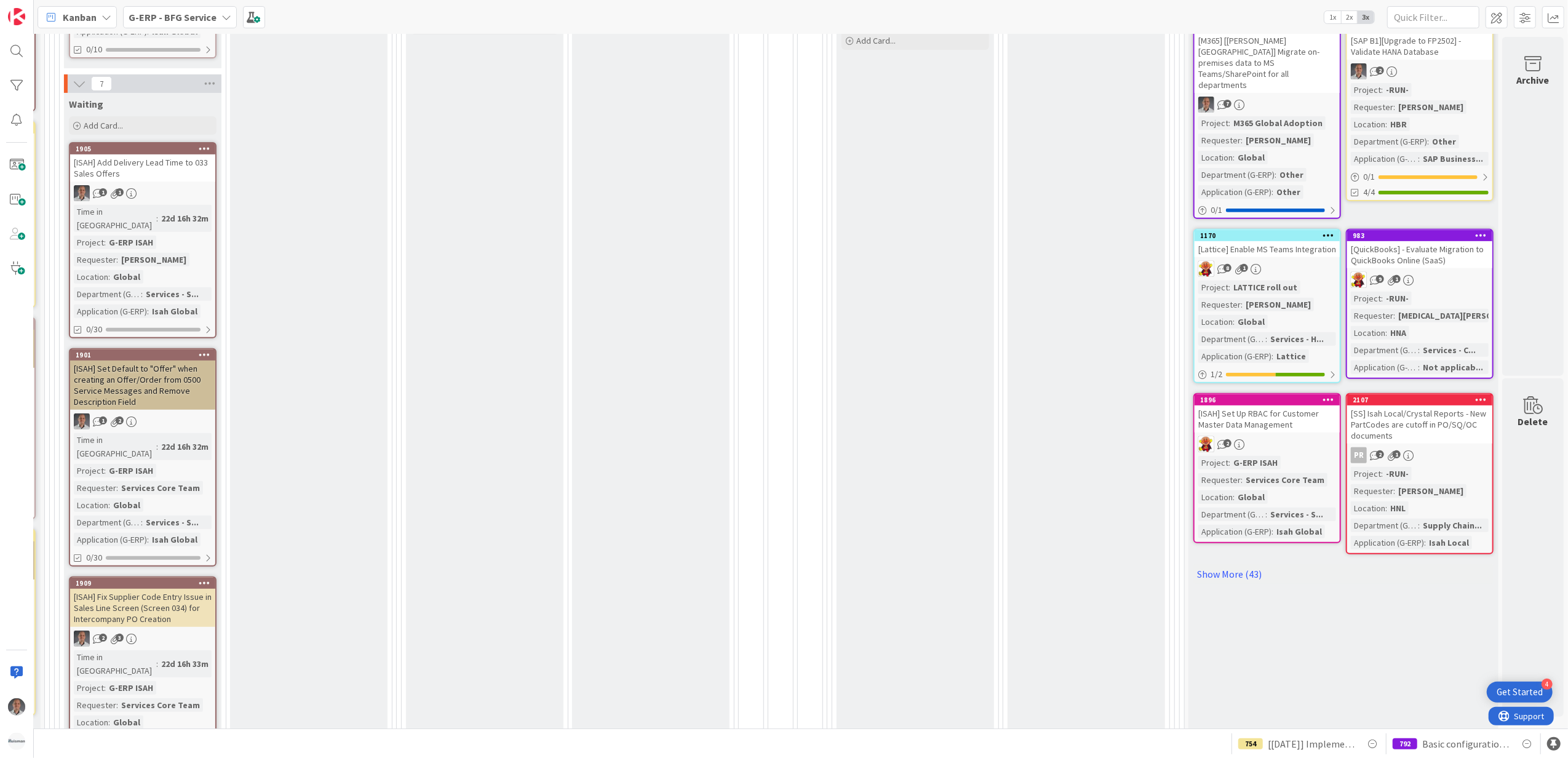
click at [1400, 406] on div "[SS] Isah Local/Crystal Reports - New PartCodes are cutoff in PO/SQ/OC documents" at bounding box center [1419, 424] width 145 height 38
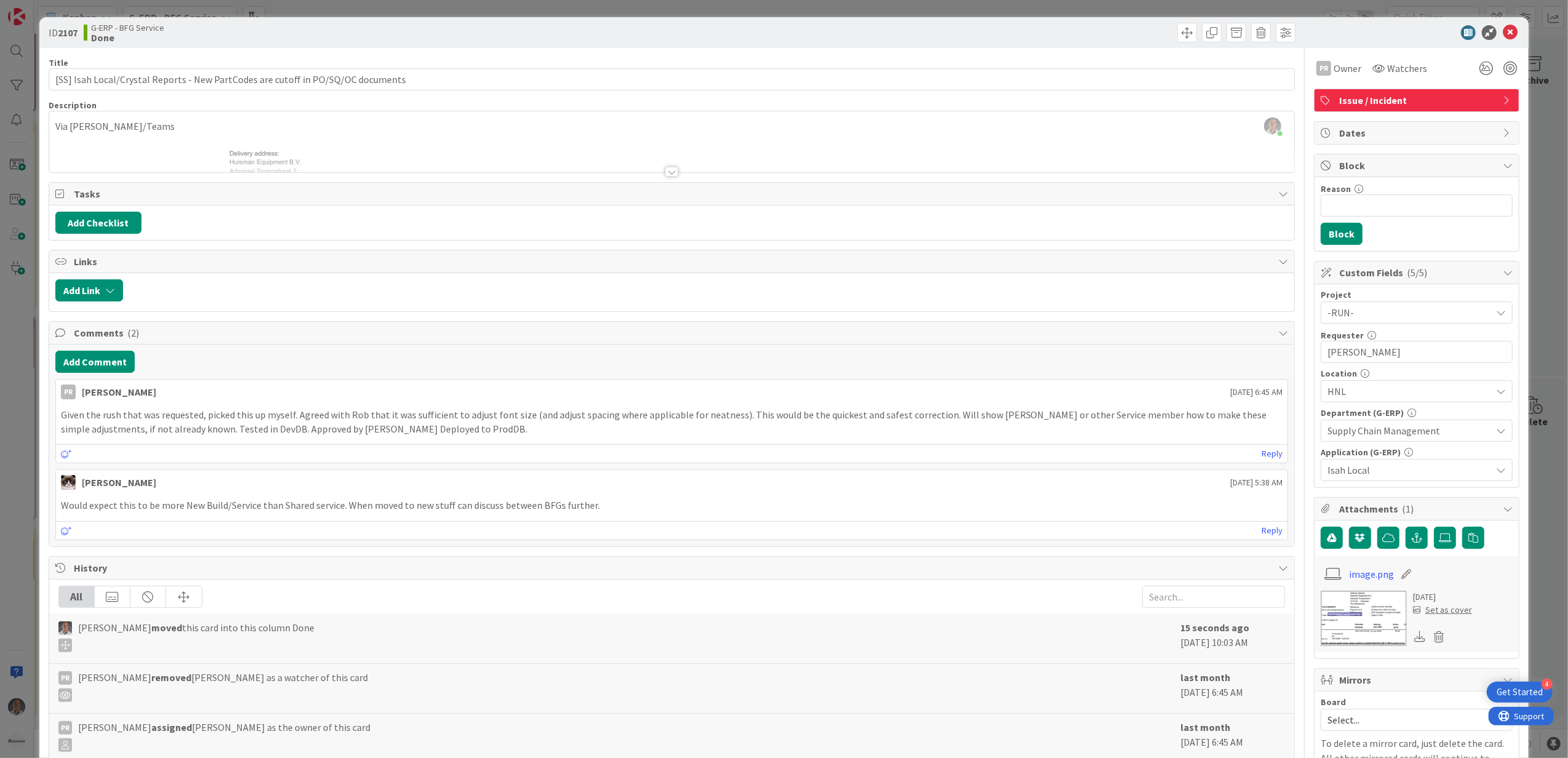
click at [669, 173] on div at bounding box center [672, 172] width 14 height 10
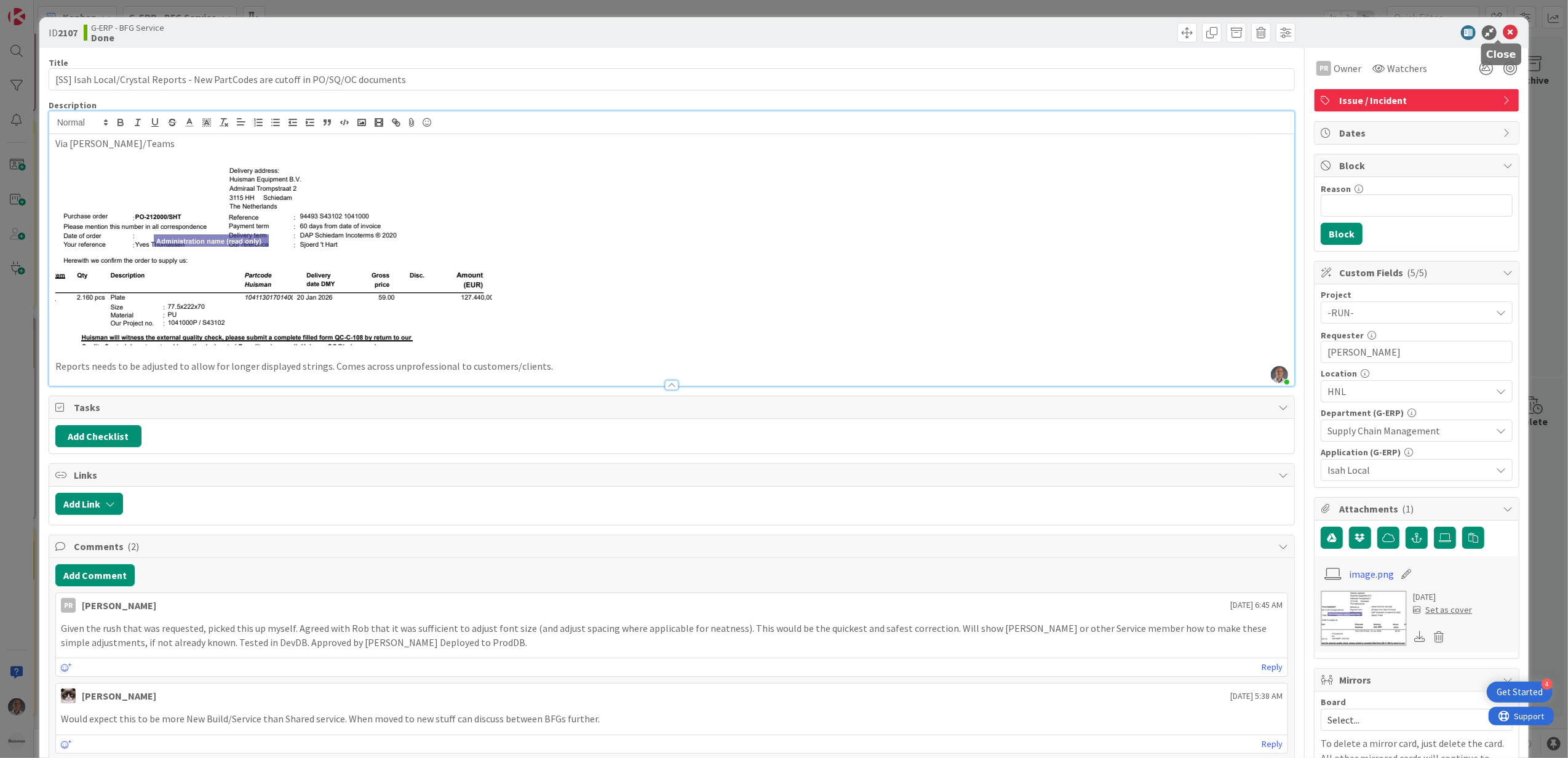
click at [1503, 28] on icon at bounding box center [1510, 33] width 15 height 15
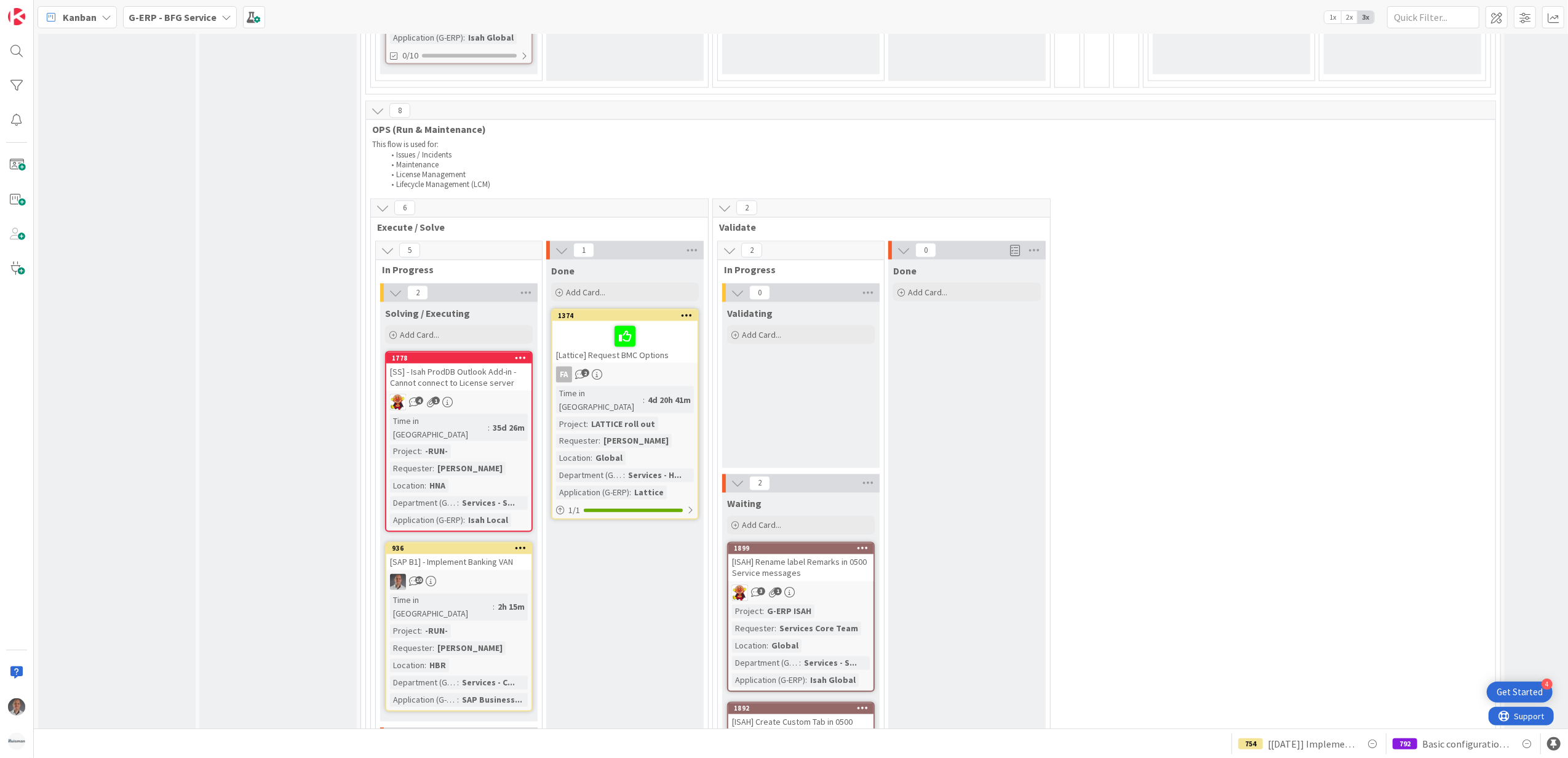
scroll to position [2061, 0]
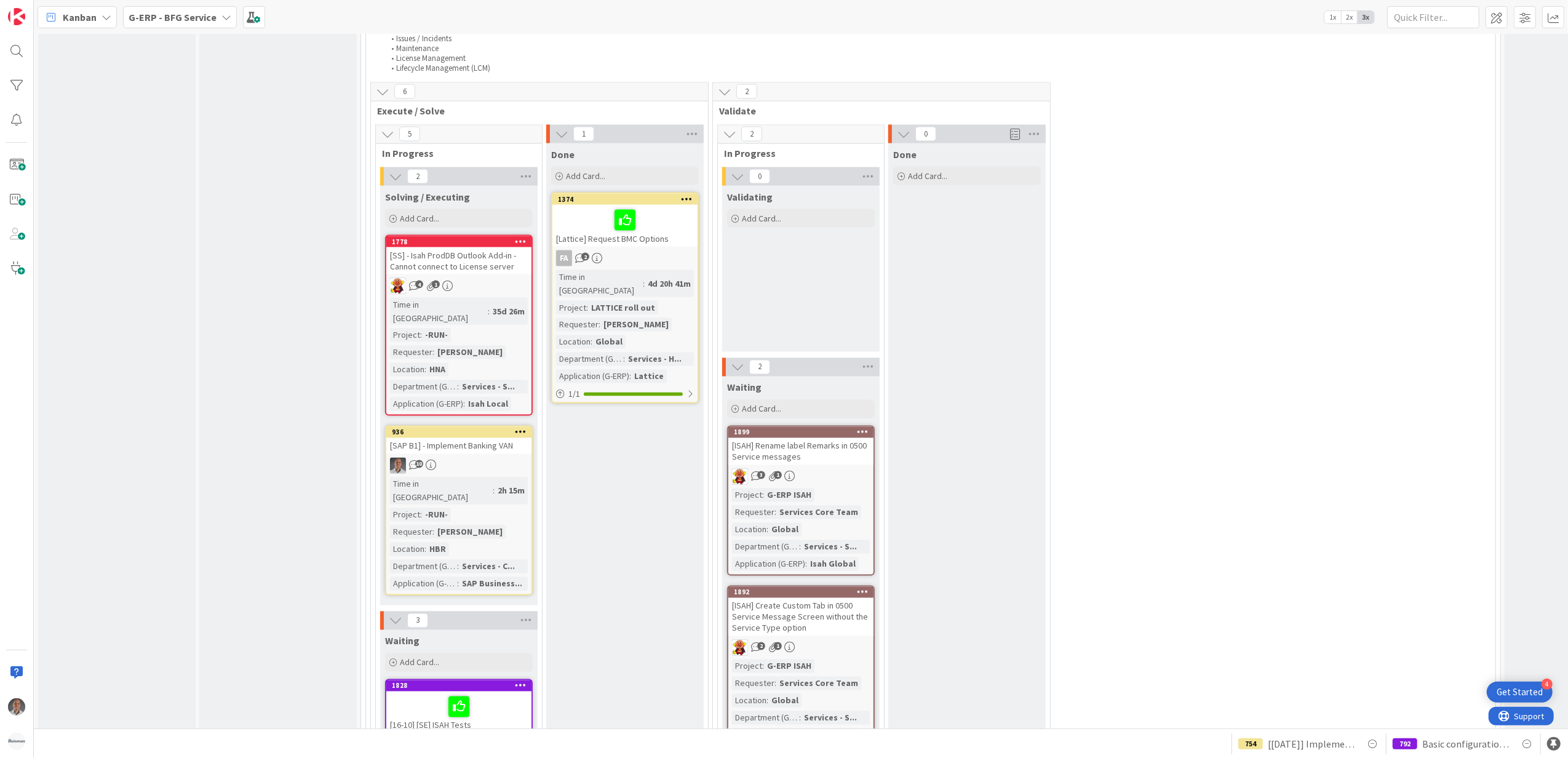
click at [493, 248] on div "[SS] - Isah ProdDB Outlook Add-in - Cannot connect to License server" at bounding box center [458, 261] width 145 height 27
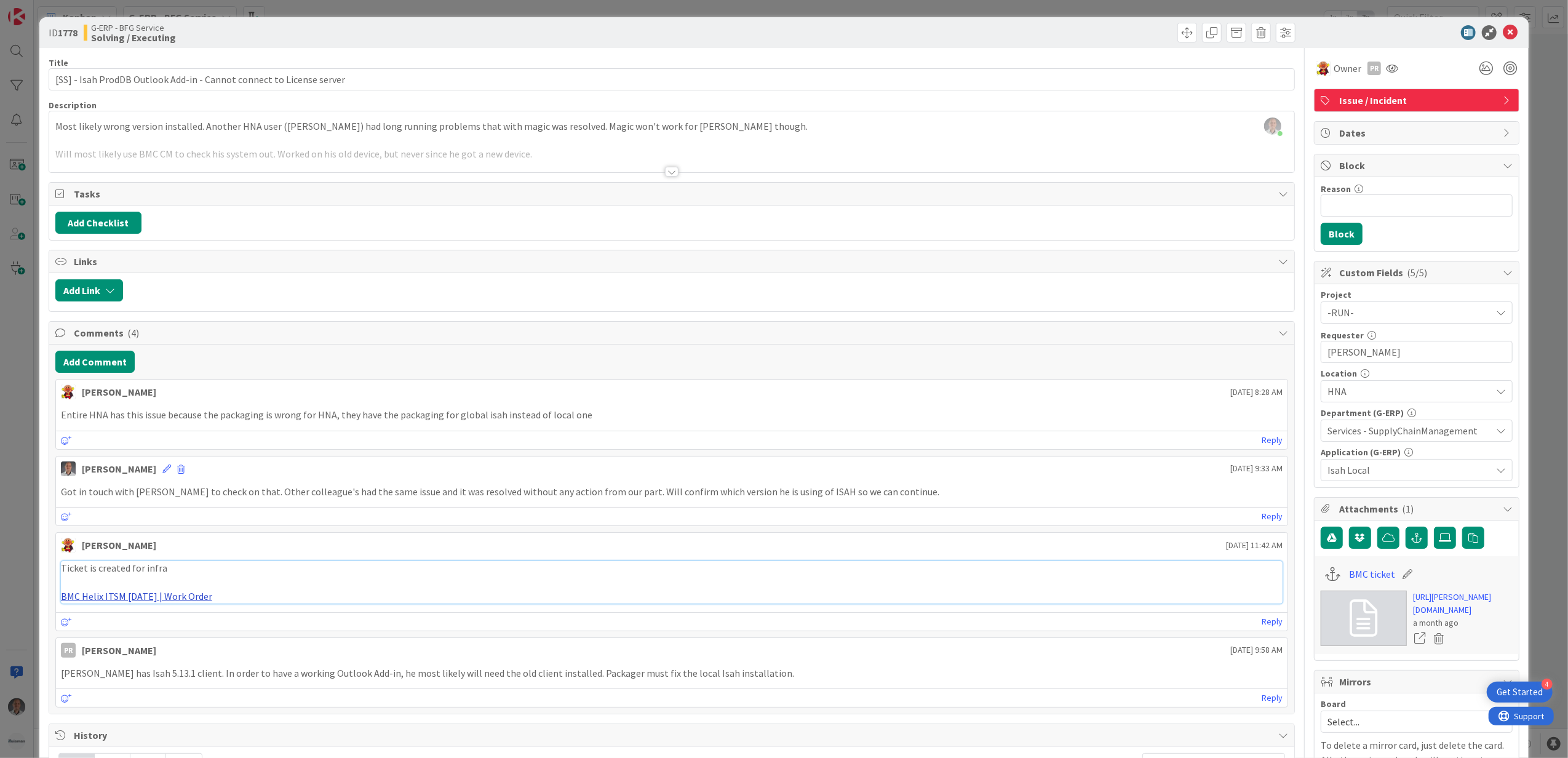
click at [149, 602] on link "BMC Helix ITSM 23.3.02 | Work Order" at bounding box center [136, 596] width 151 height 12
click at [1503, 34] on icon at bounding box center [1510, 33] width 15 height 15
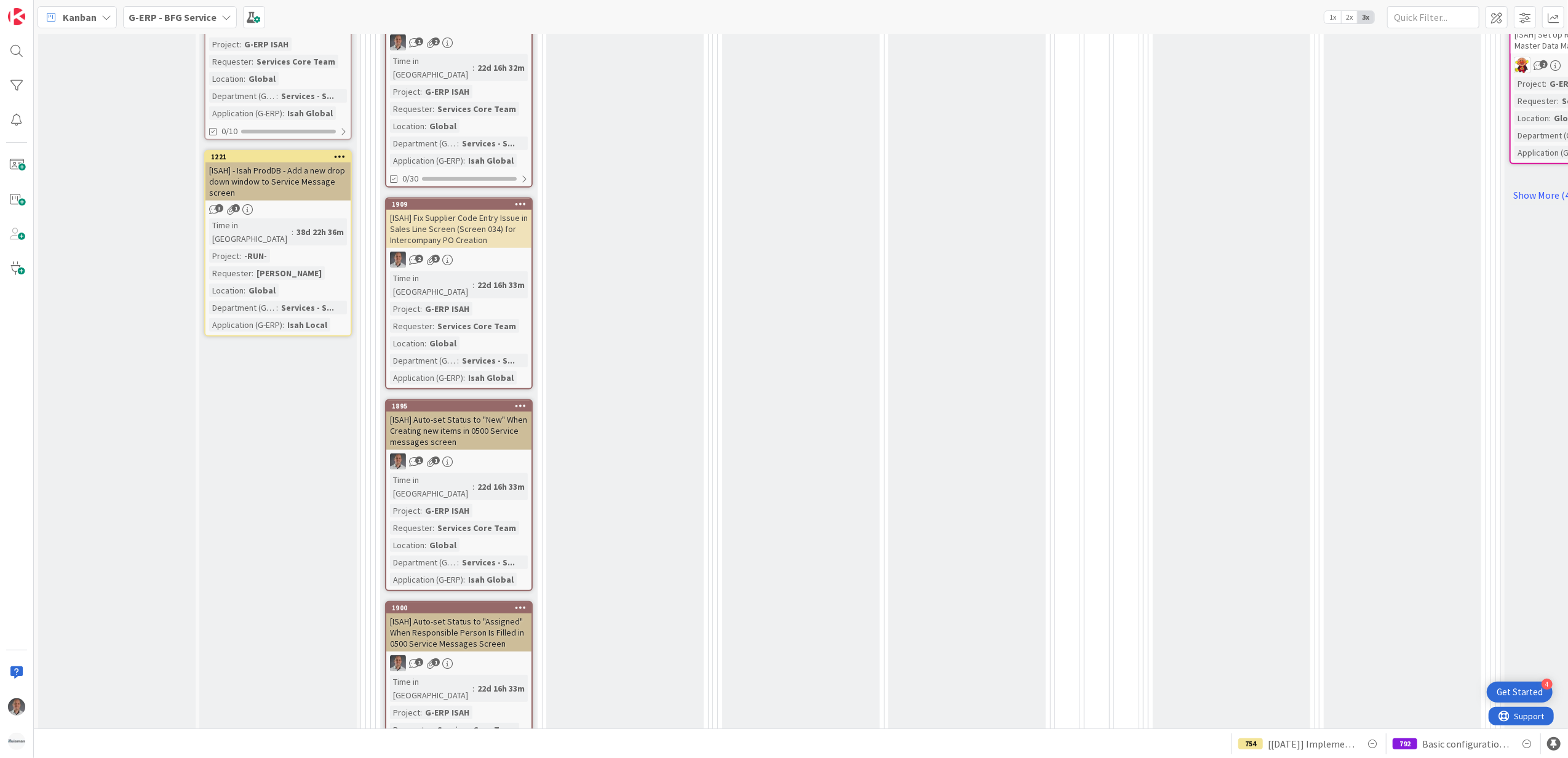
scroll to position [789, 0]
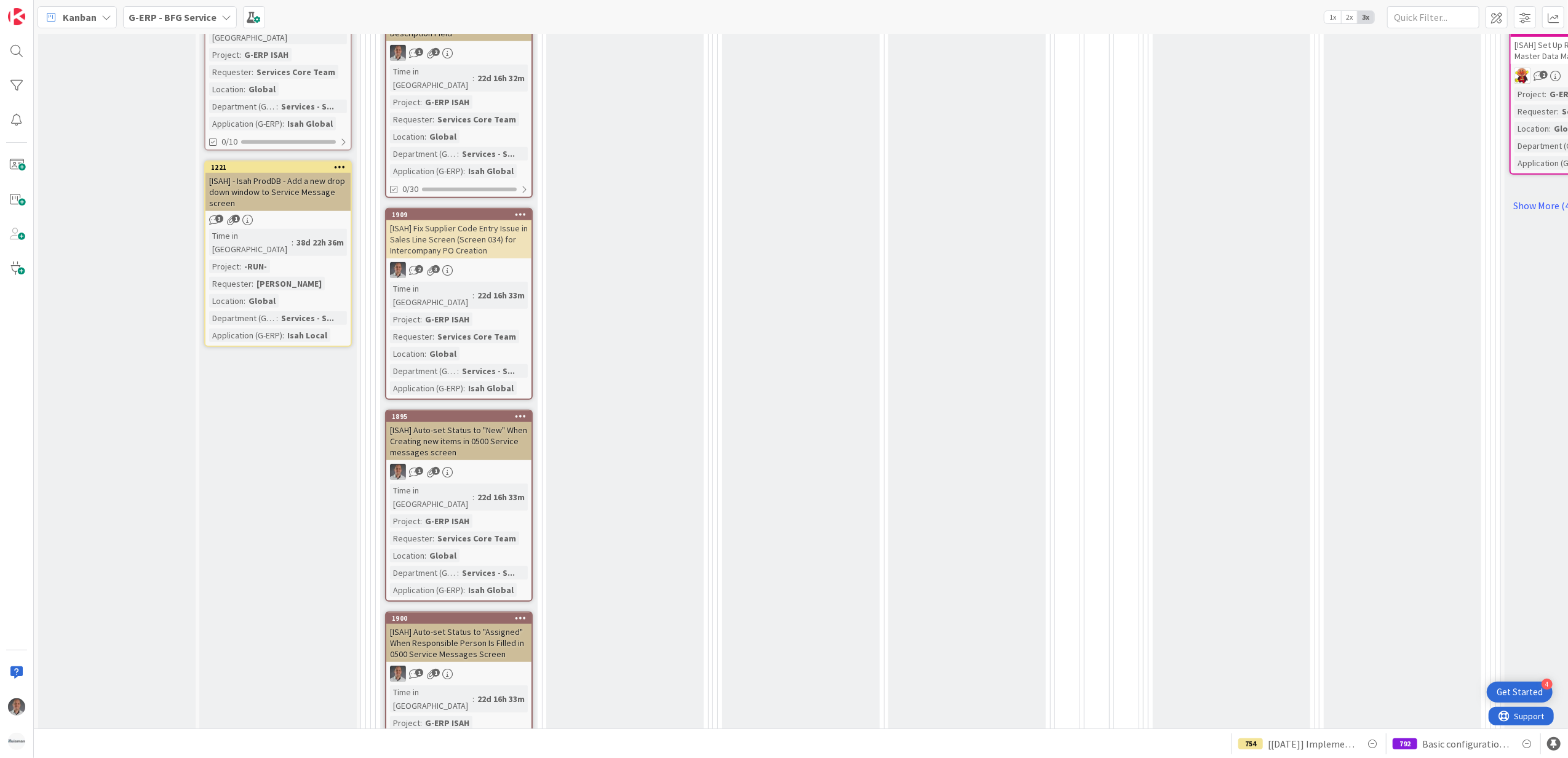
click at [493, 220] on div "[ISAH] Fix Supplier Code Entry Issue in Sales Line Screen (Screen 034) for Inte…" at bounding box center [458, 239] width 145 height 38
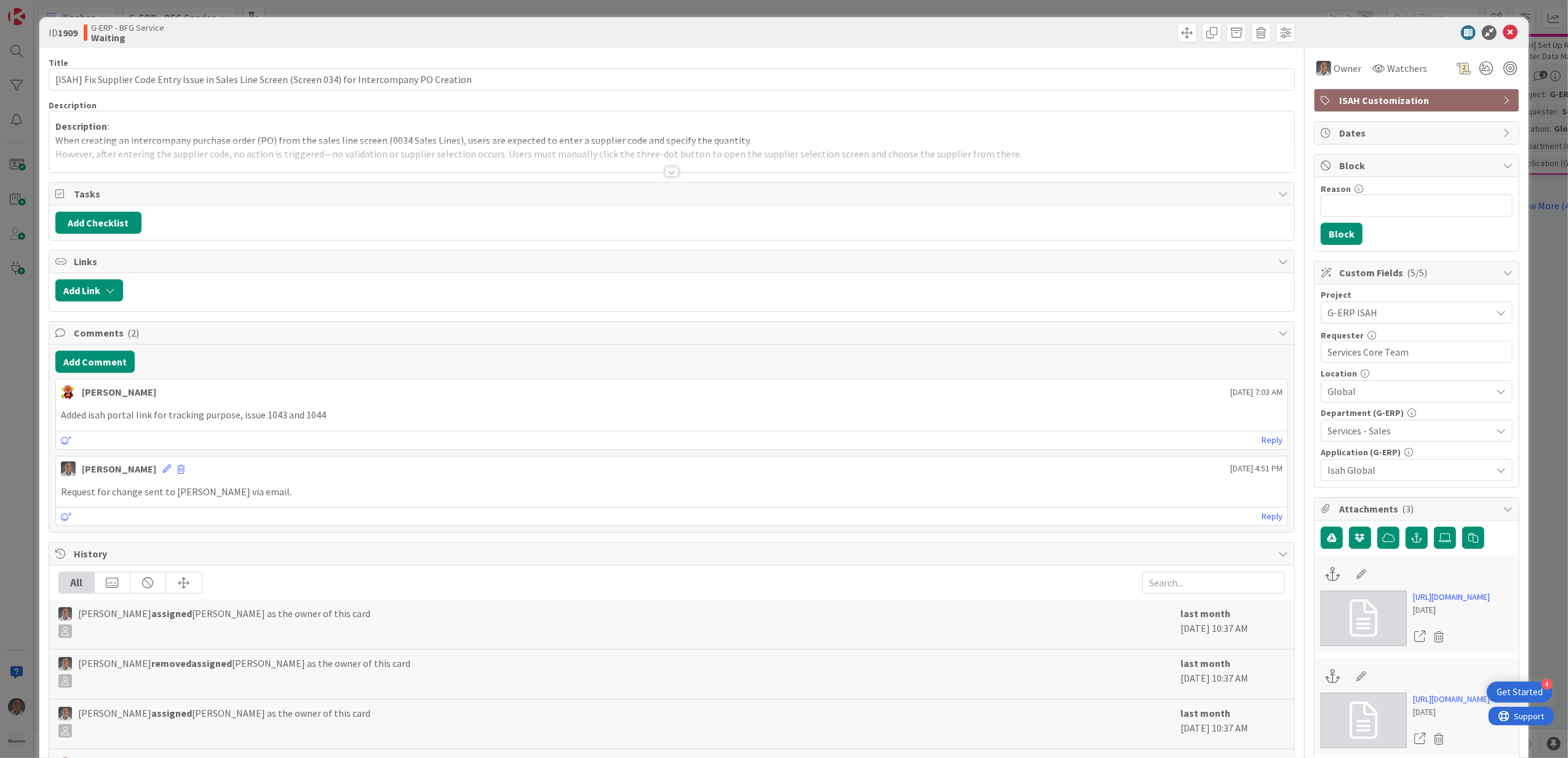
click at [670, 168] on div at bounding box center [672, 172] width 14 height 10
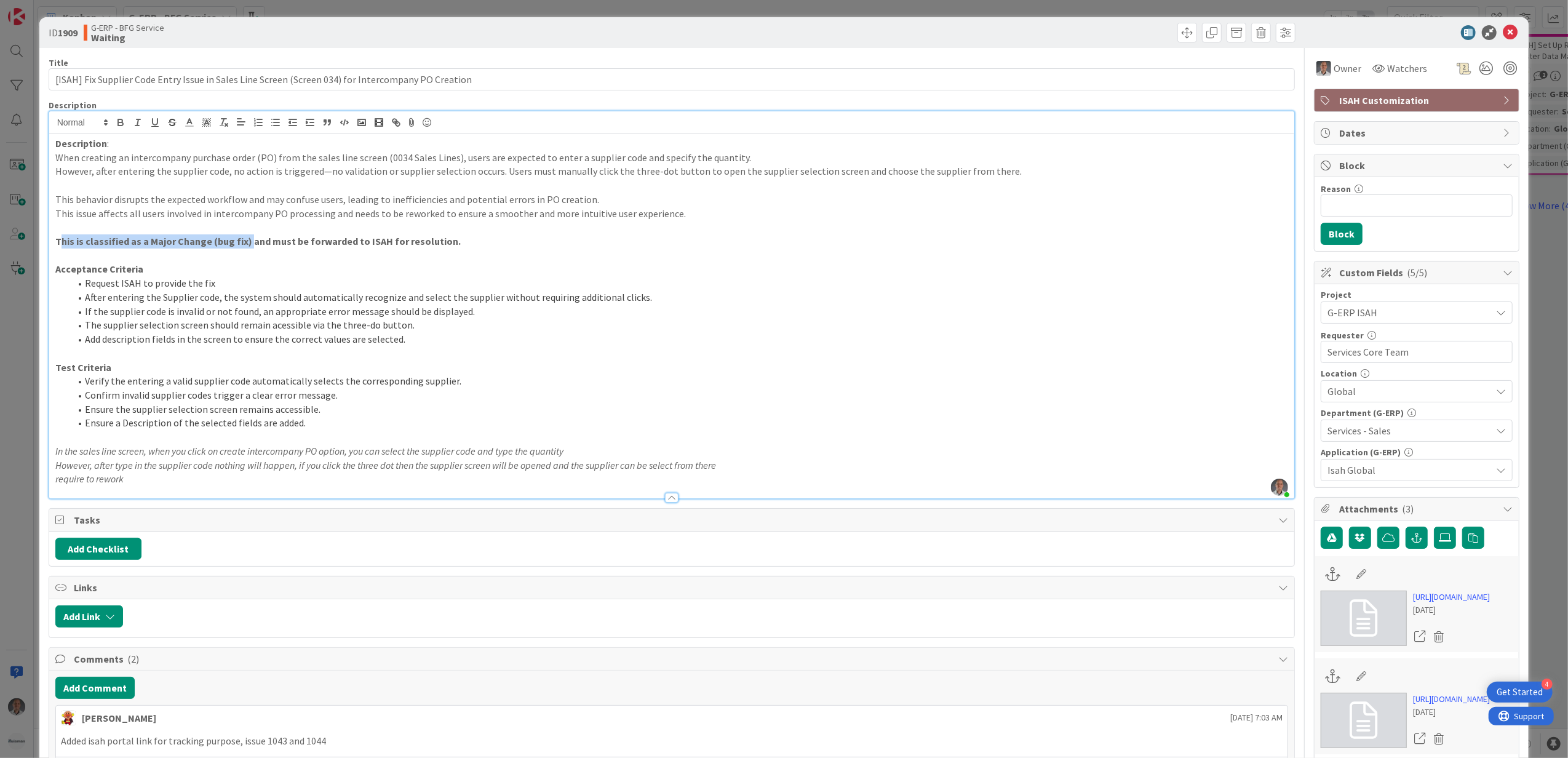
drag, startPoint x: 68, startPoint y: 244, endPoint x: 245, endPoint y: 245, distance: 177.0
click at [245, 245] on strong "This is classified as a Major Change (bug fix) and must be forwarded to ISAH fo…" at bounding box center [258, 241] width 406 height 12
click at [452, 242] on p "This is classified as a Major Change (bug fix) and must be forwarded to ISAH fo…" at bounding box center [672, 241] width 1233 height 14
click at [1503, 31] on icon at bounding box center [1510, 33] width 15 height 15
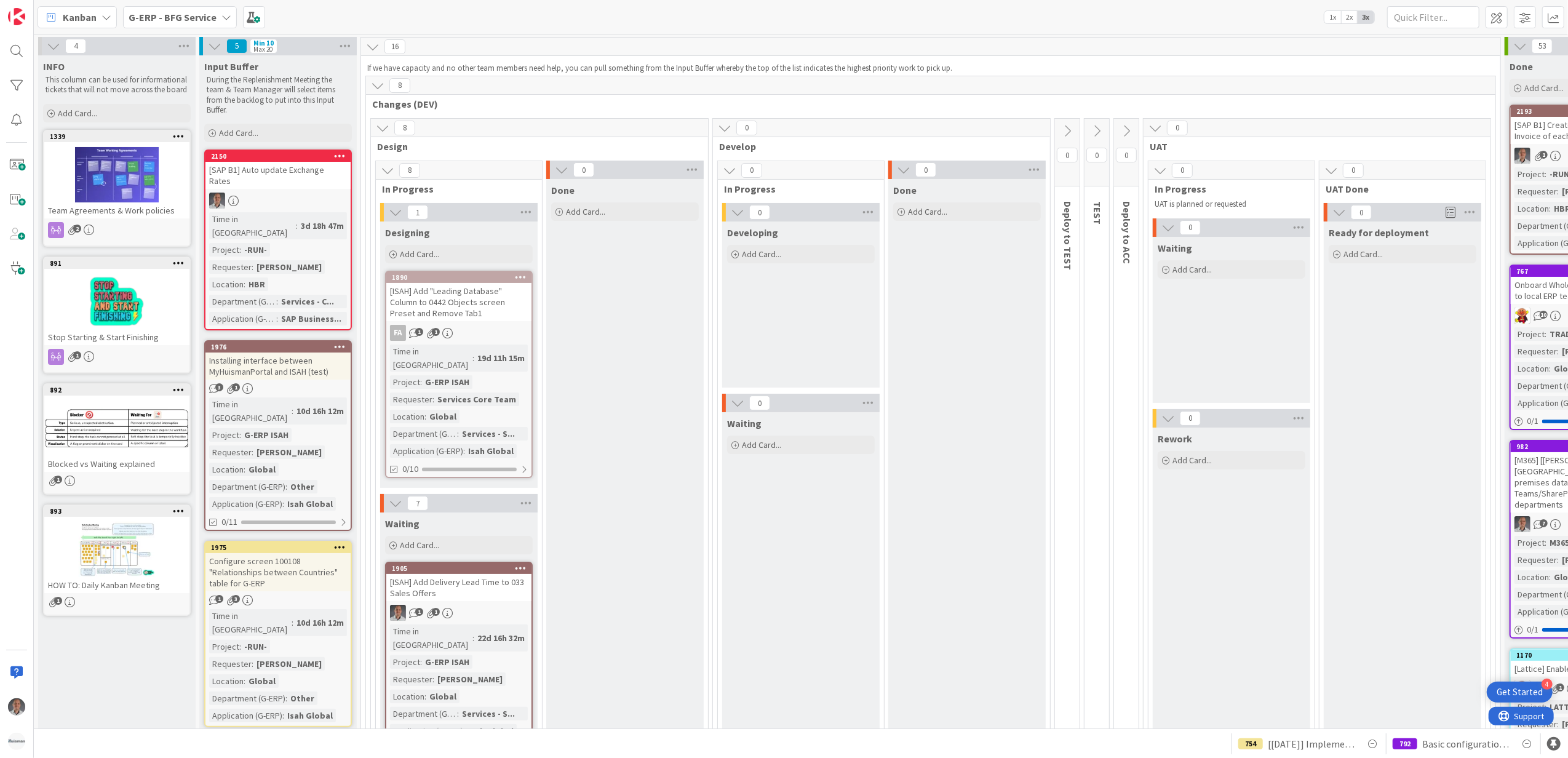
drag, startPoint x: 469, startPoint y: 577, endPoint x: 1176, endPoint y: 239, distance: 783.6
click at [1158, 128] on icon at bounding box center [1156, 128] width 14 height 14
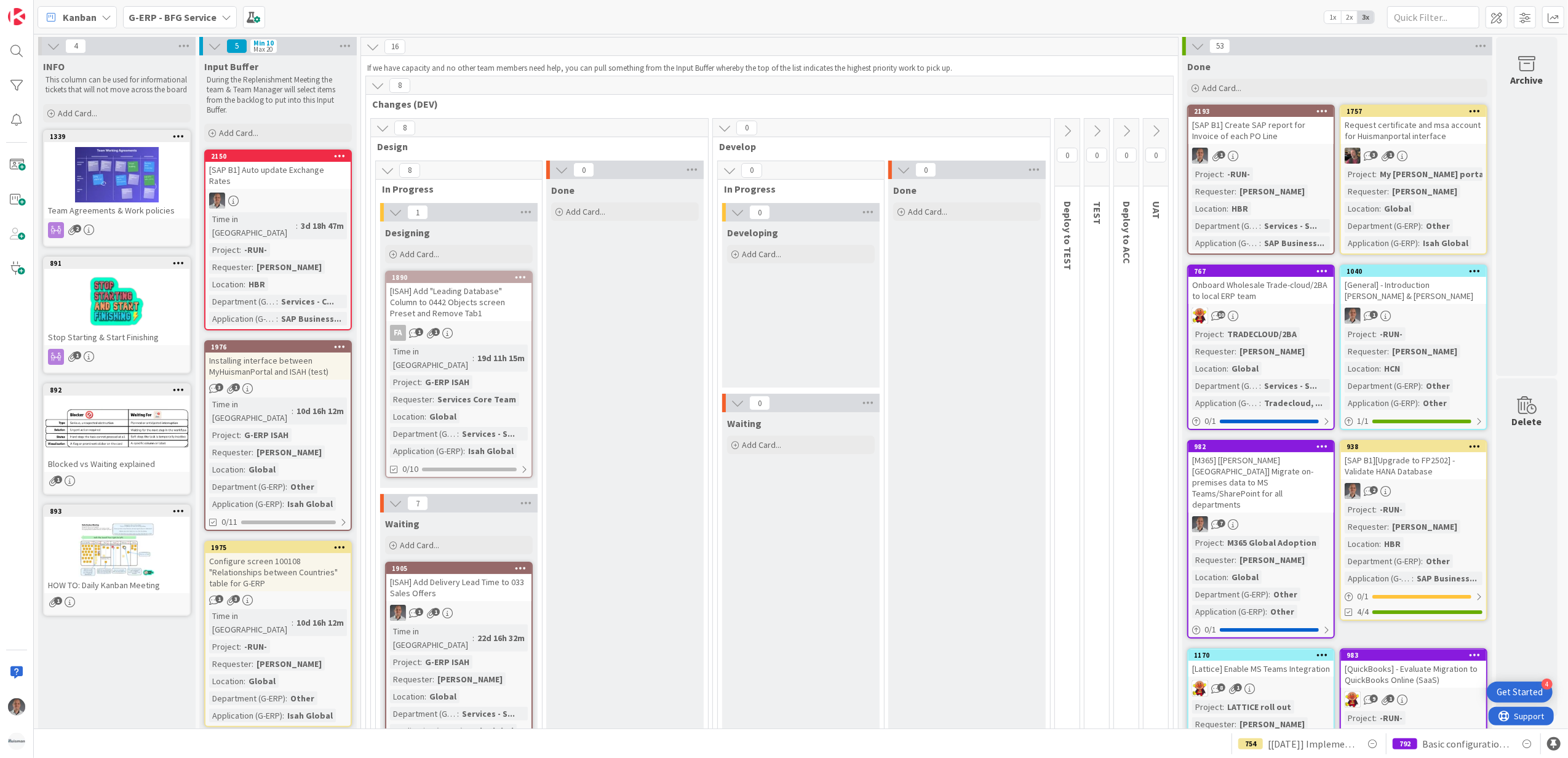
click at [1069, 131] on icon at bounding box center [1068, 131] width 14 height 14
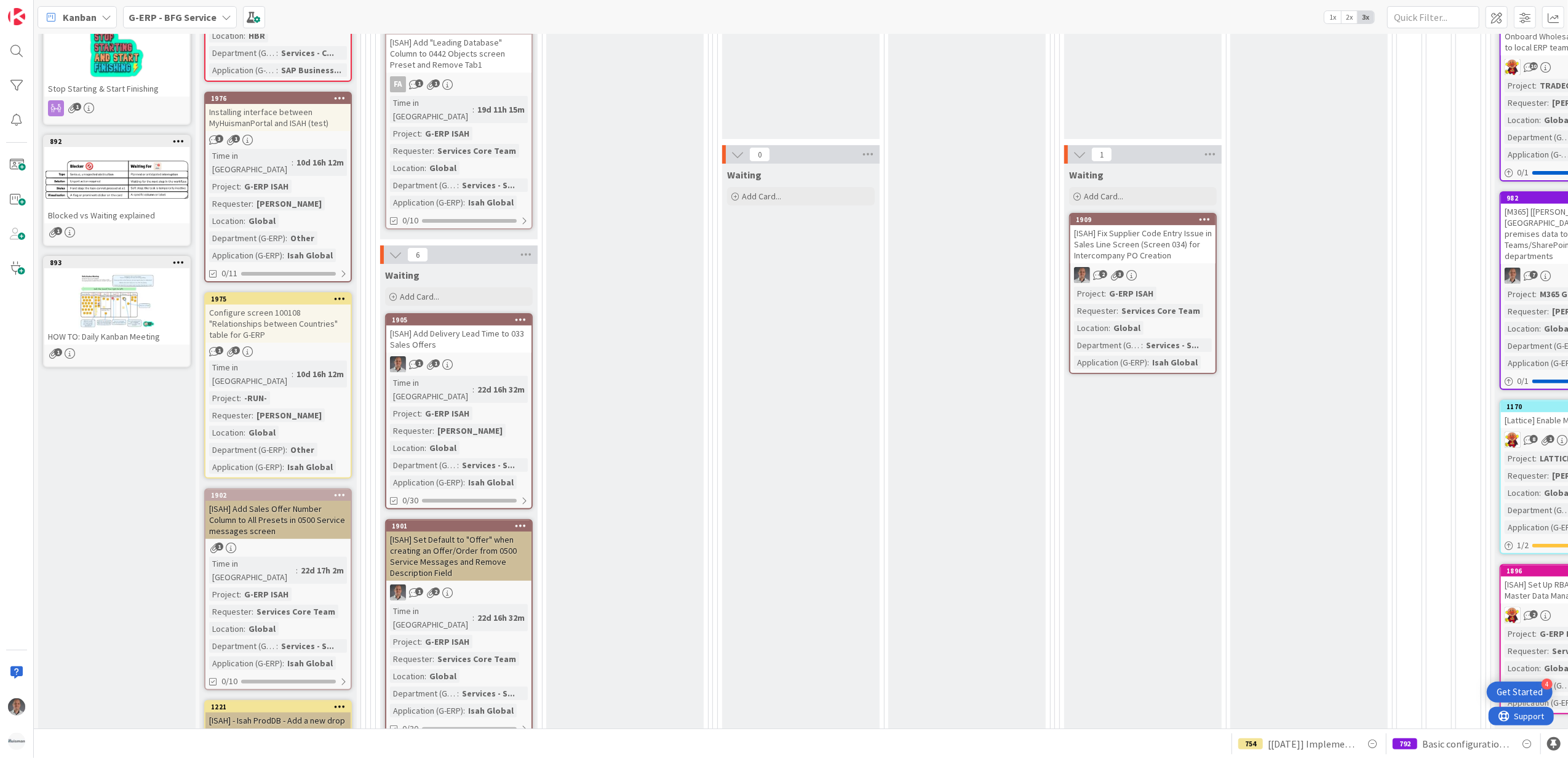
scroll to position [410, 0]
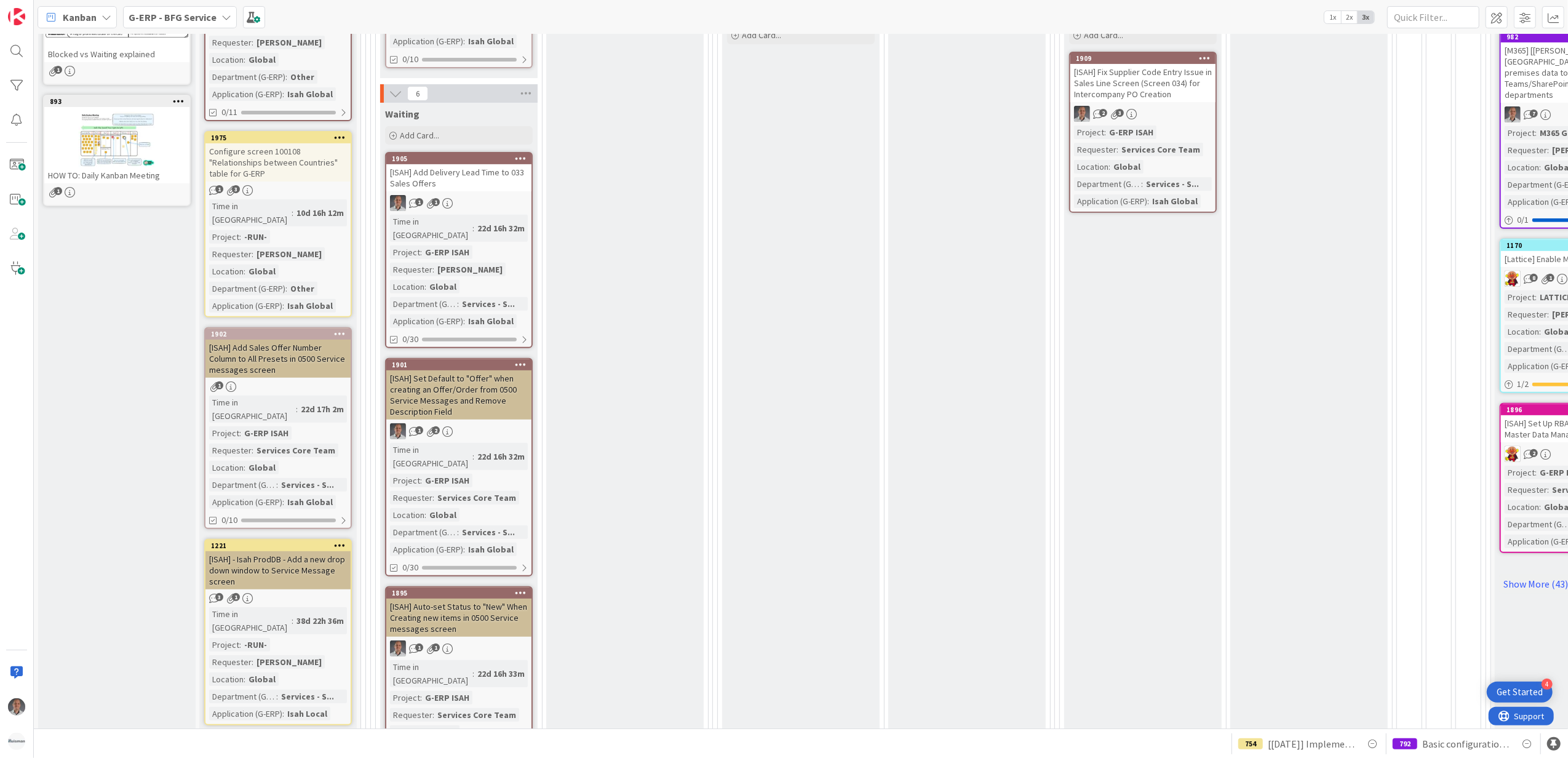
click at [283, 552] on div "[ISAH] - Isah ProdDB - Add a new drop down window to Service Message screen" at bounding box center [277, 570] width 145 height 38
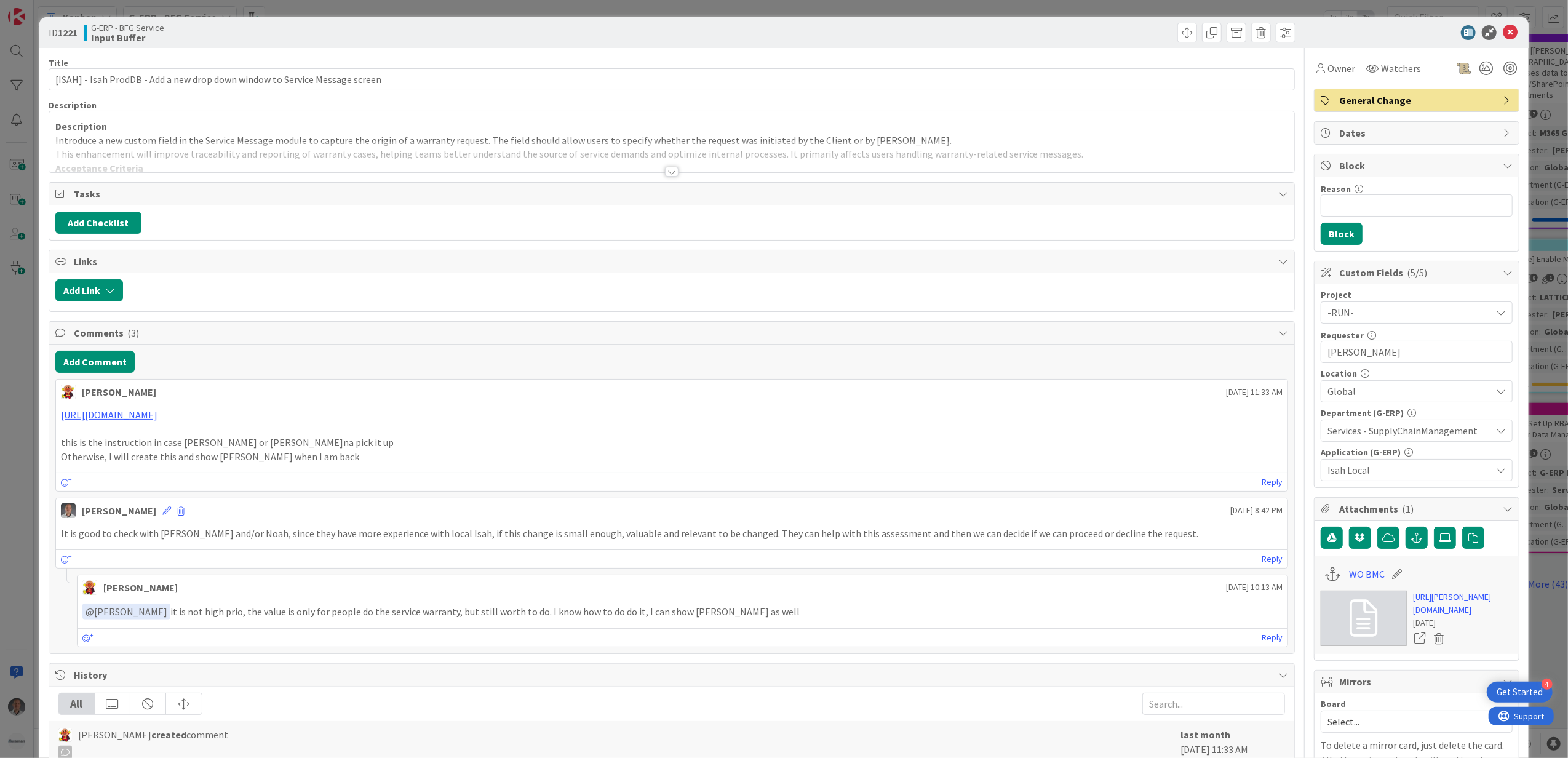
click at [670, 168] on div at bounding box center [672, 172] width 14 height 10
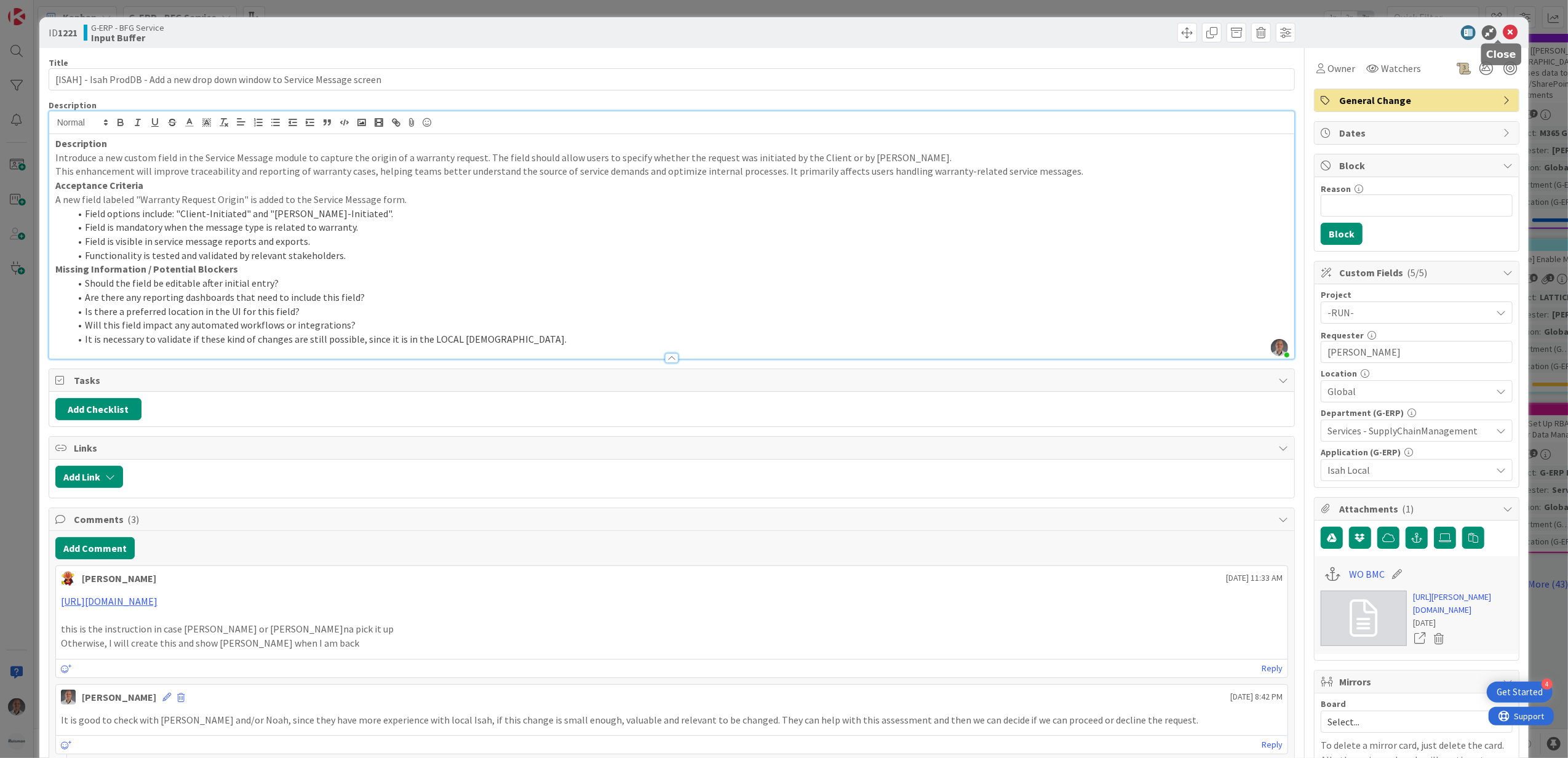
click at [1503, 36] on icon at bounding box center [1510, 33] width 15 height 15
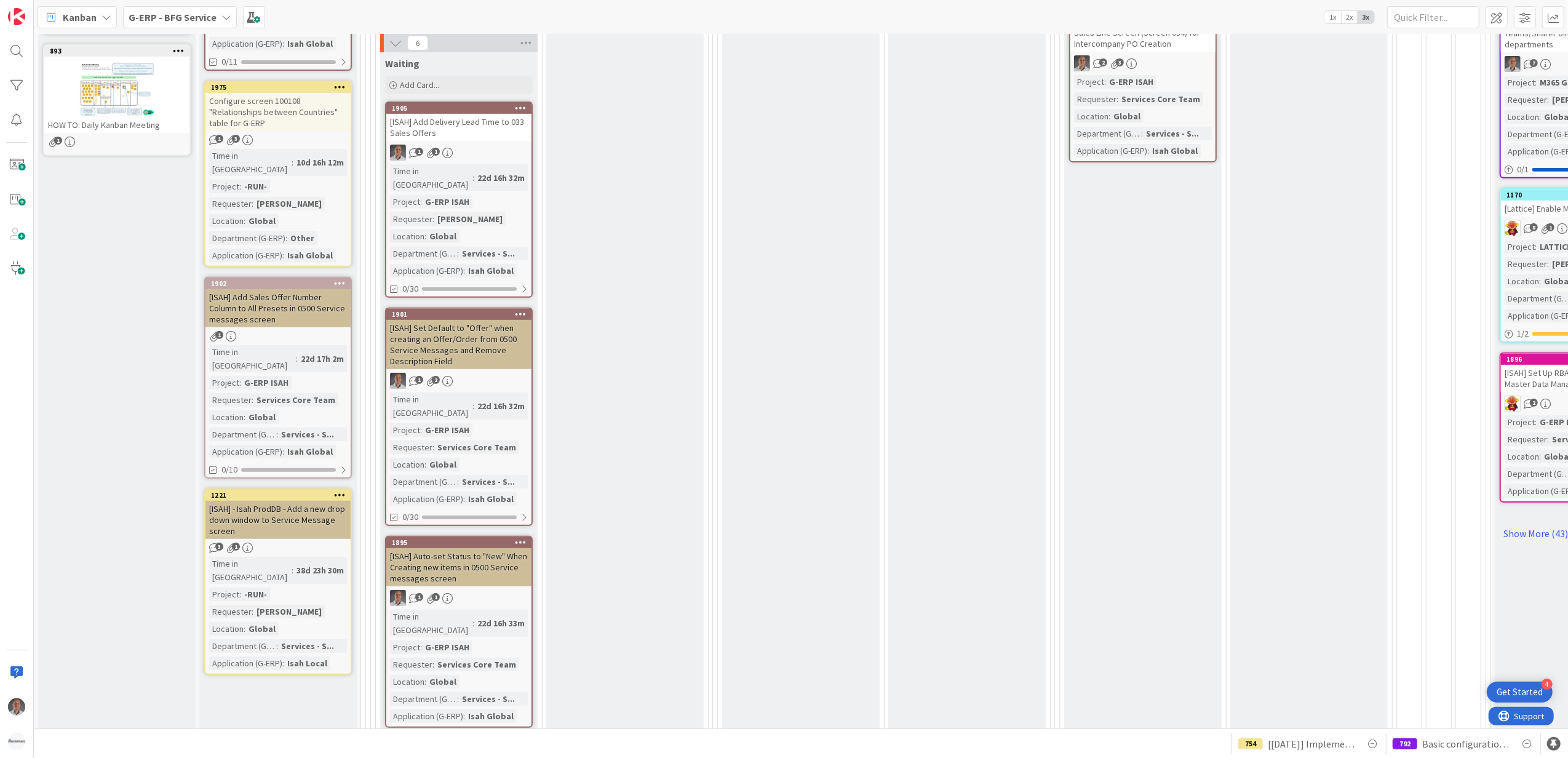
scroll to position [738, 0]
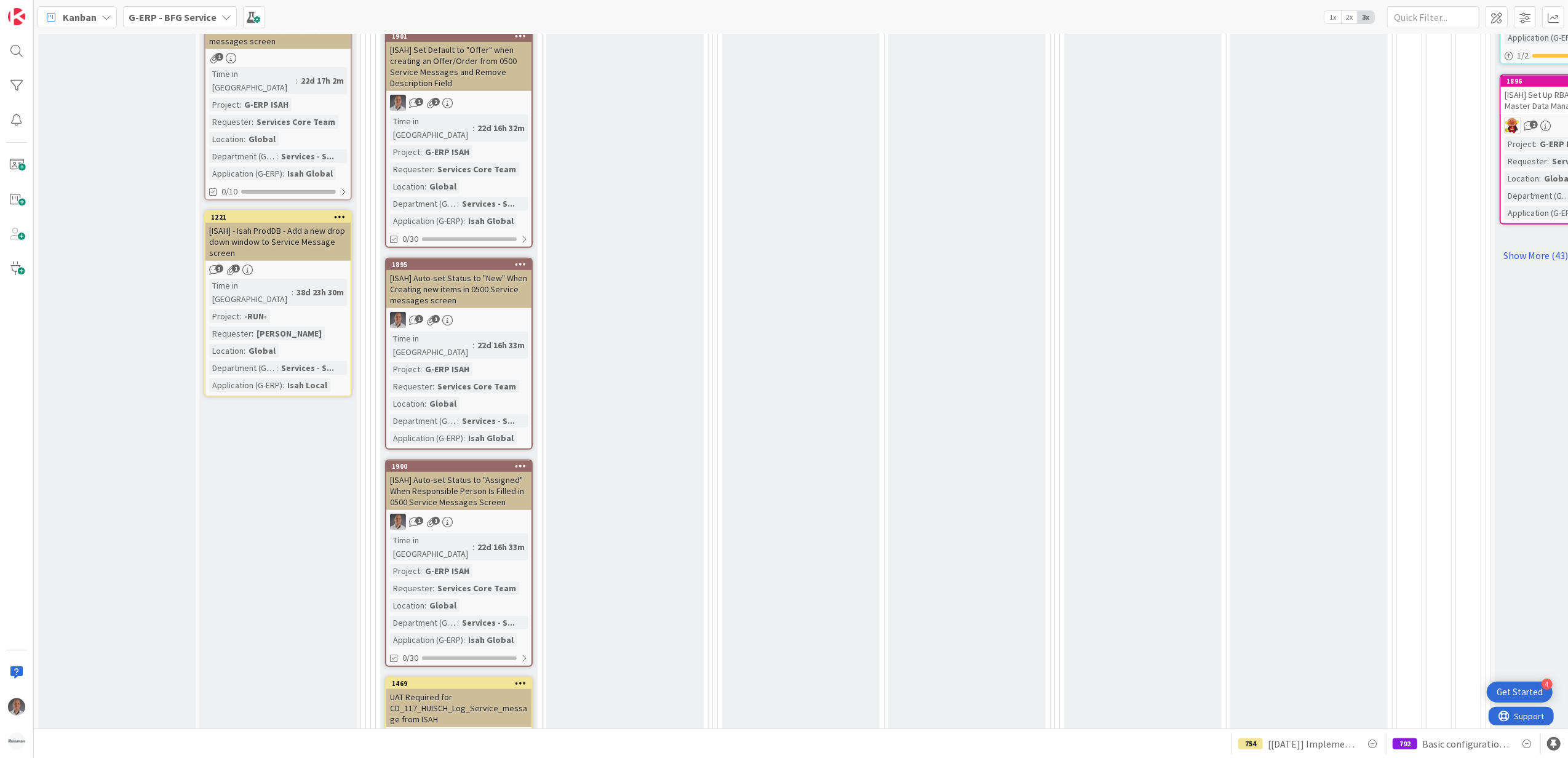
click at [303, 223] on div "[ISAH] - Isah ProdDB - Add a new drop down window to Service Message screen" at bounding box center [277, 242] width 145 height 38
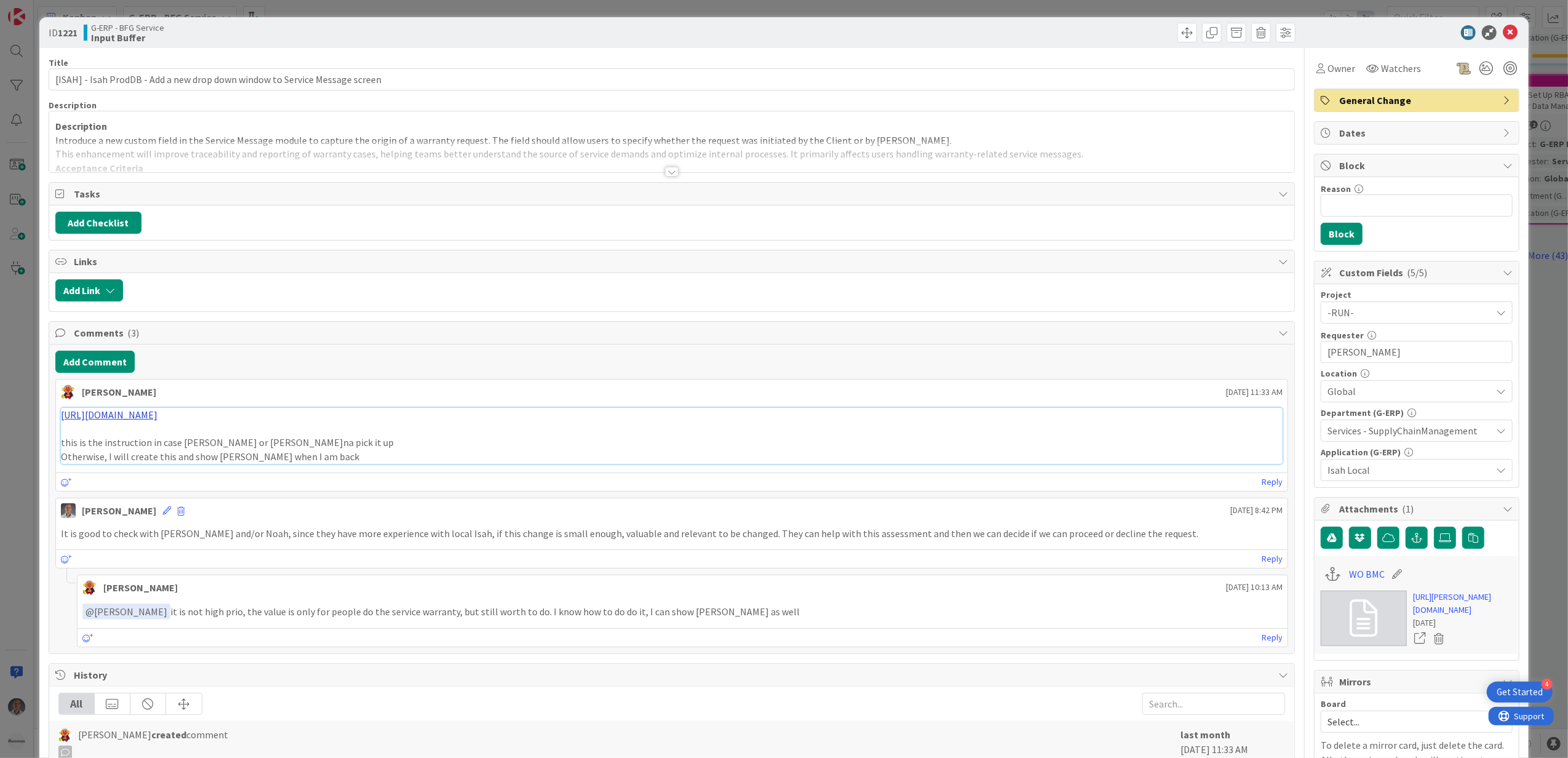
click at [158, 417] on link "https://huismancloud.sharepoint.com/:w:/r/sites/HGLITERP/Shared%20Documents/Gen…" at bounding box center [110, 415] width 97 height 12
click at [1503, 27] on icon at bounding box center [1510, 33] width 15 height 15
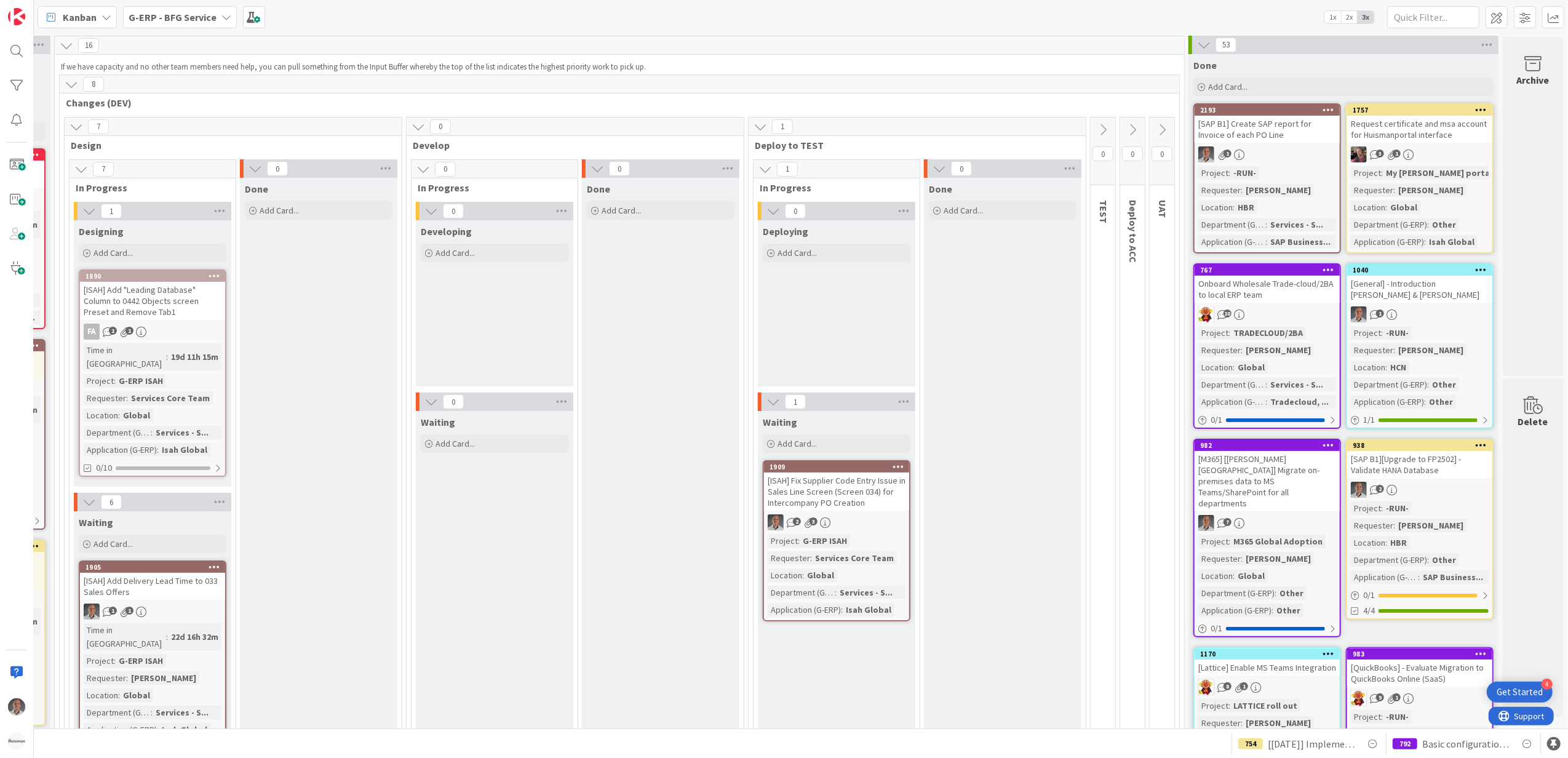
scroll to position [0, 321]
click at [1560, 7] on span at bounding box center [1553, 17] width 22 height 22
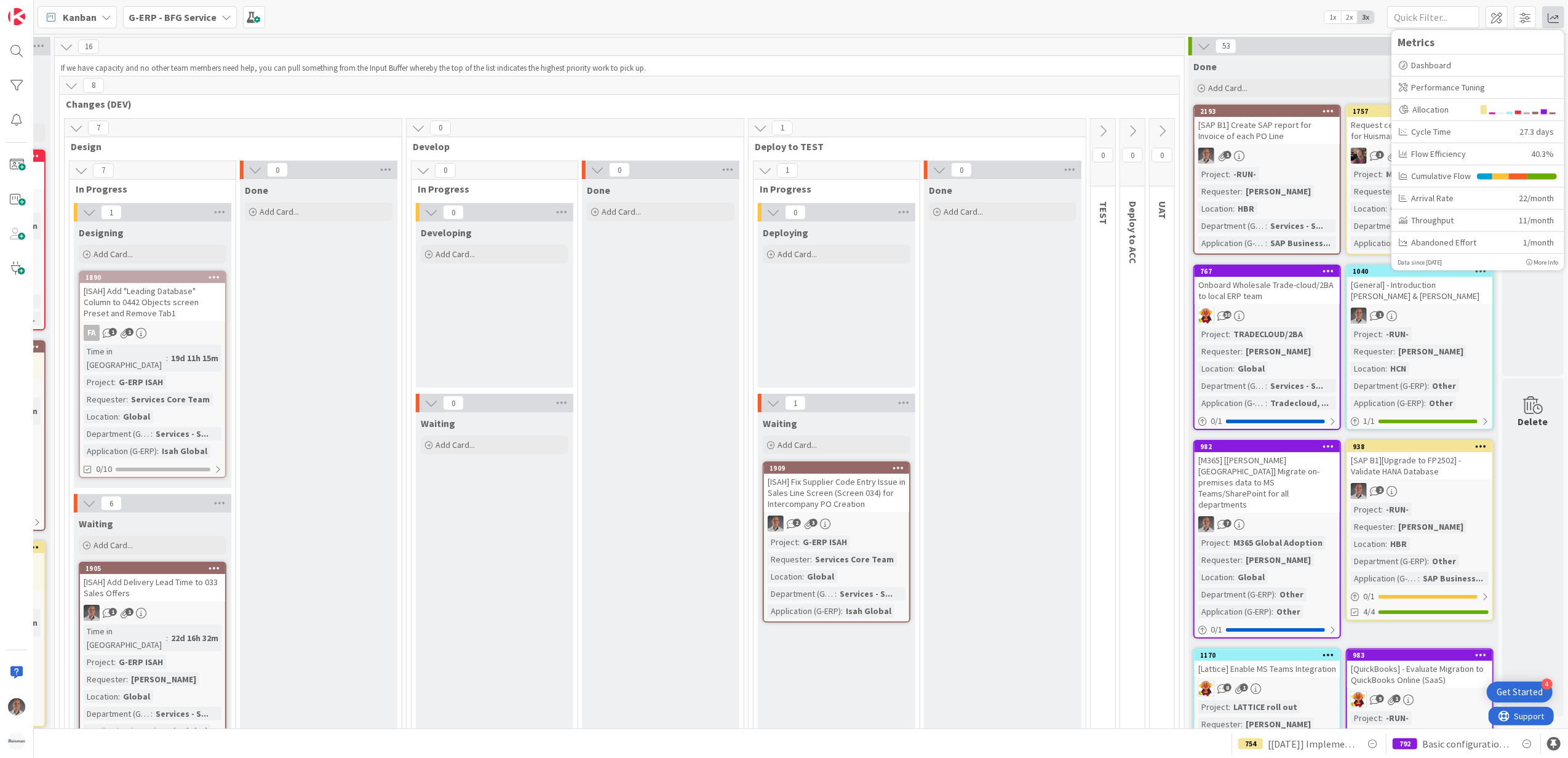
click at [155, 23] on span "G-ERP - BFG Service" at bounding box center [172, 17] width 88 height 15
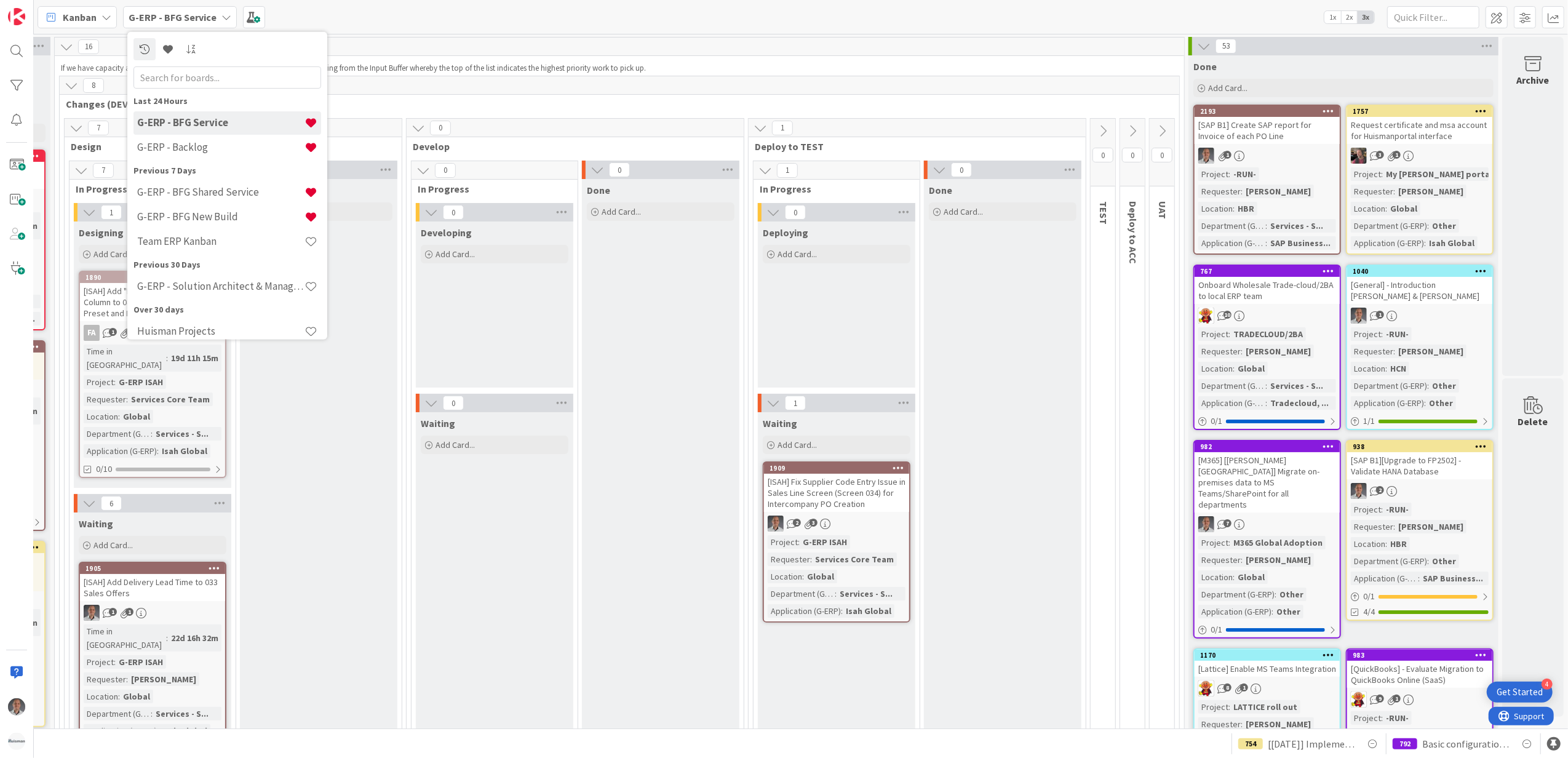
click at [169, 17] on b "G-ERP - BFG Service" at bounding box center [172, 17] width 88 height 12
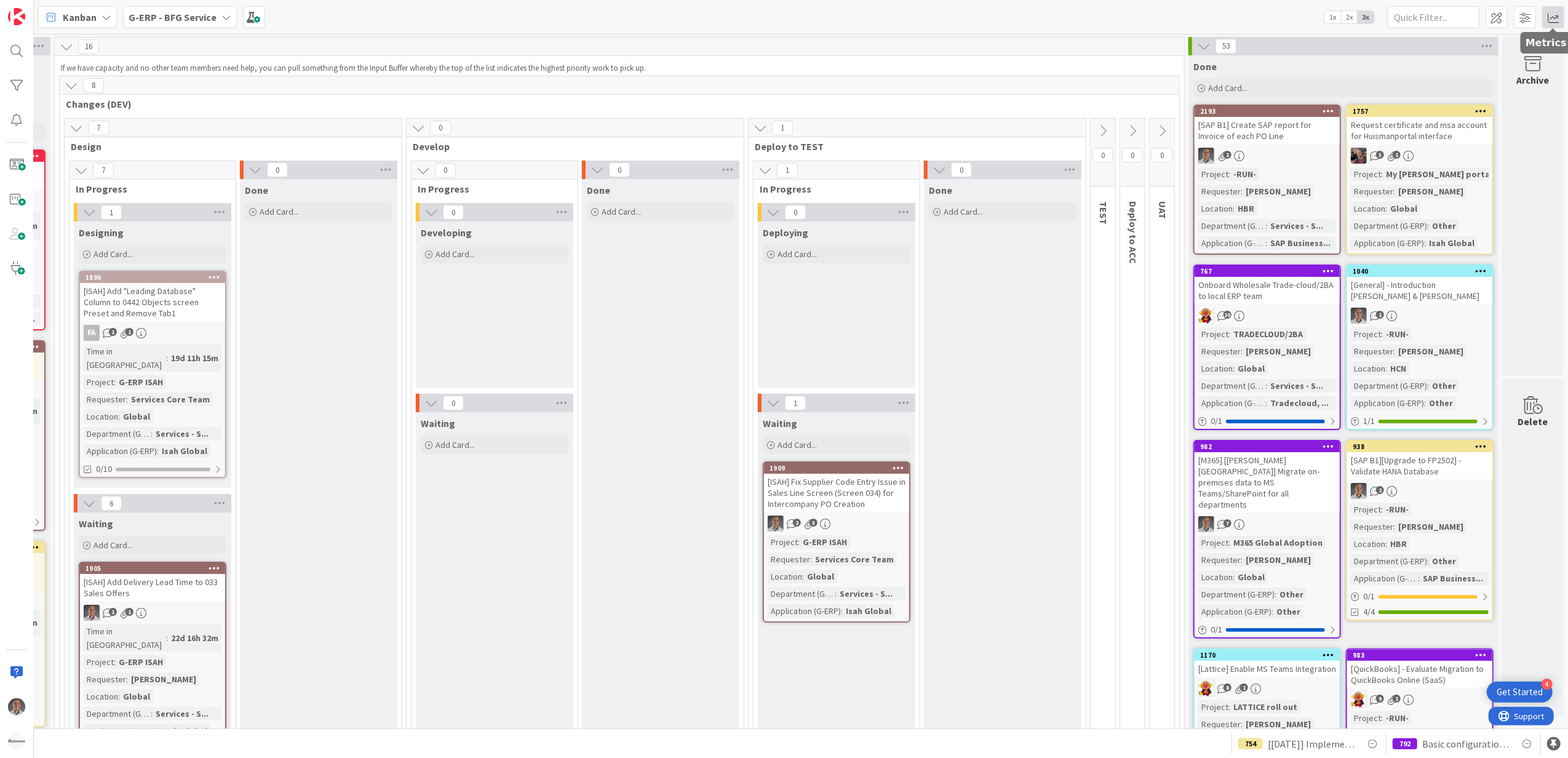
click at [1553, 16] on span at bounding box center [1553, 17] width 22 height 22
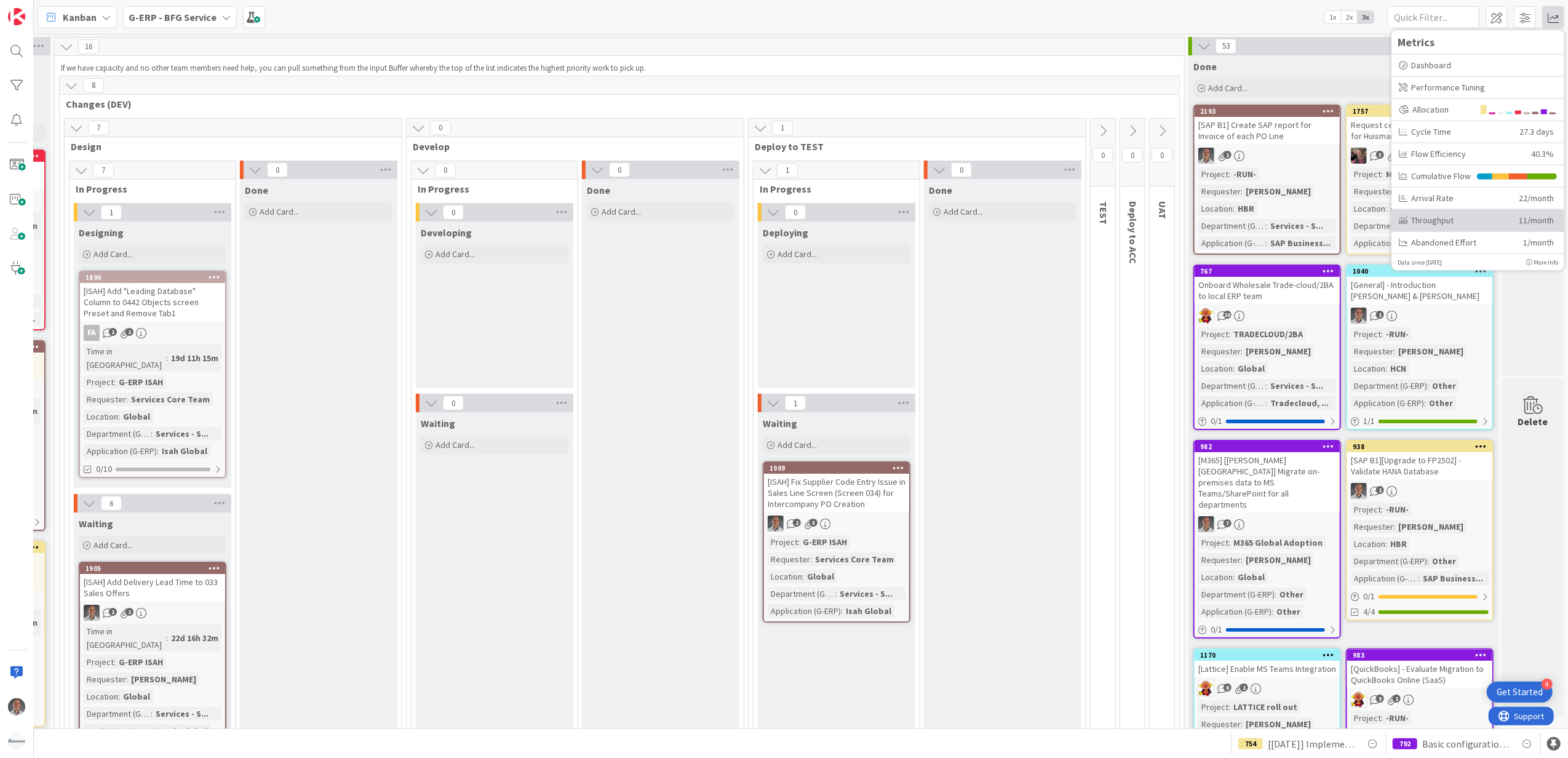
click at [1446, 212] on div "Throughput 11/month" at bounding box center [1477, 220] width 173 height 22
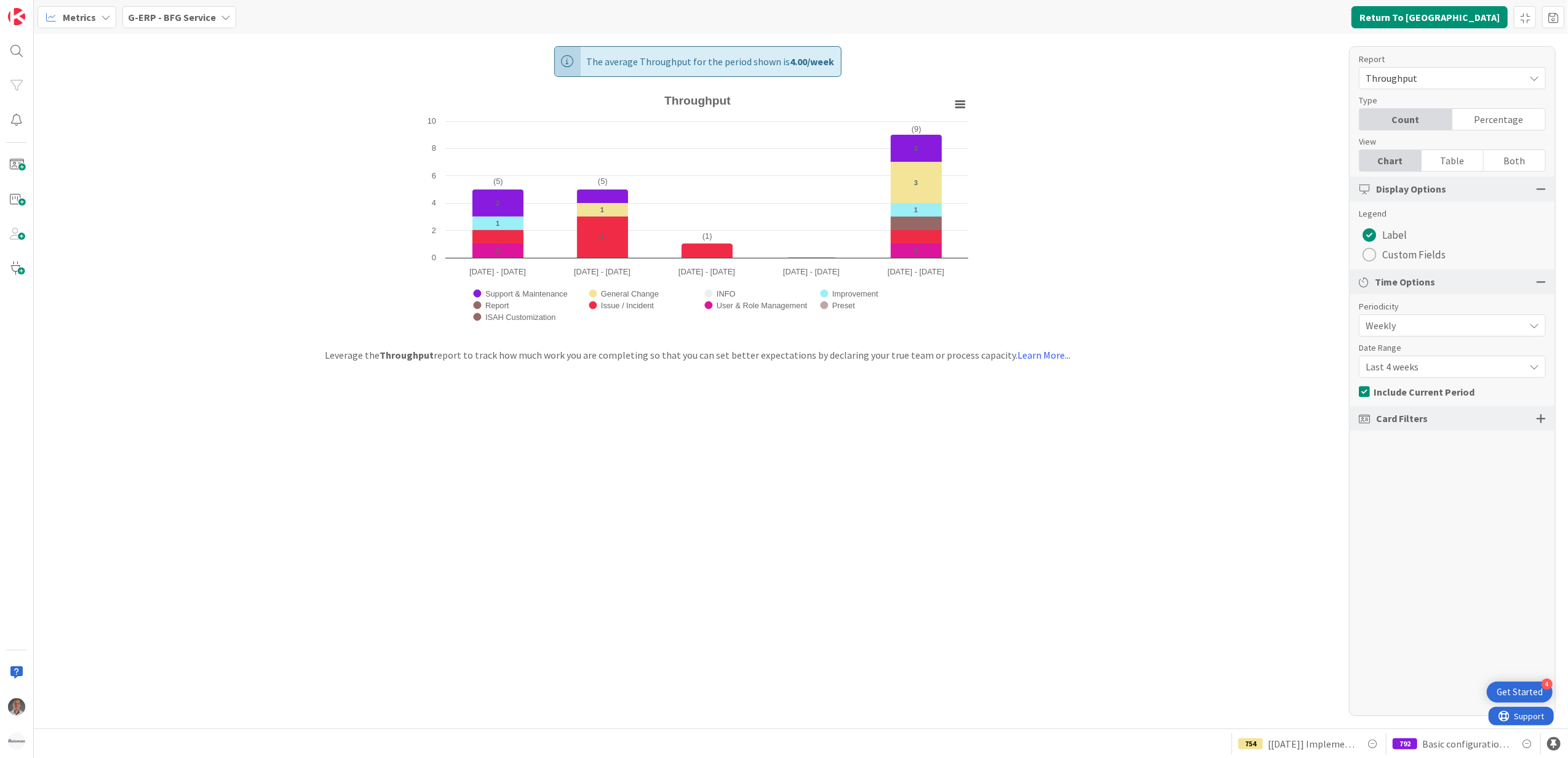
click at [1403, 362] on span "Last 4 weeks" at bounding box center [1442, 366] width 153 height 17
click at [1415, 418] on span "Last 8 weeks" at bounding box center [1459, 418] width 155 height 19
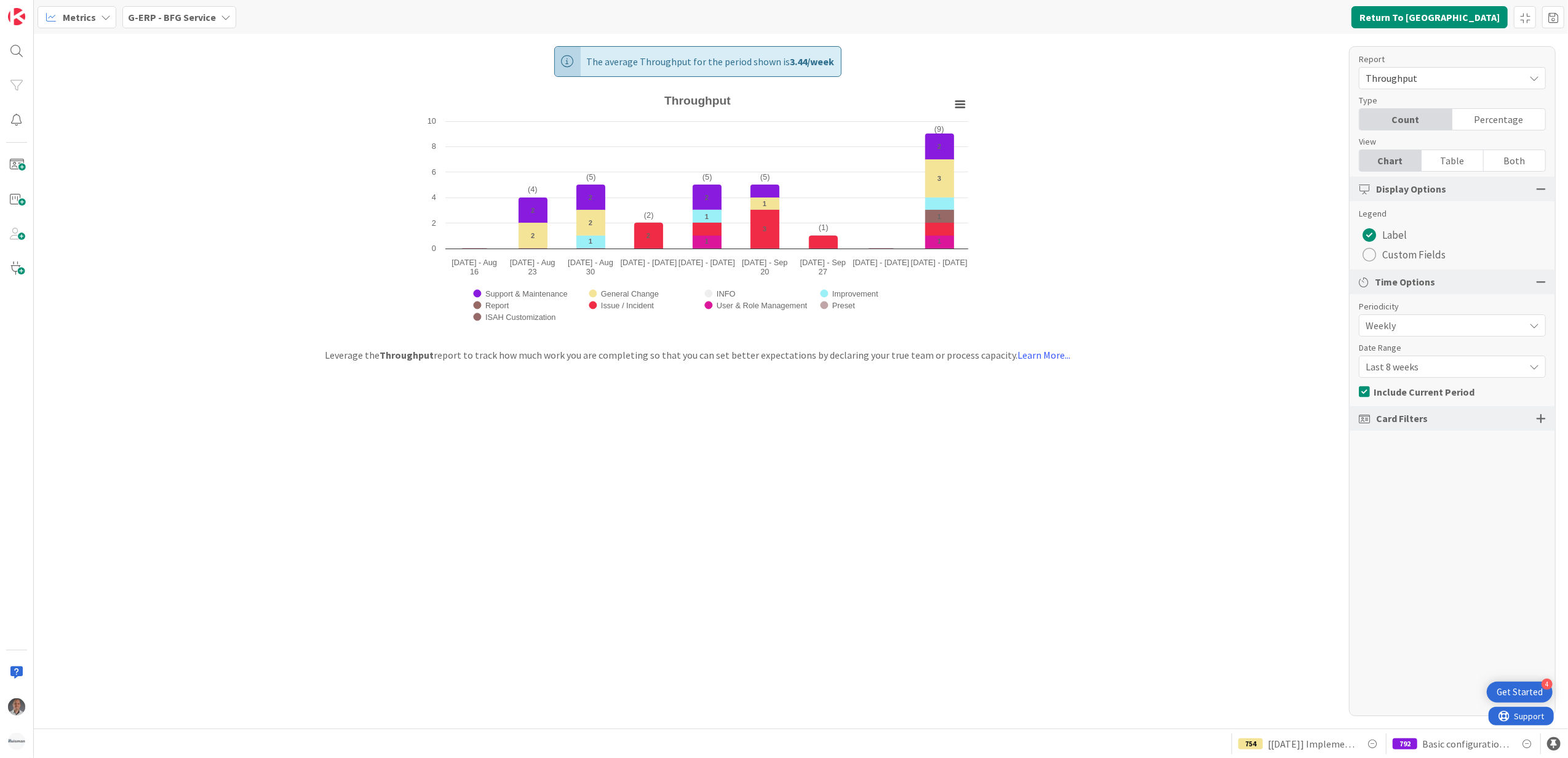
click at [1469, 321] on span "Weekly" at bounding box center [1442, 325] width 153 height 17
click at [1440, 352] on span "Quarterly" at bounding box center [1459, 355] width 155 height 19
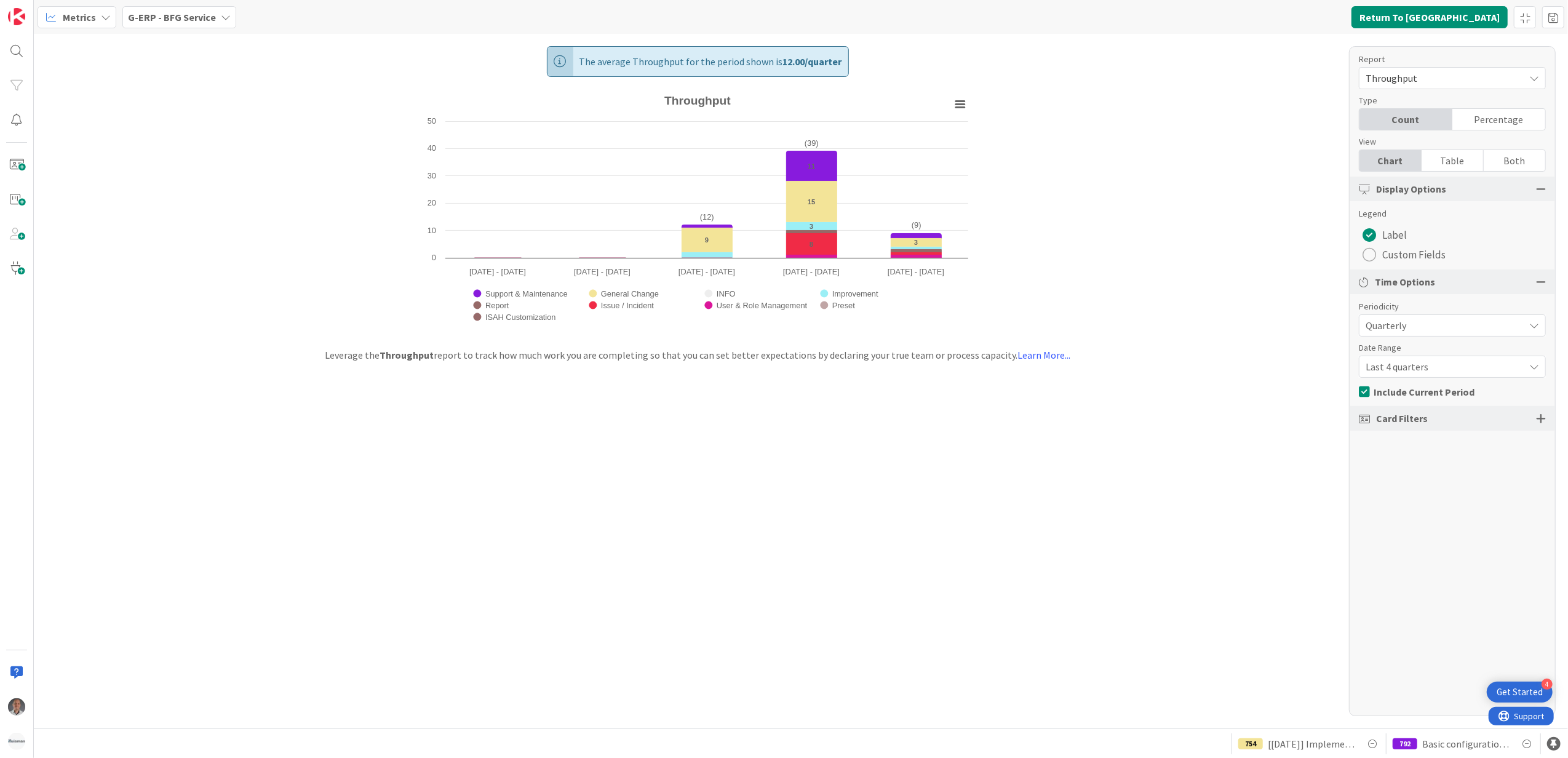
click at [1418, 323] on span "Quarterly" at bounding box center [1442, 325] width 153 height 17
click at [1423, 395] on span "Weekly" at bounding box center [1459, 400] width 155 height 19
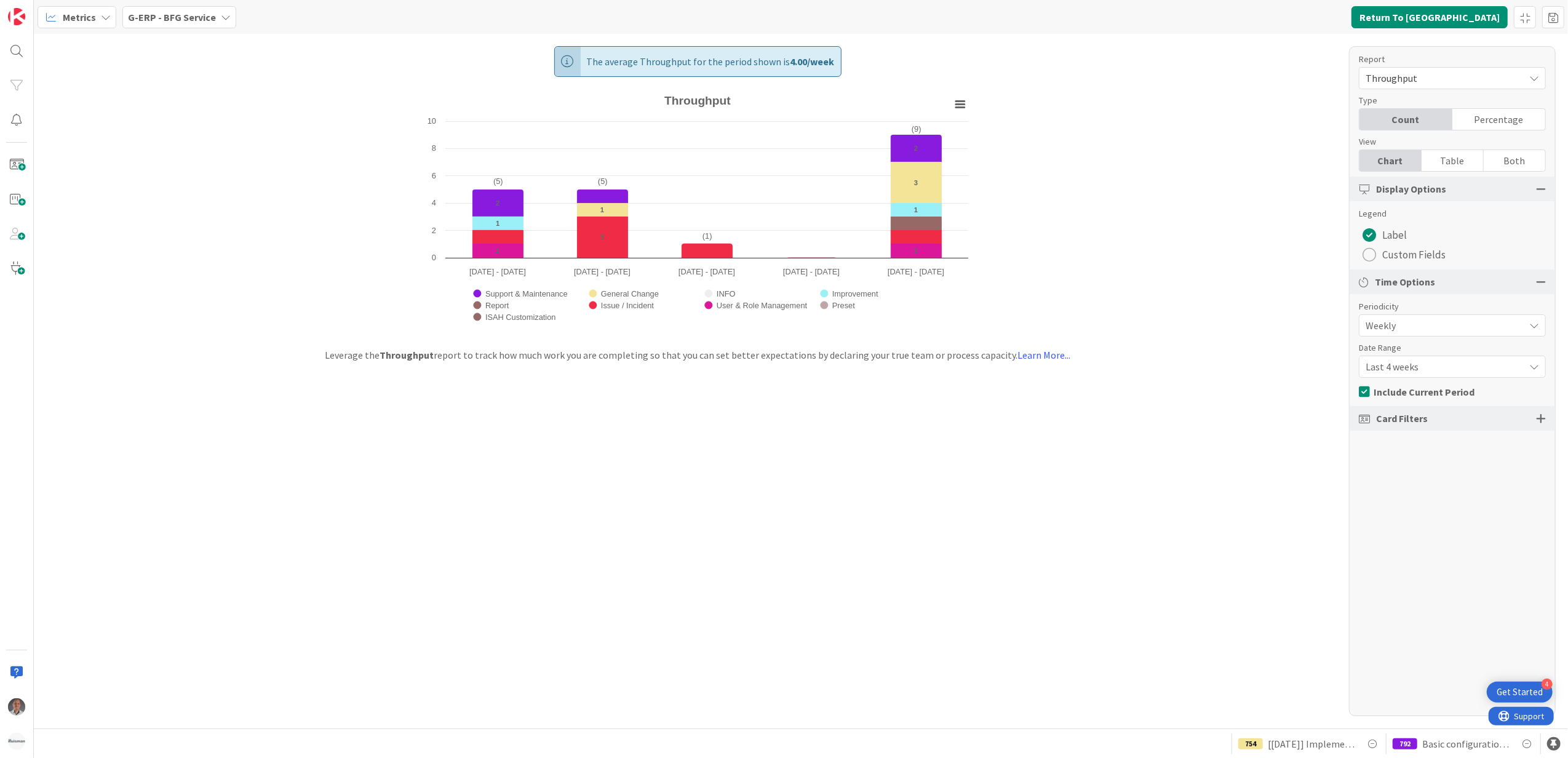
click at [1418, 365] on span "Last 4 weeks" at bounding box center [1442, 366] width 153 height 17
click at [1416, 333] on span "Weekly" at bounding box center [1442, 325] width 153 height 17
click at [1400, 422] on span "Daily" at bounding box center [1459, 421] width 155 height 19
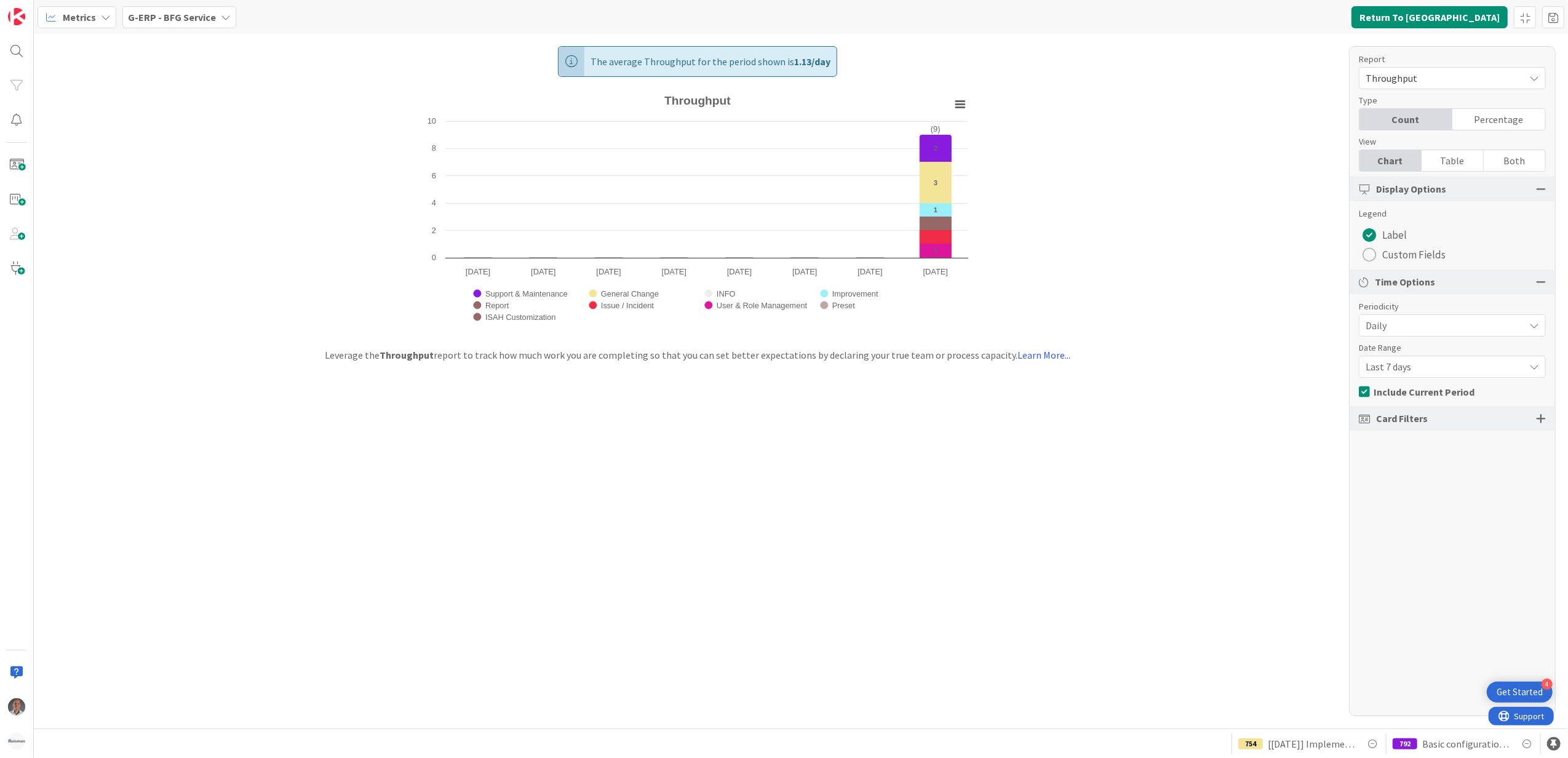
click at [1412, 367] on span "Last 7 days" at bounding box center [1442, 366] width 153 height 17
click at [1413, 415] on span "Last 14 days" at bounding box center [1459, 418] width 155 height 19
click at [1415, 368] on span "Last 14 days" at bounding box center [1442, 366] width 153 height 17
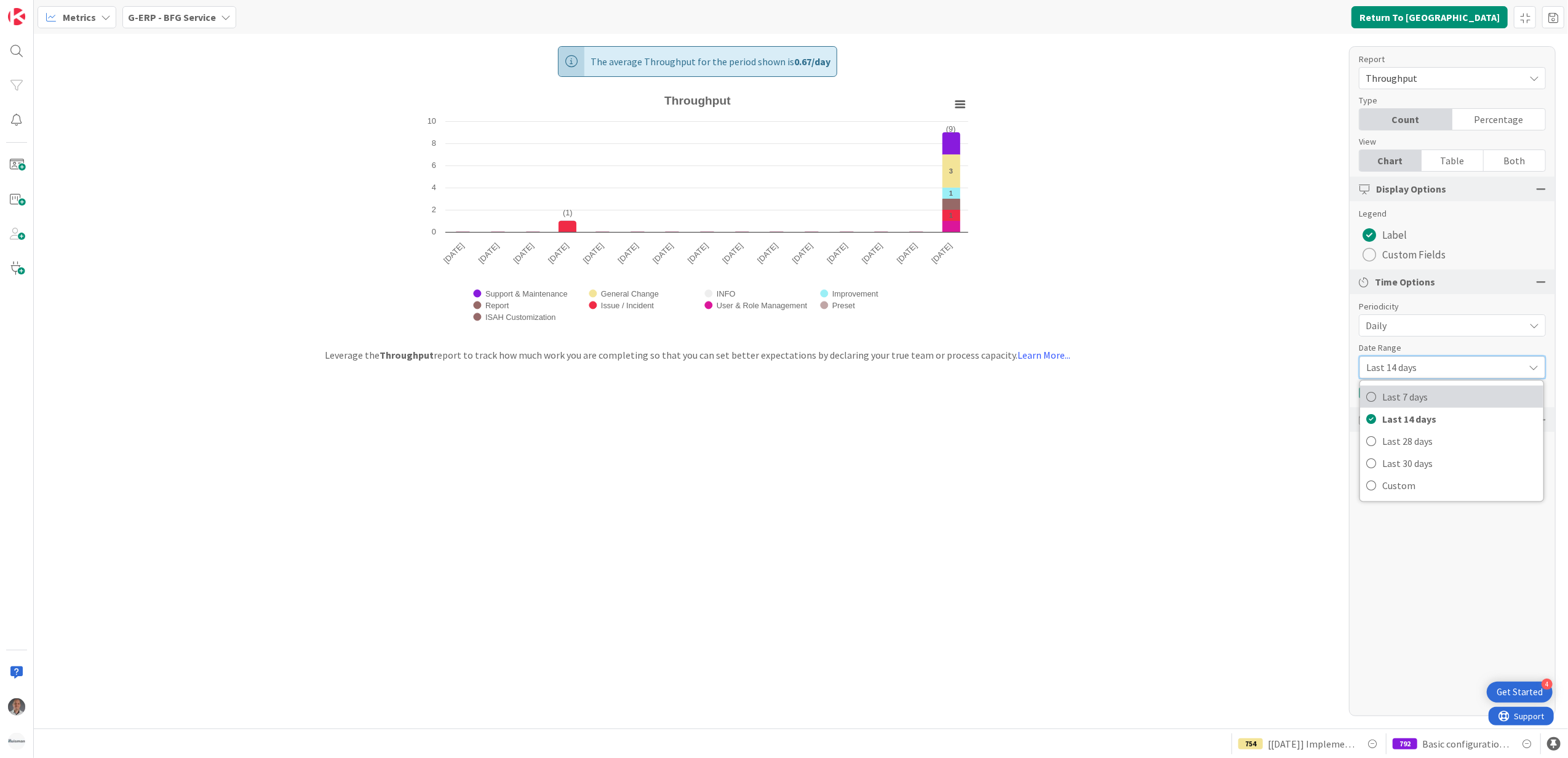
click at [1415, 390] on span "Last 7 days" at bounding box center [1459, 397] width 155 height 19
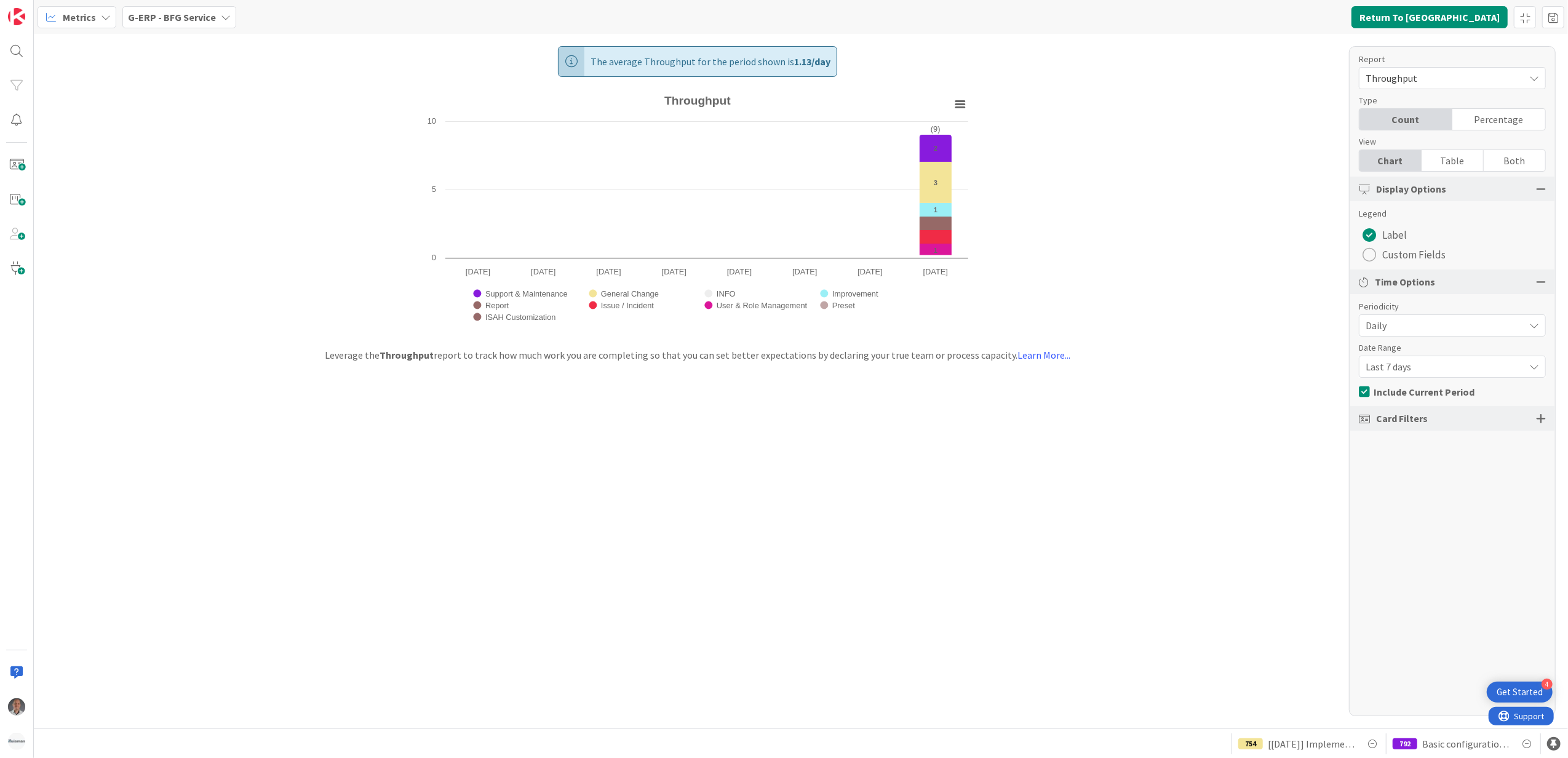
click at [1410, 328] on span "Daily" at bounding box center [1442, 325] width 153 height 17
click at [1413, 398] on span "Weekly" at bounding box center [1459, 400] width 155 height 19
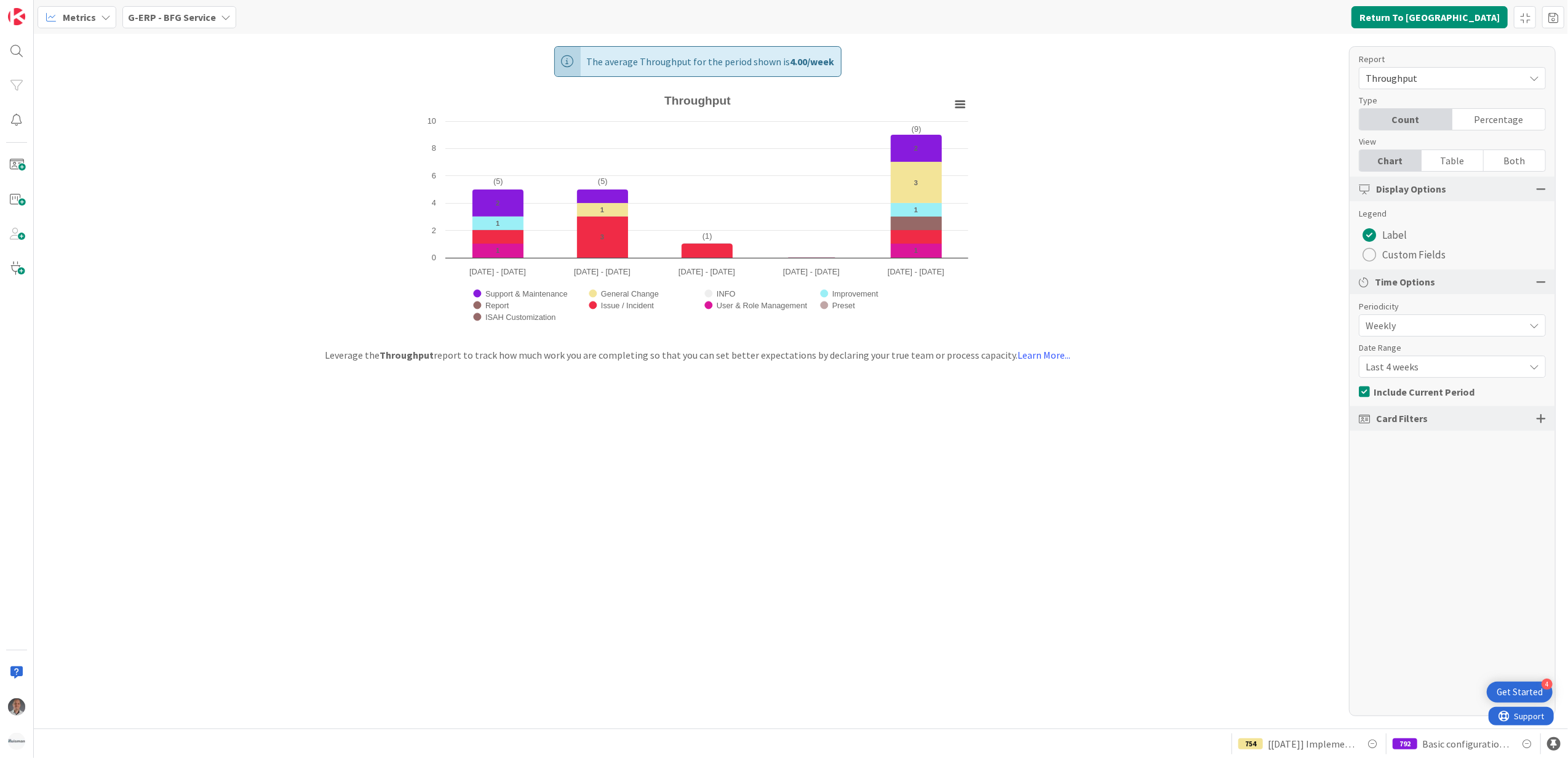
click at [1408, 370] on span "Last 4 weeks" at bounding box center [1442, 366] width 153 height 17
click at [1408, 370] on span "Last 4 weeks" at bounding box center [1441, 366] width 151 height 17
click at [1453, 21] on button "Return To Kanban" at bounding box center [1430, 17] width 156 height 22
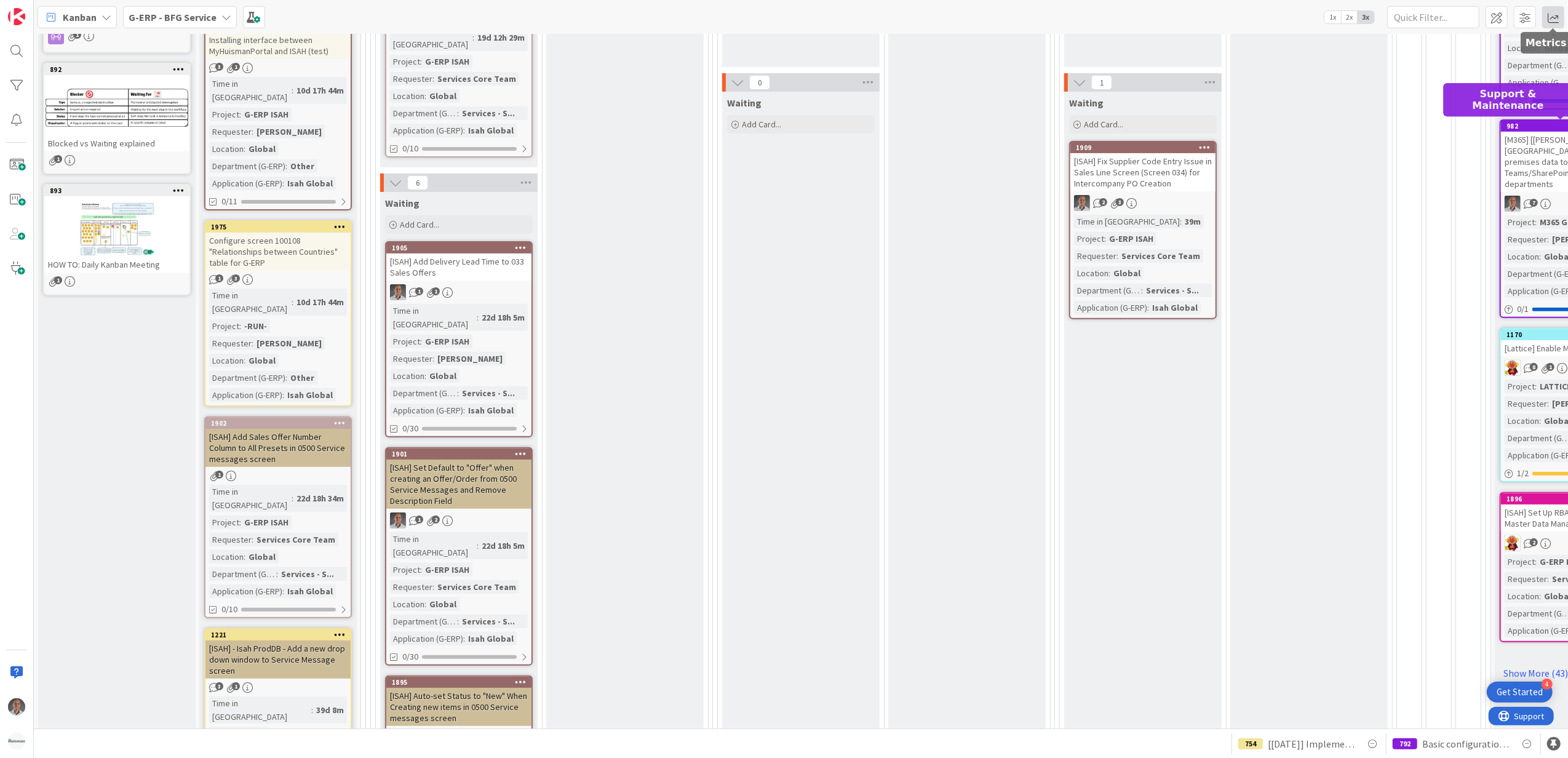
scroll to position [164, 0]
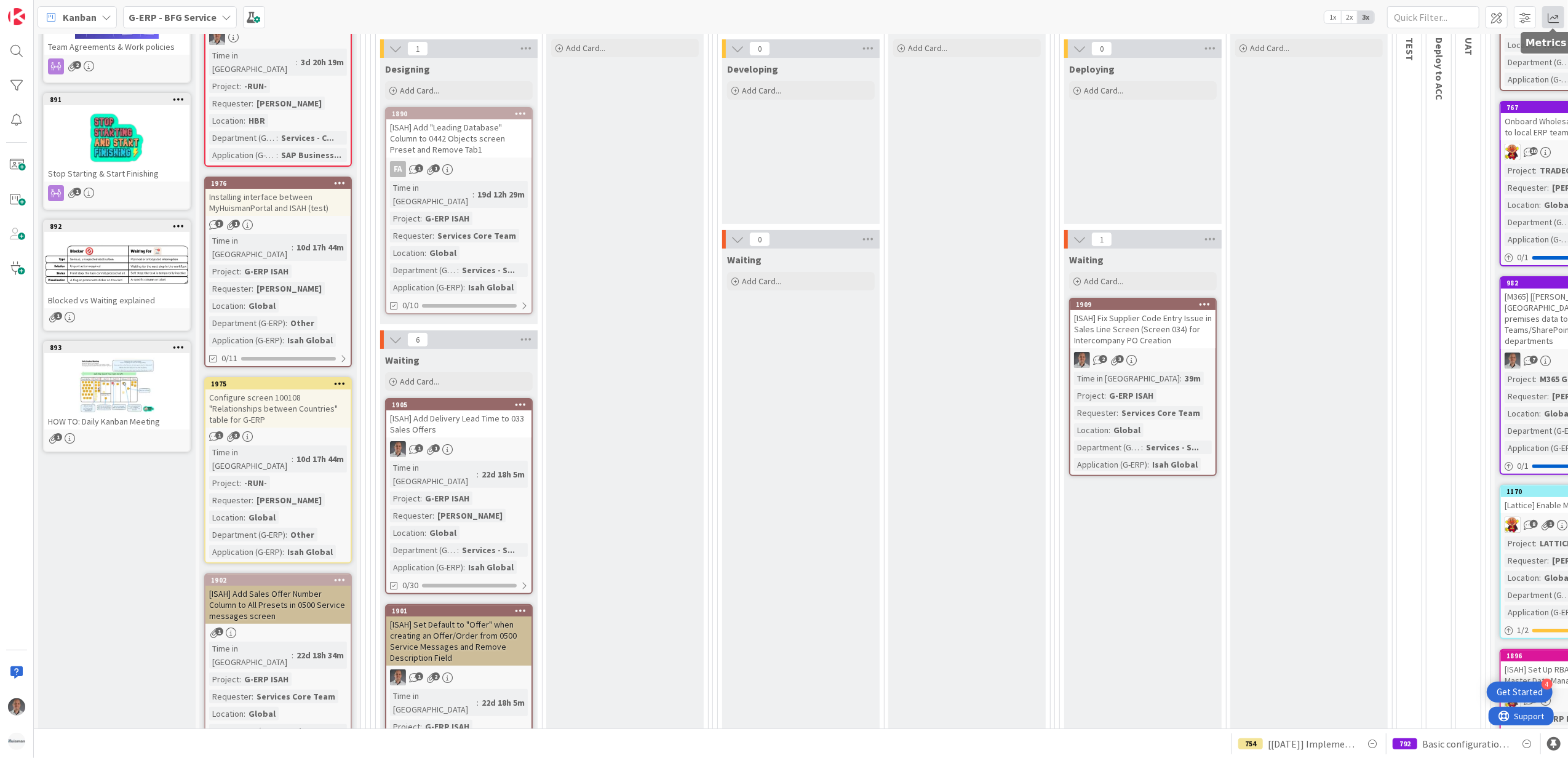
click at [1549, 16] on span at bounding box center [1553, 17] width 22 height 22
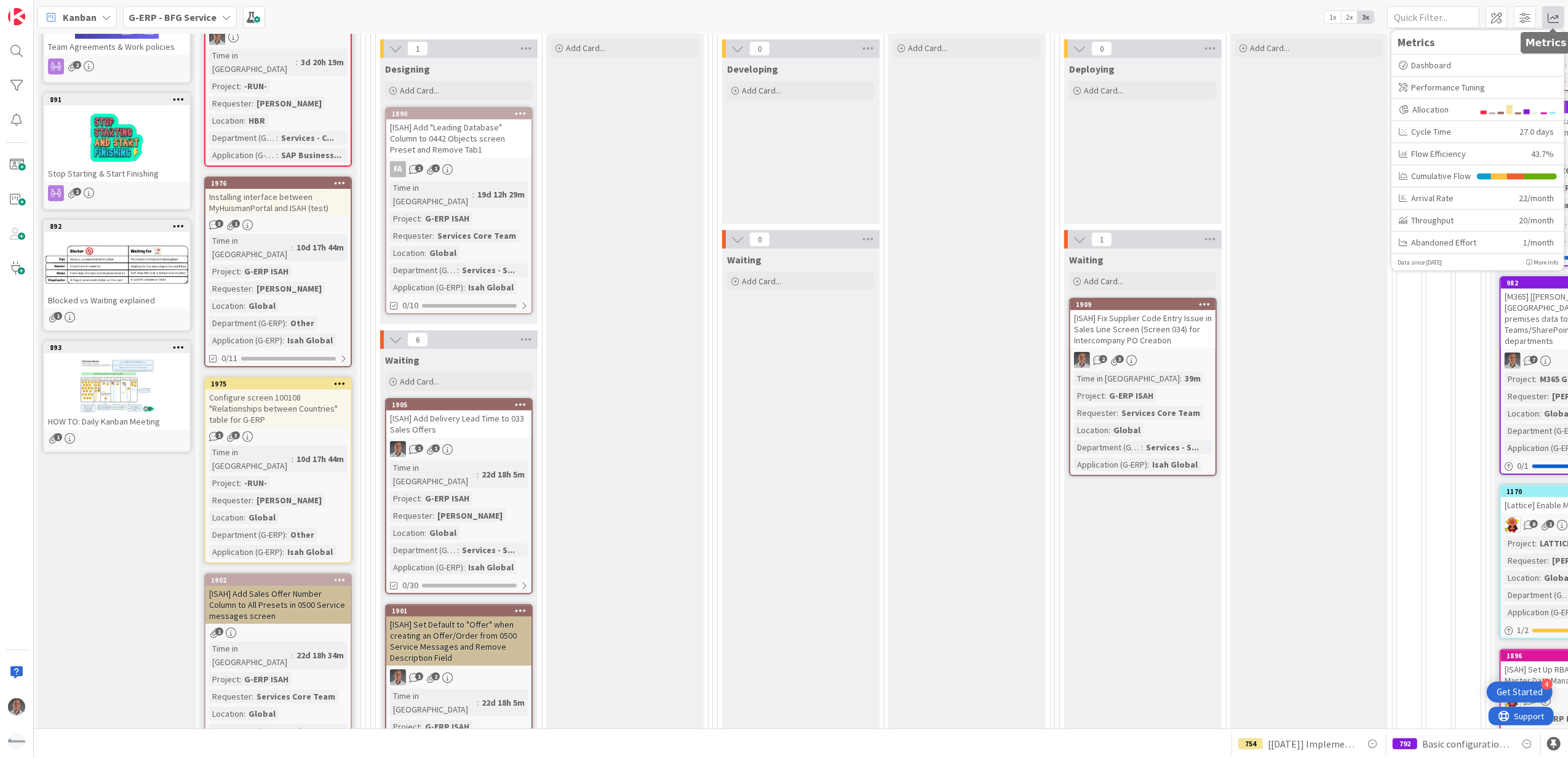
click at [1549, 16] on span at bounding box center [1553, 17] width 22 height 22
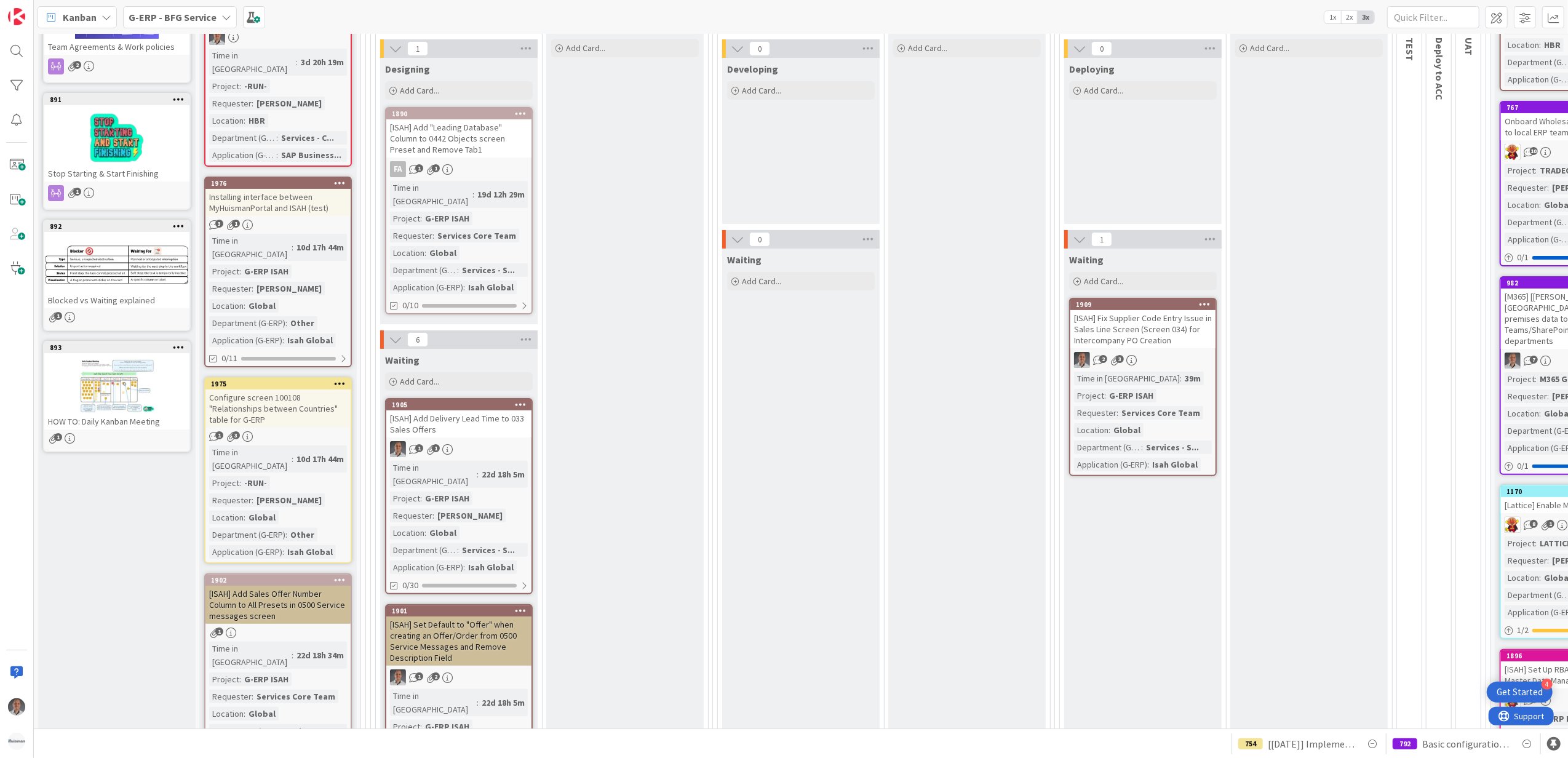
drag, startPoint x: 1054, startPoint y: 729, endPoint x: 1049, endPoint y: 724, distance: 7.1
click at [1051, 726] on div "Kanban G-ERP - BFG Service 1x 2x 3x Metrics Dashboard Performance Tuning Alloca…" at bounding box center [800, 379] width 1534 height 758
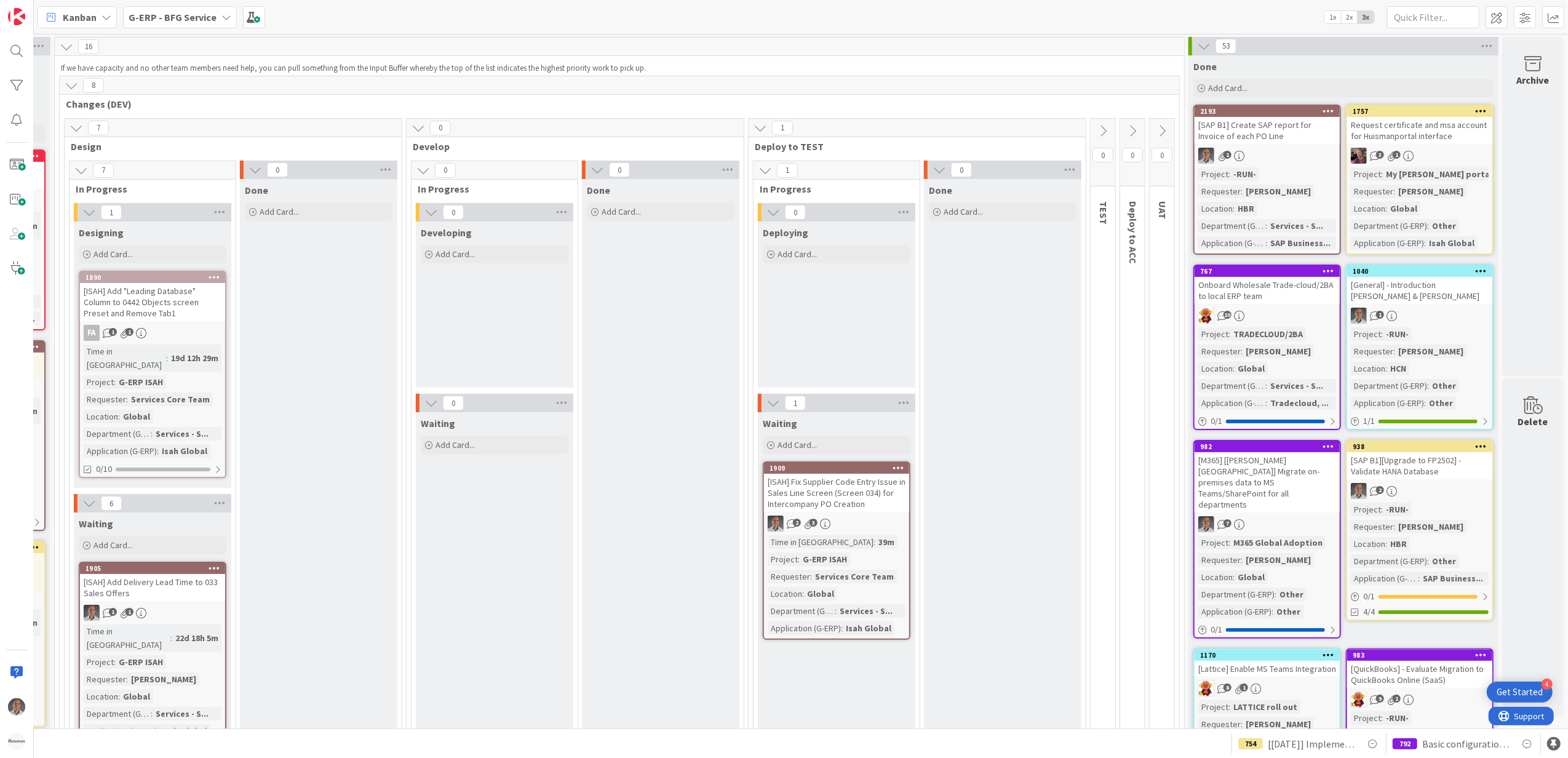
scroll to position [0, 0]
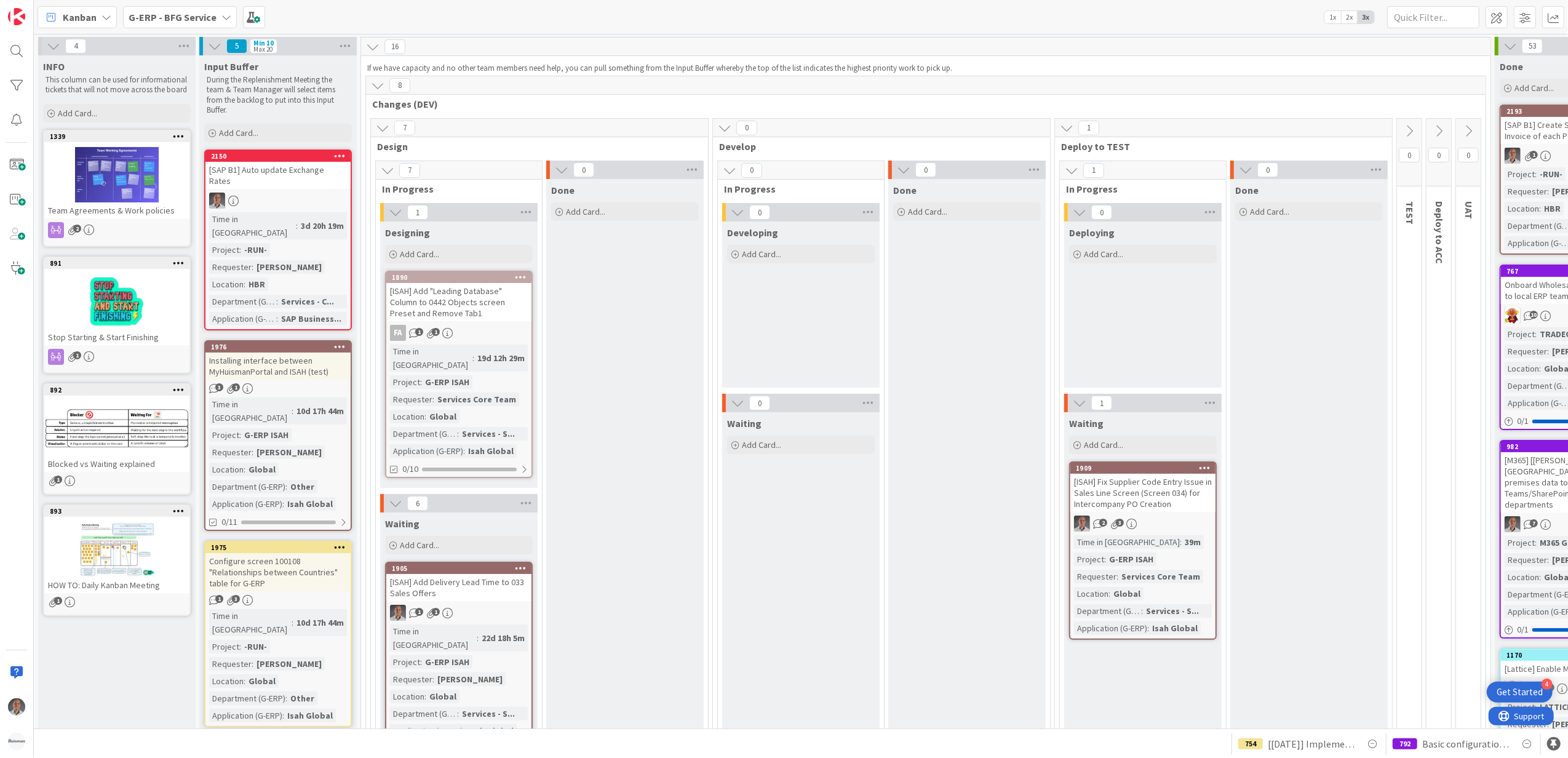
click at [181, 16] on b "G-ERP - BFG Service" at bounding box center [172, 17] width 88 height 12
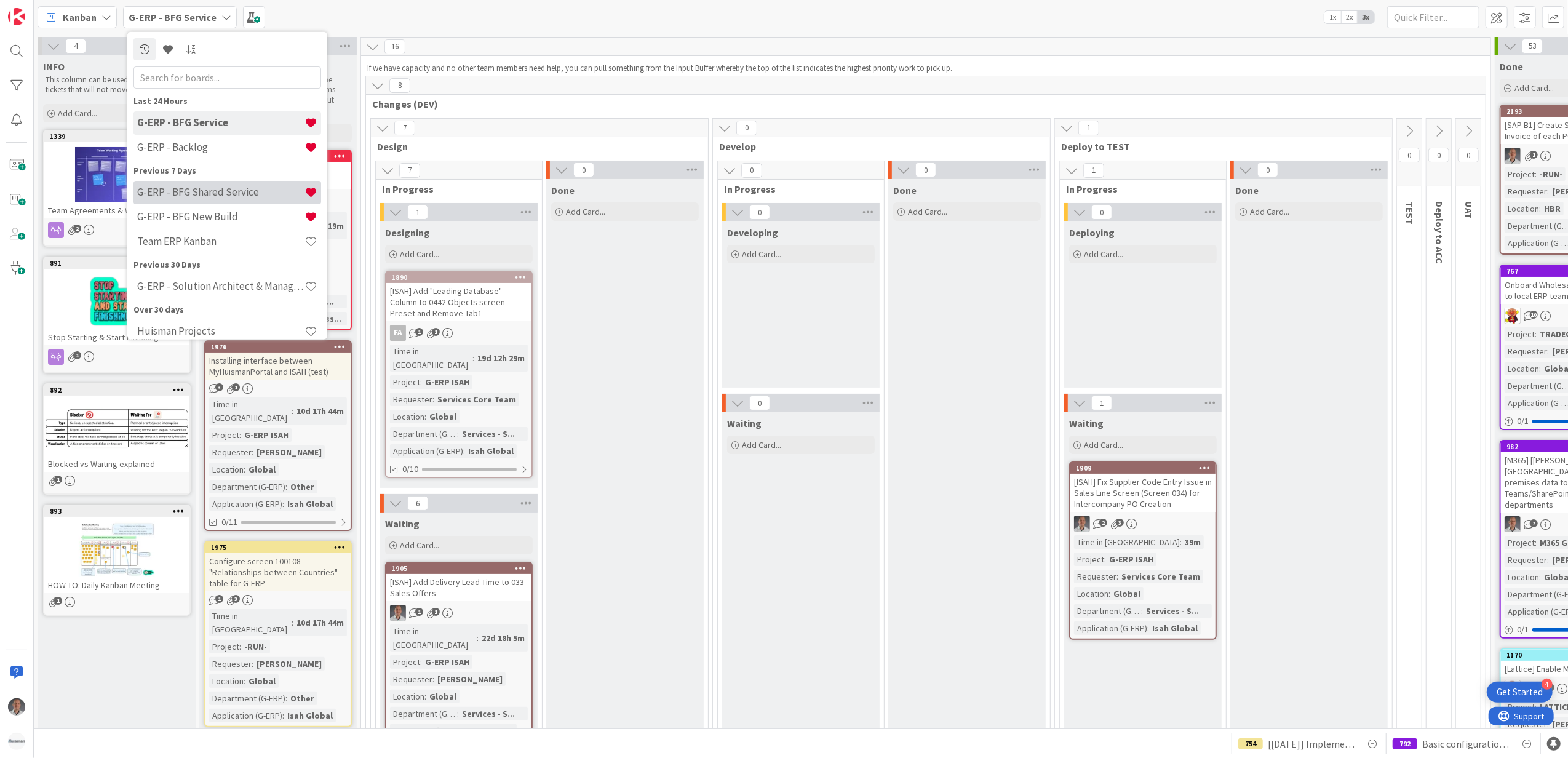
click at [248, 190] on h4 "G-ERP - BFG Shared Service" at bounding box center [221, 191] width 168 height 12
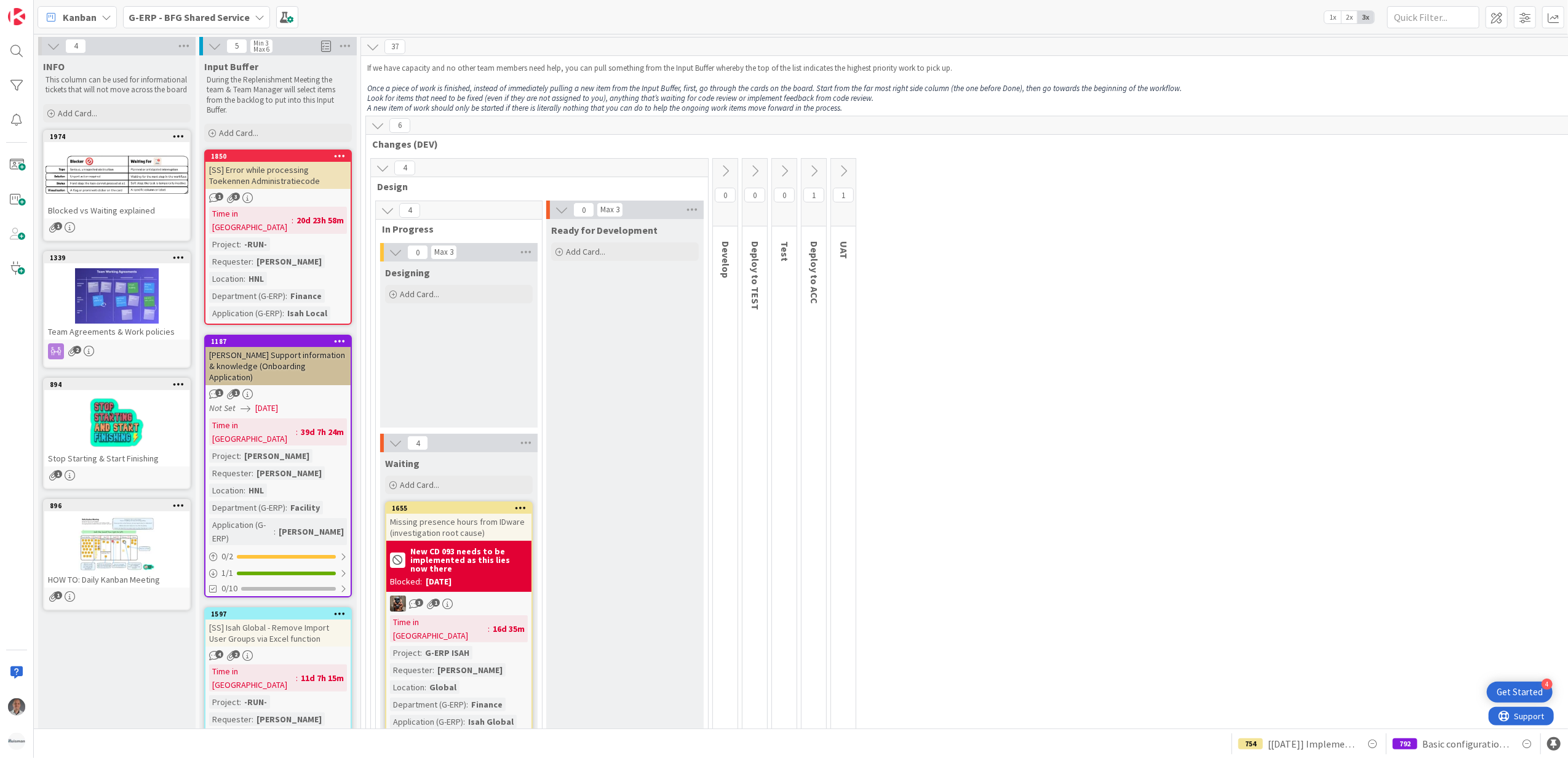
click at [207, 12] on b "G-ERP - BFG Shared Service" at bounding box center [188, 17] width 121 height 12
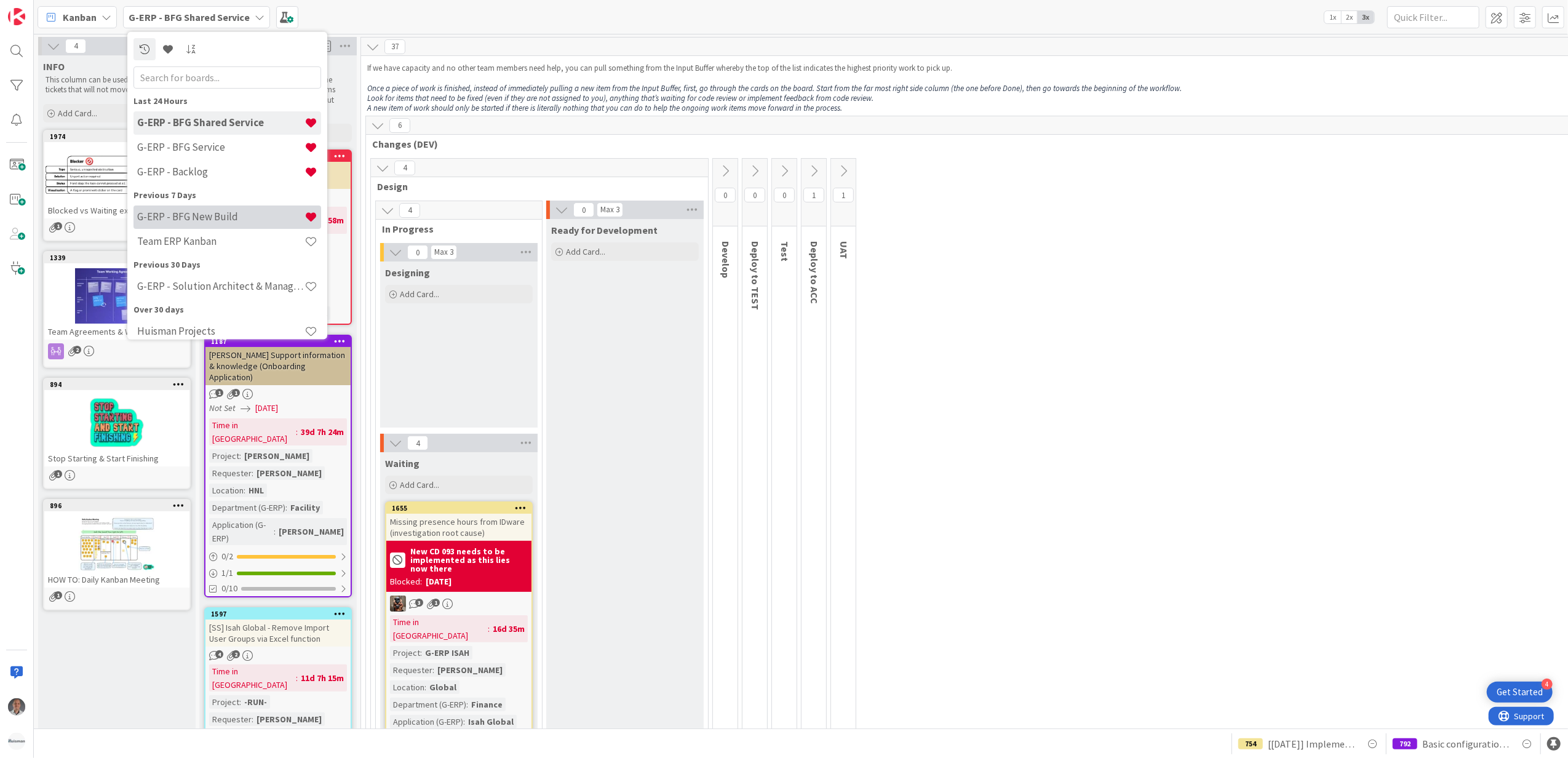
click at [216, 215] on h4 "G-ERP - BFG New Build" at bounding box center [221, 216] width 168 height 12
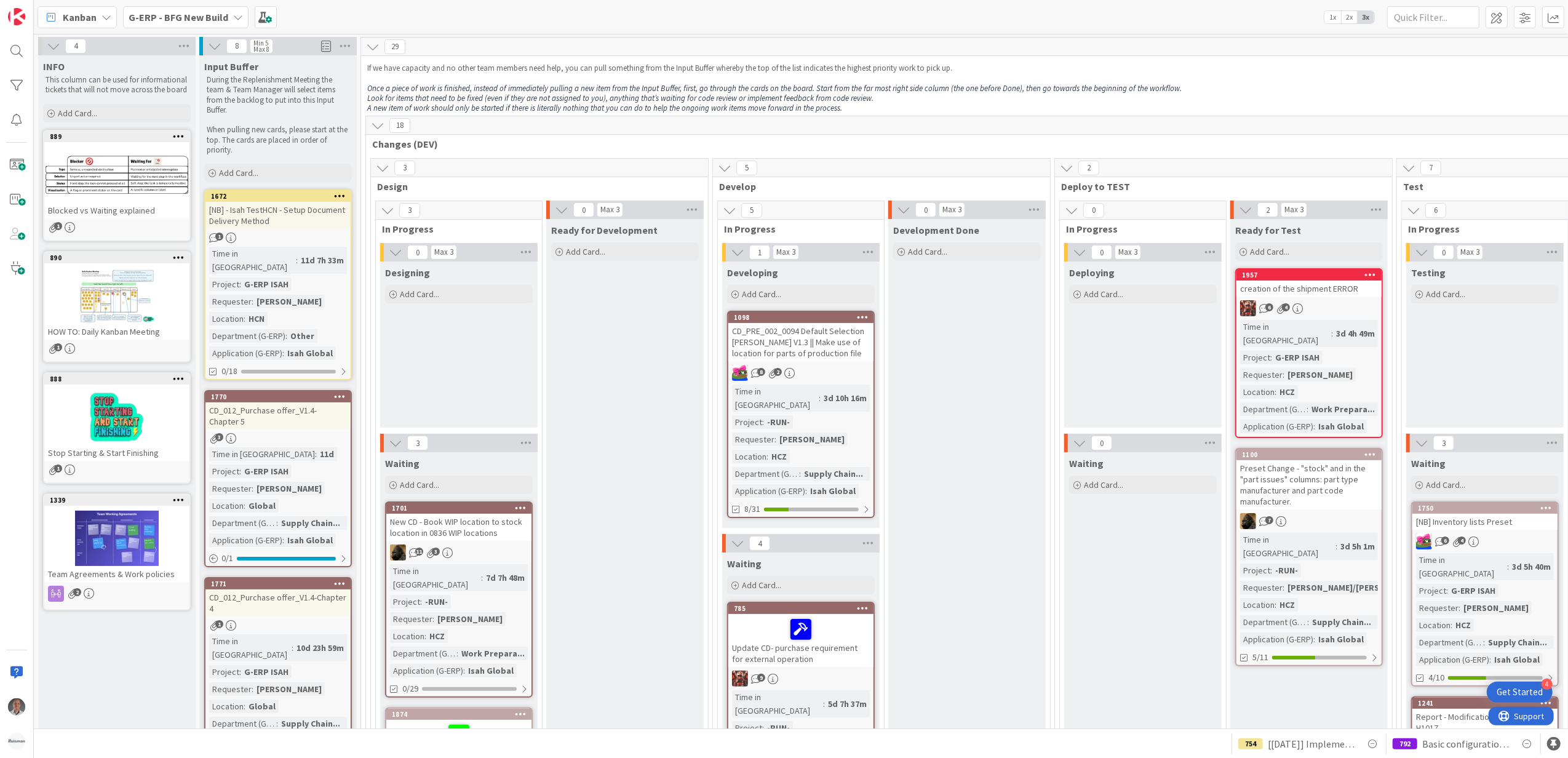
click at [222, 17] on b "G-ERP - BFG New Build" at bounding box center [178, 17] width 100 height 12
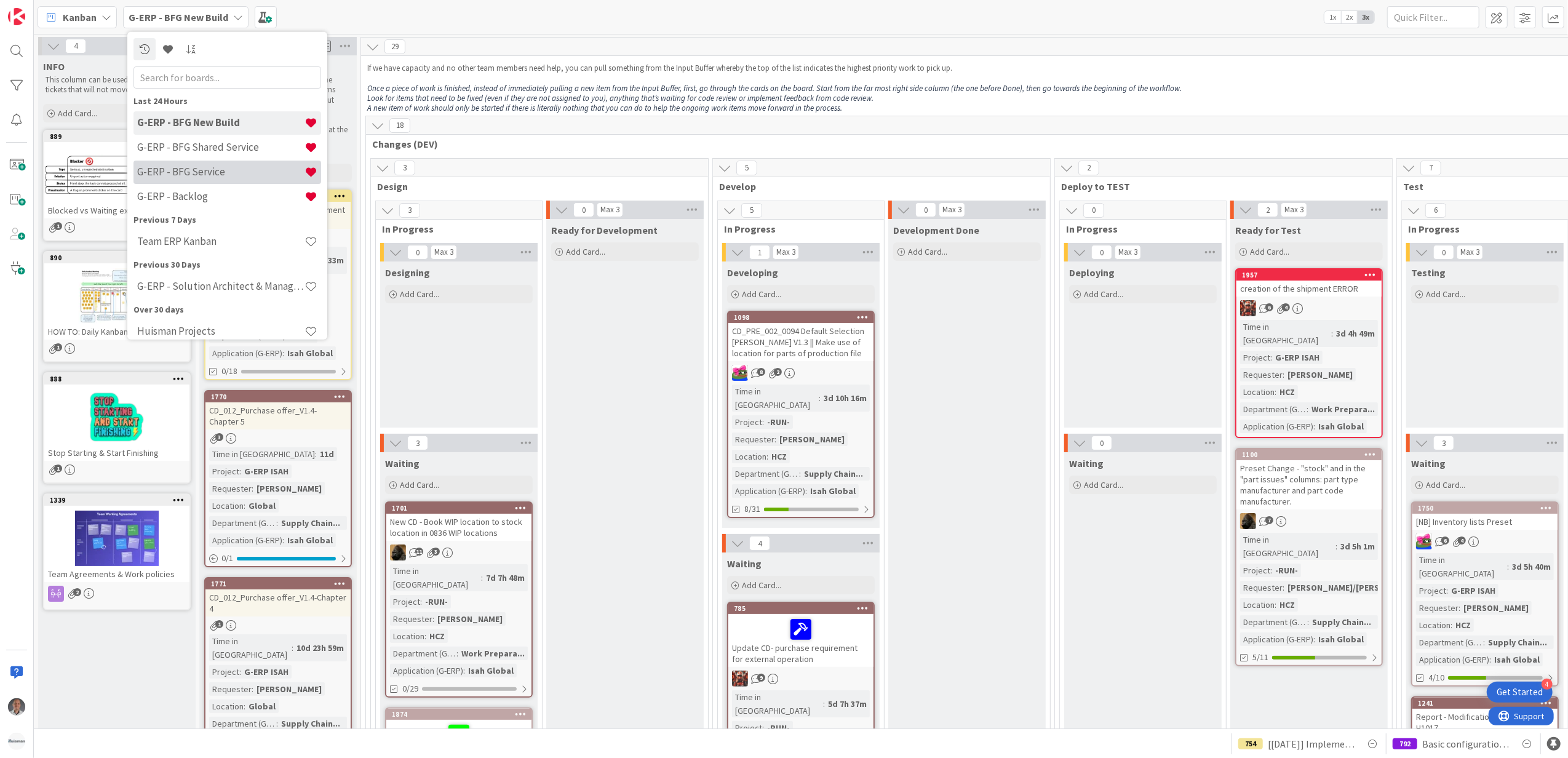
click at [212, 175] on h4 "G-ERP - BFG Service" at bounding box center [221, 172] width 168 height 12
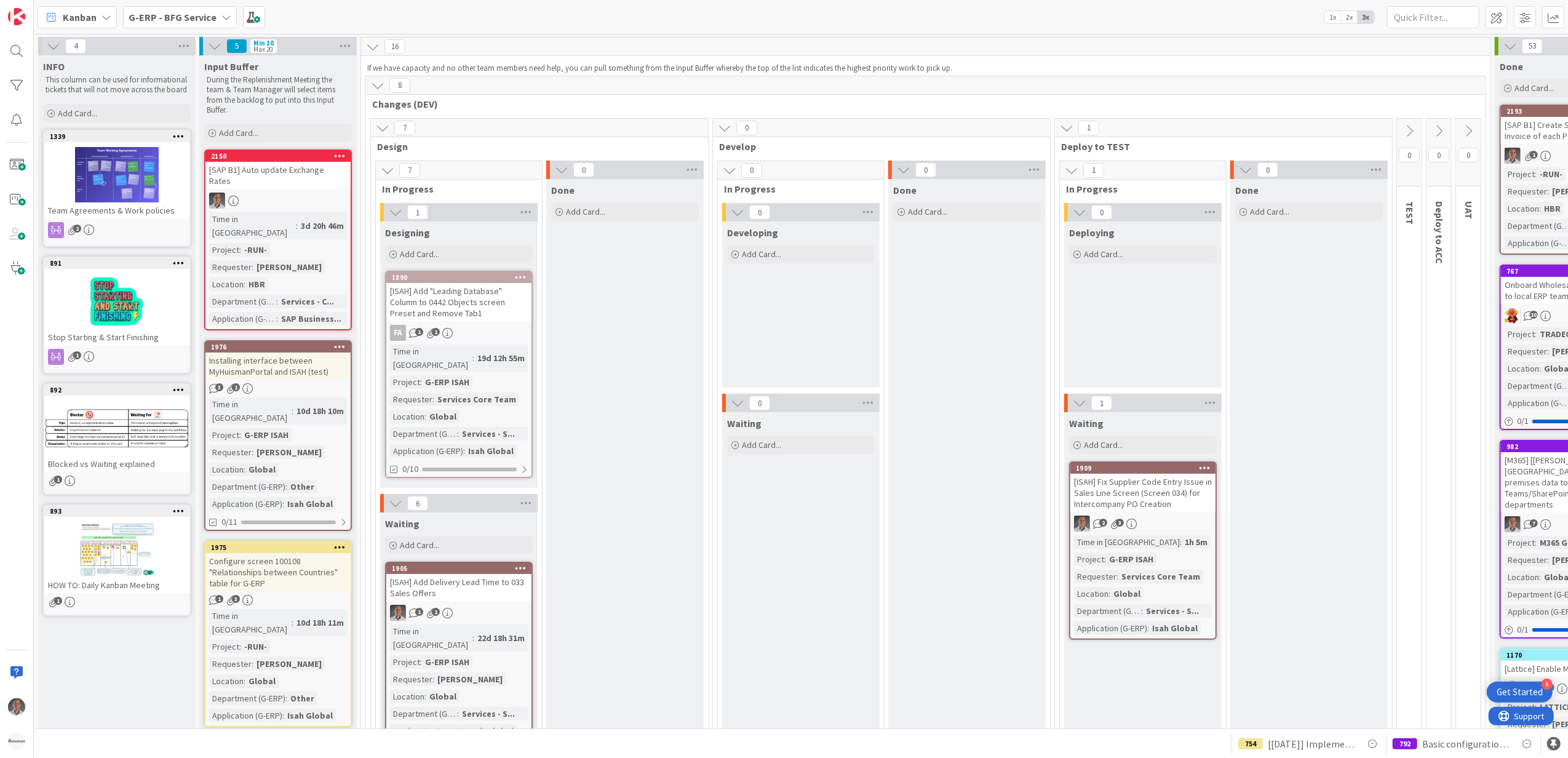
click at [174, 19] on b "G-ERP - BFG Service" at bounding box center [172, 17] width 88 height 12
